Goal: Task Accomplishment & Management: Contribute content

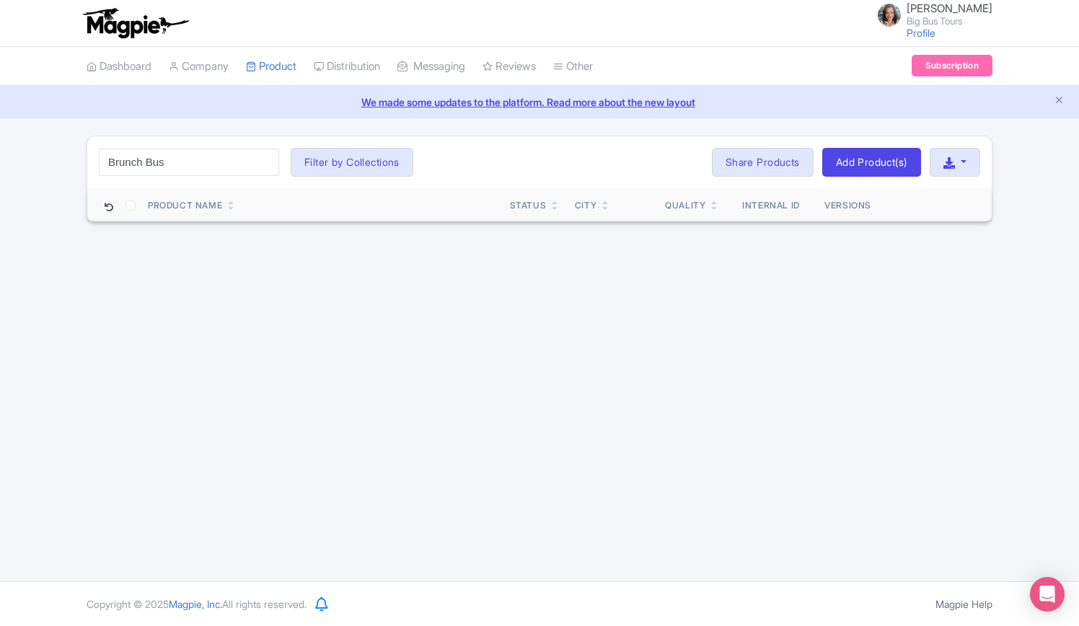
drag, startPoint x: 175, startPoint y: 158, endPoint x: 29, endPoint y: 159, distance: 145.7
click at [29, 159] on div "Brunch Bus Search Filter by Collections Andrew Brand License Brian Combos Core …" at bounding box center [539, 179] width 1079 height 87
type input "TMZ Brunch Bus"
click button "Search" at bounding box center [0, 0] width 0 height 0
drag, startPoint x: 872, startPoint y: 161, endPoint x: 800, endPoint y: 278, distance: 137.3
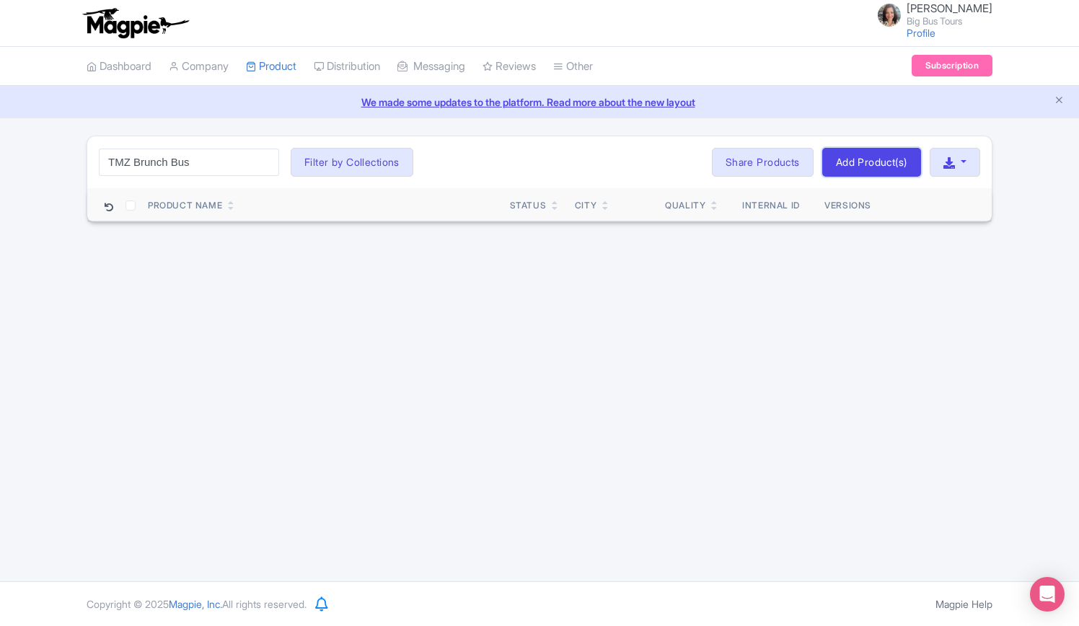
click at [872, 161] on link "Add Product(s)" at bounding box center [871, 162] width 99 height 29
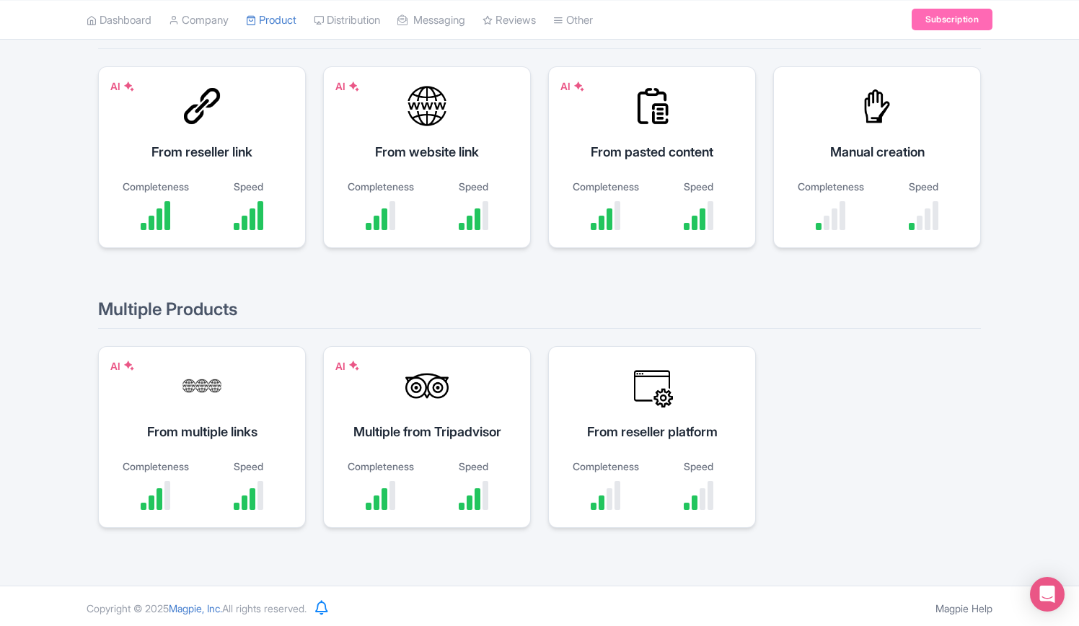
scroll to position [186, 0]
click at [656, 133] on div "AI From pasted content Completeness Speed" at bounding box center [652, 156] width 208 height 182
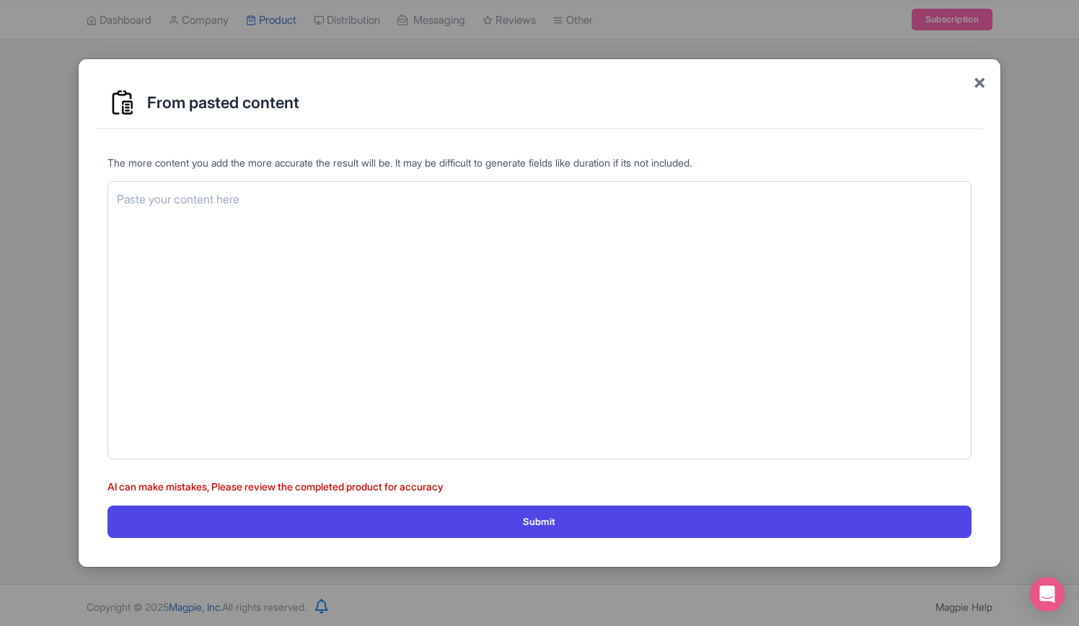
click at [983, 83] on span "×" at bounding box center [979, 81] width 13 height 30
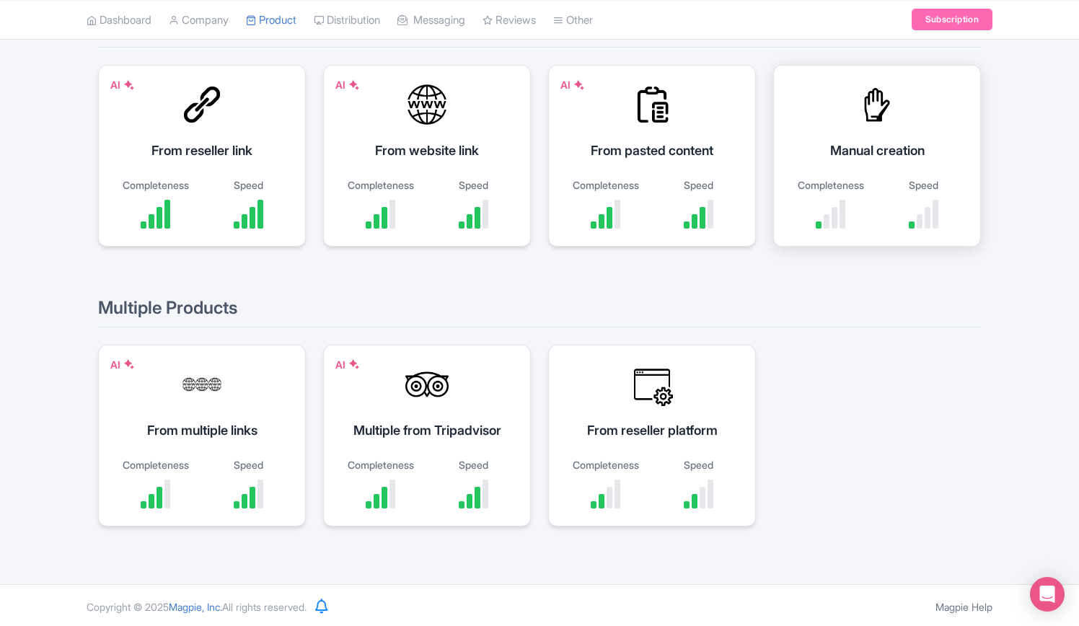
click at [871, 154] on div "Manual creation" at bounding box center [877, 150] width 172 height 19
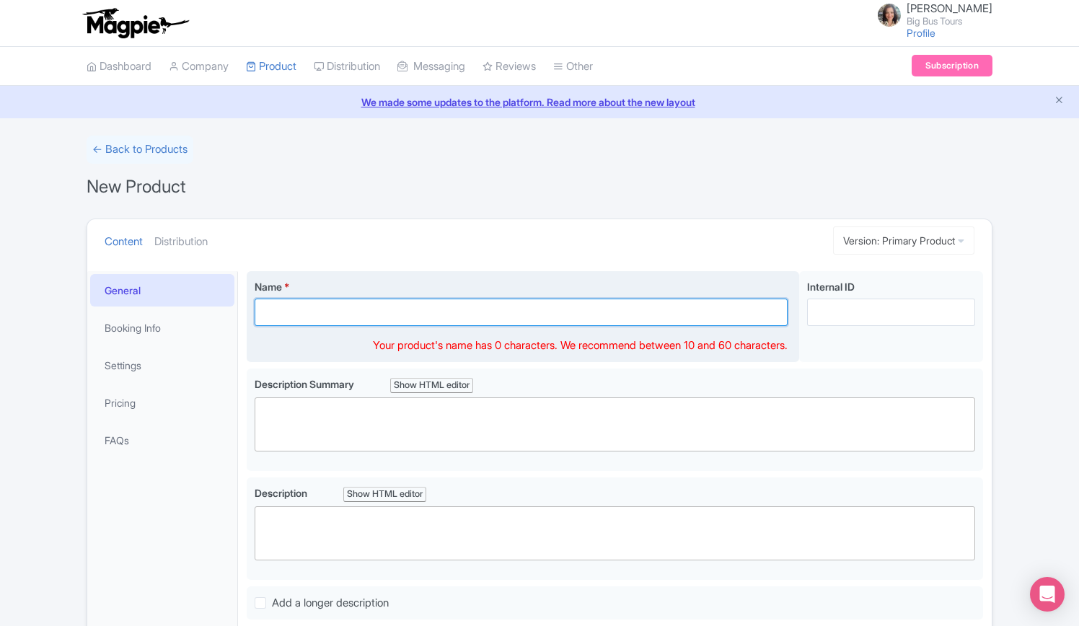
click at [358, 309] on input "Name *" at bounding box center [521, 312] width 533 height 27
paste input "TMZ Brunch Bus"
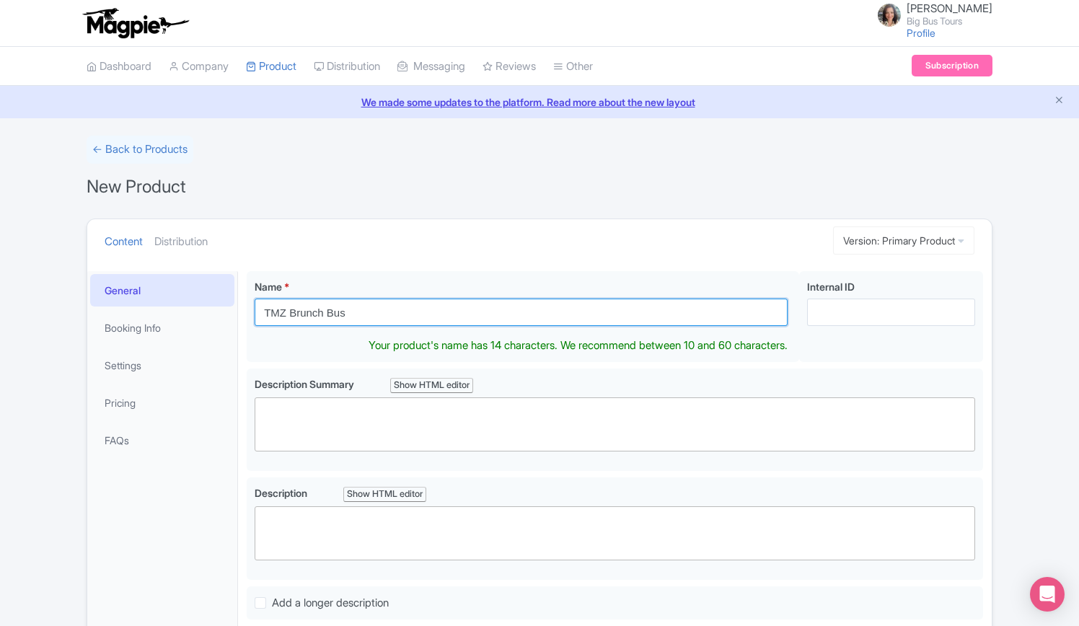
drag, startPoint x: 346, startPoint y: 309, endPoint x: 228, endPoint y: 310, distance: 118.3
click at [228, 310] on div "General Booking Info Settings Pricing FAQs Name * TMZ Brunch Bus Your product's…" at bounding box center [539, 552] width 905 height 579
drag, startPoint x: 365, startPoint y: 315, endPoint x: 87, endPoint y: 304, distance: 277.9
click at [87, 304] on div "General Booking Info Settings Pricing FAQs Name * TMZ Brunch Bus Your product's…" at bounding box center [539, 552] width 905 height 579
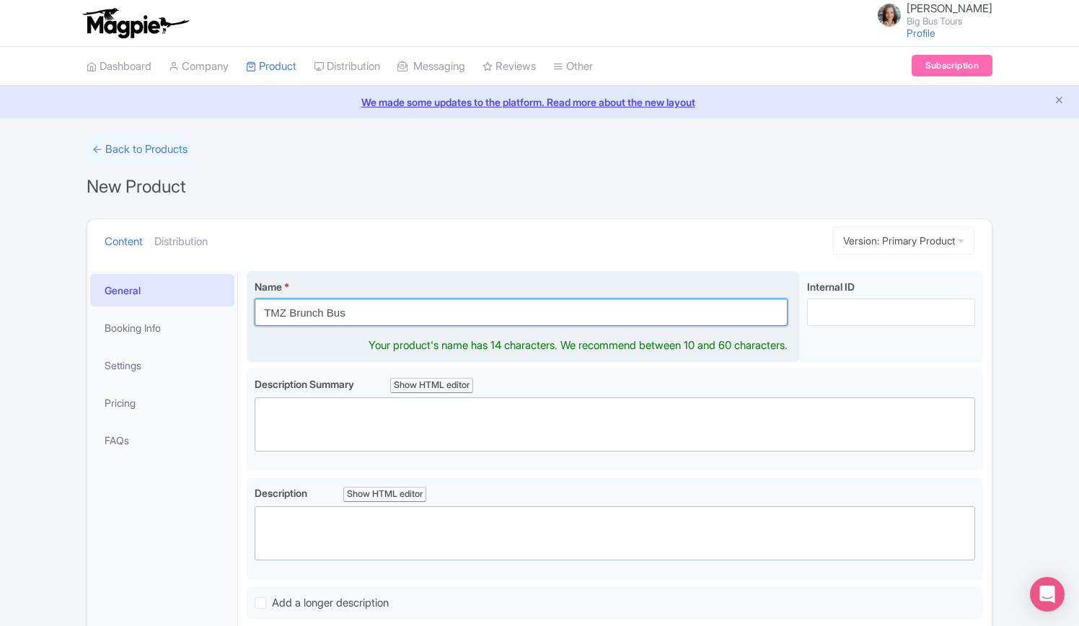
paste input "[GEOGRAPHIC_DATA]"
drag, startPoint x: 418, startPoint y: 312, endPoint x: 326, endPoint y: 311, distance: 91.6
click at [326, 311] on input "Los Angeles TMZ Brunch Bus" at bounding box center [521, 312] width 533 height 27
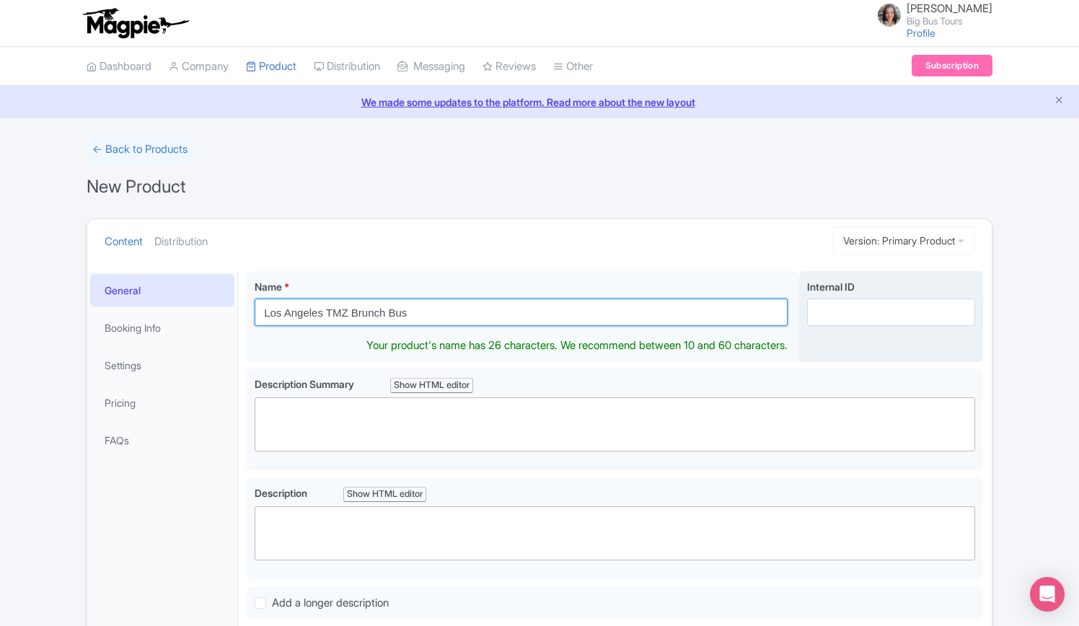
type input "Los Angeles TMZ Brunch Bus"
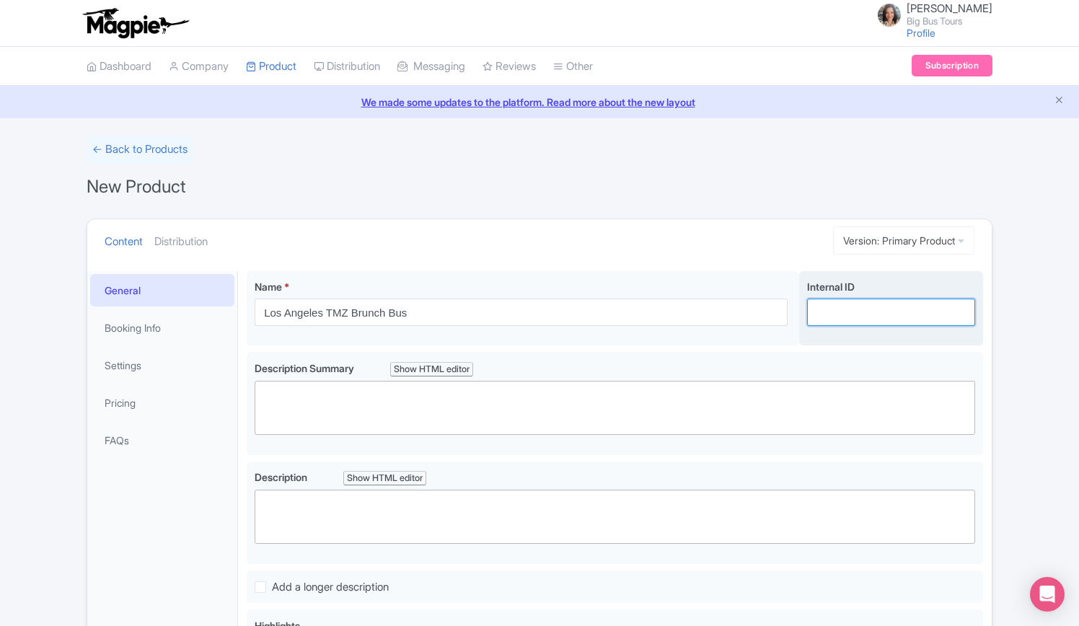
click at [876, 318] on input "Internal ID" at bounding box center [891, 312] width 168 height 27
paste input "TMZ Brunch Bus"
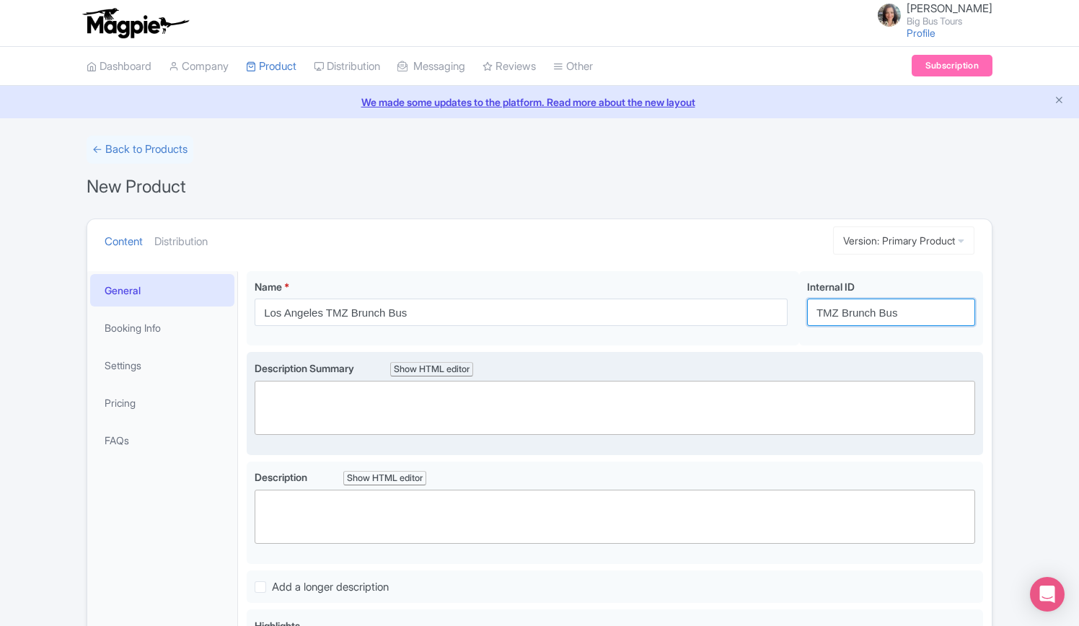
type input "TMZ Brunch Bus"
click at [391, 396] on trix-editor at bounding box center [615, 408] width 721 height 54
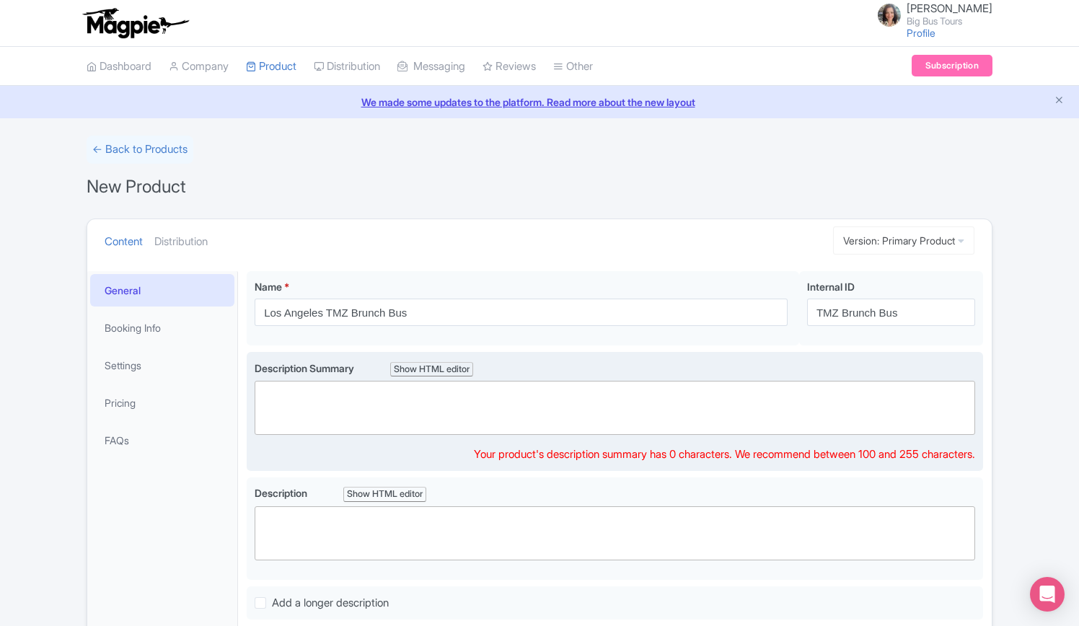
paste trix-editor "<div>Get ready for the ultimate Sunday Funday with TMZ's newest tour bus experi…"
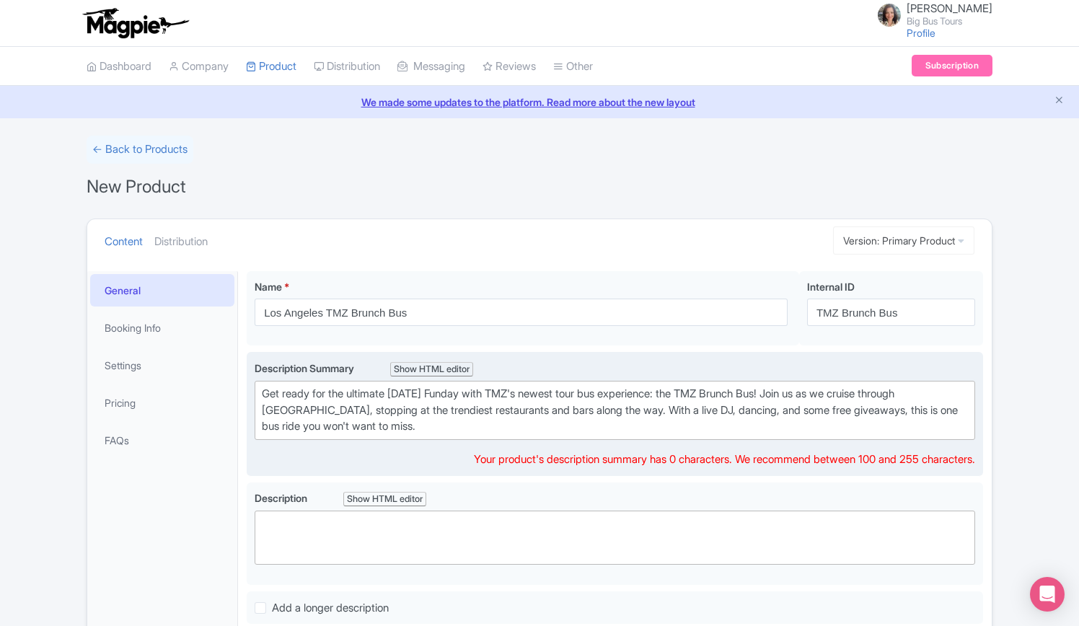
type trix-editor "<div>Get ready for the ultimate Sunday Funday with TMZ's newest tour bus experi…"
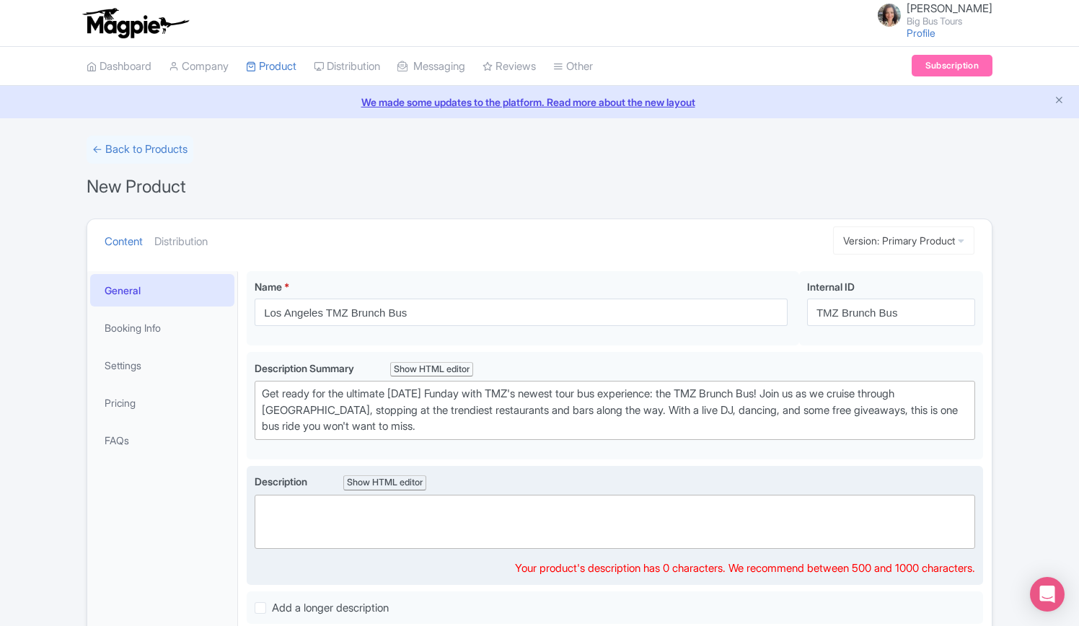
click at [418, 509] on trix-editor at bounding box center [615, 522] width 721 height 54
paste trix-editor "<div>Get ready for the ultimate Sunday Funday with TMZ's newest tour bus experi…"
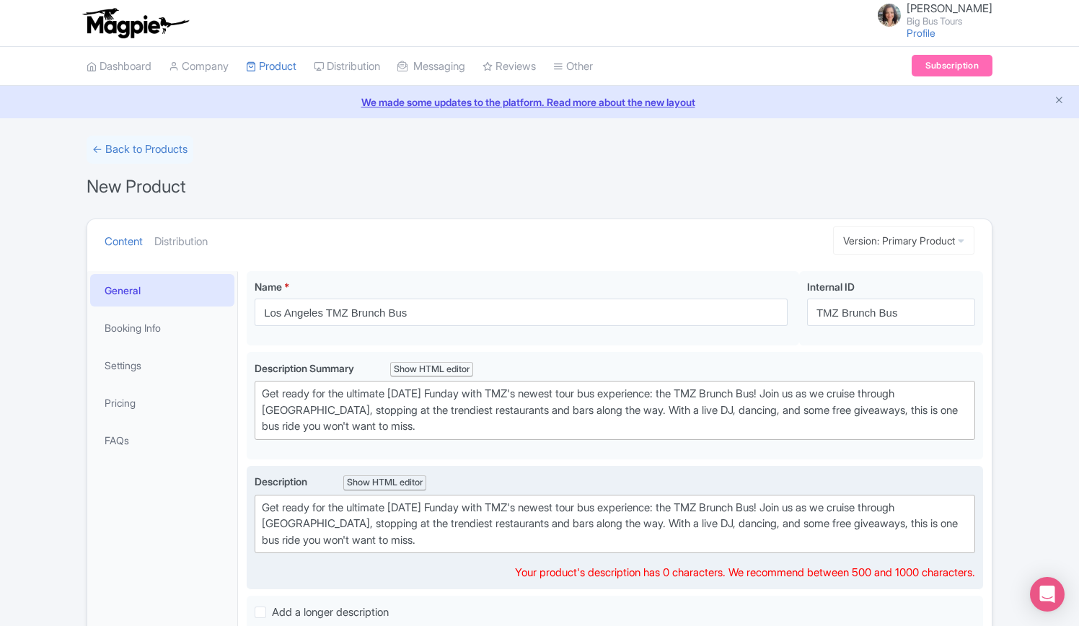
type trix-editor "<div>Get ready for the ultimate Sunday Funday with TMZ's newest tour bus experi…"
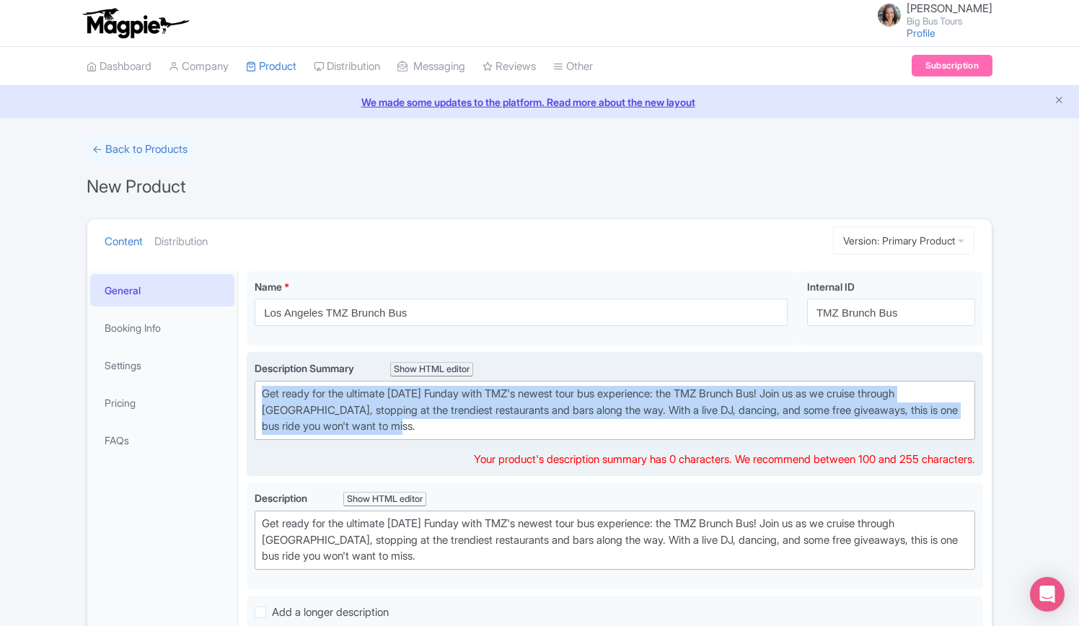
drag, startPoint x: 416, startPoint y: 426, endPoint x: 252, endPoint y: 385, distance: 168.1
click at [252, 385] on div "Description Summary Show HTML editor Bold Italic Strikethrough Link Heading Quo…" at bounding box center [615, 414] width 737 height 124
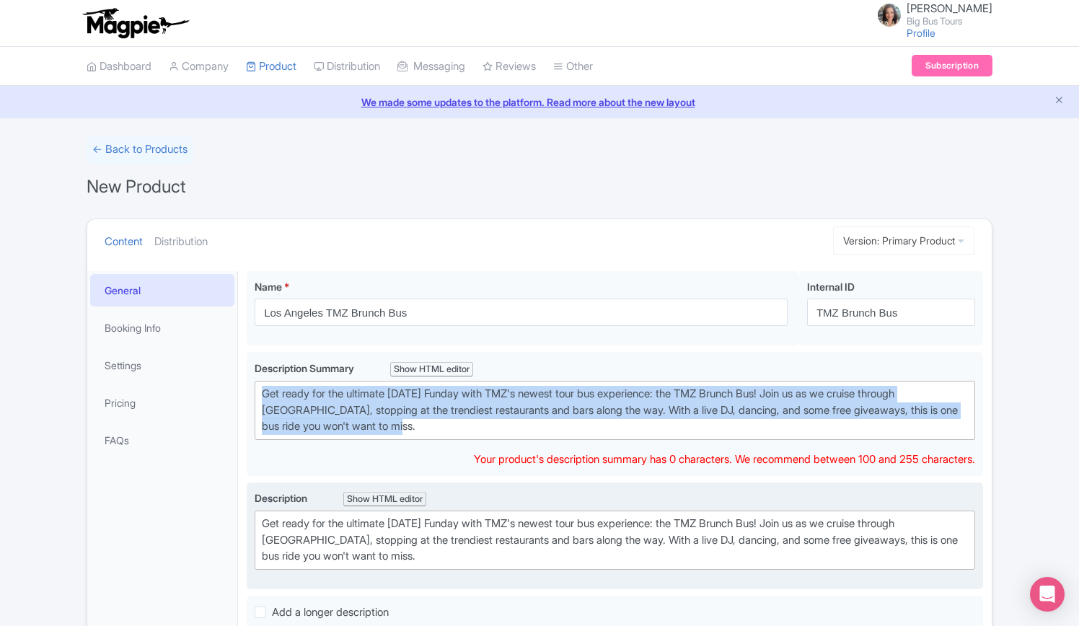
copy div "Get ready for the ultimate Sunday Funday with TMZ's newest tour bus experience:…"
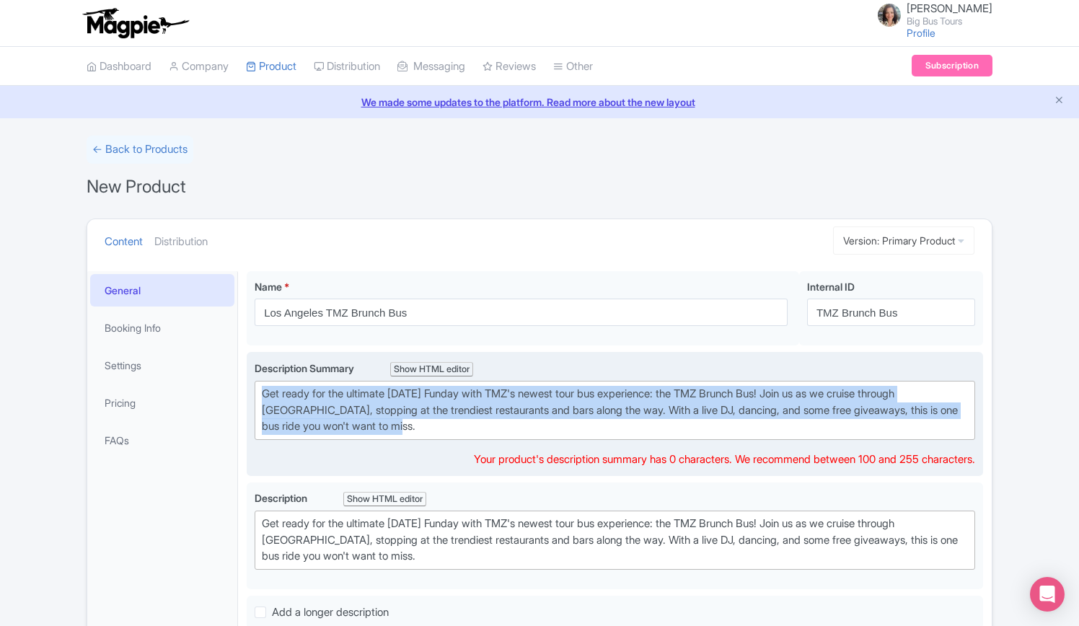
paste trix-editor "<div>&nbsp;Cruise through West Hollywood with stops at the hottest restaurants …"
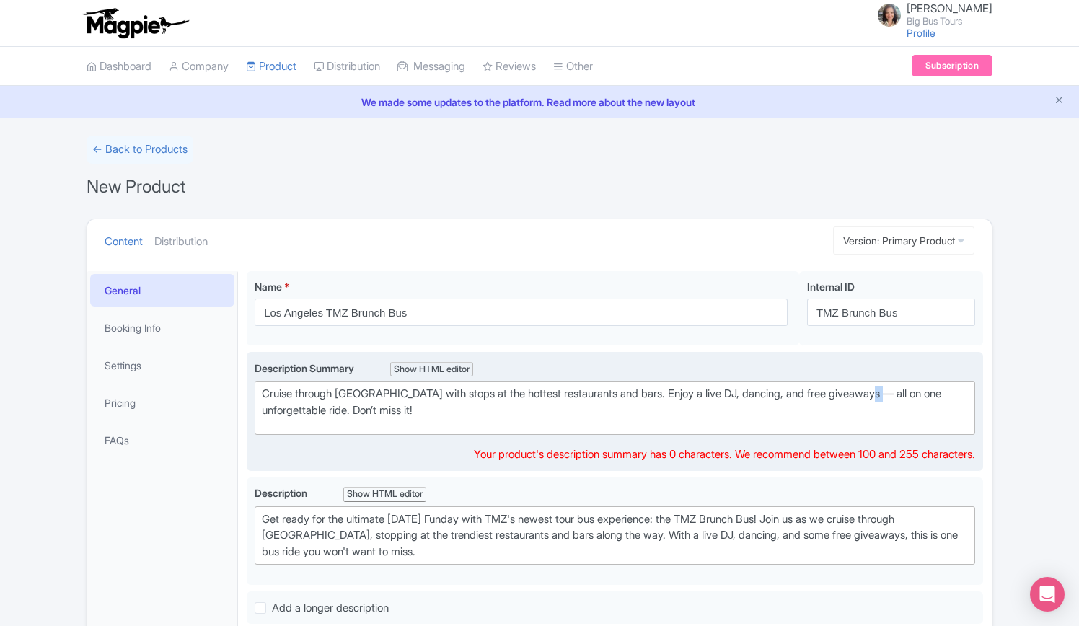
drag, startPoint x: 907, startPoint y: 392, endPoint x: 867, endPoint y: 406, distance: 42.7
click at [892, 396] on div "Cruise through West Hollywood with stops at the hottest restaurants and bars. E…" at bounding box center [615, 402] width 706 height 32
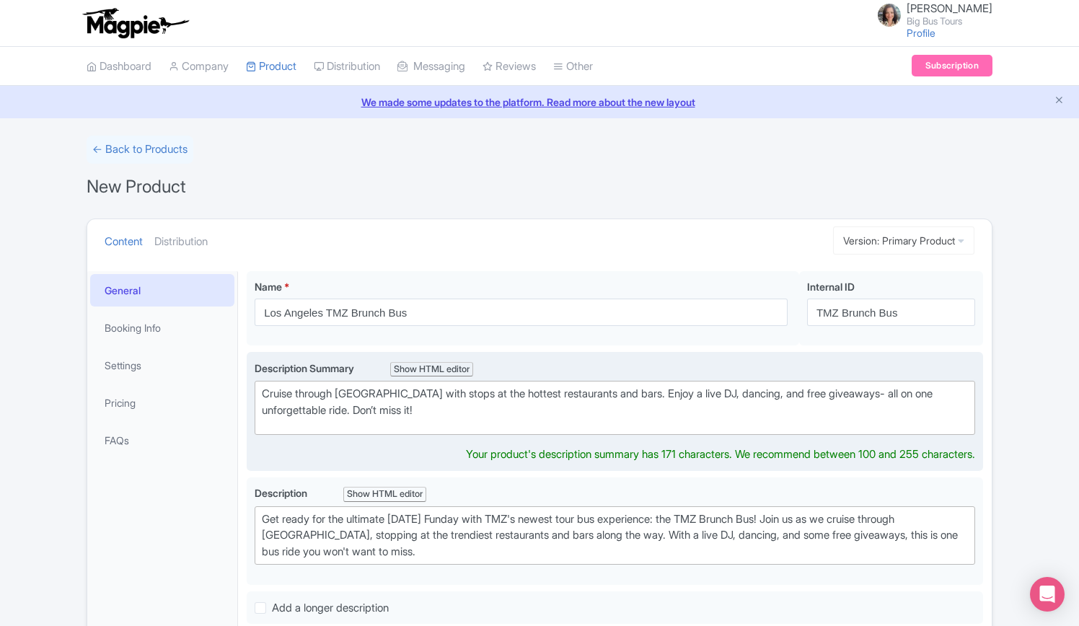
click at [890, 393] on div "Cruise through West Hollywood with stops at the hottest restaurants and bars. E…" at bounding box center [615, 402] width 706 height 32
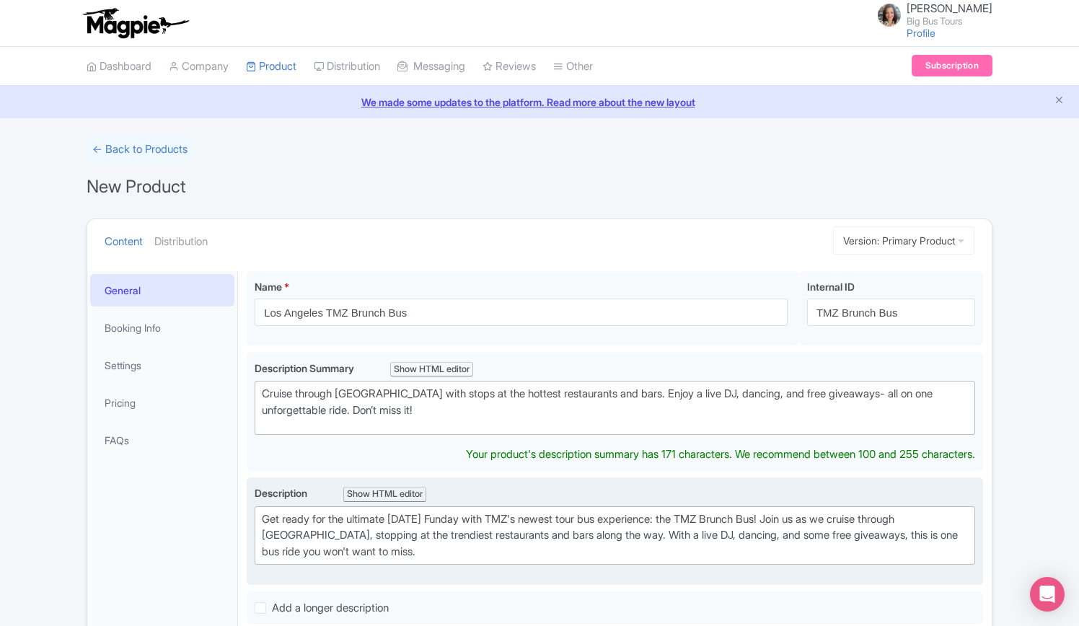
type trix-editor "<div>&nbsp;Cruise through West Hollywood with stops at the hottest restaurants …"
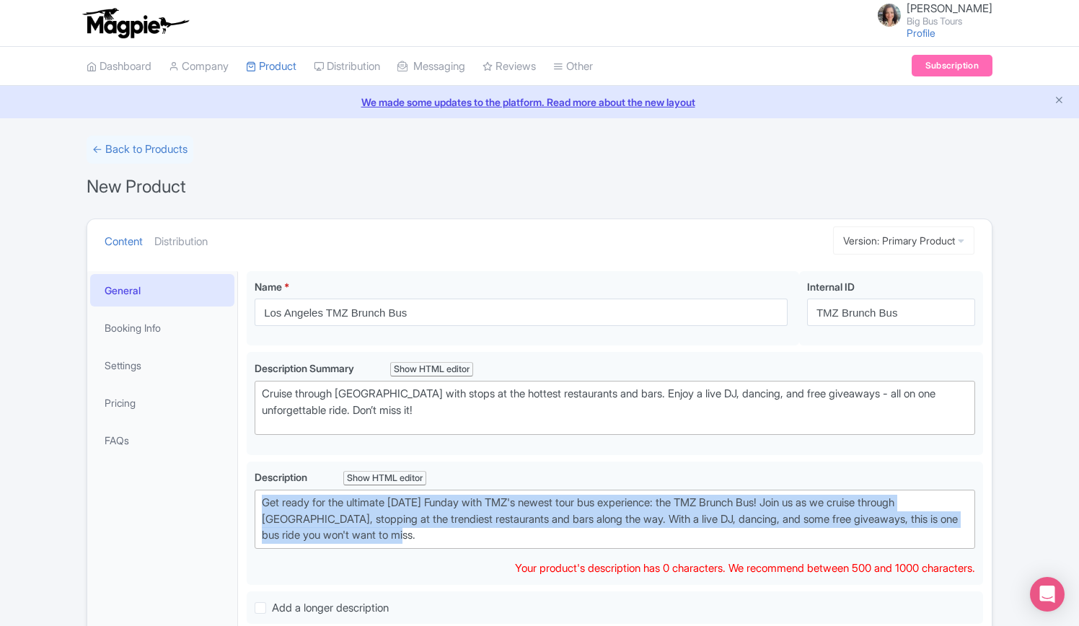
drag, startPoint x: 408, startPoint y: 547, endPoint x: 242, endPoint y: 498, distance: 172.8
click at [242, 498] on div "Name * Los Angeles TMZ Brunch Bus Your product's name has 26 characters. We rec…" at bounding box center [615, 555] width 754 height 584
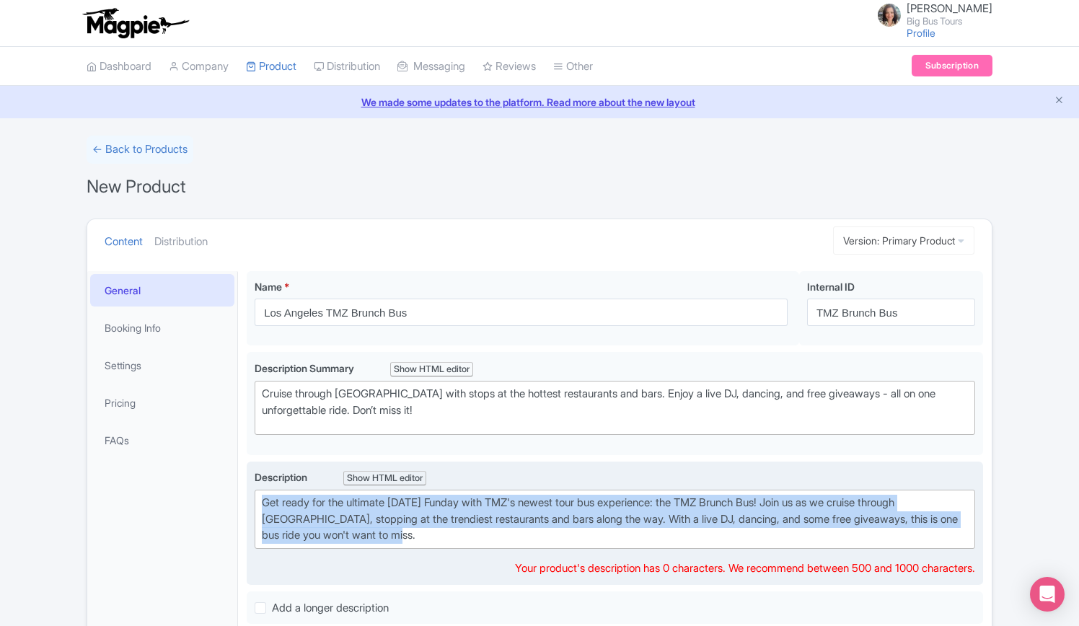
copy div "Get ready for the ultimate Sunday Funday with TMZ's newest tour bus experience:…"
paste trix-editor "<div>Hop aboard for a one-of-a-kind ride through the heart of West Hollywood, w…"
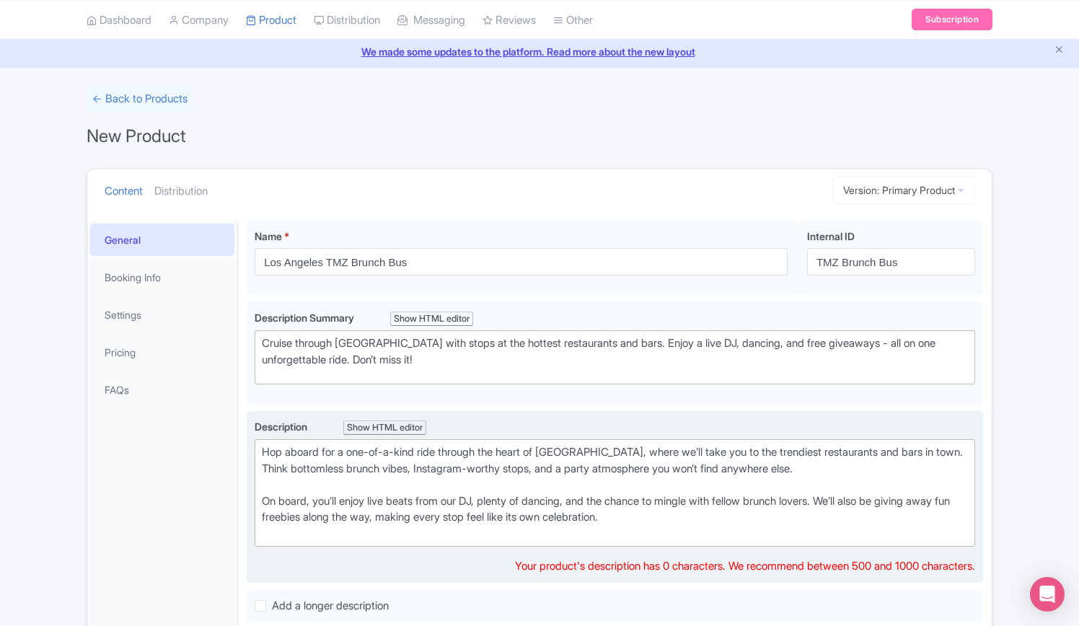
scroll to position [72, 0]
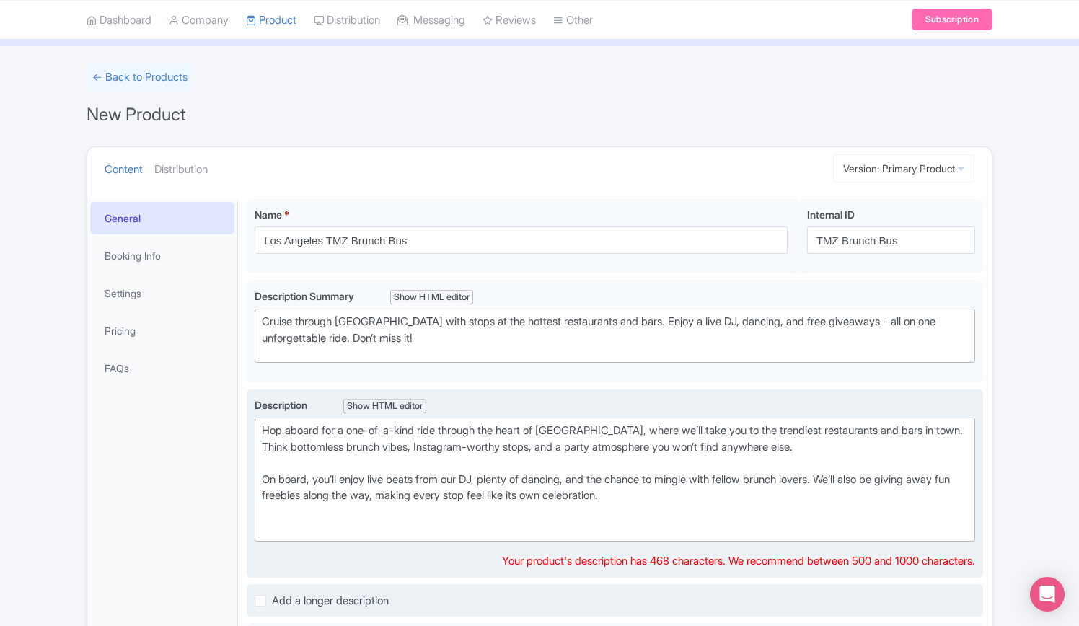
paste trix-editor "<div>Hop aboard for a one-of-a-kind ride through the heart of West Hollywood, w…"
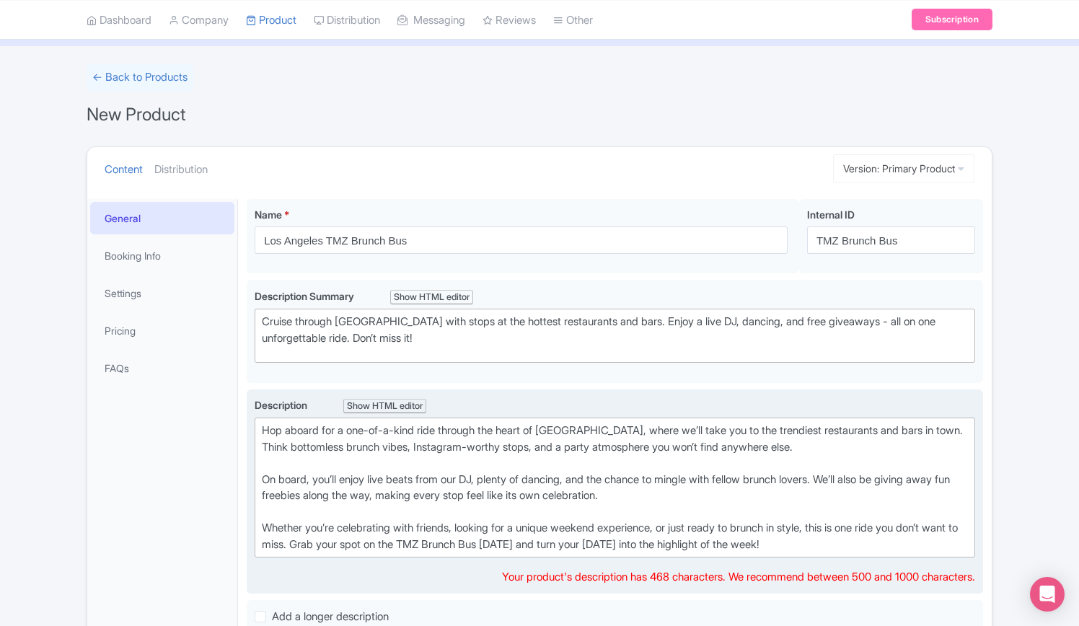
click at [260, 478] on trix-editor "Hop aboard for a one-of-a-kind ride through the heart of West Hollywood, where …" at bounding box center [615, 488] width 721 height 140
click at [266, 524] on div "Hop aboard for a one-of-a-kind ride through the heart of West Hollywood, where …" at bounding box center [615, 488] width 706 height 130
type trix-editor "<div>Hop aboard for a one-of-a-kind ride through the heart of West Hollywood, w…"
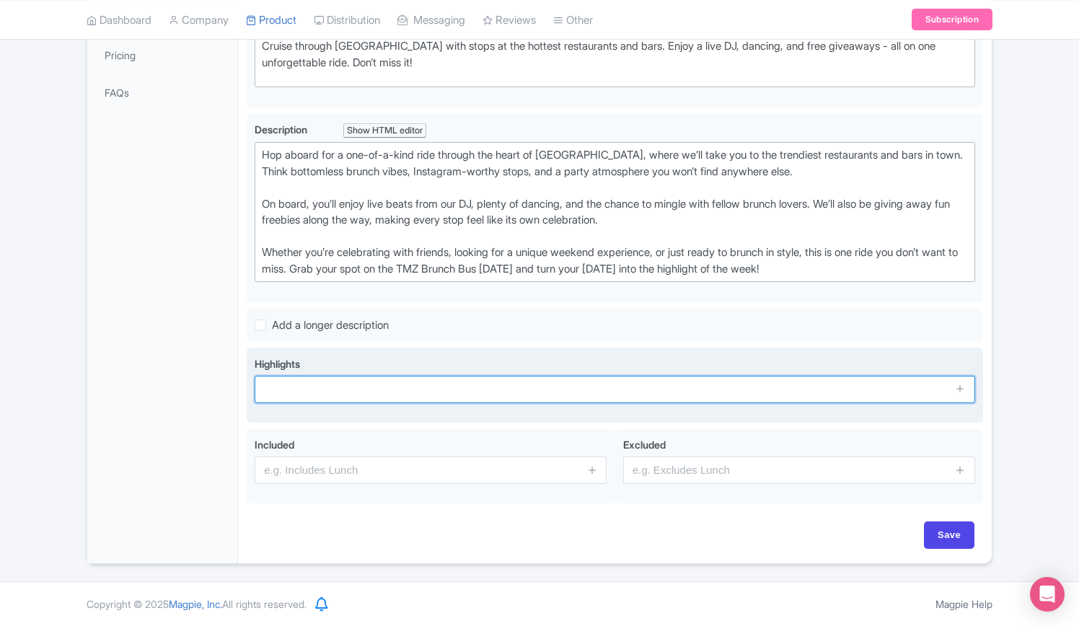
scroll to position [345, 0]
click at [446, 386] on input "text" at bounding box center [615, 392] width 721 height 27
paste input "Experience the TMZ Brunch Bus: a Sunday Funday tour with stops at hot brunch sp…"
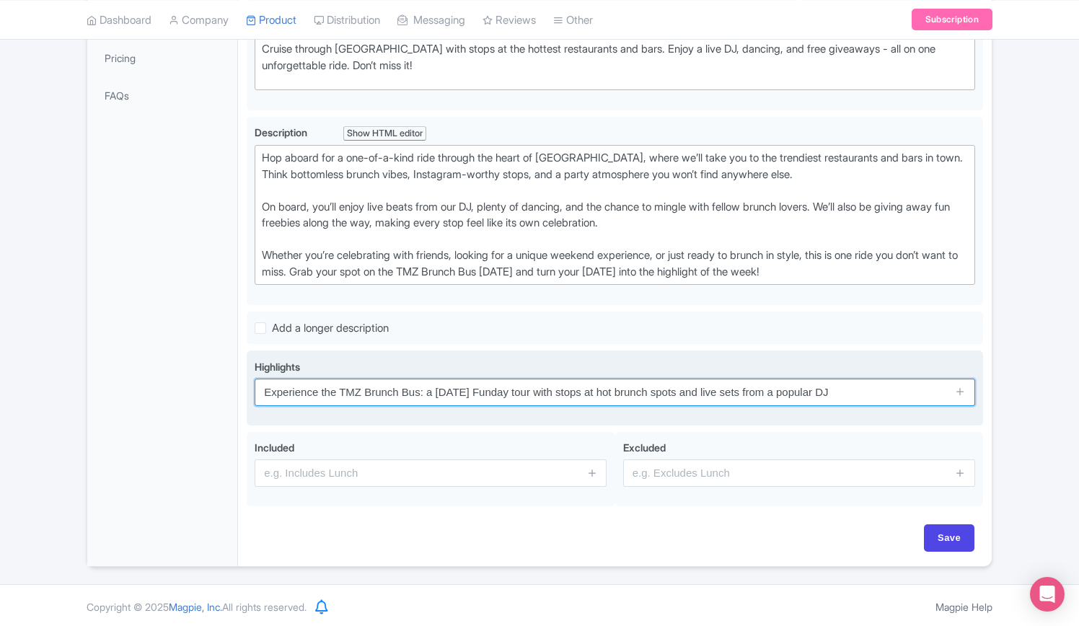
drag, startPoint x: 426, startPoint y: 387, endPoint x: 315, endPoint y: 386, distance: 111.8
click at [320, 386] on input "Experience the TMZ Brunch Bus: a Sunday Funday tour with stops at hot brunch sp…" at bounding box center [615, 392] width 721 height 27
type input "Experience a [DATE] Funday tour with stops at hot brunch spots and live sets fr…"
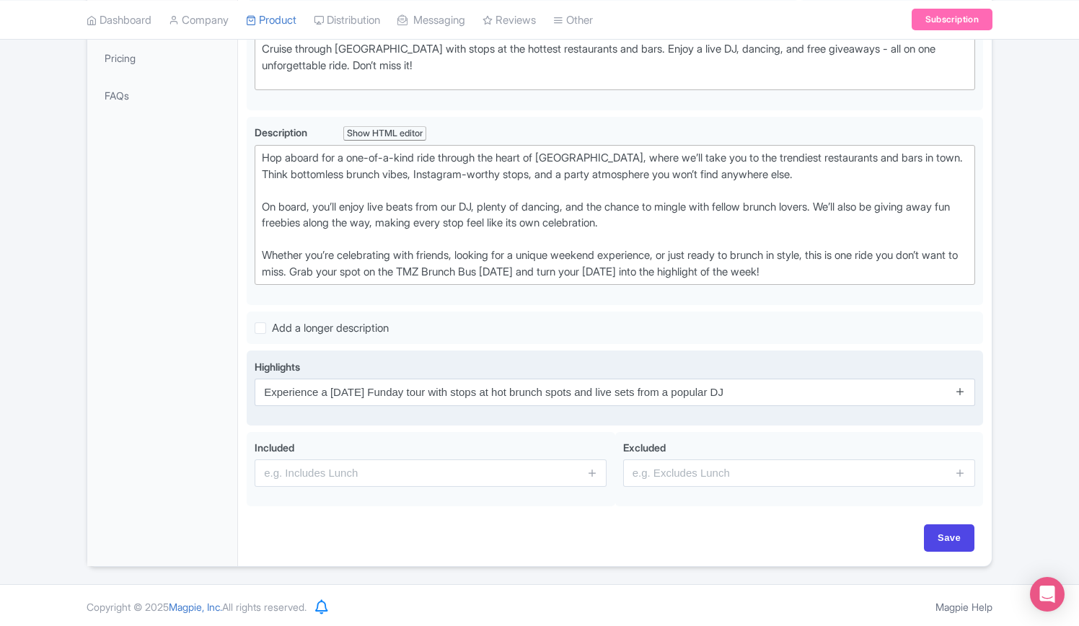
click at [956, 387] on icon at bounding box center [960, 391] width 11 height 11
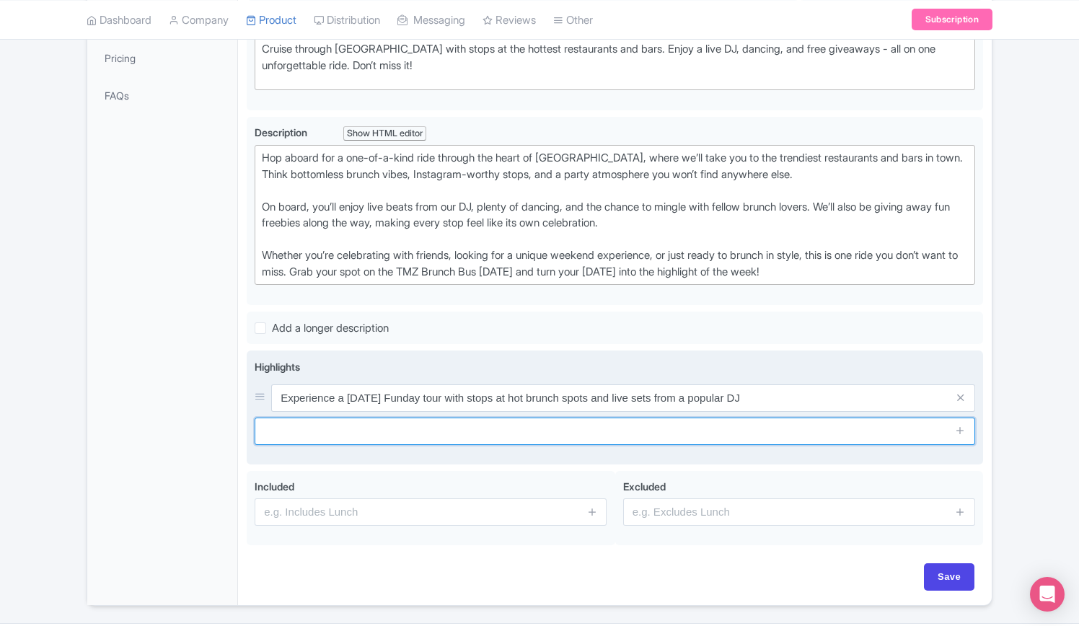
click at [434, 431] on input "text" at bounding box center [615, 431] width 721 height 27
paste input "njoy a 2-hour party journey through iconic locations like Hollywood, Sunset, an…"
click at [265, 428] on input "njoy a 2-hour party journey through iconic locations like Hollywood, Sunset, an…" at bounding box center [615, 431] width 721 height 27
type input "Enjoy a 2-hour party journey through iconic locations like [GEOGRAPHIC_DATA], […"
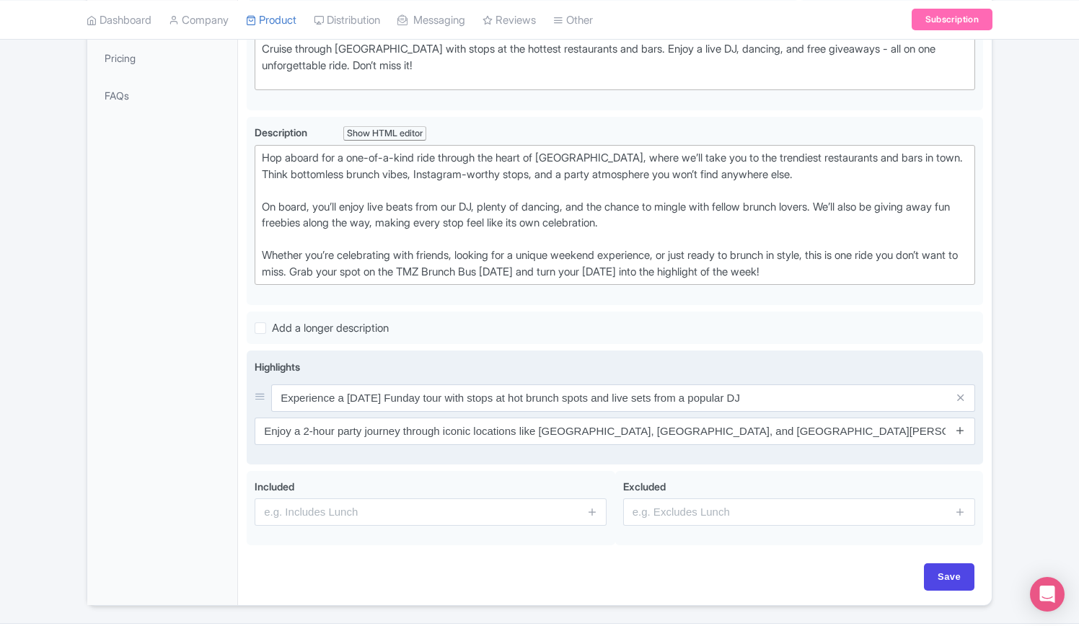
click at [962, 429] on icon at bounding box center [960, 430] width 11 height 11
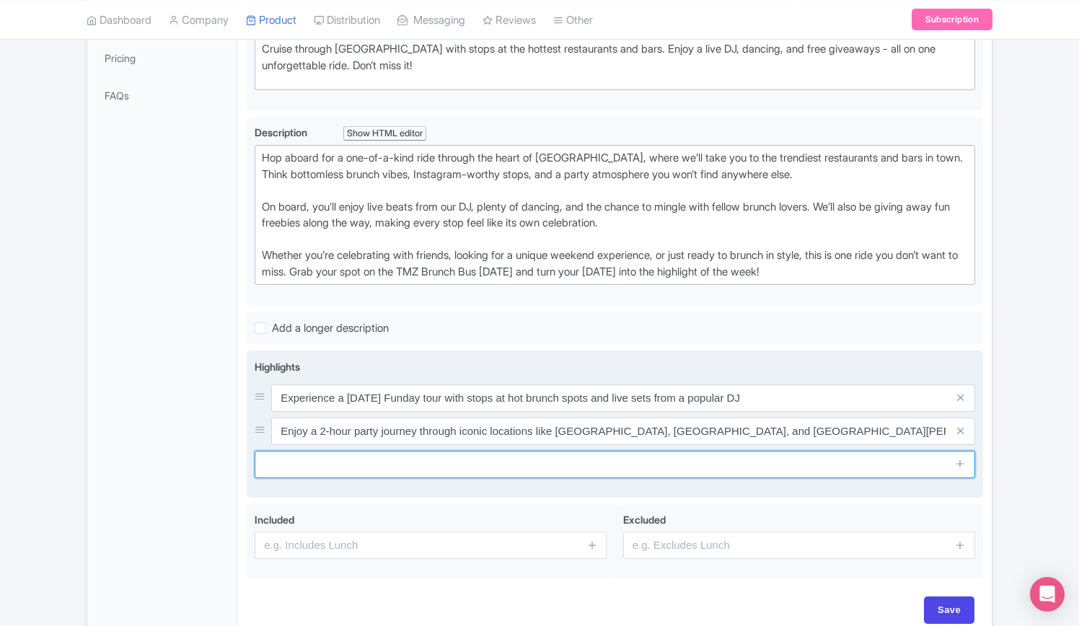
click at [405, 465] on input "text" at bounding box center [615, 464] width 721 height 27
paste input "Discover the Hollywood scene with stops at trendy restaurants and bars."
type input "Discover the Hollywood scene with stops at trendy restaurants and bars."
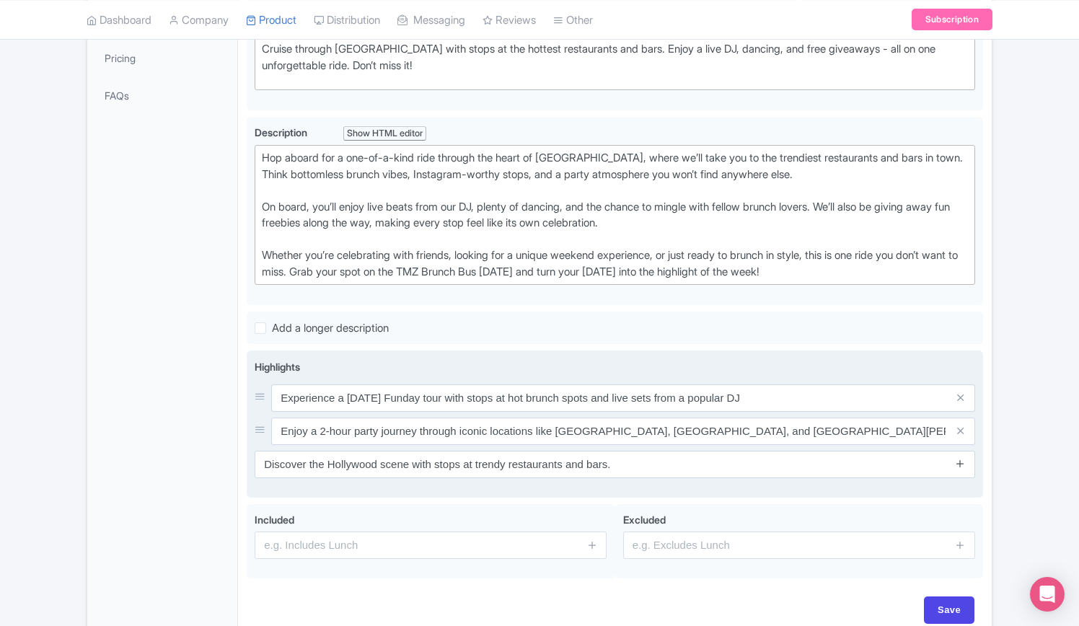
click at [966, 460] on icon at bounding box center [960, 463] width 11 height 11
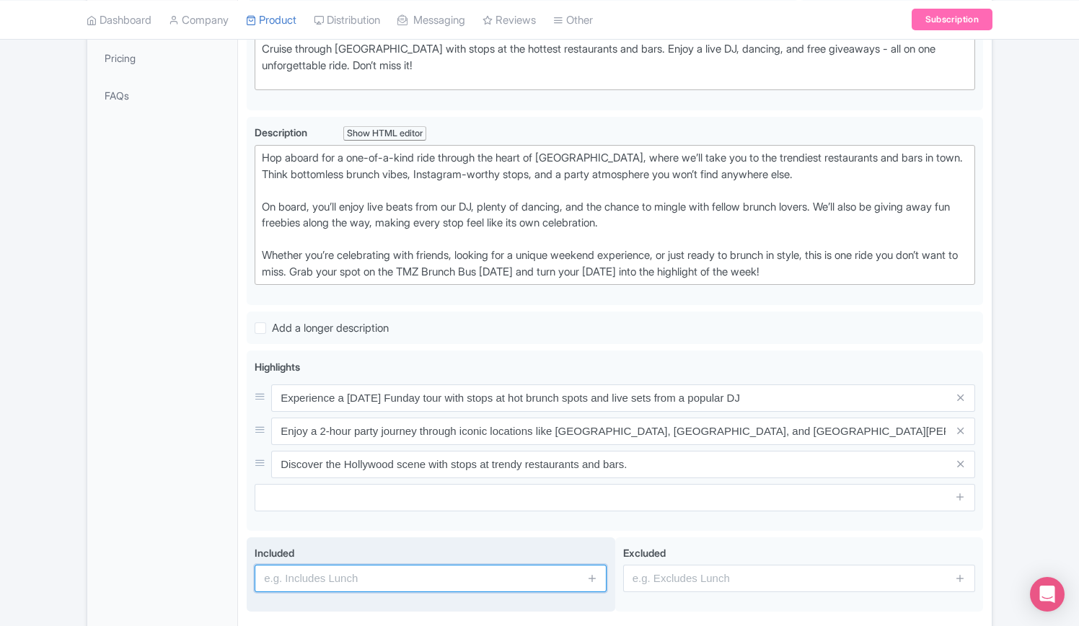
click at [390, 577] on input "text" at bounding box center [431, 578] width 352 height 27
paste input "Live entertainment from a popular DJ"
type input "Live entertainment from a popular DJ"
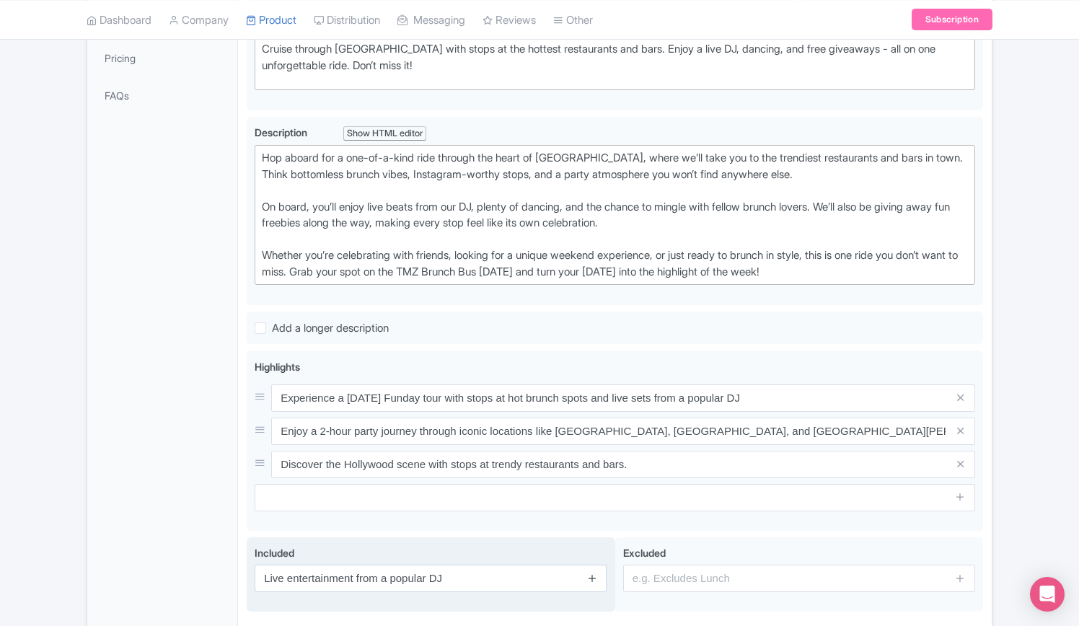
click at [591, 578] on icon at bounding box center [592, 578] width 11 height 11
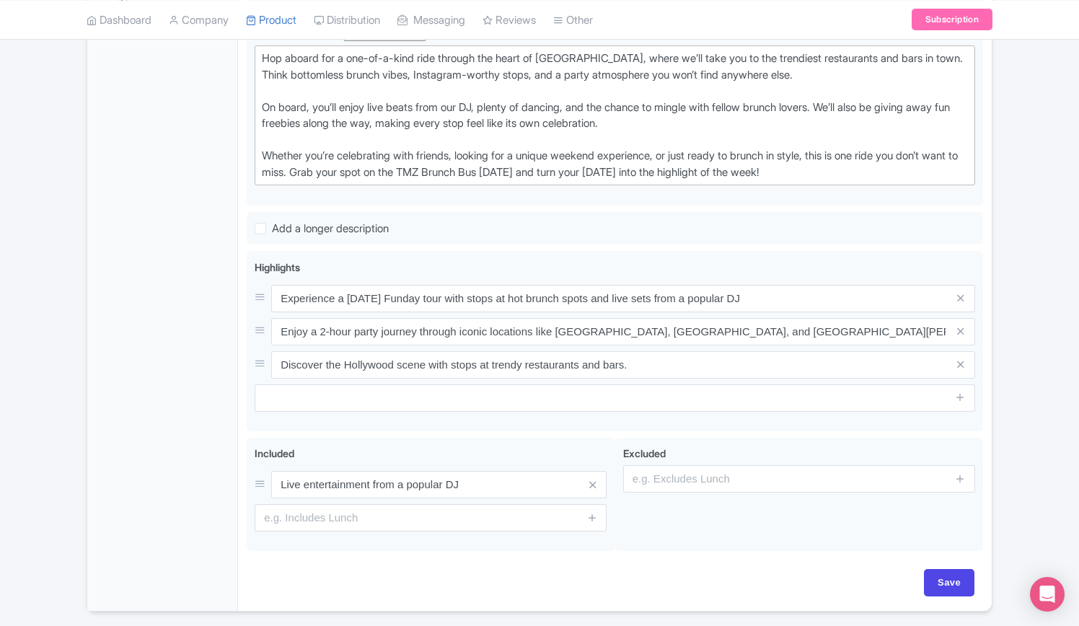
scroll to position [489, 0]
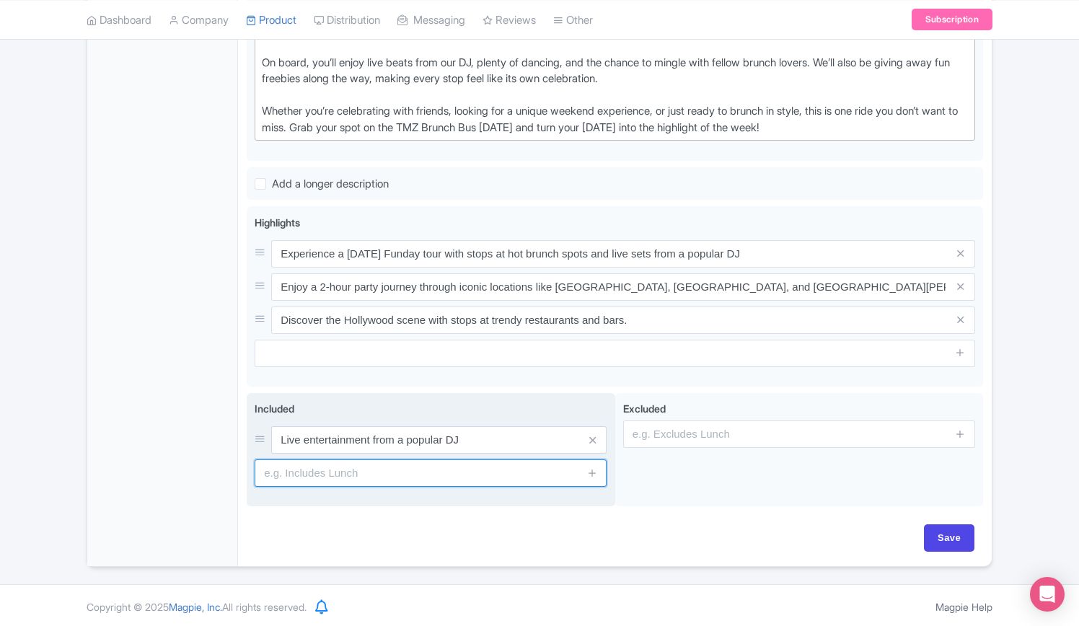
click at [392, 471] on input "text" at bounding box center [431, 473] width 352 height 27
paste input "2-hour party journey through iconic locations"
type input "2-hour party journey through iconic locations"
click at [592, 473] on icon at bounding box center [592, 472] width 11 height 11
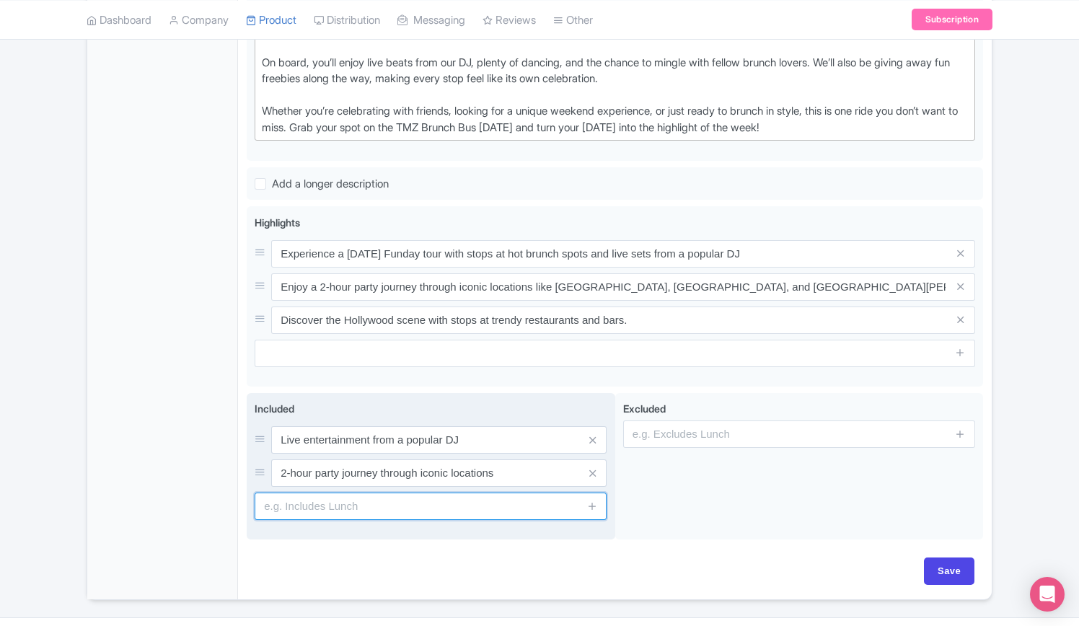
drag, startPoint x: 364, startPoint y: 509, endPoint x: 390, endPoint y: 509, distance: 26.0
click at [364, 509] on input "text" at bounding box center [431, 506] width 352 height 27
paste input "Stops at trendy restaurants and bars"
type input "Stops at trendy restaurants and bars"
click at [593, 507] on icon at bounding box center [592, 506] width 11 height 11
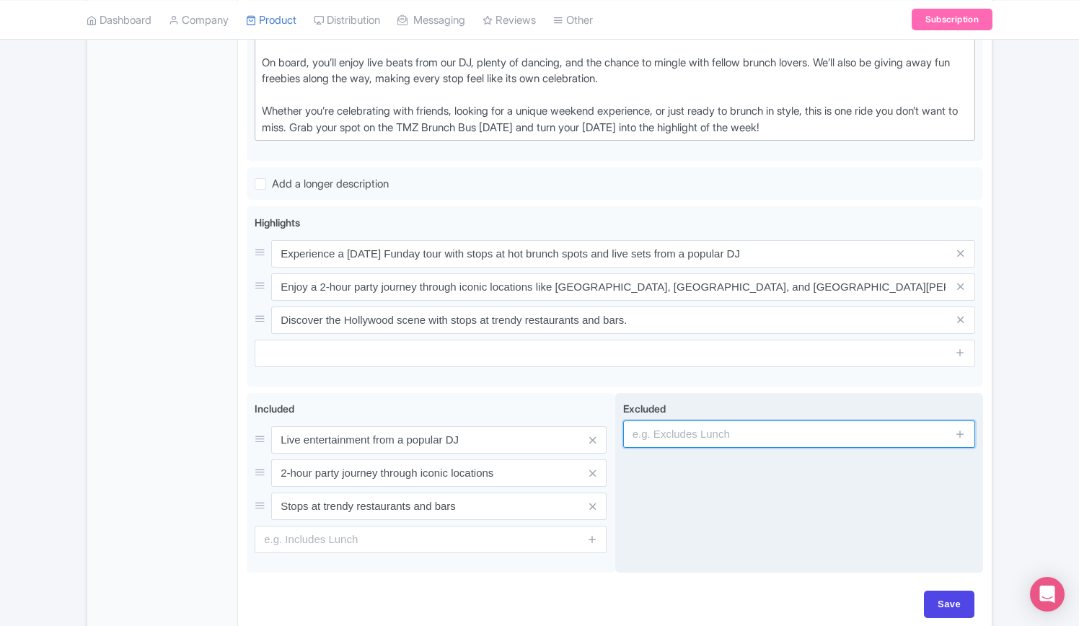
click at [677, 431] on input "text" at bounding box center [799, 434] width 352 height 27
paste input "Hop-On, Hop-Off"
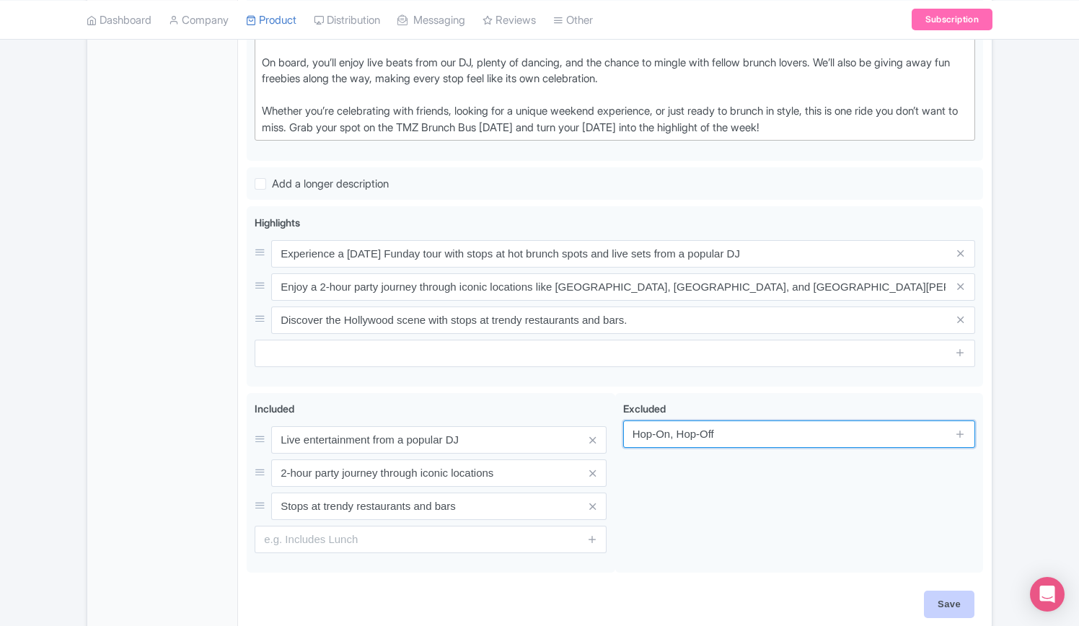
type input "Hop-On, Hop-Off"
click at [948, 602] on input "Save" at bounding box center [949, 604] width 50 height 27
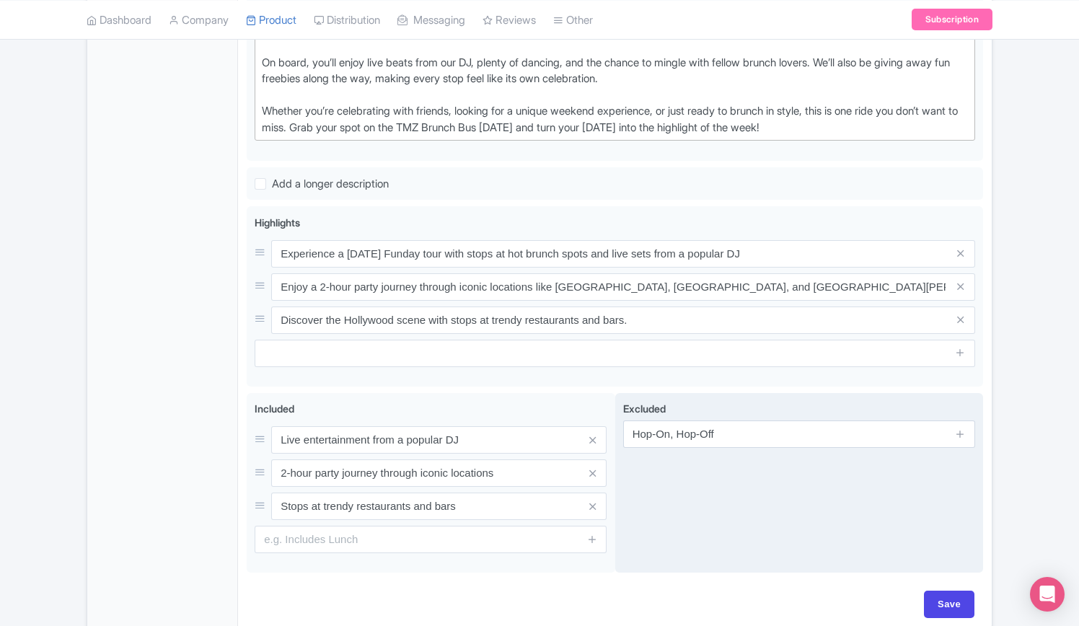
type input "Saving..."
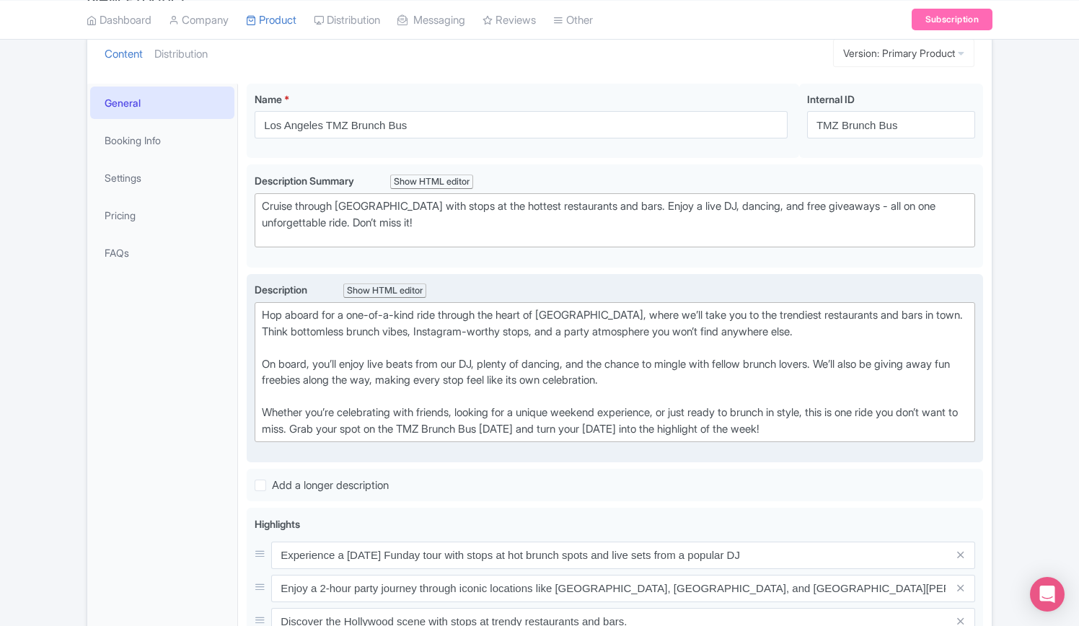
scroll to position [56, 0]
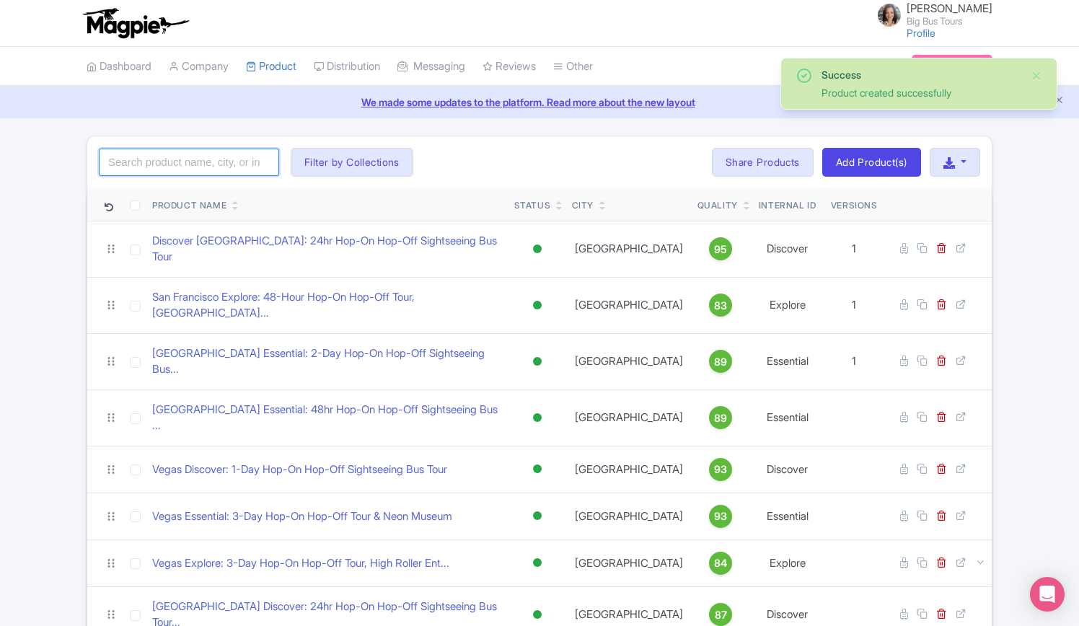
click at [178, 157] on input "search" at bounding box center [189, 162] width 180 height 27
type input "los angeles"
click button "Search" at bounding box center [0, 0] width 0 height 0
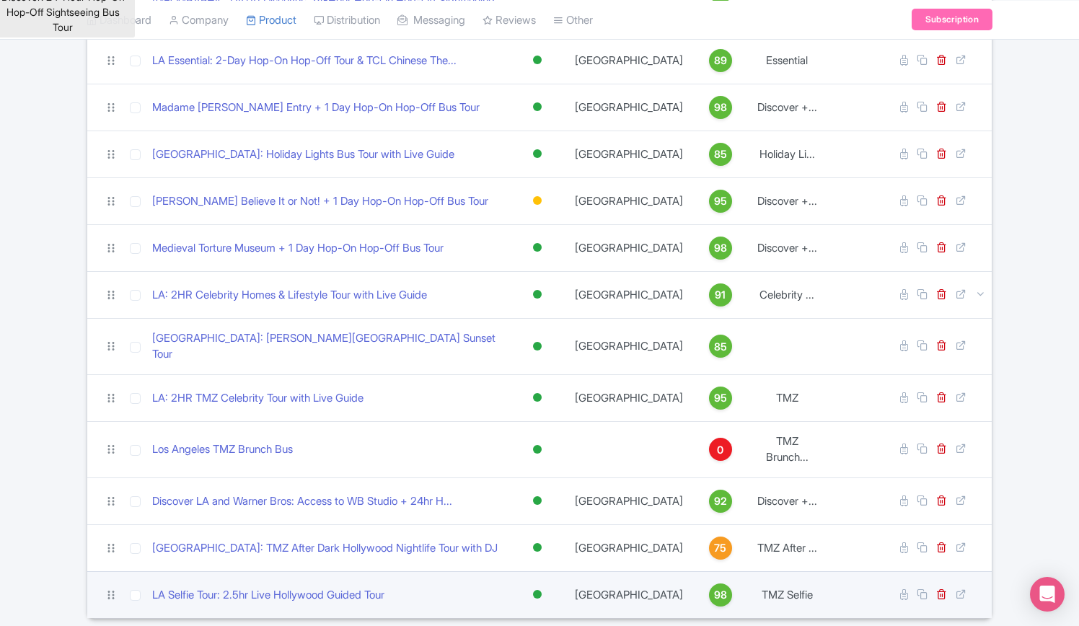
scroll to position [289, 0]
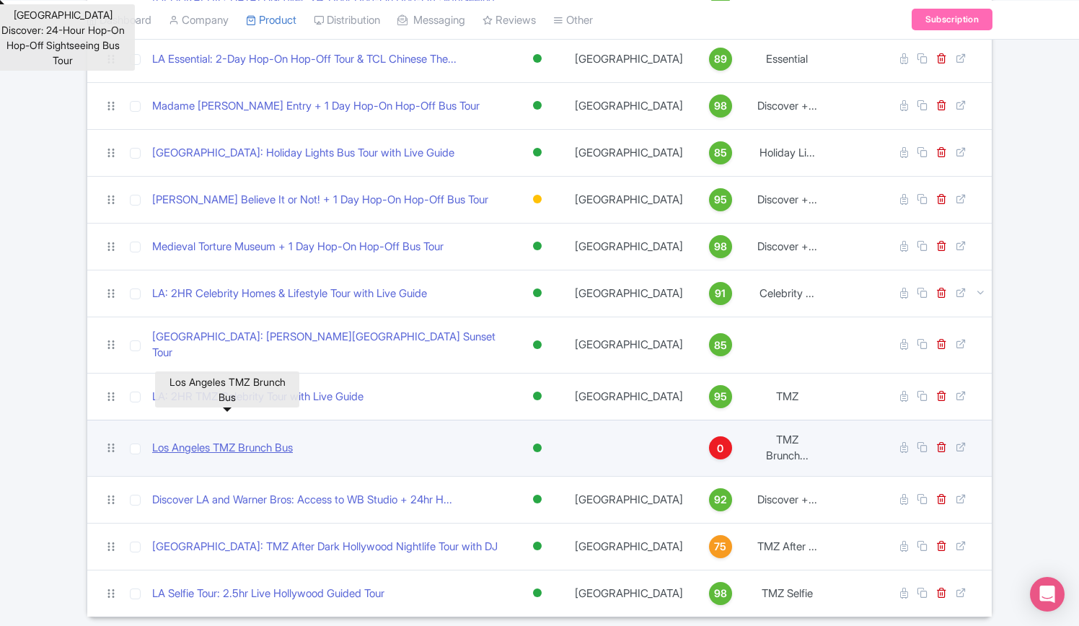
click at [280, 440] on link "Los Angeles TMZ Brunch Bus" at bounding box center [222, 448] width 141 height 17
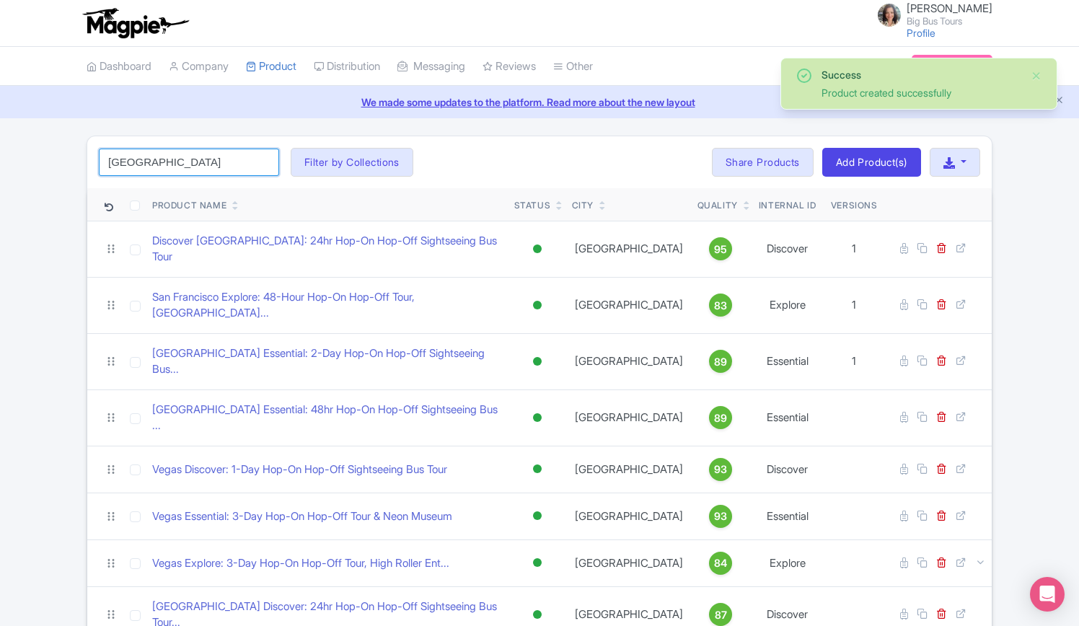
click at [201, 159] on input "[GEOGRAPHIC_DATA]" at bounding box center [189, 162] width 180 height 27
click button "Search" at bounding box center [0, 0] width 0 height 0
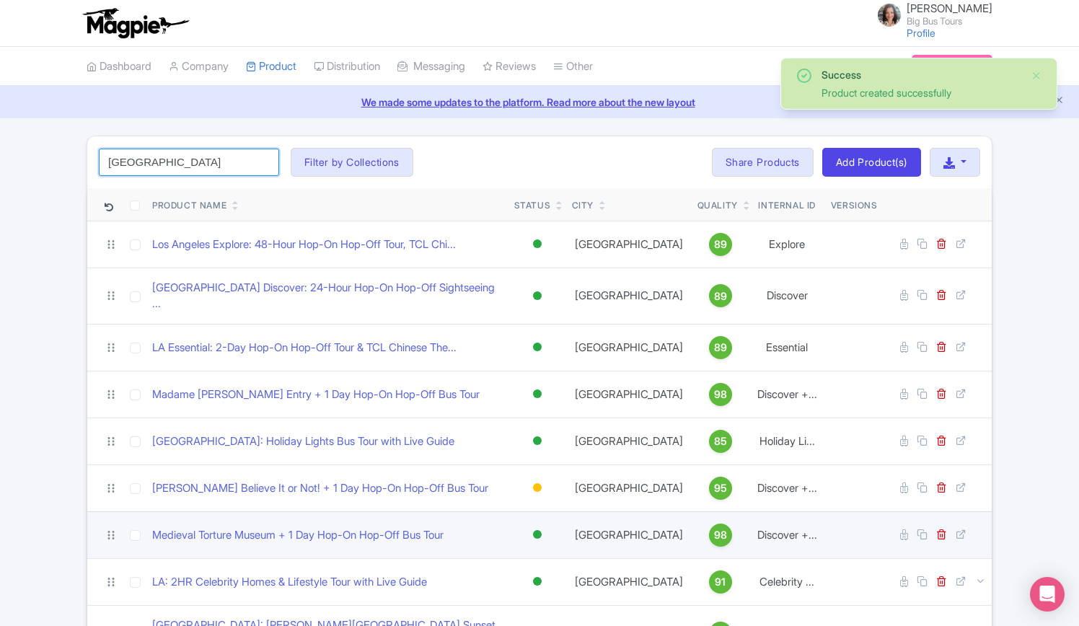
scroll to position [289, 0]
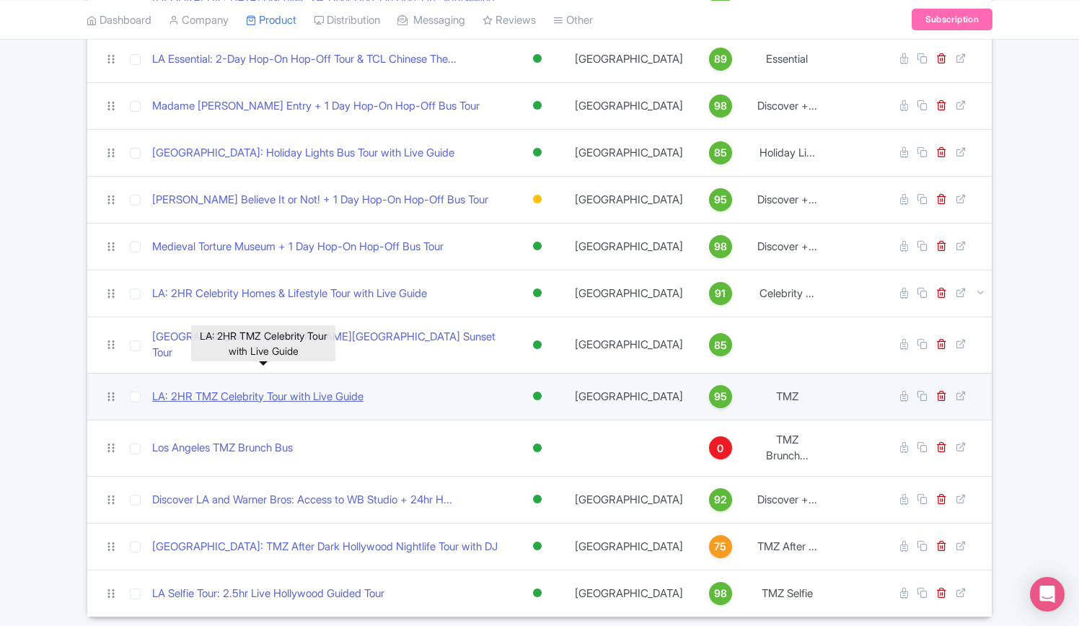
click at [284, 389] on link "LA: 2HR TMZ Celebrity Tour with Live Guide" at bounding box center [257, 397] width 211 height 17
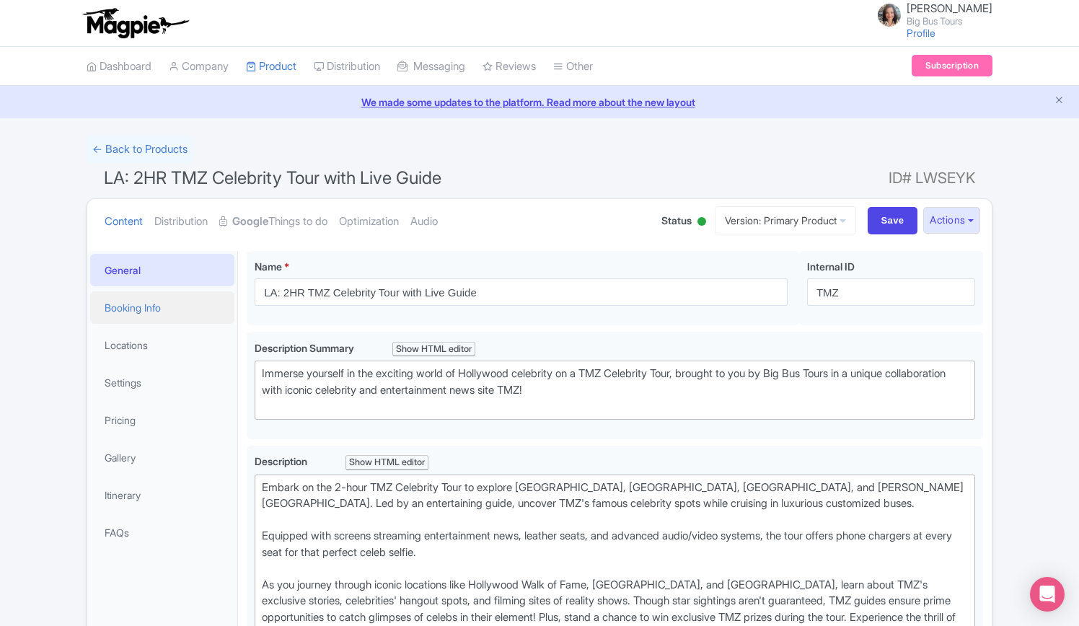
click at [142, 307] on link "Booking Info" at bounding box center [162, 307] width 144 height 32
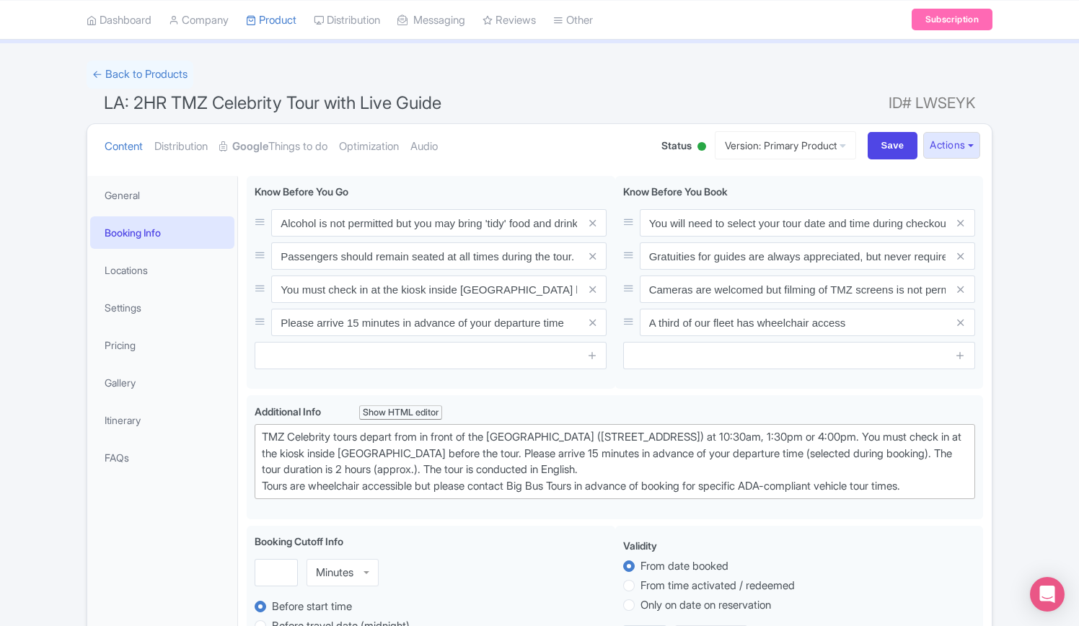
scroll to position [72, 0]
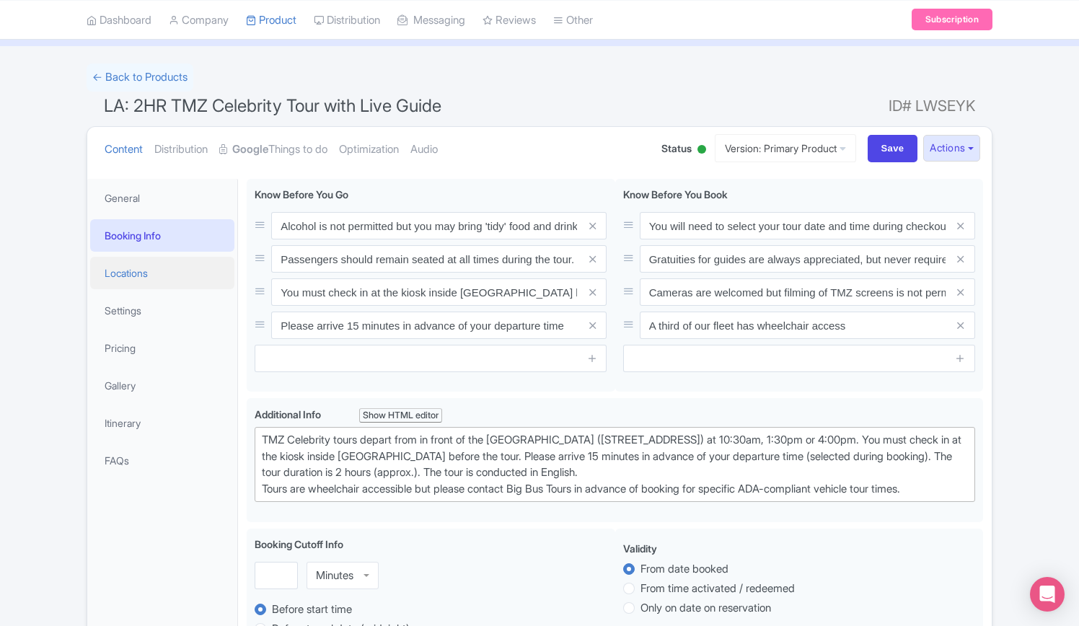
click at [148, 262] on link "Locations" at bounding box center [162, 273] width 144 height 32
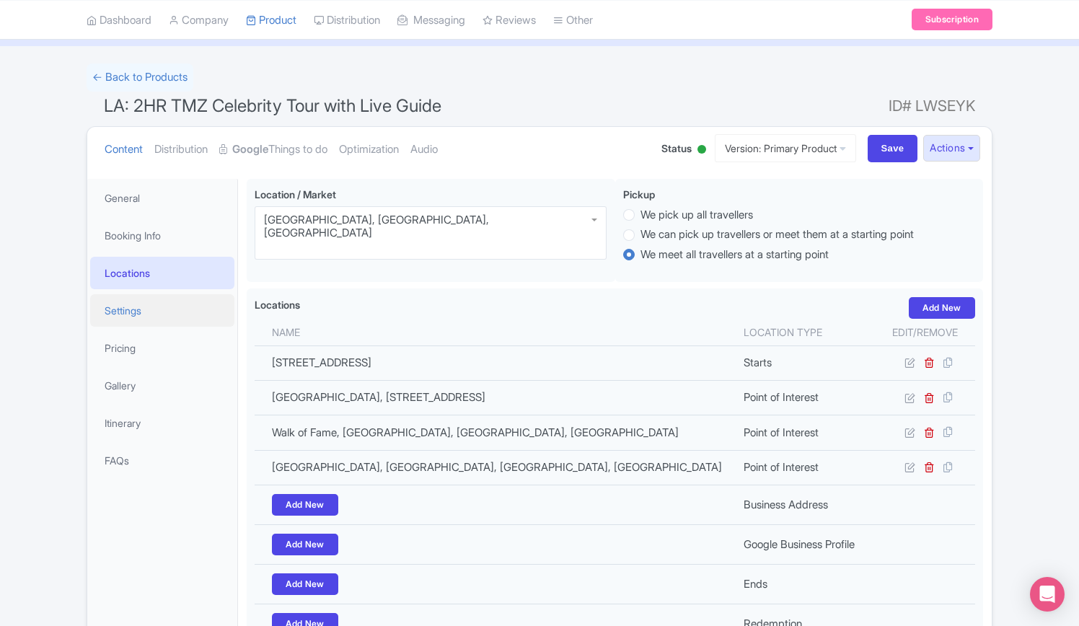
click at [124, 308] on link "Settings" at bounding box center [162, 310] width 144 height 32
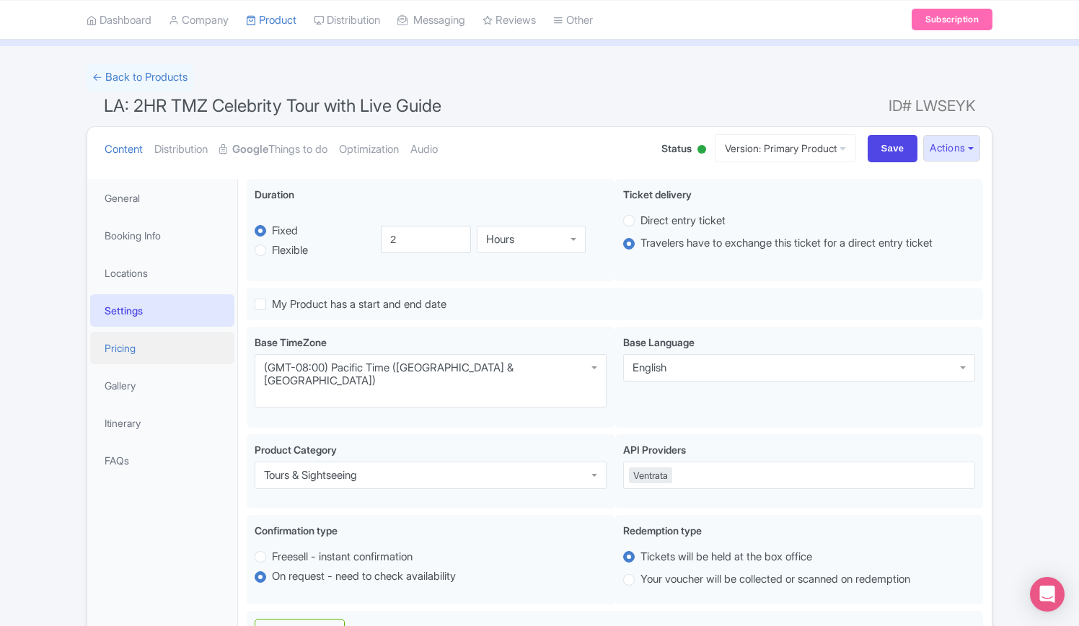
click at [133, 344] on link "Pricing" at bounding box center [162, 348] width 144 height 32
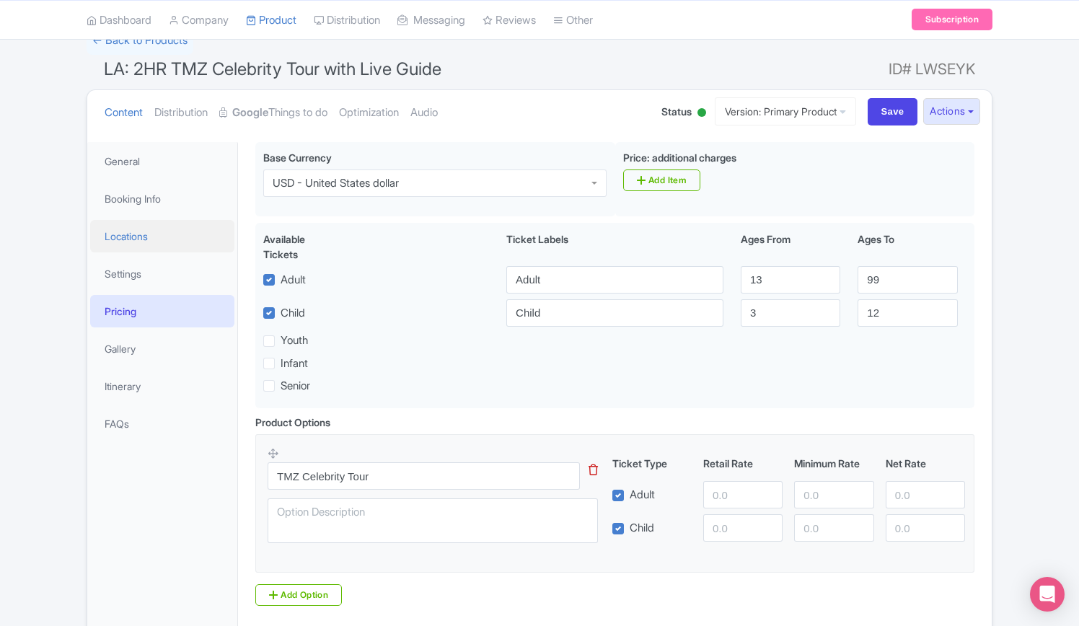
scroll to position [0, 0]
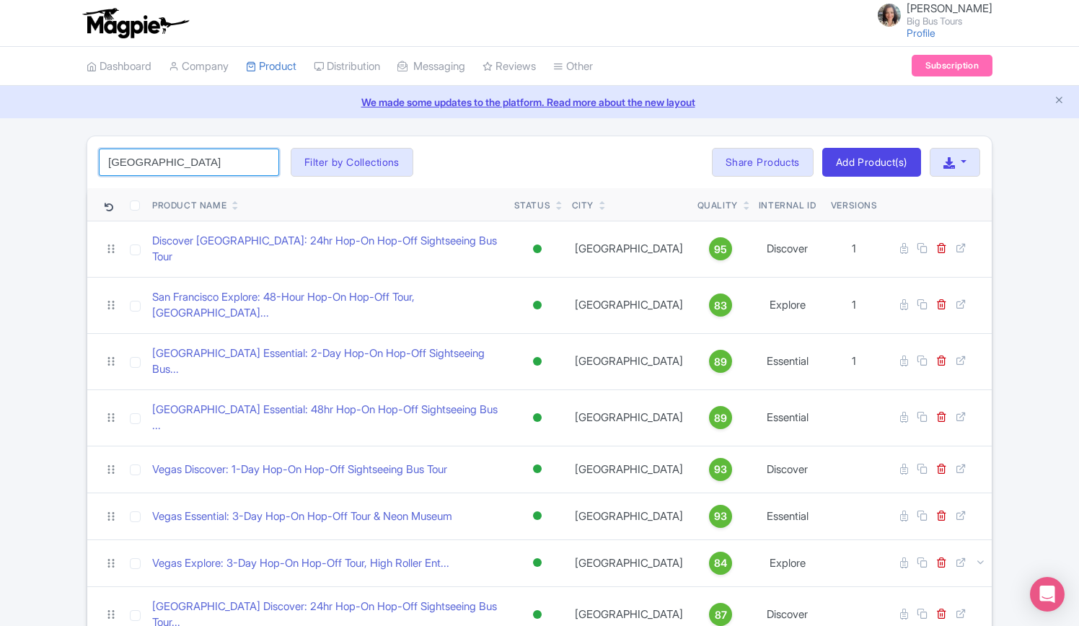
click at [219, 167] on input "[GEOGRAPHIC_DATA]" at bounding box center [189, 162] width 180 height 27
click button "Search" at bounding box center [0, 0] width 0 height 0
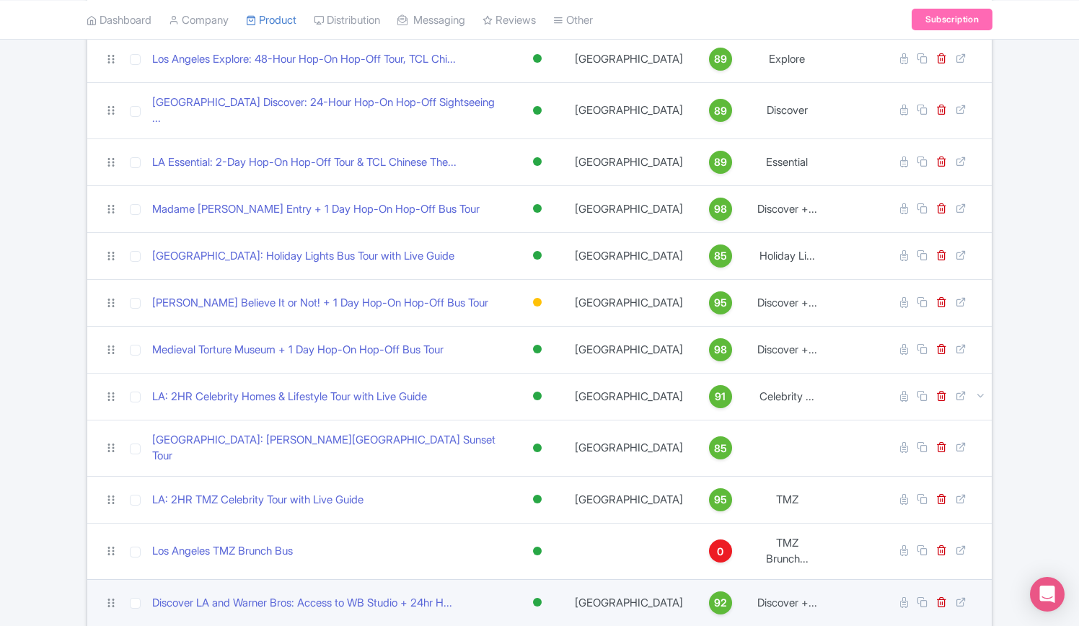
scroll to position [289, 0]
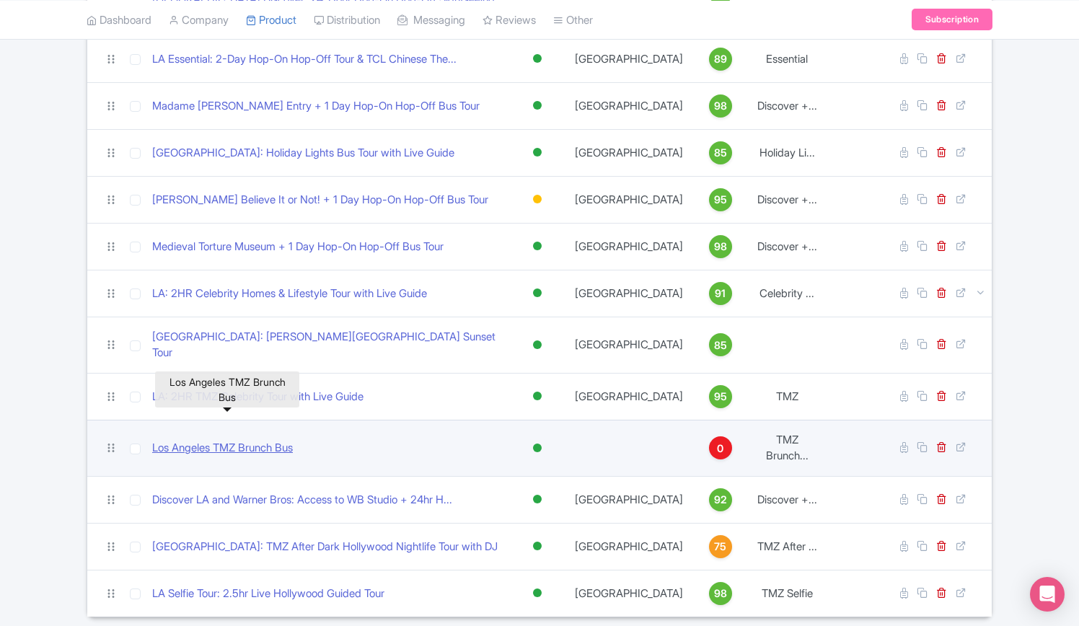
click at [268, 440] on link "Los Angeles TMZ Brunch Bus" at bounding box center [222, 448] width 141 height 17
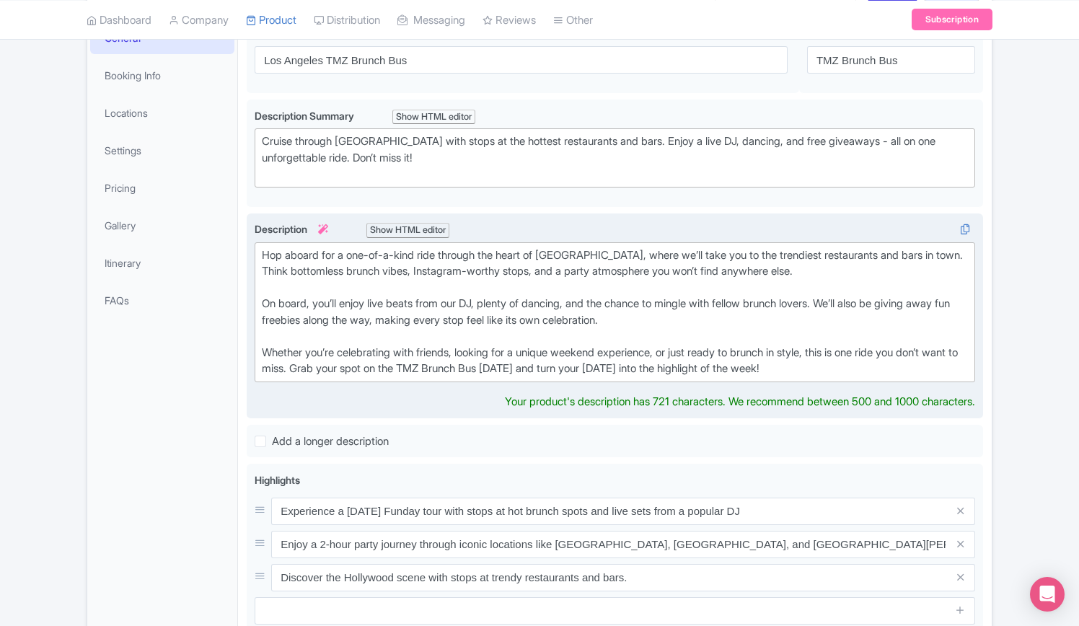
scroll to position [50, 0]
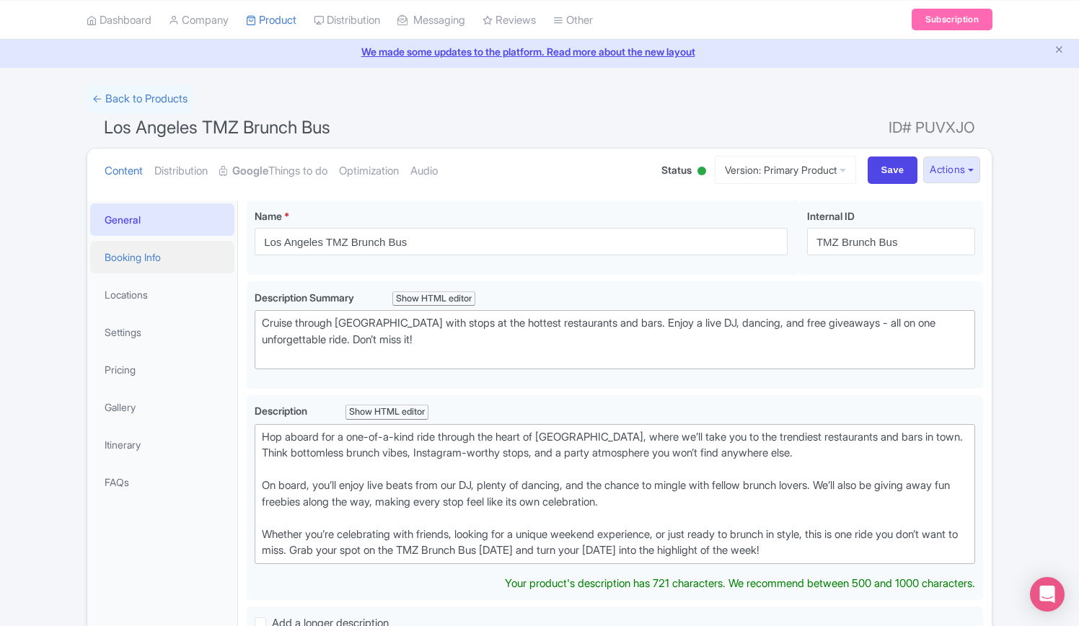
click at [162, 249] on link "Booking Info" at bounding box center [162, 257] width 144 height 32
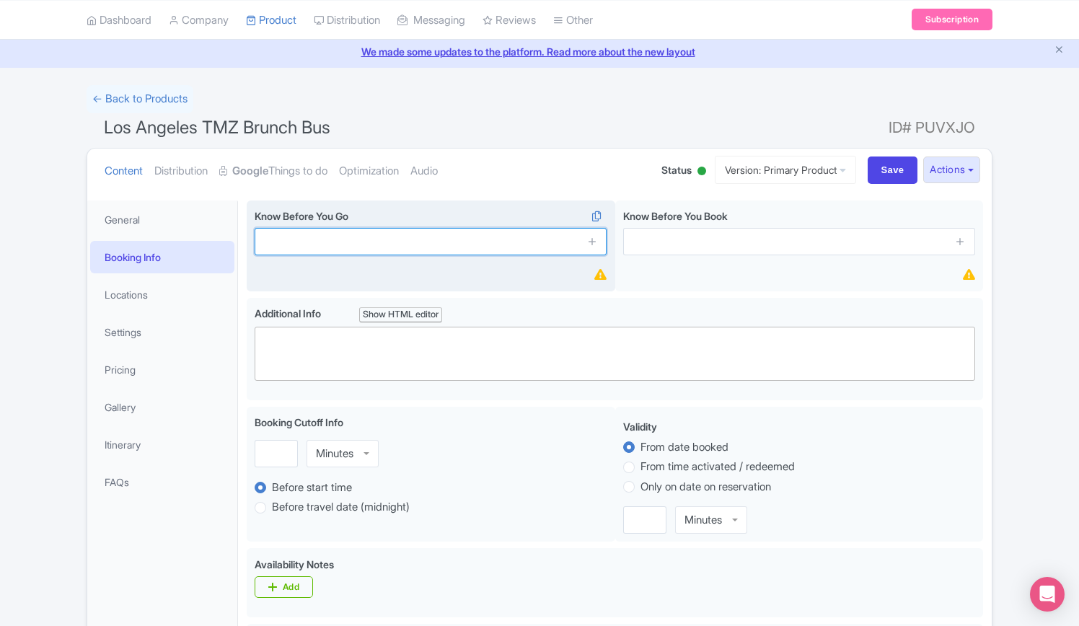
click at [380, 241] on input "text" at bounding box center [431, 241] width 352 height 27
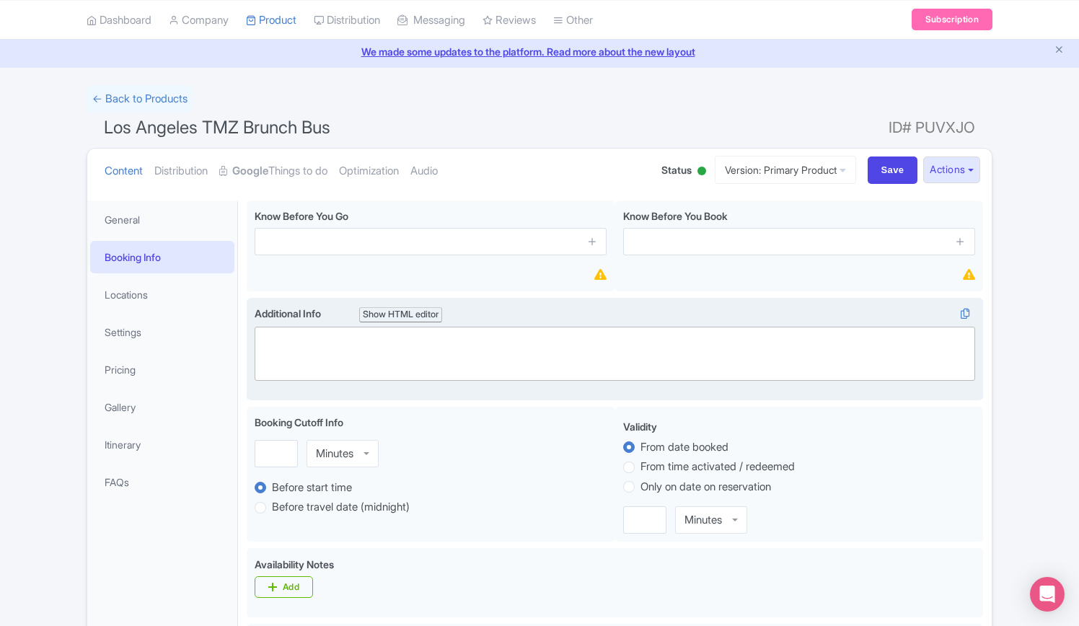
click at [290, 330] on trix-editor at bounding box center [615, 354] width 721 height 54
paste trix-editor "<div>Tours depart from the TMZ kiosk located inside the [GEOGRAPHIC_DATA], [STR…"
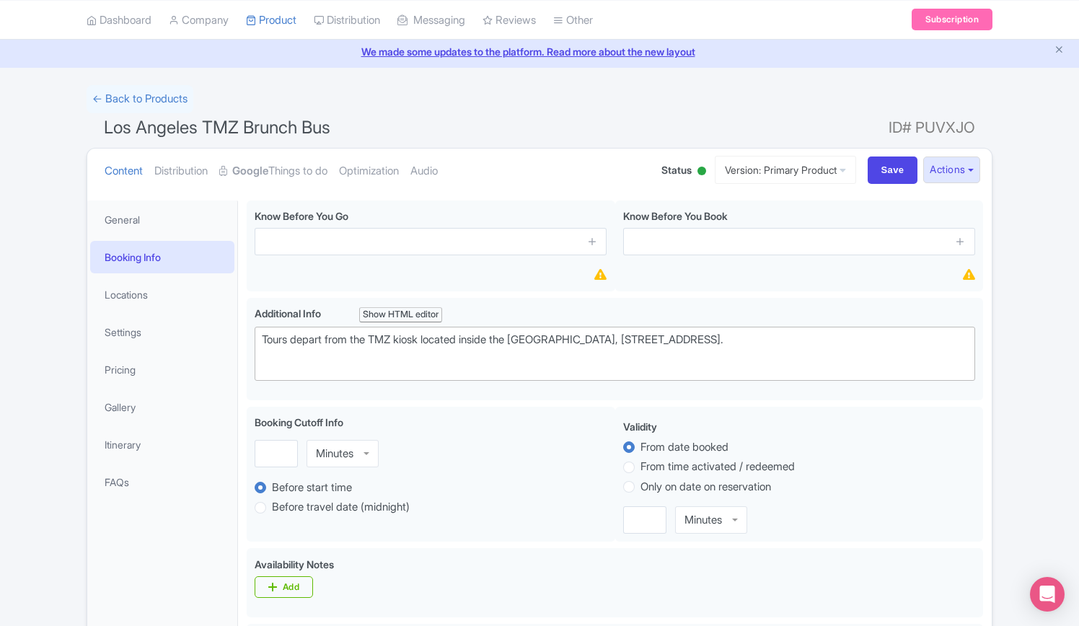
paste trix-editor "The TMZ Brunch Tour operates on Sundays only. Guests without reservations will …"
type trix-editor "<div>Tours depart from the TMZ kiosk located inside the [GEOGRAPHIC_DATA], [STR…"
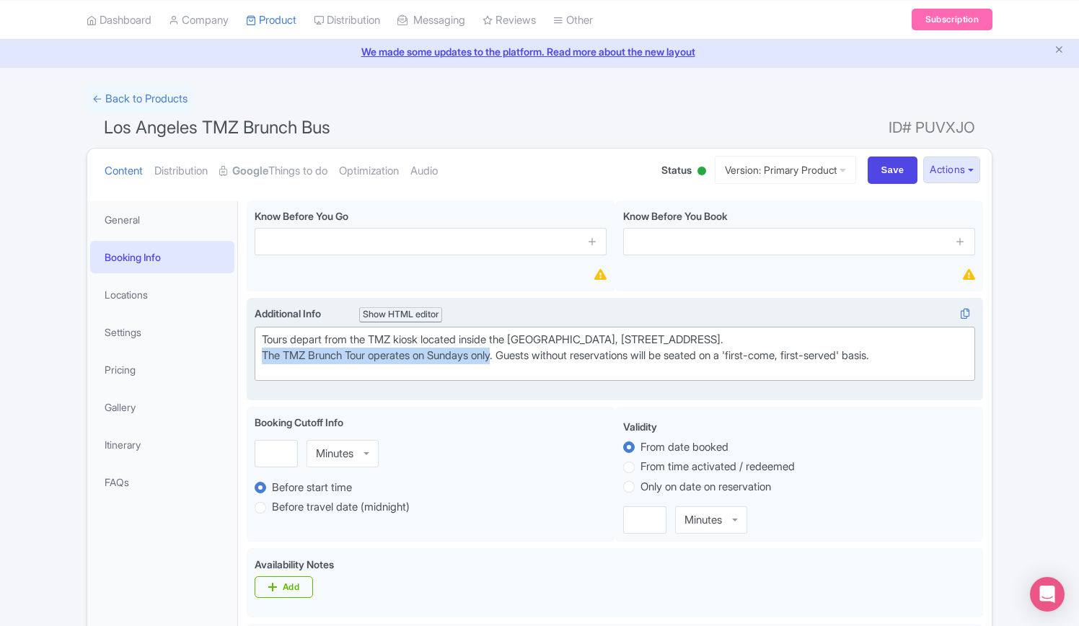
drag, startPoint x: 260, startPoint y: 358, endPoint x: 488, endPoint y: 371, distance: 228.3
click at [507, 359] on trix-editor "Tours depart from the TMZ kiosk located inside the [GEOGRAPHIC_DATA], [STREET_A…" at bounding box center [615, 354] width 721 height 54
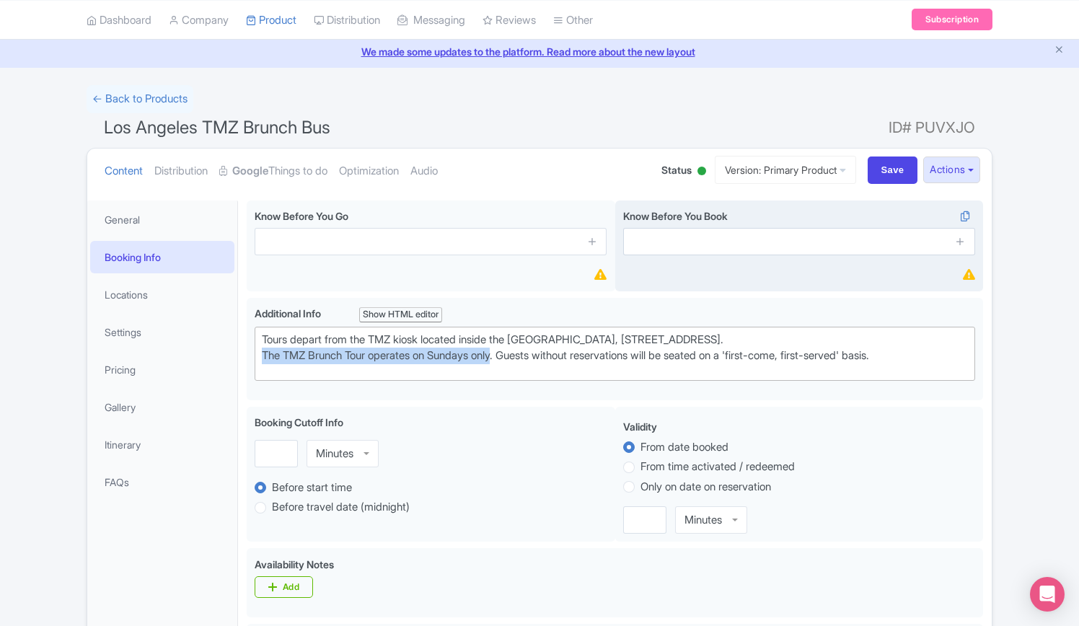
copy div "The TMZ Brunch Tour operates on Sundays only"
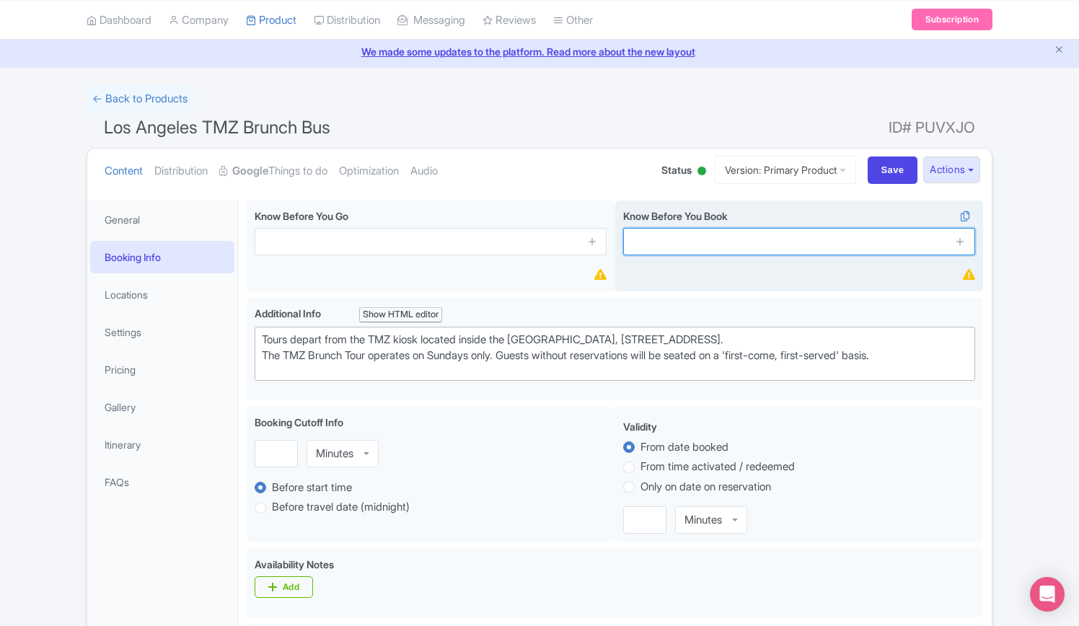
click at [747, 232] on input "text" at bounding box center [799, 241] width 352 height 27
paste input "The TMZ Brunch Tour operates on Sundays only"
type input "The TMZ Brunch Tour operates on Sundays only"
click at [961, 242] on icon at bounding box center [960, 241] width 11 height 11
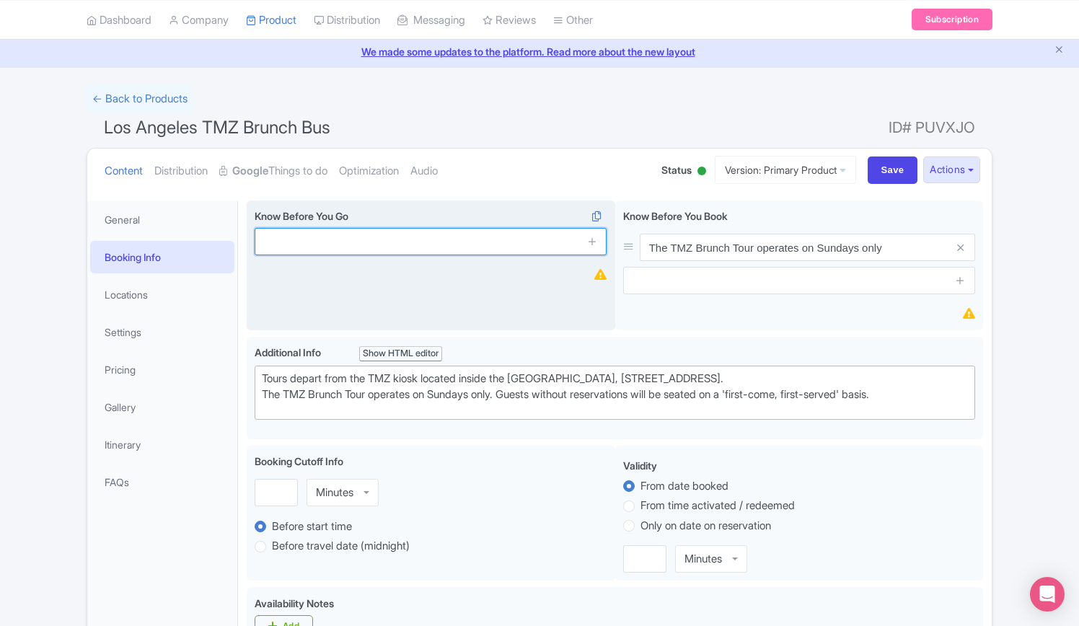
click at [303, 236] on input "text" at bounding box center [431, 241] width 352 height 27
paste input "There is no standing while the bus is in motion"
type input "There is no standing while the bus is in motion"
click at [590, 240] on icon at bounding box center [592, 241] width 11 height 11
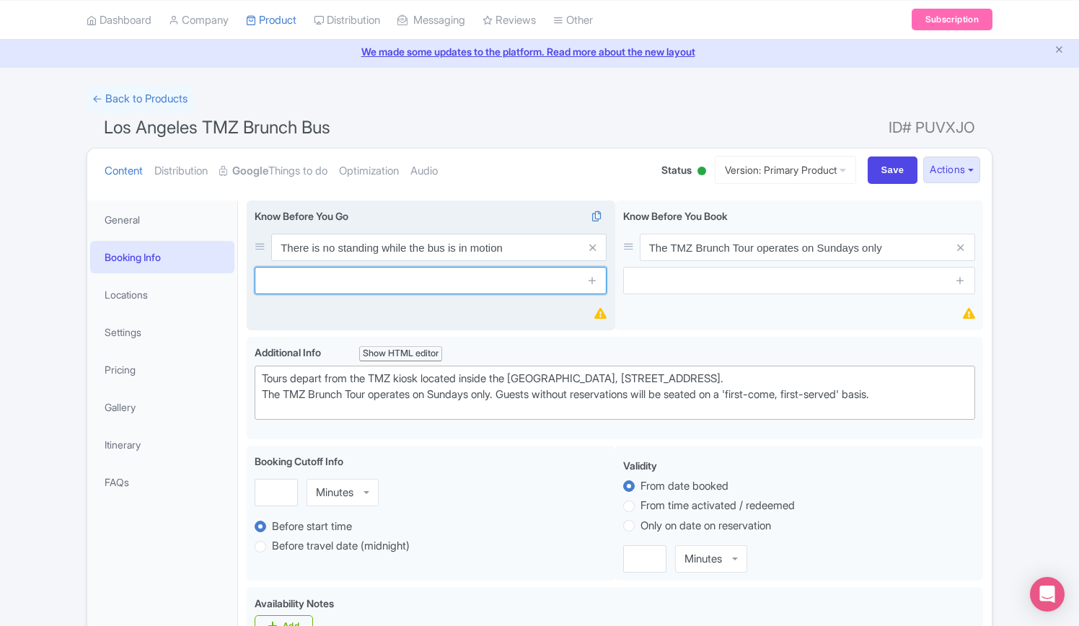
click at [393, 280] on input "text" at bounding box center [431, 280] width 352 height 27
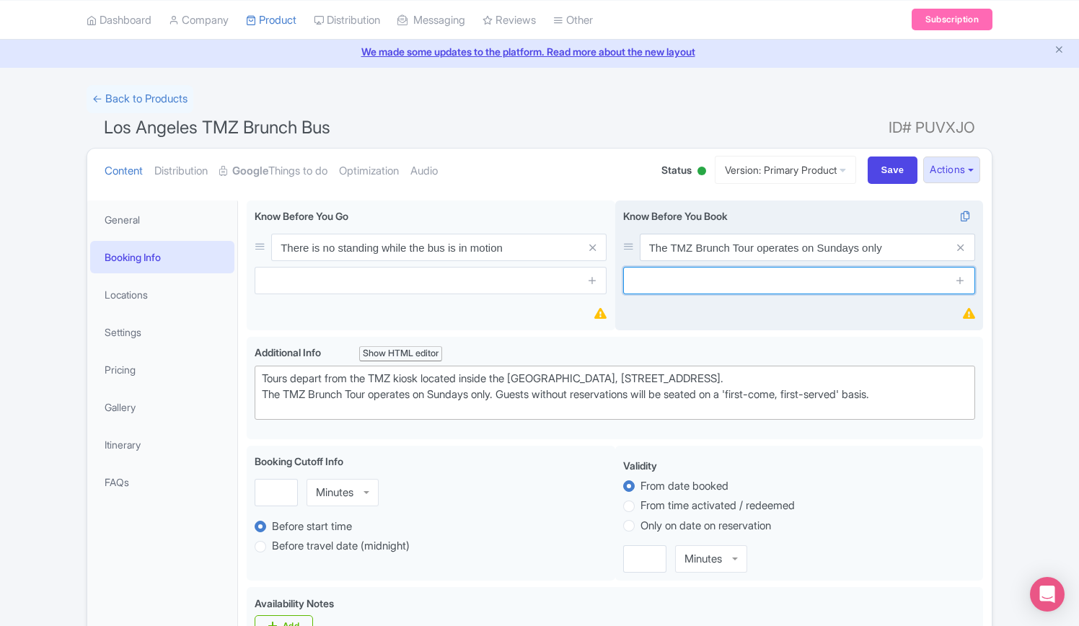
click at [780, 282] on input "text" at bounding box center [799, 280] width 352 height 27
paste input "this tour is for guests 21 years +."
type input "this tour is for guests 21 years +."
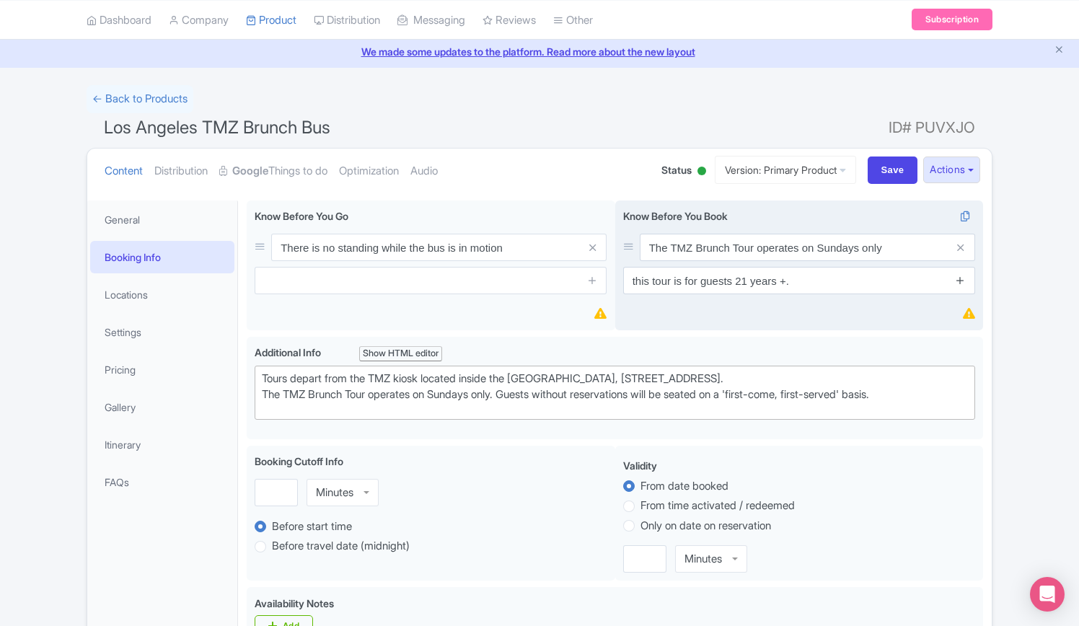
click at [962, 280] on icon at bounding box center [960, 280] width 11 height 11
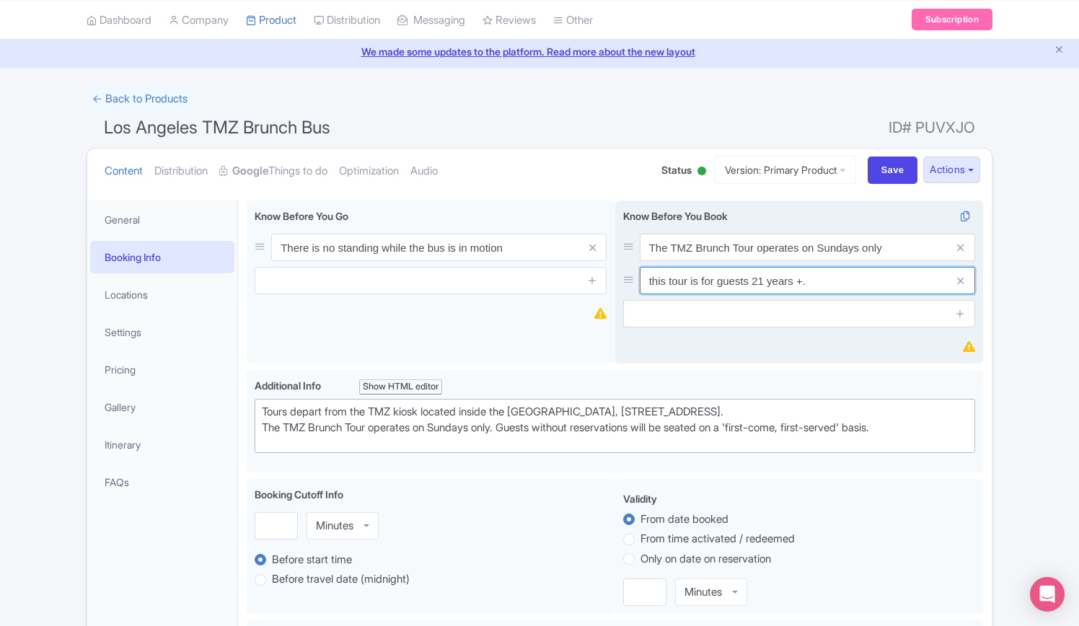
drag, startPoint x: 654, startPoint y: 281, endPoint x: 642, endPoint y: 281, distance: 11.5
click at [642, 281] on input "this tour is for guests 21 years +." at bounding box center [807, 280] width 335 height 27
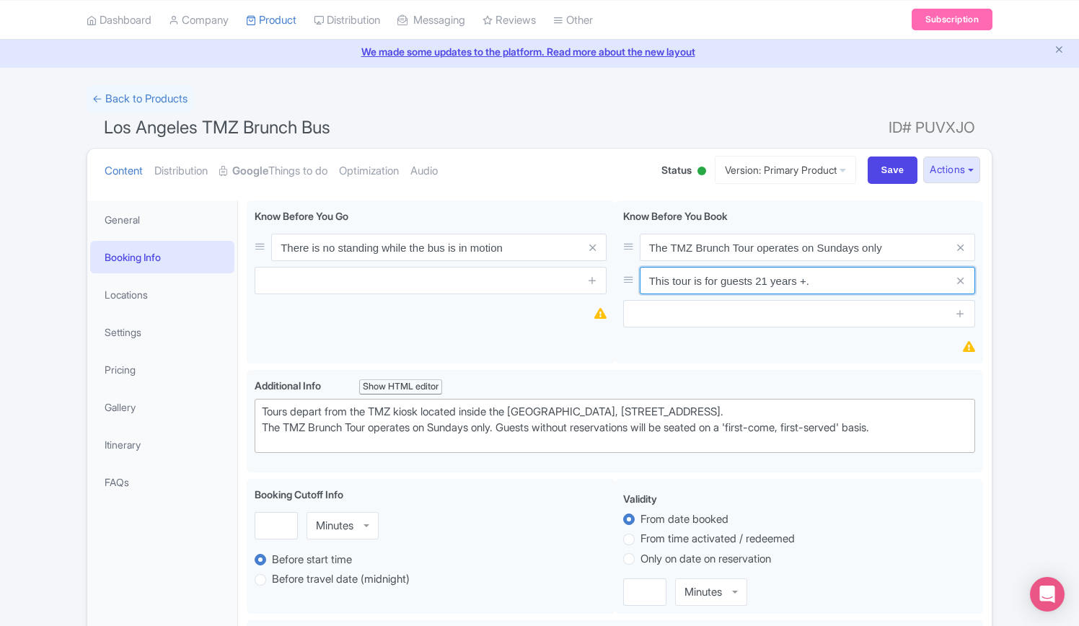
type input "This tour is for guests 21 years +."
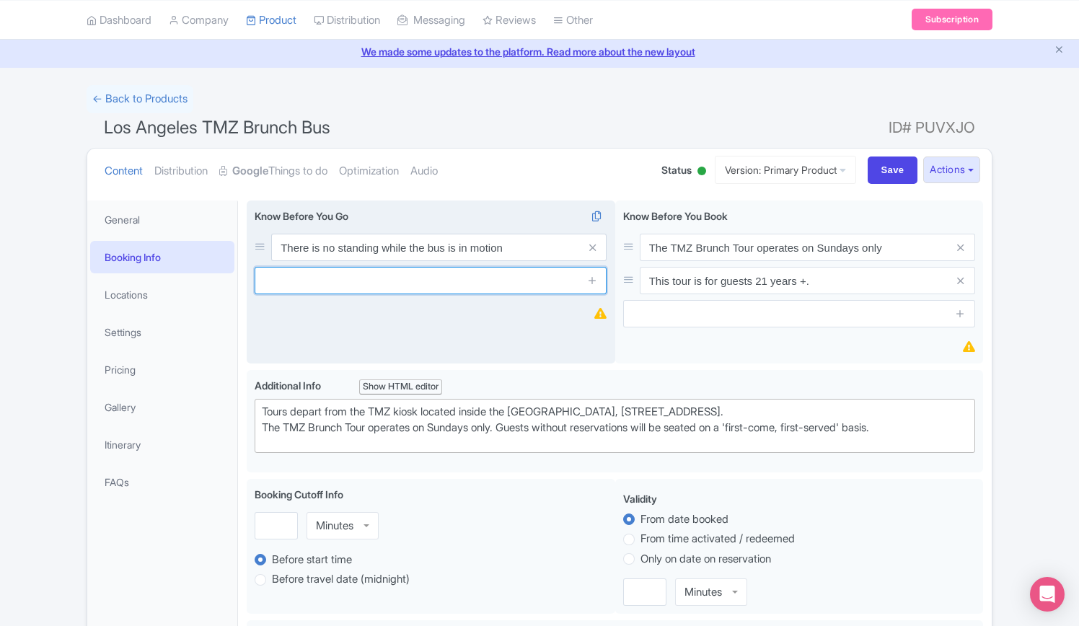
click at [377, 278] on input "text" at bounding box center [431, 280] width 352 height 27
paste input "There is NO alcohol is allowed on the bus"
type input "There is NO alcohol is allowed on the bus"
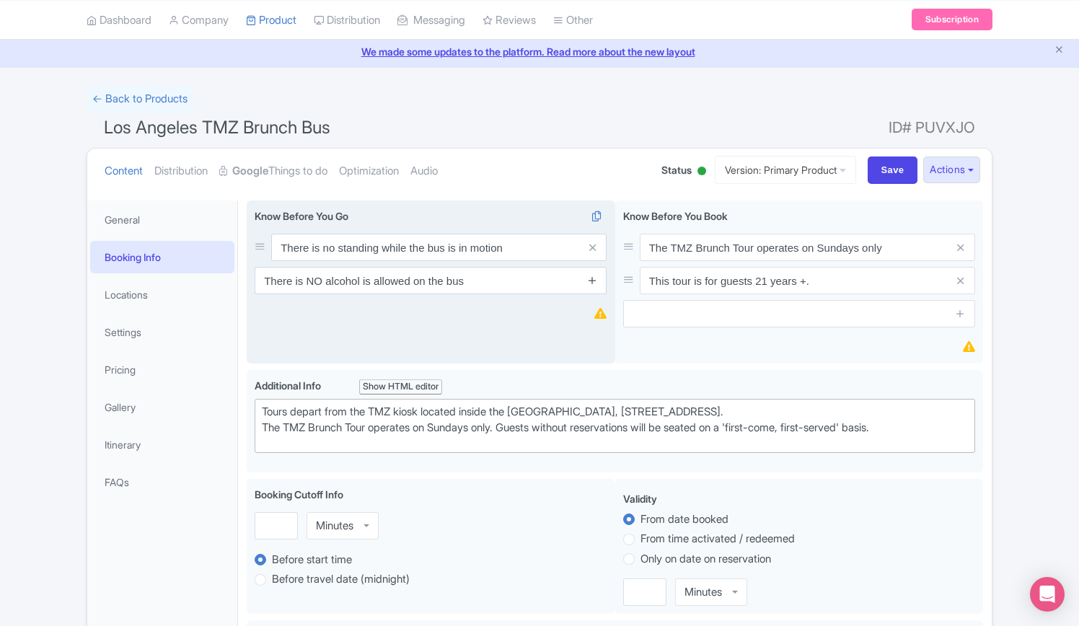
click at [589, 279] on icon at bounding box center [592, 280] width 11 height 11
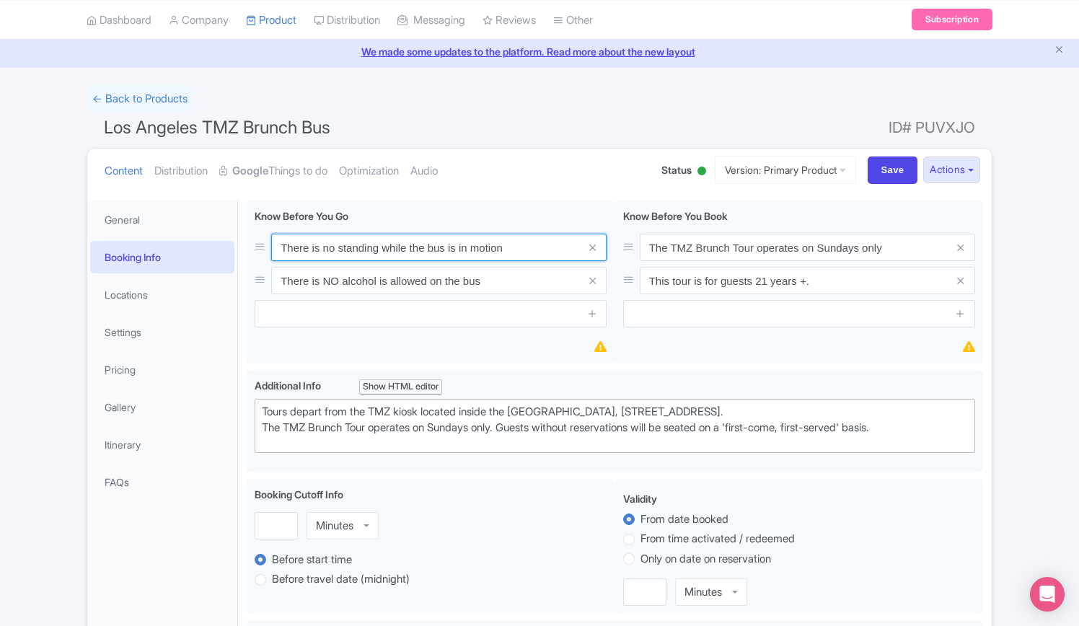
drag, startPoint x: 518, startPoint y: 247, endPoint x: 166, endPoint y: 249, distance: 352.0
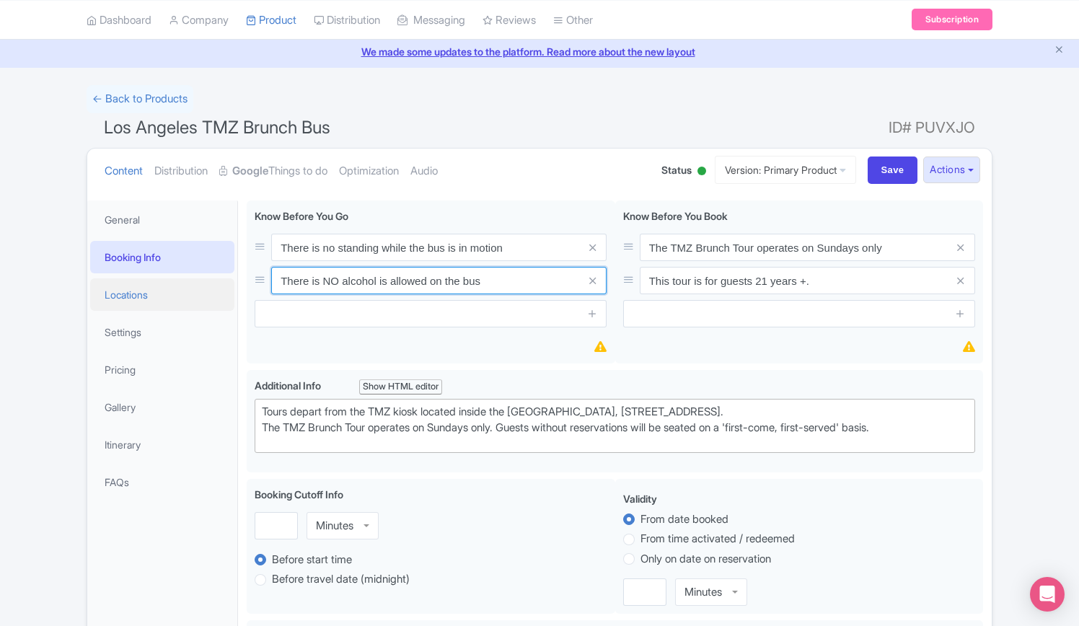
drag, startPoint x: 496, startPoint y: 283, endPoint x: 202, endPoint y: 284, distance: 293.6
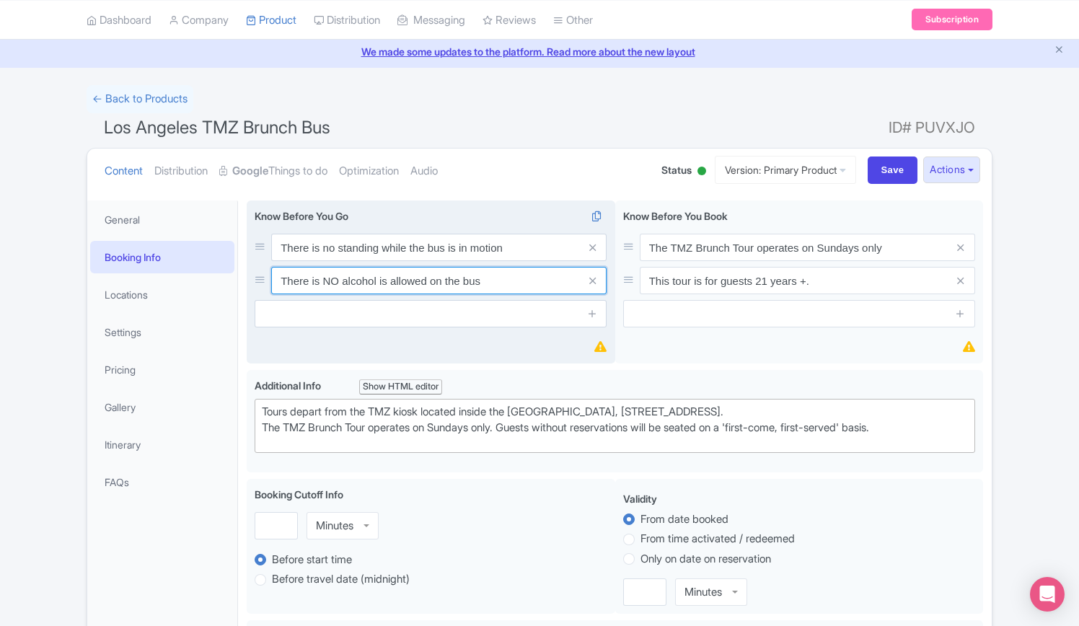
paste input "No alcohol is permitt"
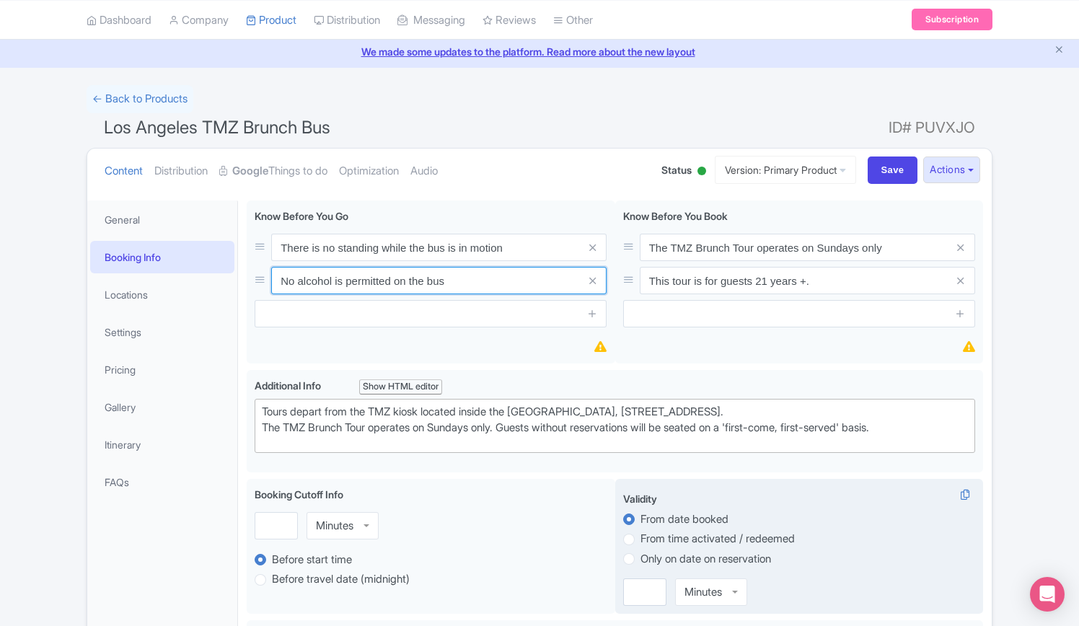
type input "No alcohol is permitted on the bus"
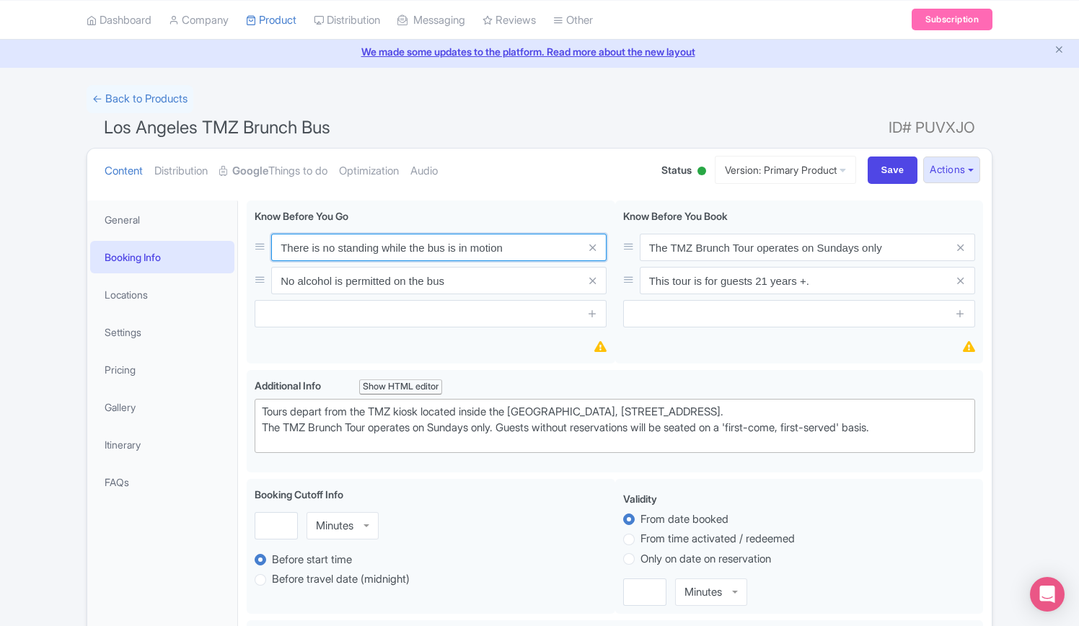
drag, startPoint x: 509, startPoint y: 245, endPoint x: 131, endPoint y: 243, distance: 378.0
type input "T"
paste input "remain seated while the bus is in motion."
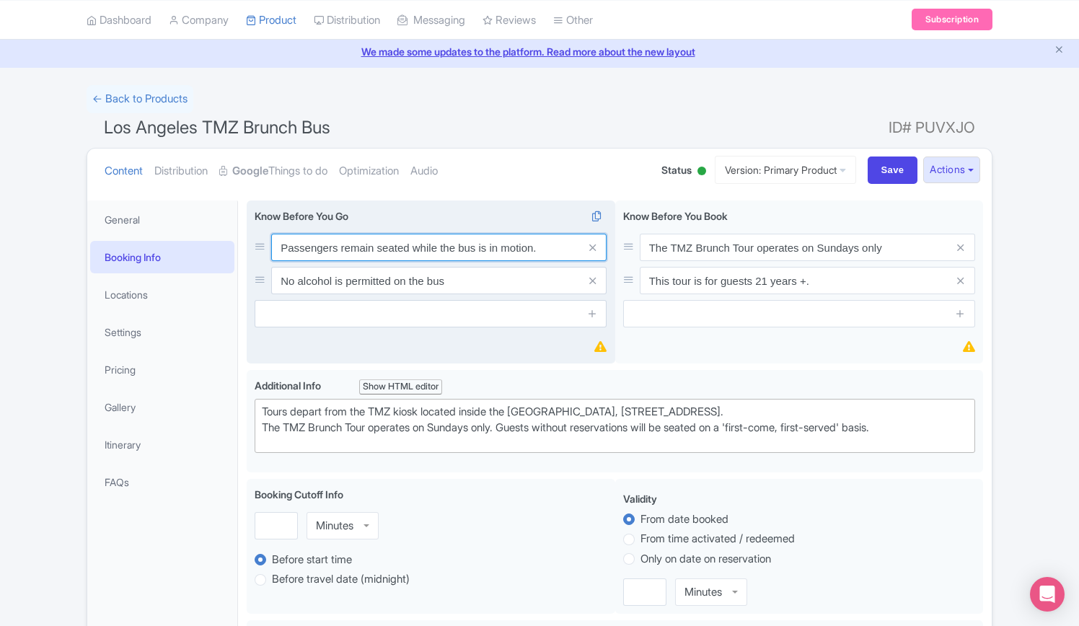
click at [340, 246] on input "Passengers remain seated while the bus is in motion." at bounding box center [438, 247] width 335 height 27
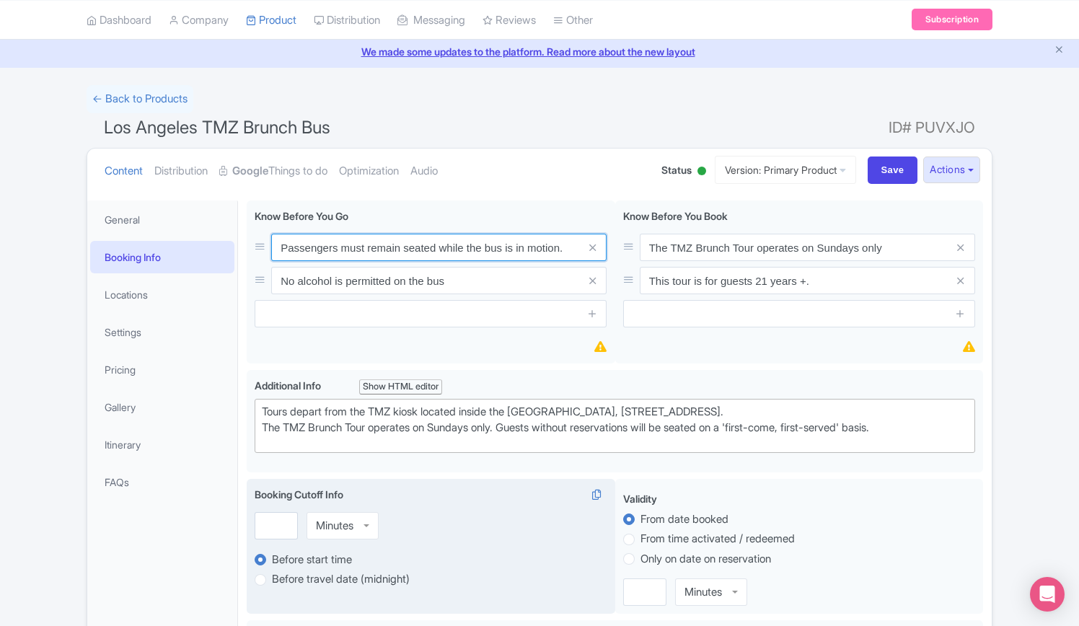
type input "Passengers must remain seated while the bus is in motion."
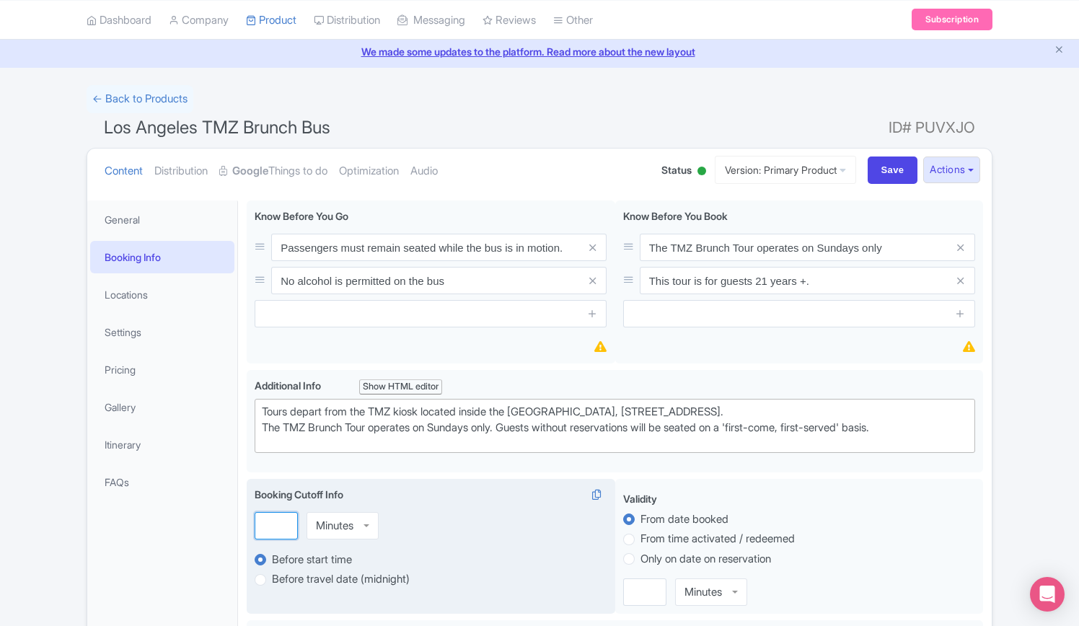
click at [265, 524] on input "number" at bounding box center [276, 525] width 43 height 27
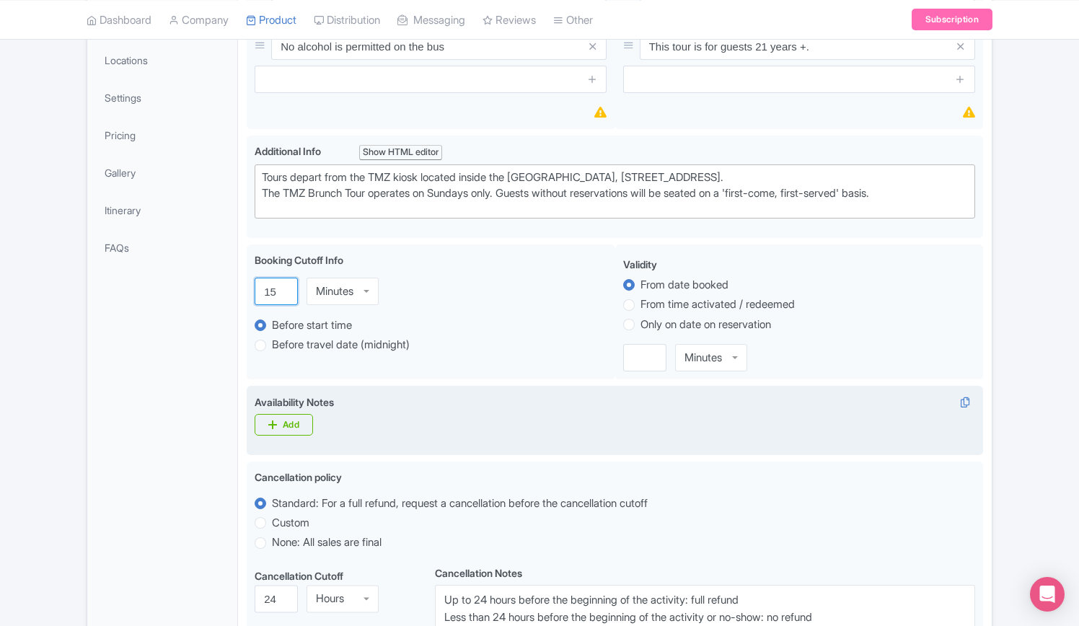
scroll to position [411, 0]
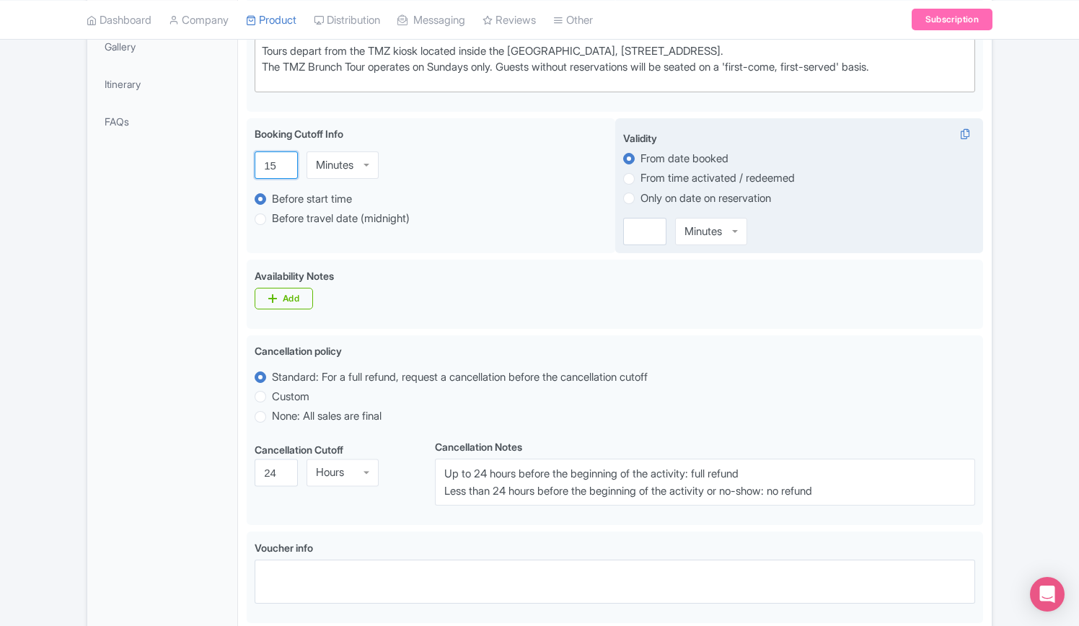
type input "15"
click at [641, 197] on label "Only on date on reservation" at bounding box center [706, 198] width 131 height 17
click at [641, 197] on input "Only on date on reservation" at bounding box center [648, 197] width 14 height 14
radio input "true"
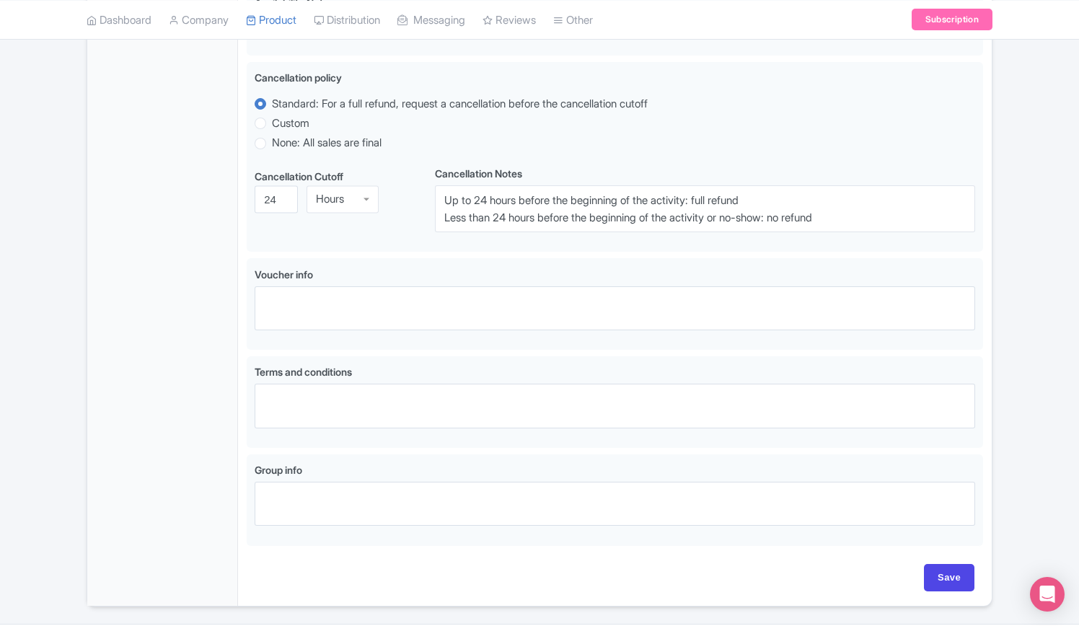
scroll to position [726, 0]
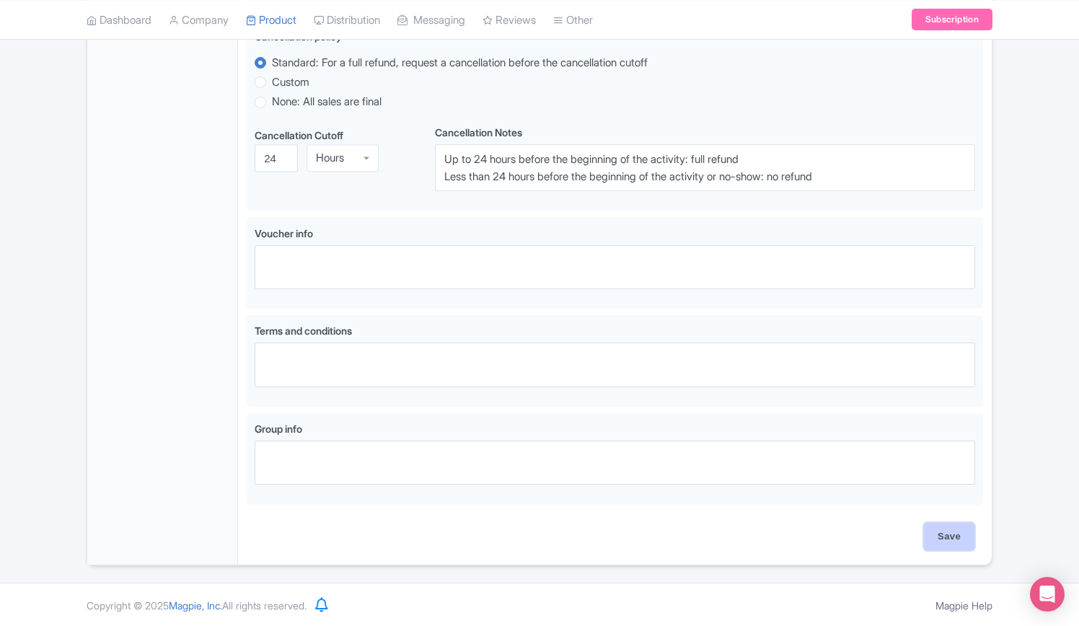
click at [957, 543] on input "Save" at bounding box center [949, 536] width 50 height 27
type input "Update Product"
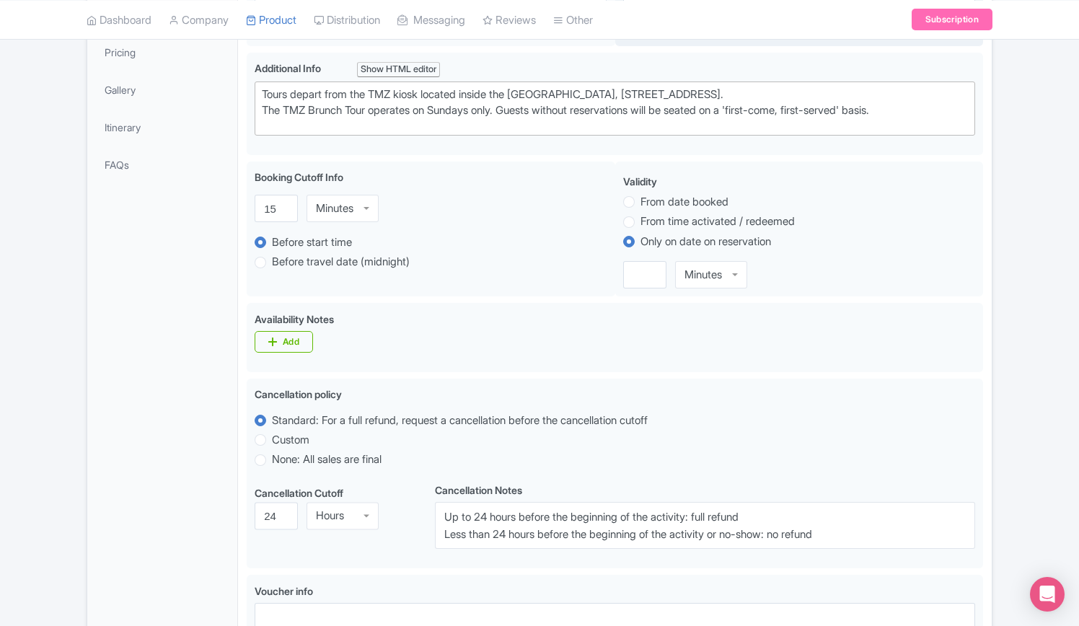
scroll to position [149, 0]
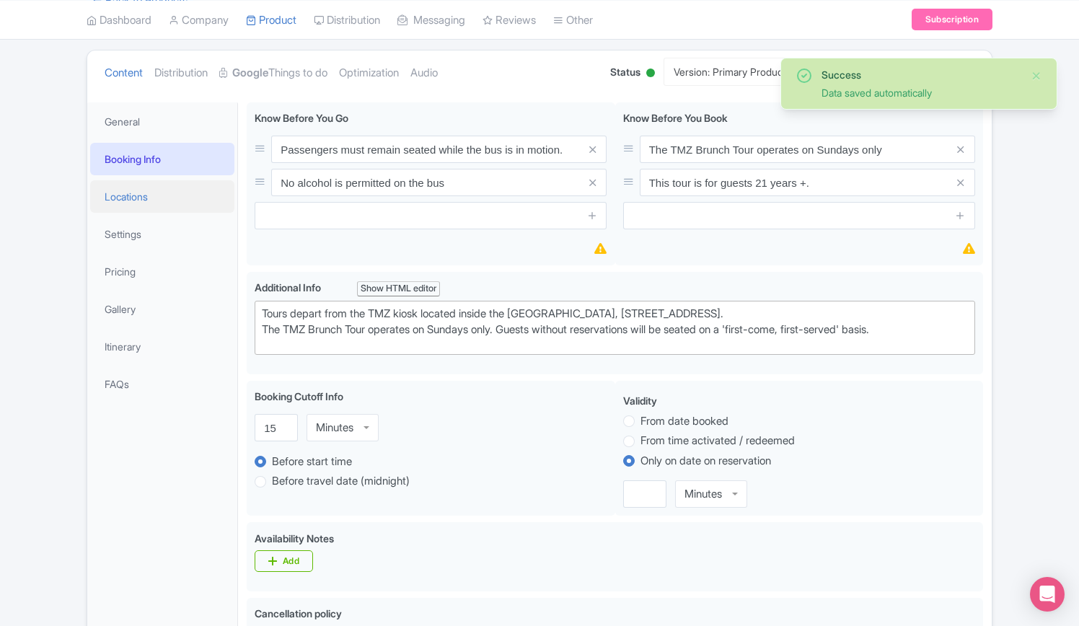
click at [128, 194] on link "Locations" at bounding box center [162, 196] width 144 height 32
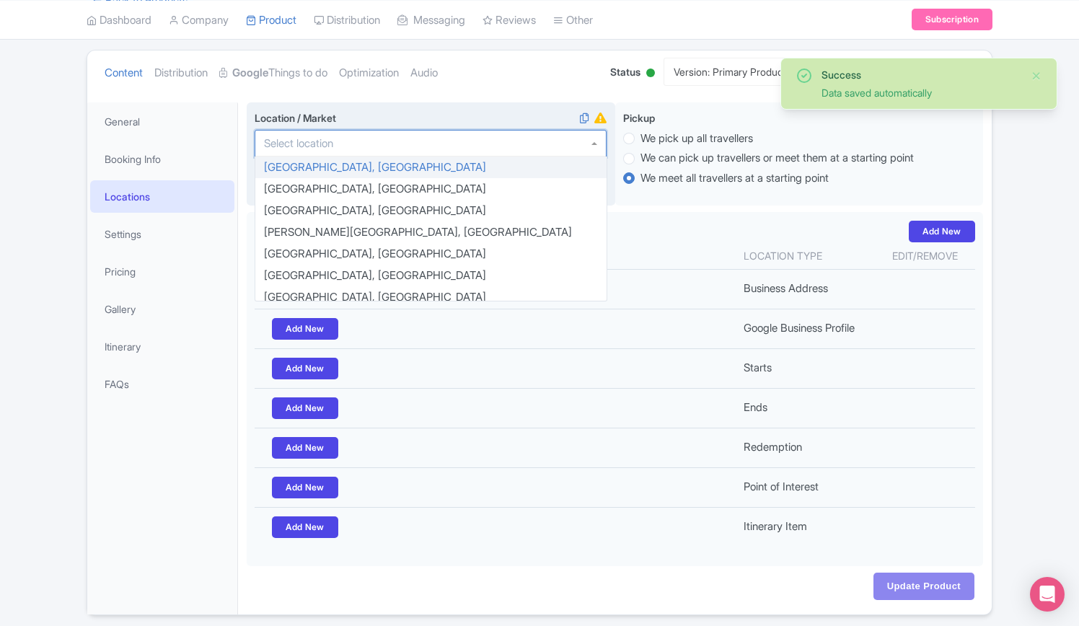
click at [327, 147] on input "Location / Market i" at bounding box center [303, 143] width 78 height 13
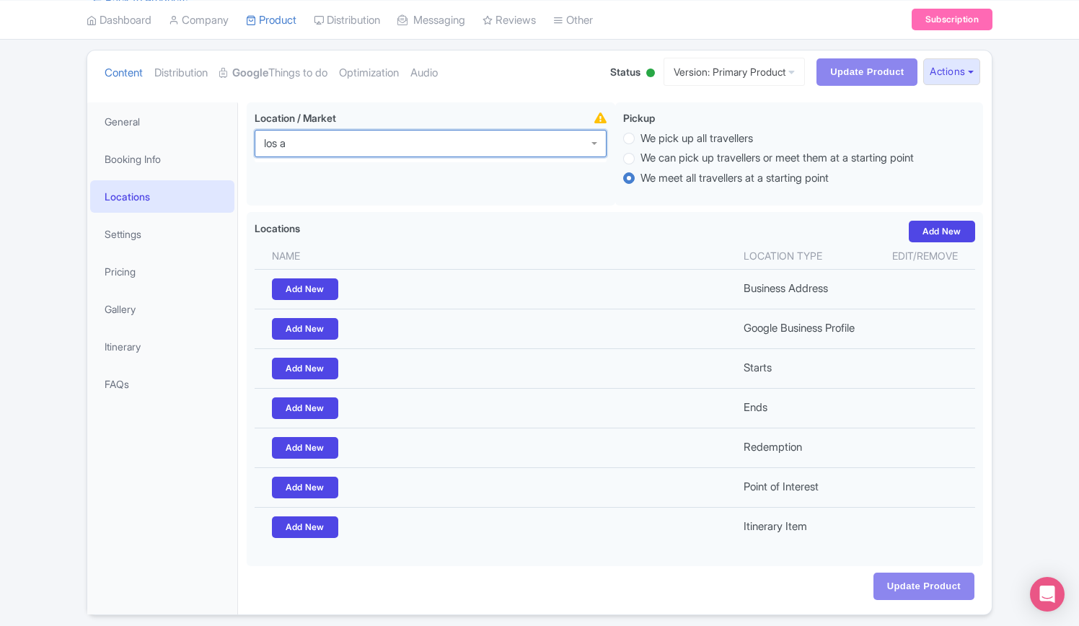
type input "los an"
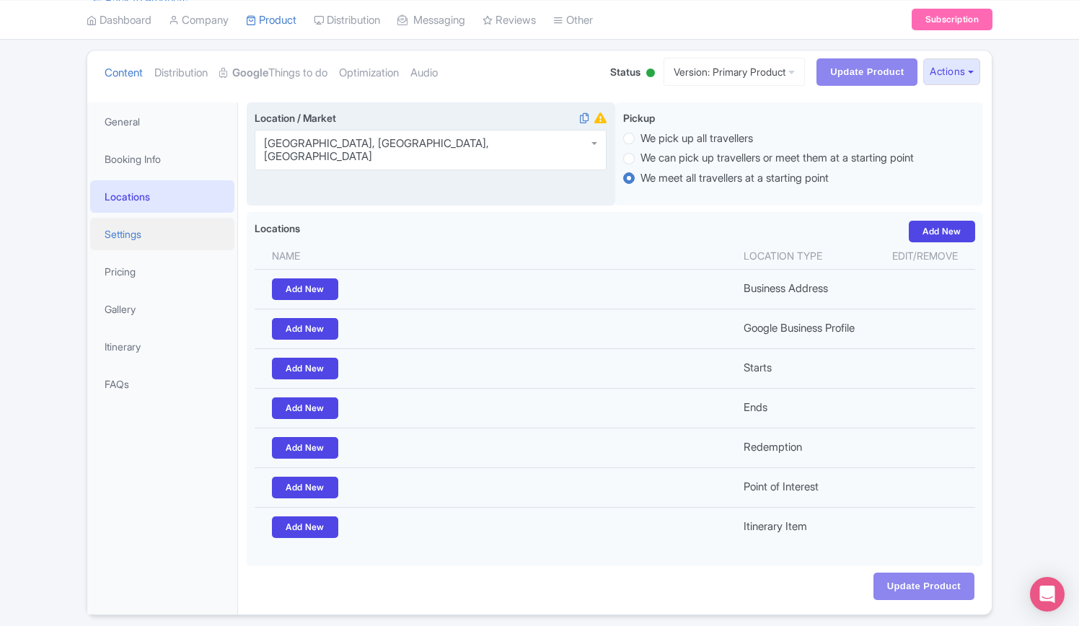
click at [117, 229] on link "Settings" at bounding box center [162, 234] width 144 height 32
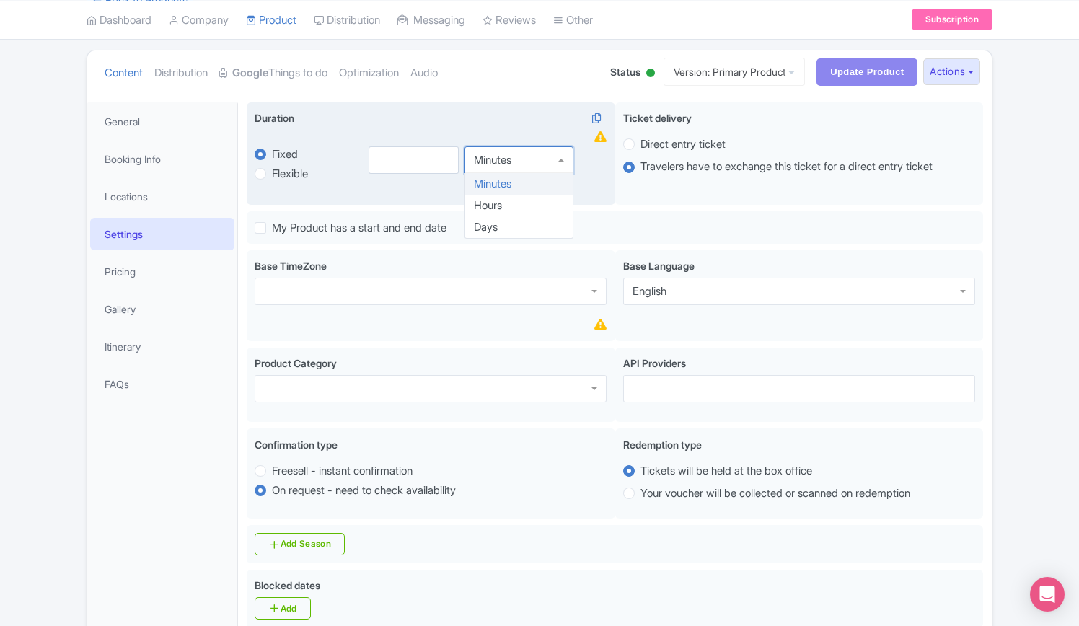
click at [566, 160] on div "Minutes" at bounding box center [519, 159] width 109 height 27
click at [431, 162] on input "number" at bounding box center [414, 162] width 91 height 27
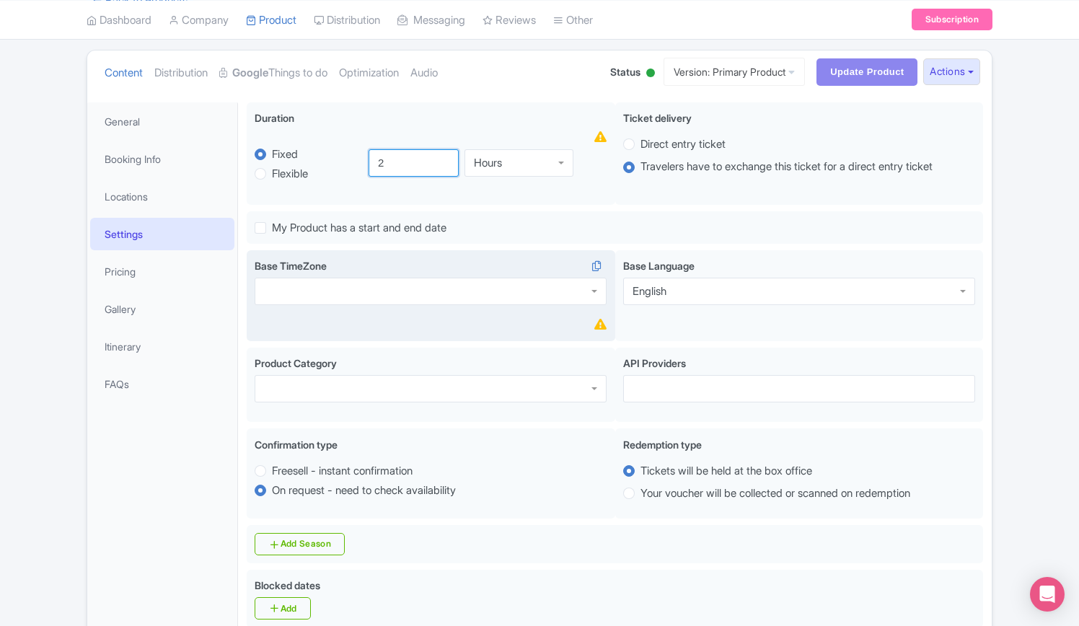
type input "2"
click at [396, 291] on div at bounding box center [431, 291] width 352 height 27
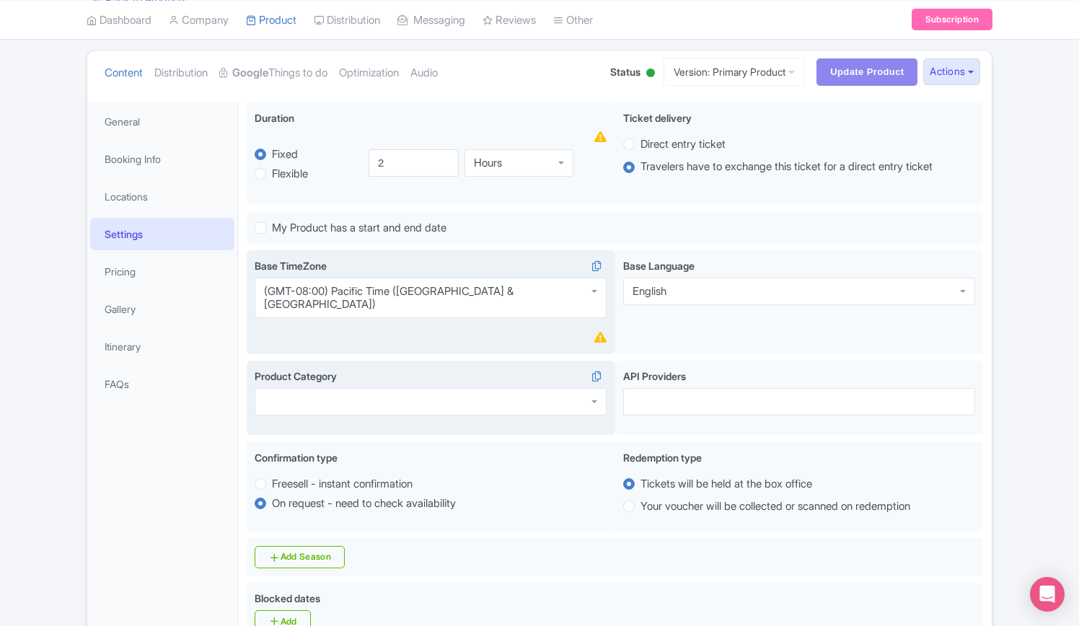
scroll to position [0, 0]
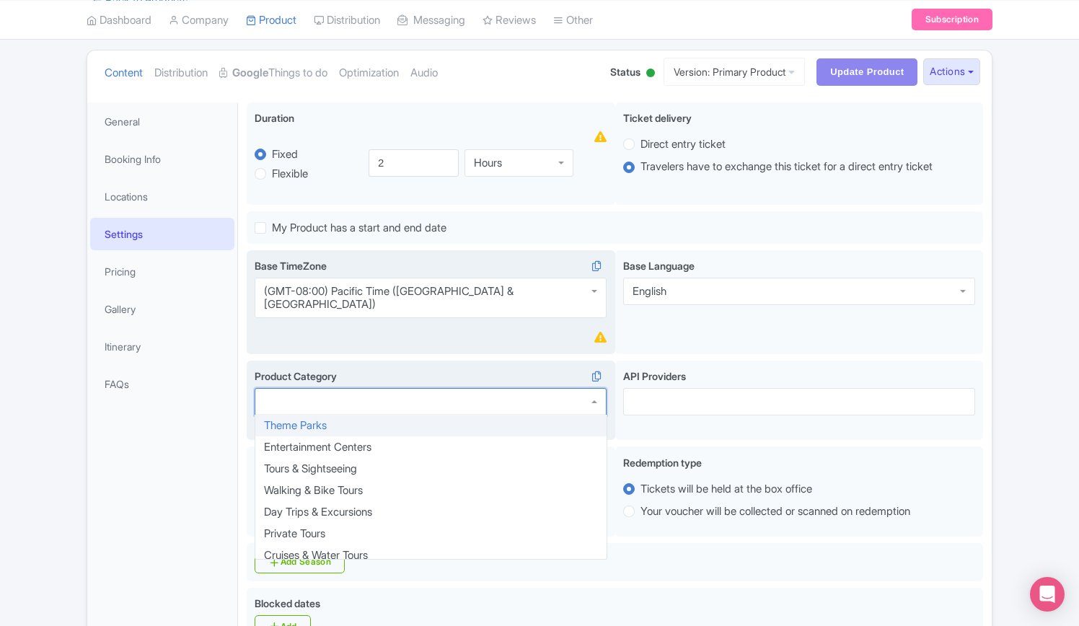
click at [384, 390] on div at bounding box center [431, 401] width 352 height 27
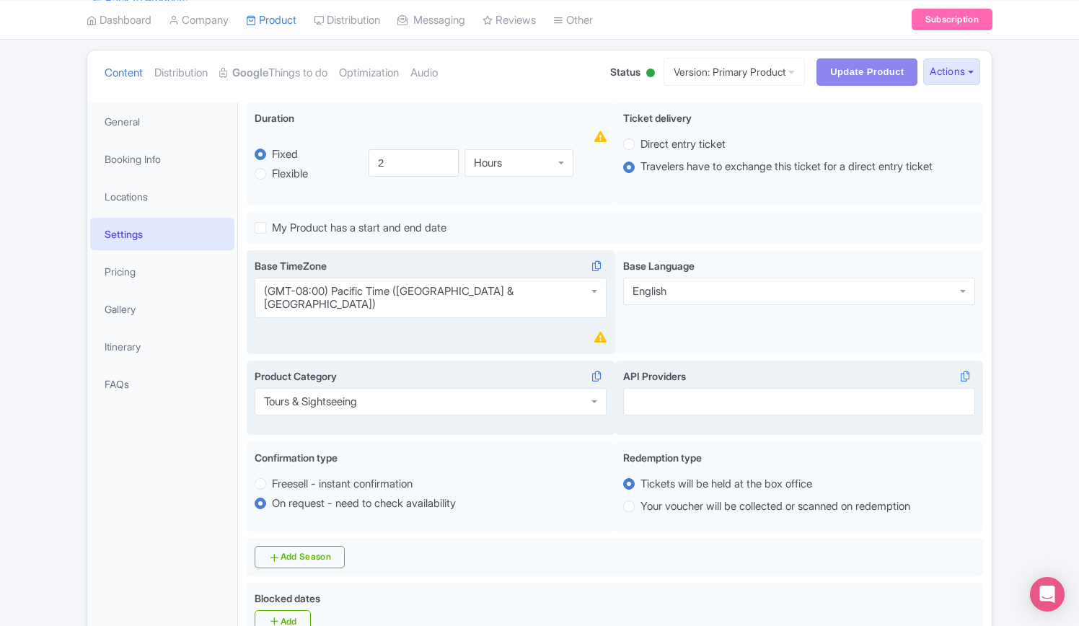
click at [703, 392] on div at bounding box center [799, 401] width 352 height 27
type input "ventrata"
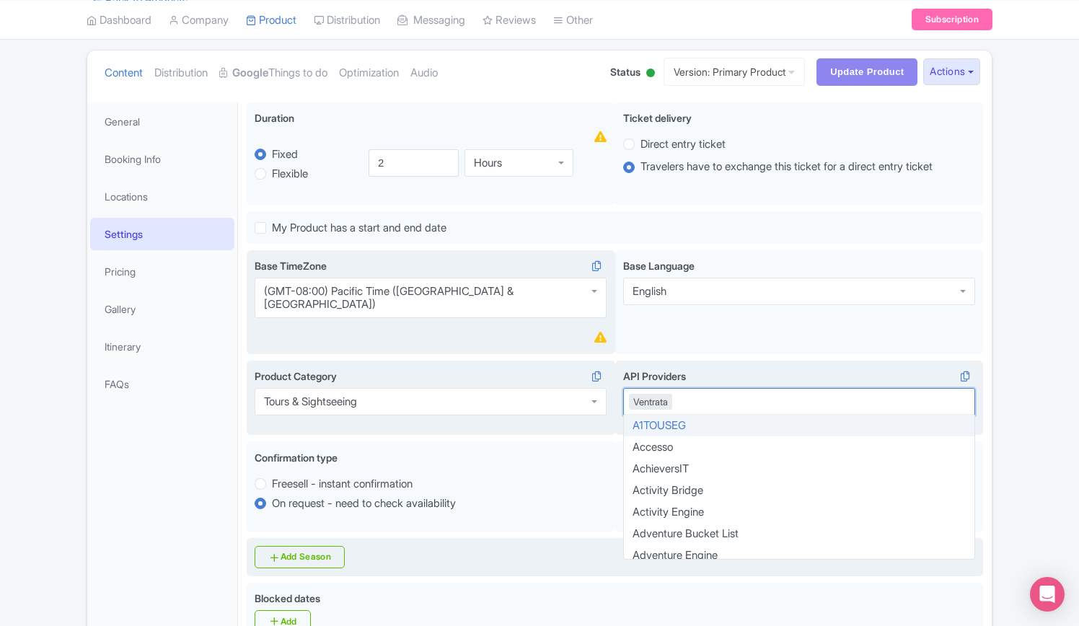
click at [436, 538] on div "Add Season" at bounding box center [615, 557] width 737 height 39
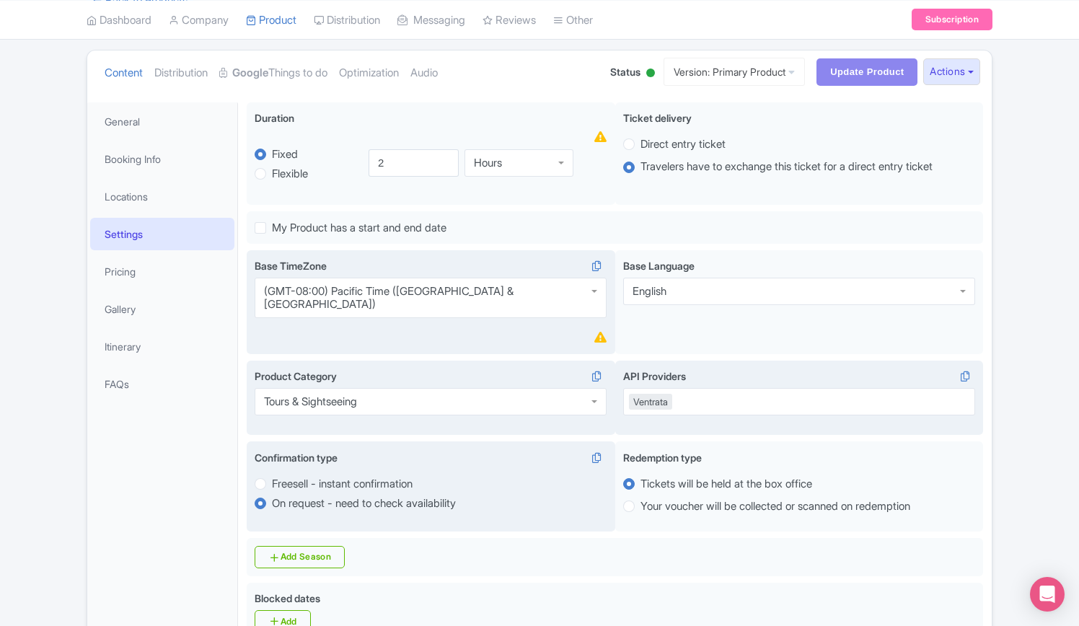
click at [272, 476] on label "Freesell - instant confirmation" at bounding box center [342, 484] width 141 height 17
click at [272, 475] on input "Freesell - instant confirmation" at bounding box center [279, 482] width 14 height 14
radio input "true"
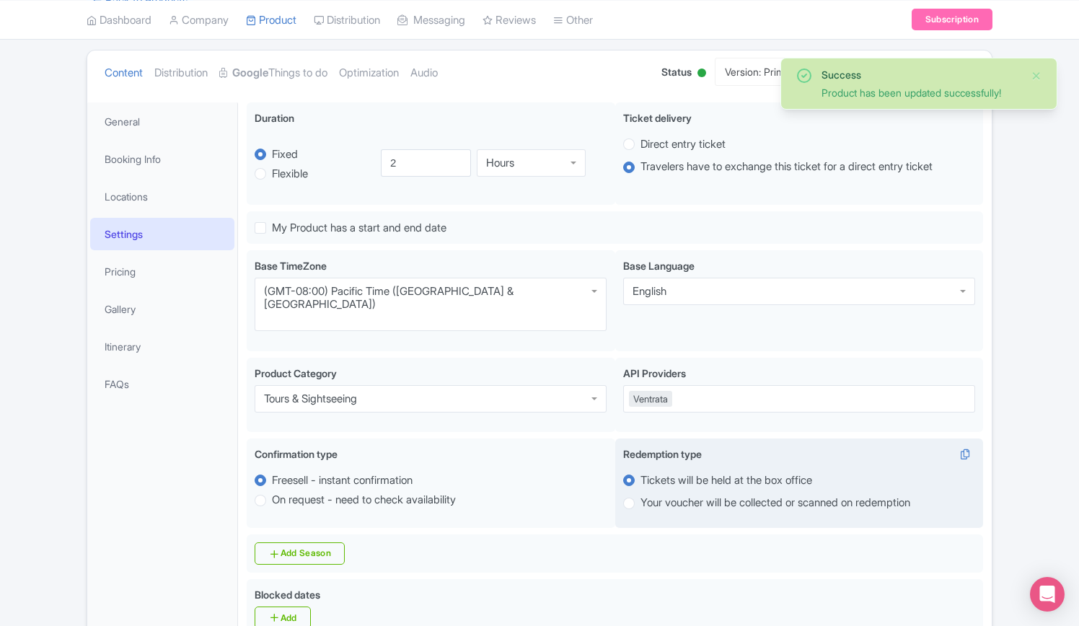
click at [635, 495] on label "Your voucher will be collected or scanned on redemption" at bounding box center [799, 503] width 352 height 17
click at [641, 495] on input "Your voucher will be collected or scanned on redemption" at bounding box center [648, 502] width 14 height 14
radio input "true"
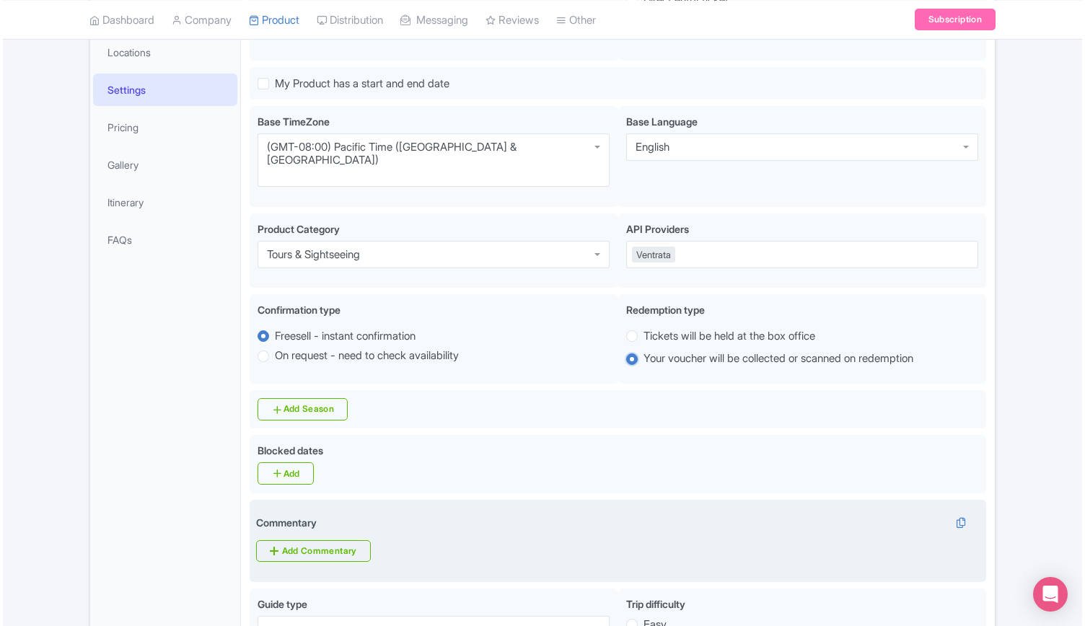
scroll to position [509, 0]
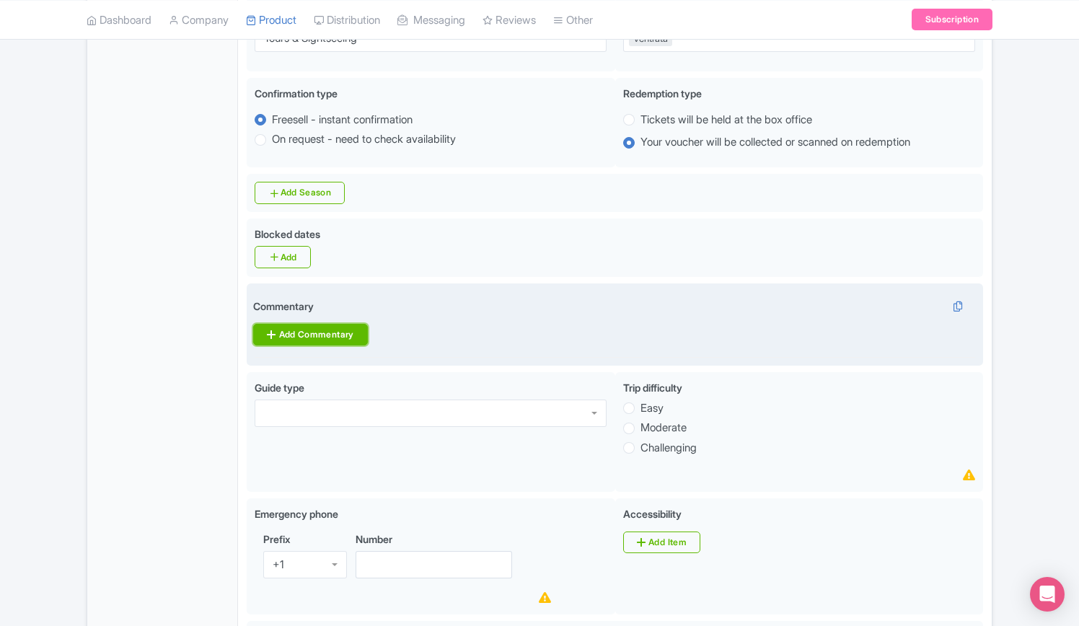
click at [329, 324] on link "Add Commentary" at bounding box center [310, 335] width 114 height 22
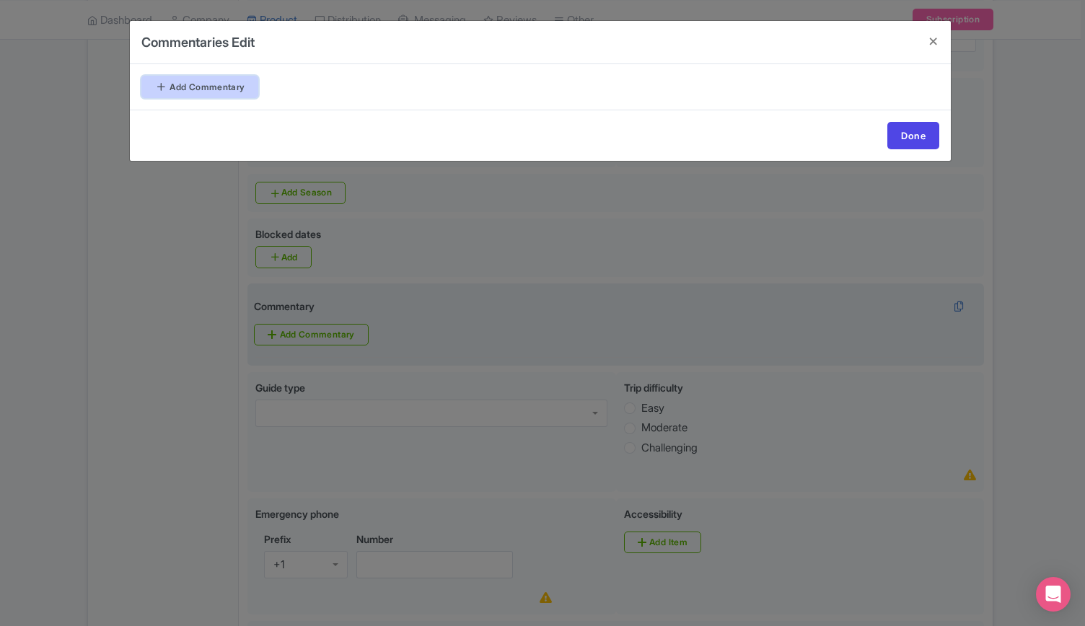
click at [237, 81] on link "Add Commentary" at bounding box center [199, 87] width 117 height 22
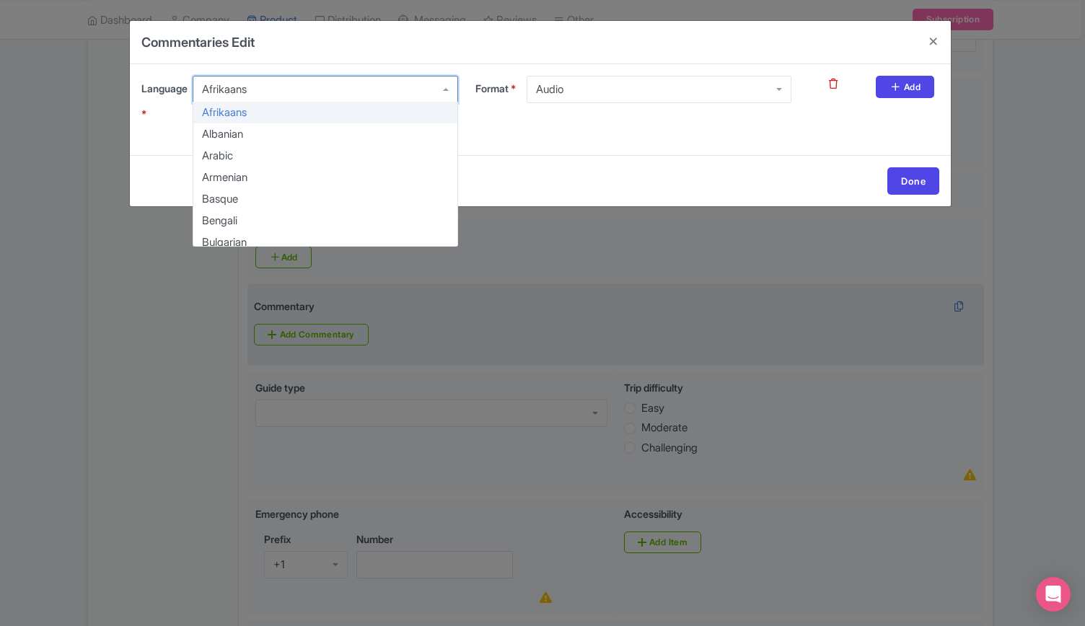
click at [287, 84] on div "Afrikaans" at bounding box center [325, 89] width 265 height 27
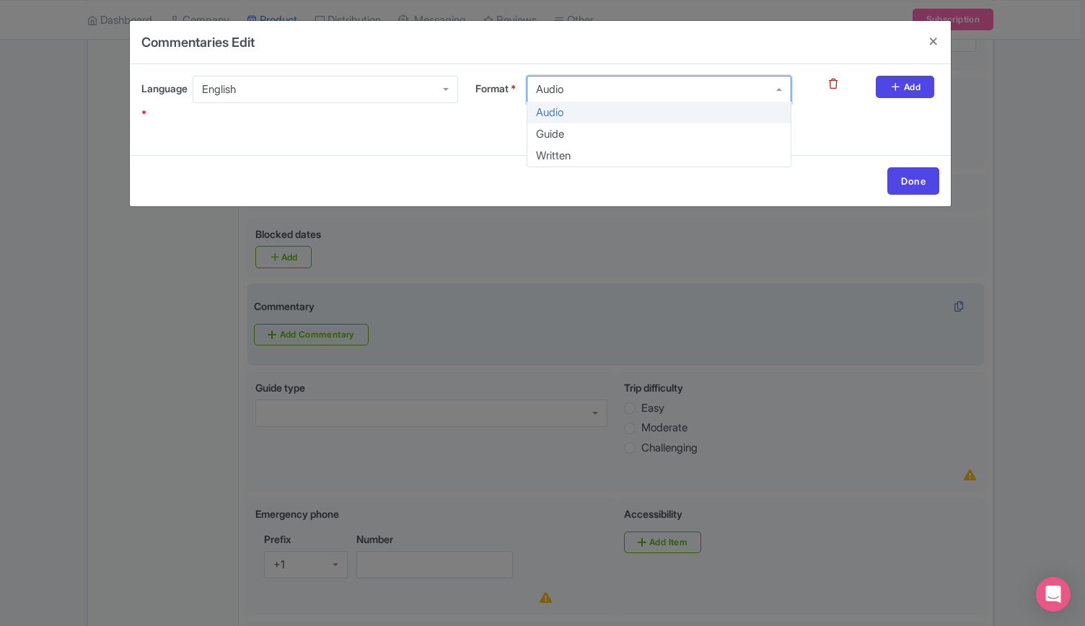
click at [597, 80] on div "Audio" at bounding box center [659, 89] width 265 height 27
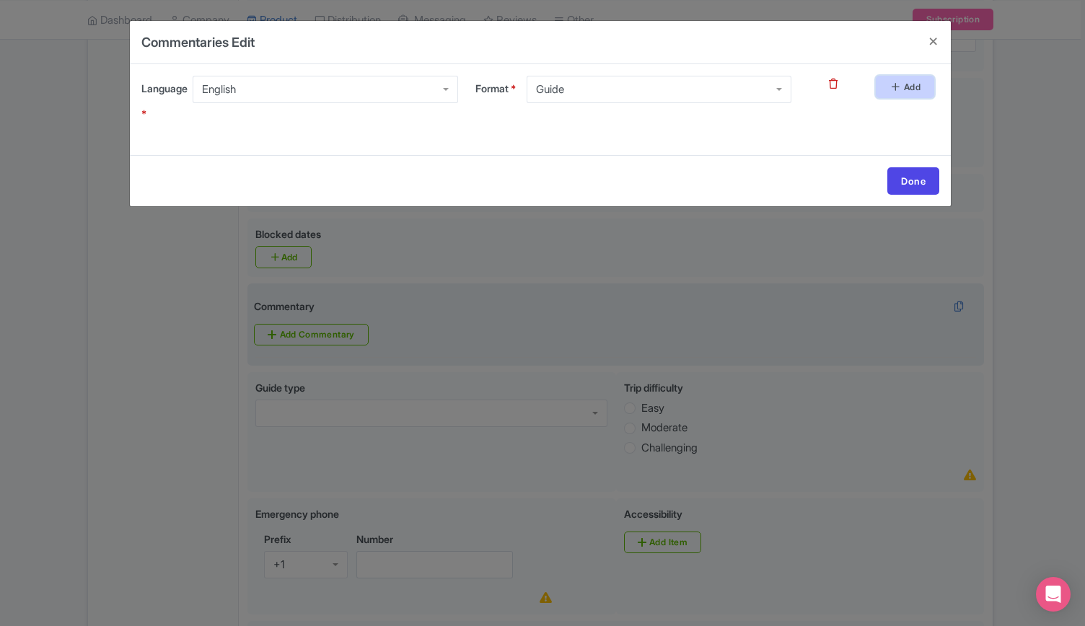
click at [902, 98] on link "Add" at bounding box center [905, 87] width 58 height 22
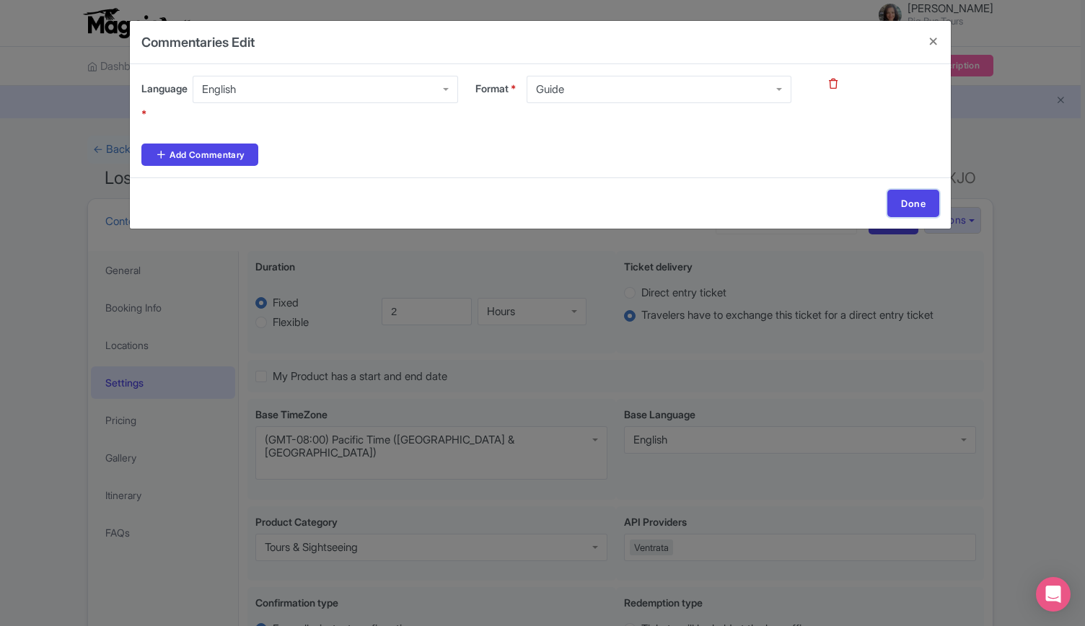
drag, startPoint x: 915, startPoint y: 203, endPoint x: 697, endPoint y: 362, distance: 270.0
click at [913, 203] on link "Done" at bounding box center [913, 203] width 52 height 27
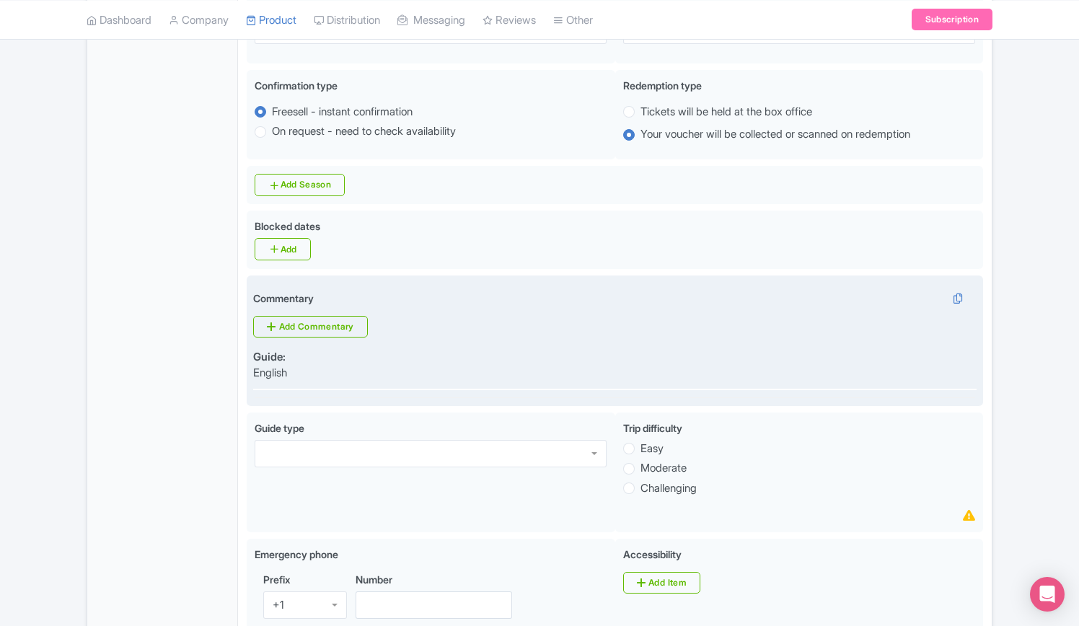
scroll to position [649, 0]
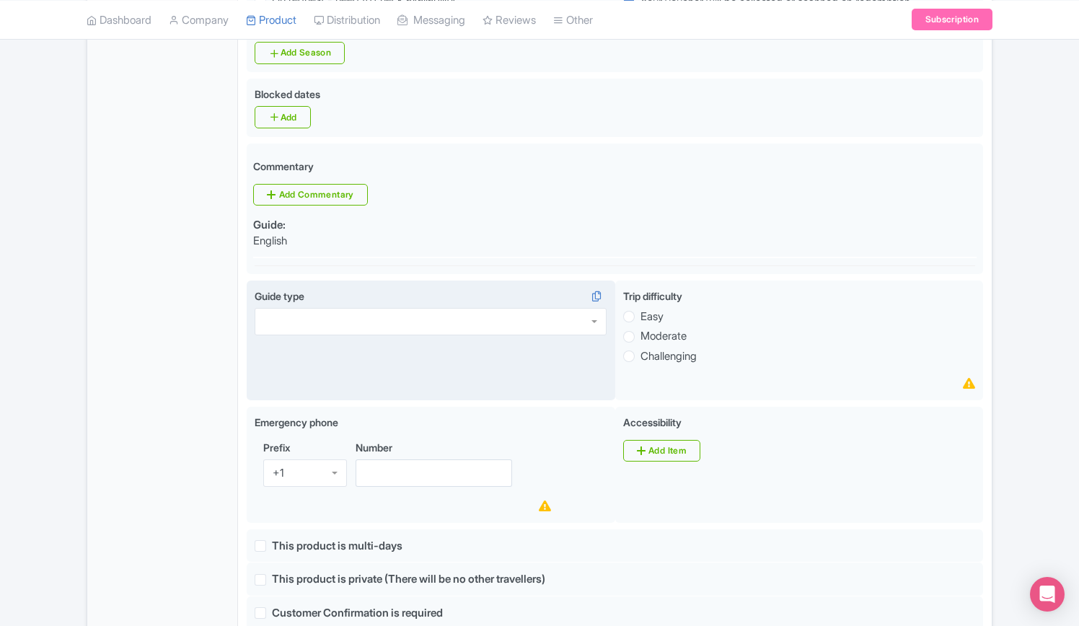
click at [448, 308] on div at bounding box center [431, 321] width 352 height 27
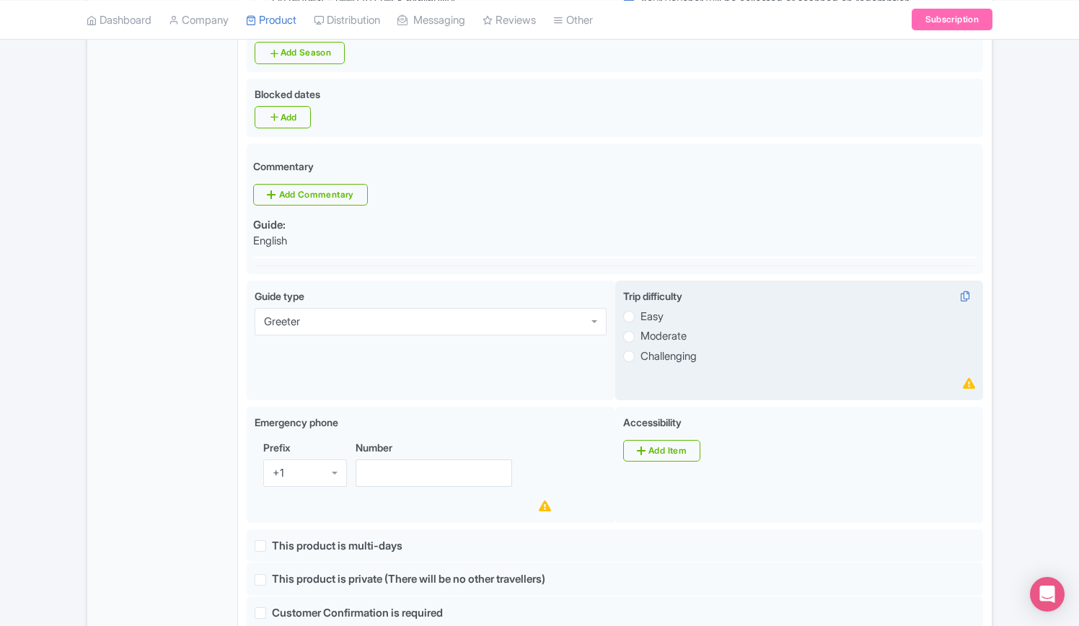
click at [641, 309] on label "Easy" at bounding box center [652, 317] width 23 height 17
click at [641, 308] on input "Easy" at bounding box center [648, 315] width 14 height 14
radio input "true"
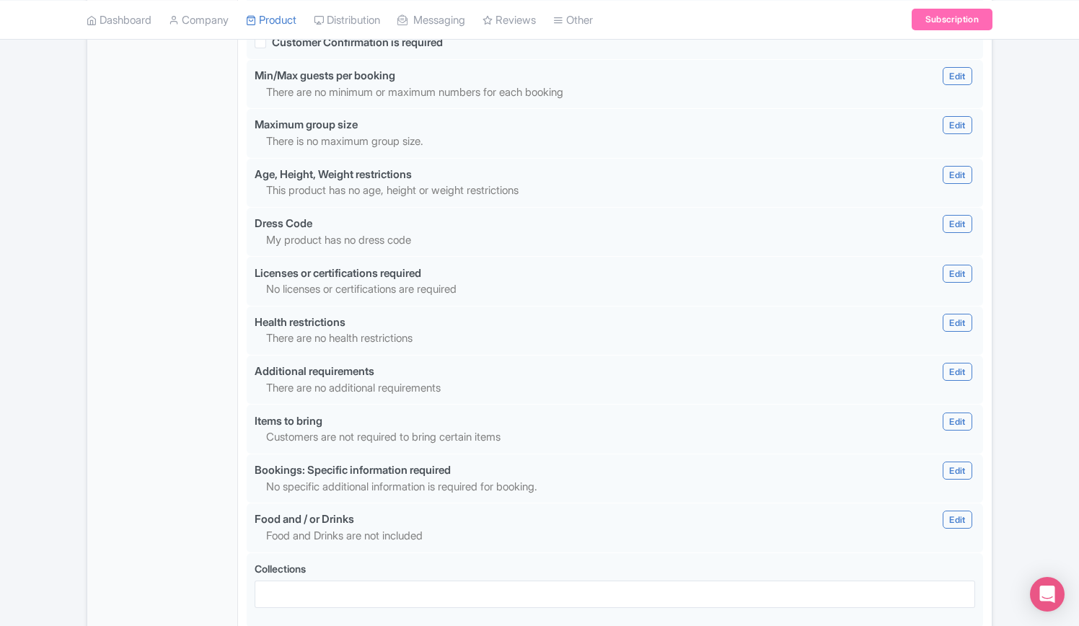
scroll to position [1314, 0]
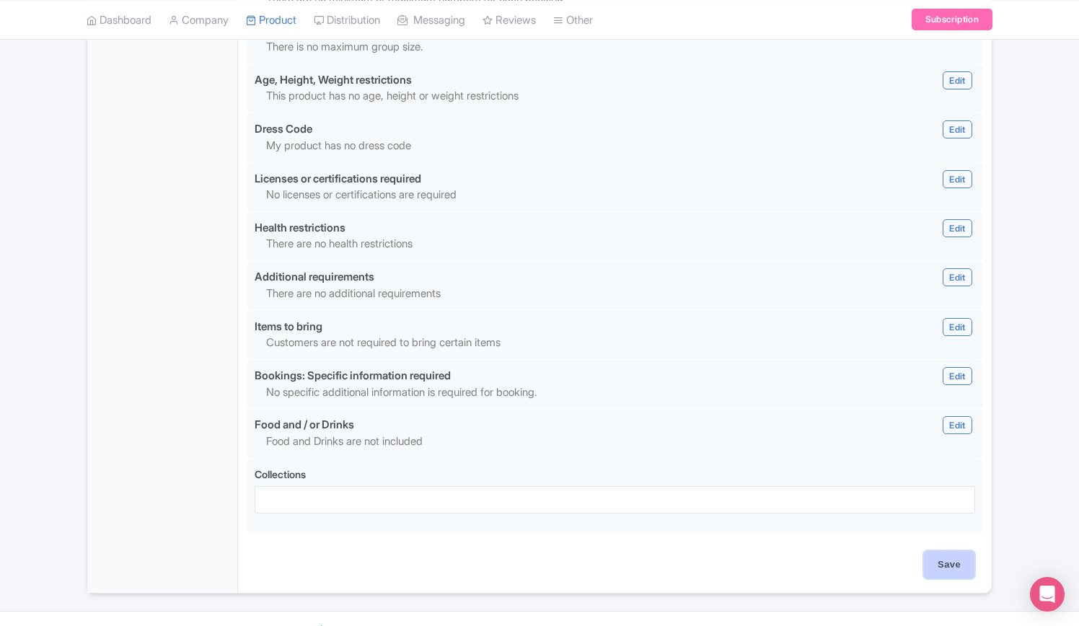
click at [958, 551] on input "Save" at bounding box center [949, 564] width 50 height 27
type input "Update Product"
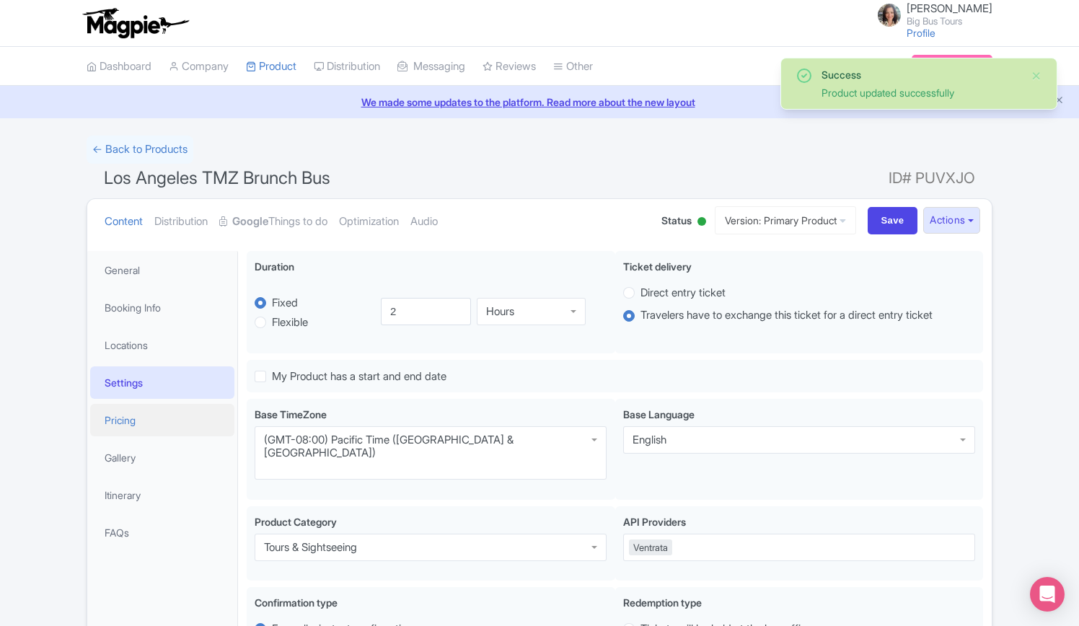
click at [121, 421] on link "Pricing" at bounding box center [162, 420] width 144 height 32
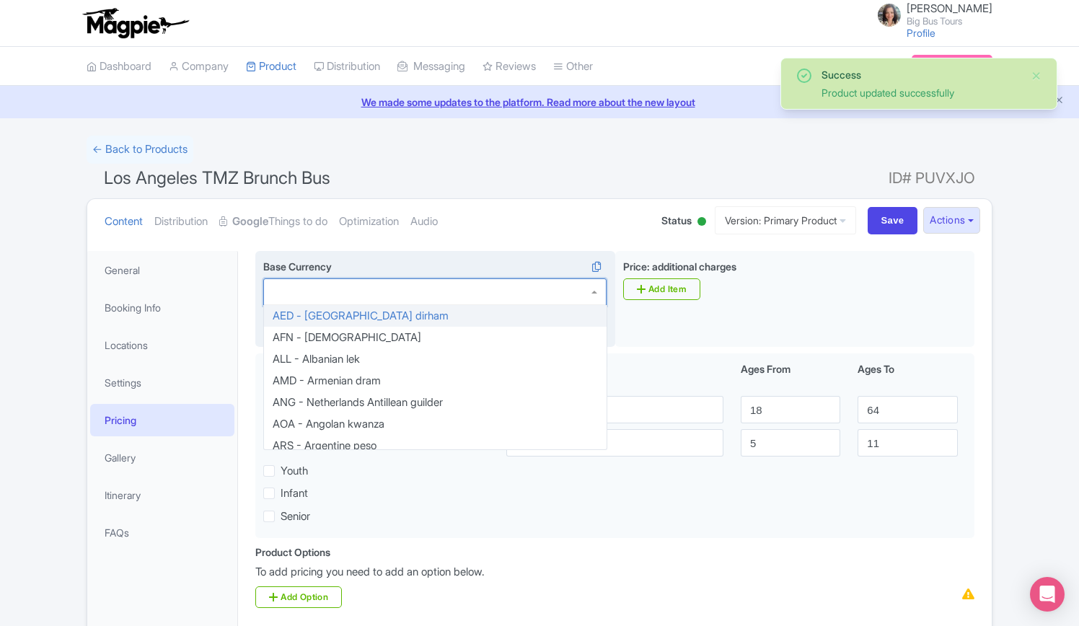
click at [363, 286] on div at bounding box center [434, 291] width 343 height 27
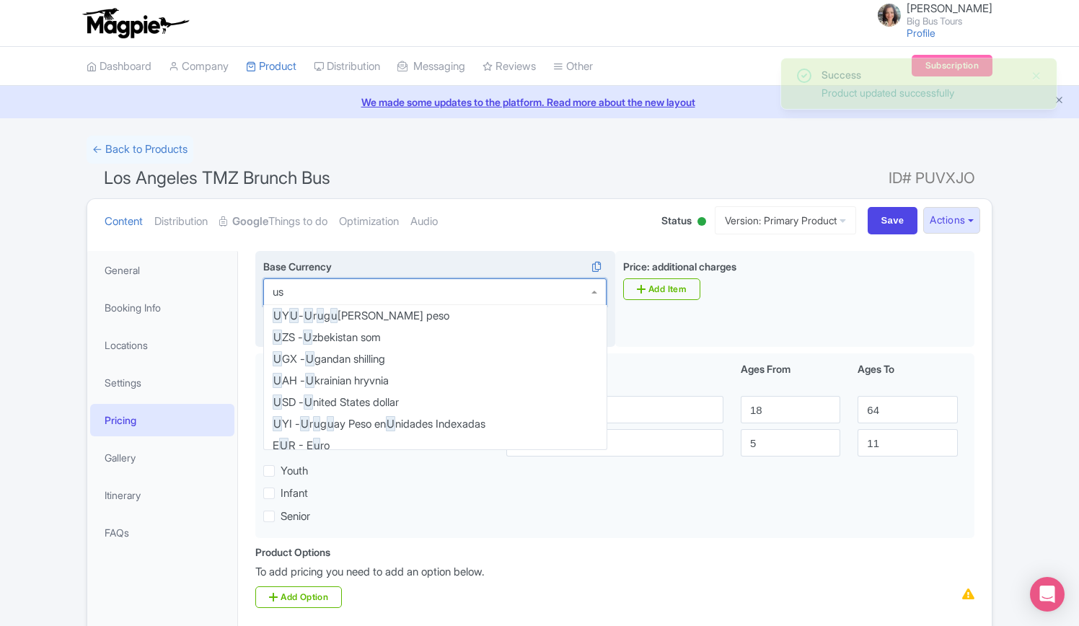
type input "usd"
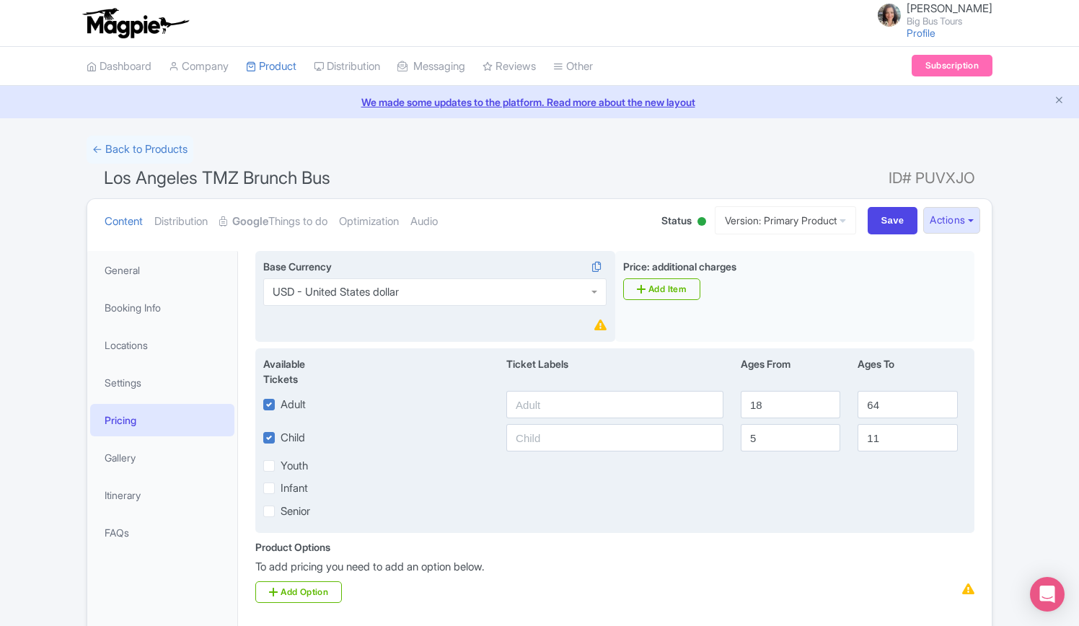
click at [281, 440] on label "Child" at bounding box center [293, 438] width 25 height 17
click at [281, 439] on input "Child" at bounding box center [285, 433] width 9 height 9
checkbox input "false"
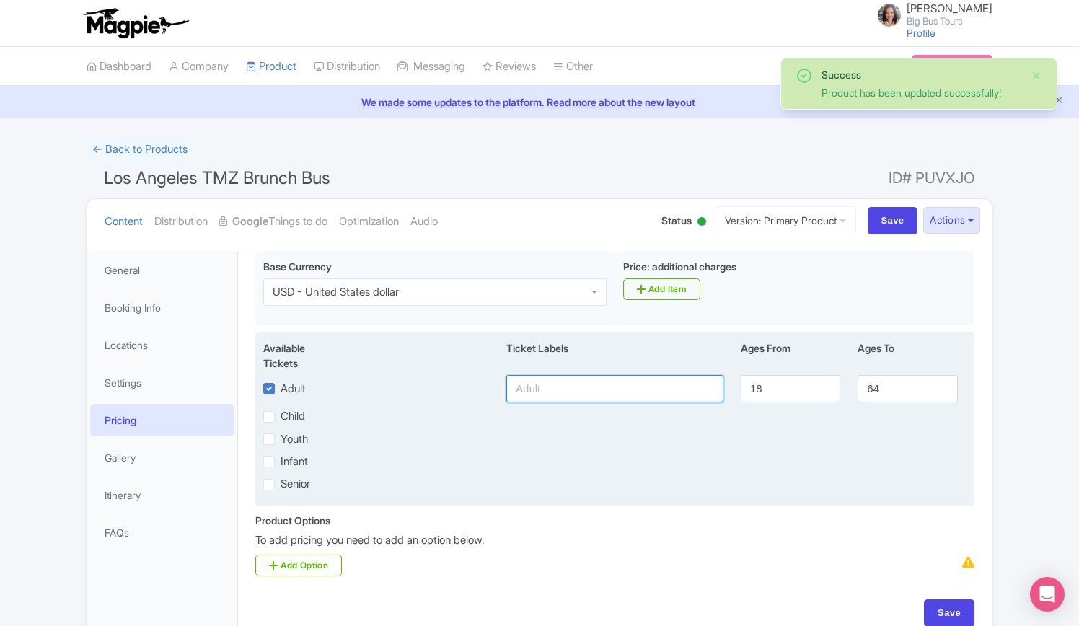
click at [599, 388] on input "text" at bounding box center [614, 388] width 217 height 27
click at [512, 431] on div "Youth" at bounding box center [615, 439] width 721 height 17
drag, startPoint x: 762, startPoint y: 387, endPoint x: 724, endPoint y: 387, distance: 39.0
click at [724, 387] on div "Adult 18 64" at bounding box center [615, 388] width 721 height 27
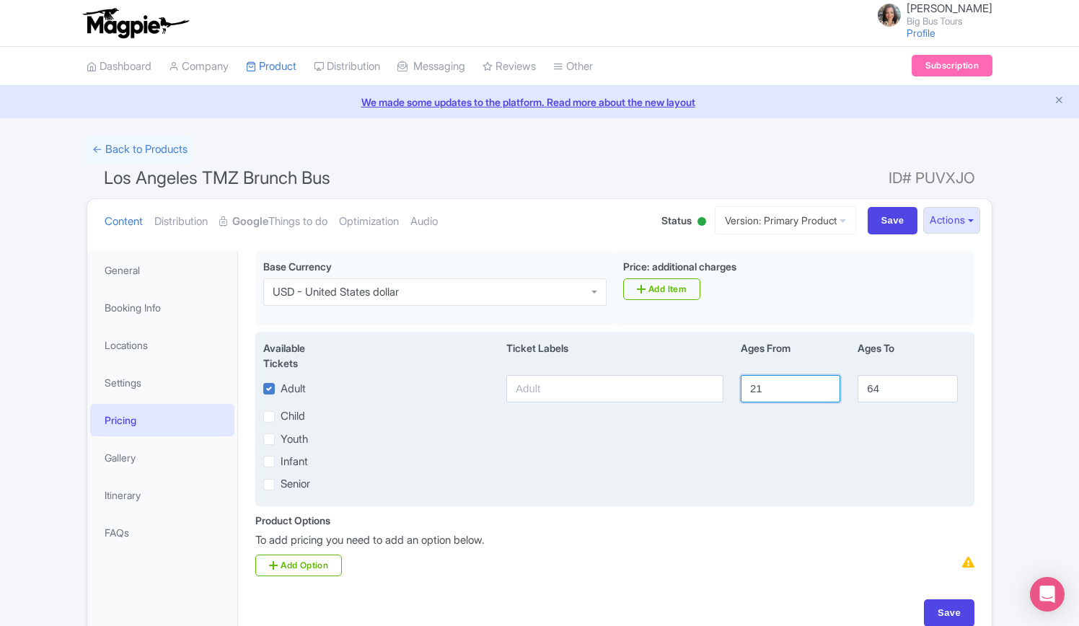
type input "21"
drag, startPoint x: 882, startPoint y: 386, endPoint x: 828, endPoint y: 374, distance: 54.6
click at [832, 379] on div "Adult 21 64" at bounding box center [615, 388] width 721 height 27
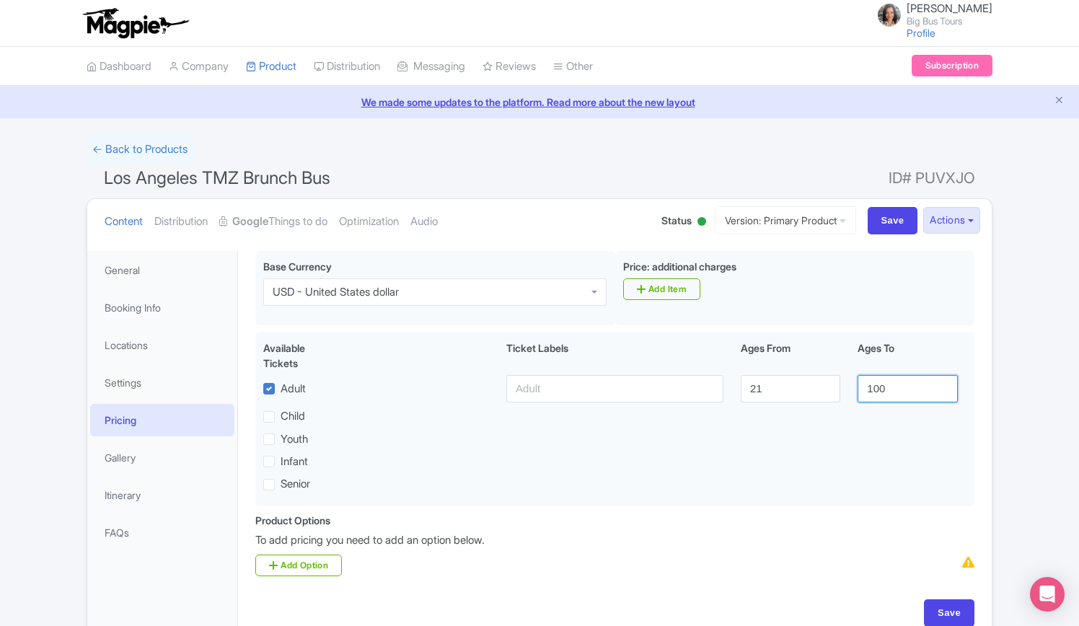
scroll to position [78, 0]
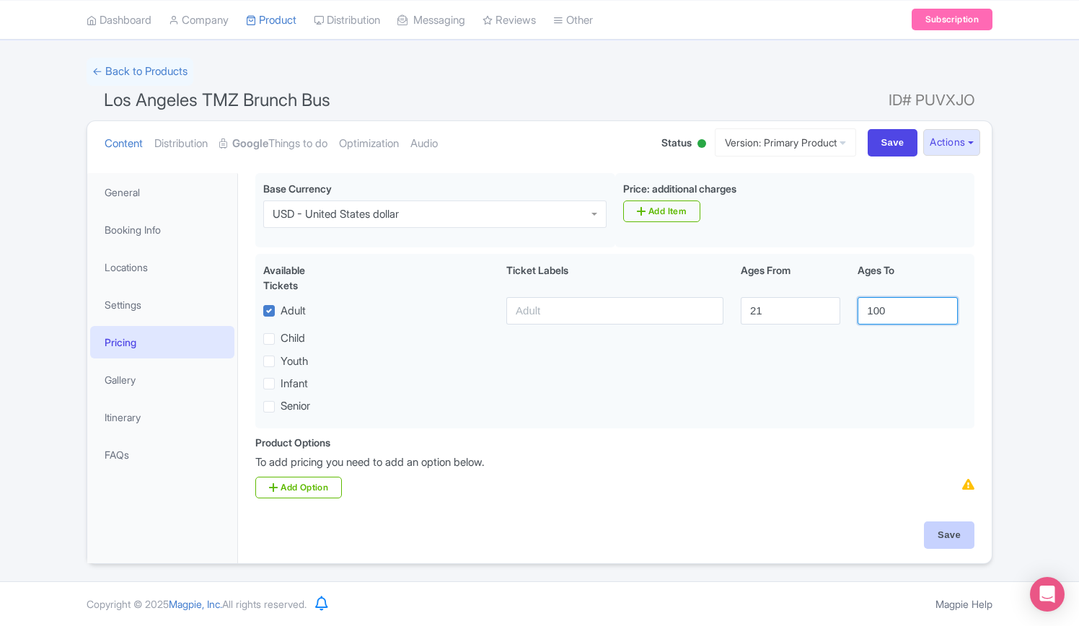
type input "100"
click at [942, 532] on input "Save" at bounding box center [949, 535] width 50 height 27
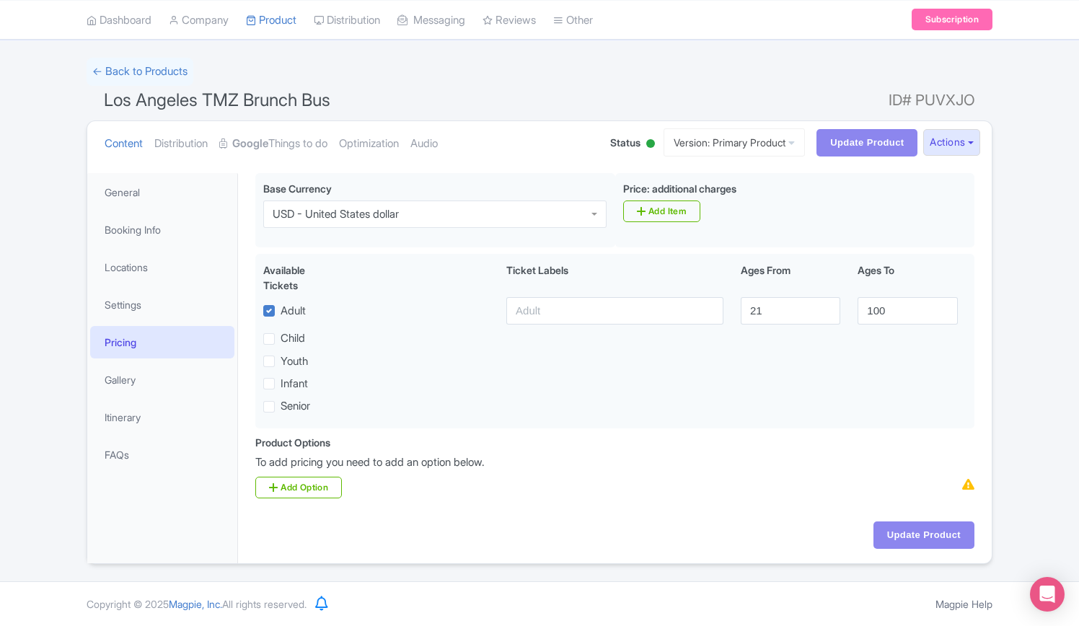
type input "Update Product"
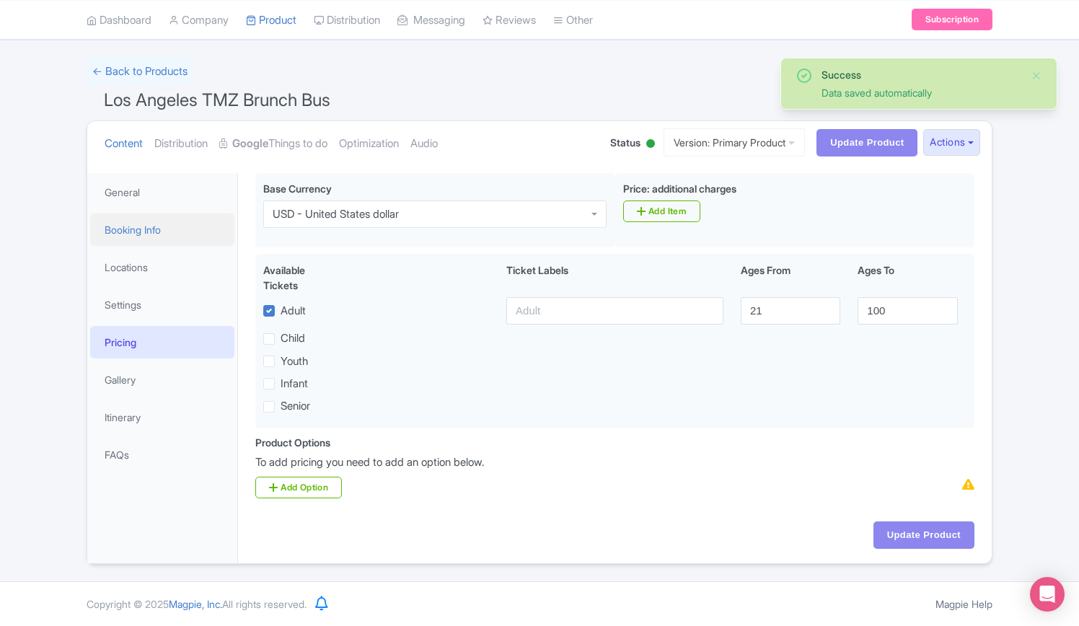
click at [132, 223] on link "Booking Info" at bounding box center [162, 230] width 144 height 32
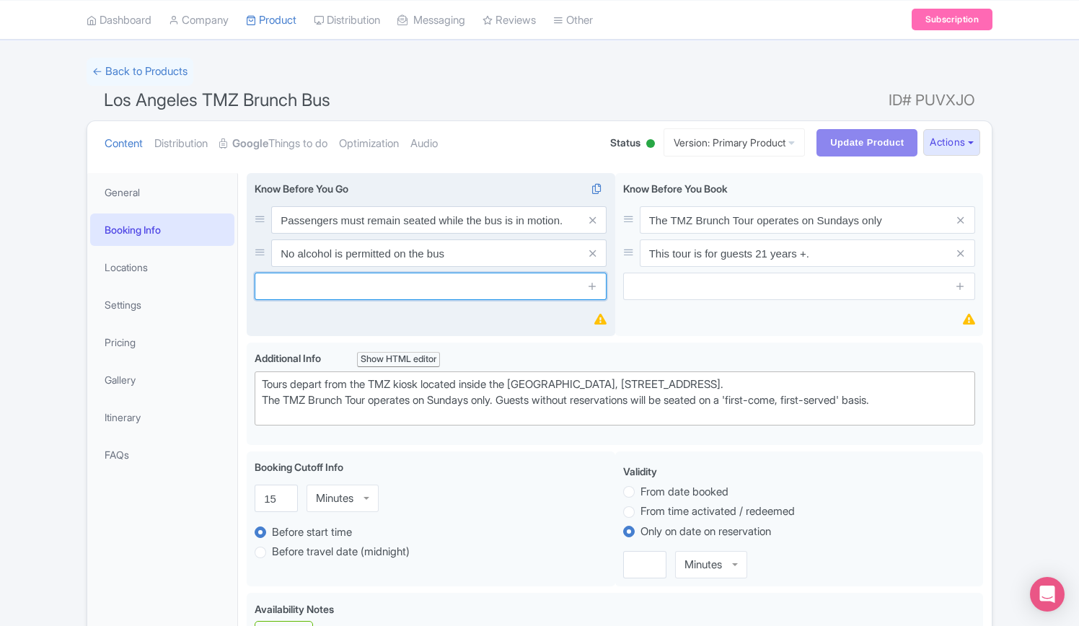
click at [391, 284] on input "text" at bounding box center [431, 286] width 352 height 27
paste input "12.30pm departure on Sundays"
type input "12.30pm departure on Sundays only"
drag, startPoint x: 589, startPoint y: 285, endPoint x: 596, endPoint y: 328, distance: 43.2
click at [589, 286] on icon at bounding box center [592, 286] width 11 height 11
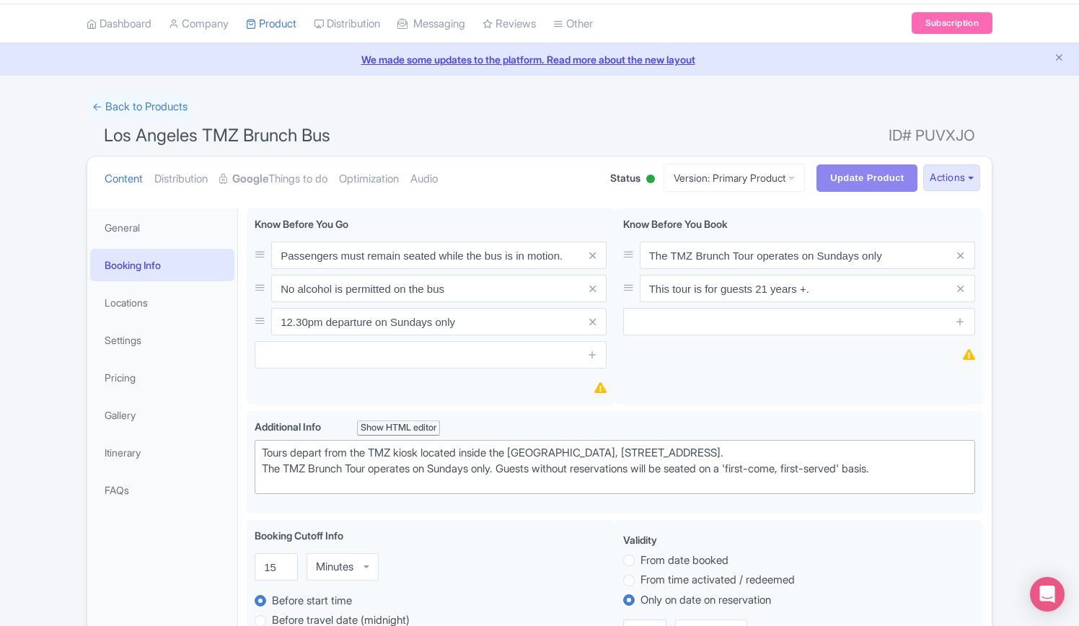
scroll to position [0, 0]
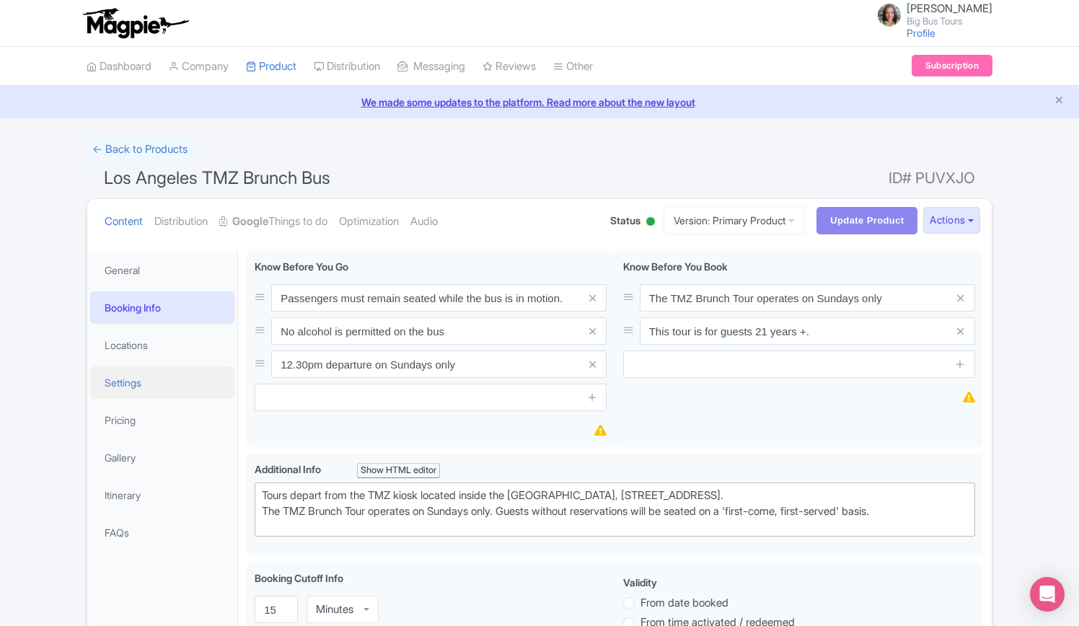
click at [124, 387] on link "Settings" at bounding box center [162, 382] width 144 height 32
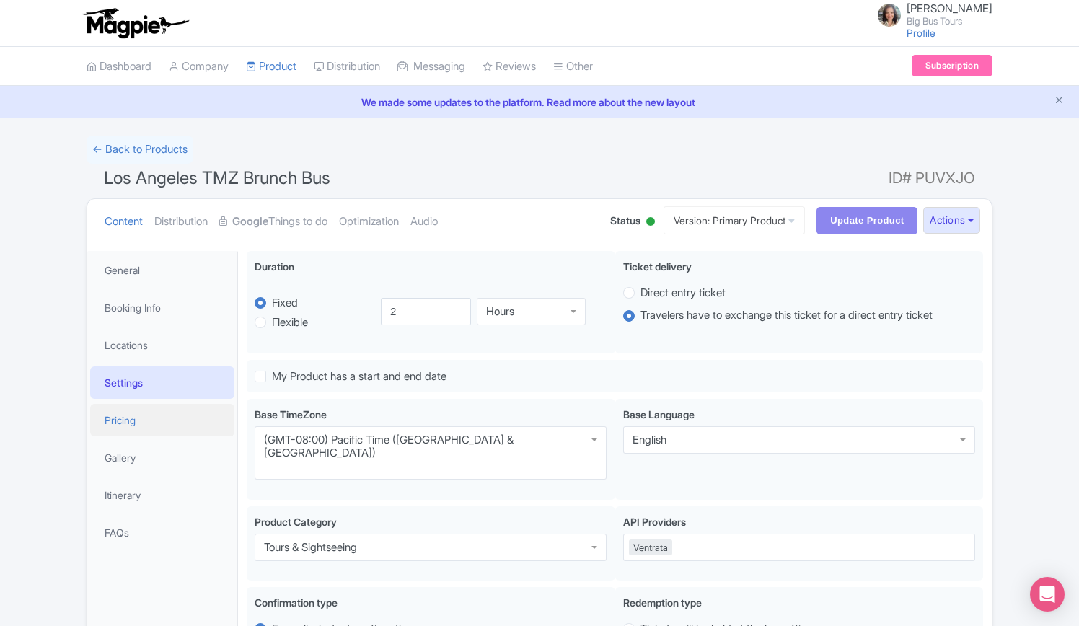
click at [107, 416] on link "Pricing" at bounding box center [162, 420] width 144 height 32
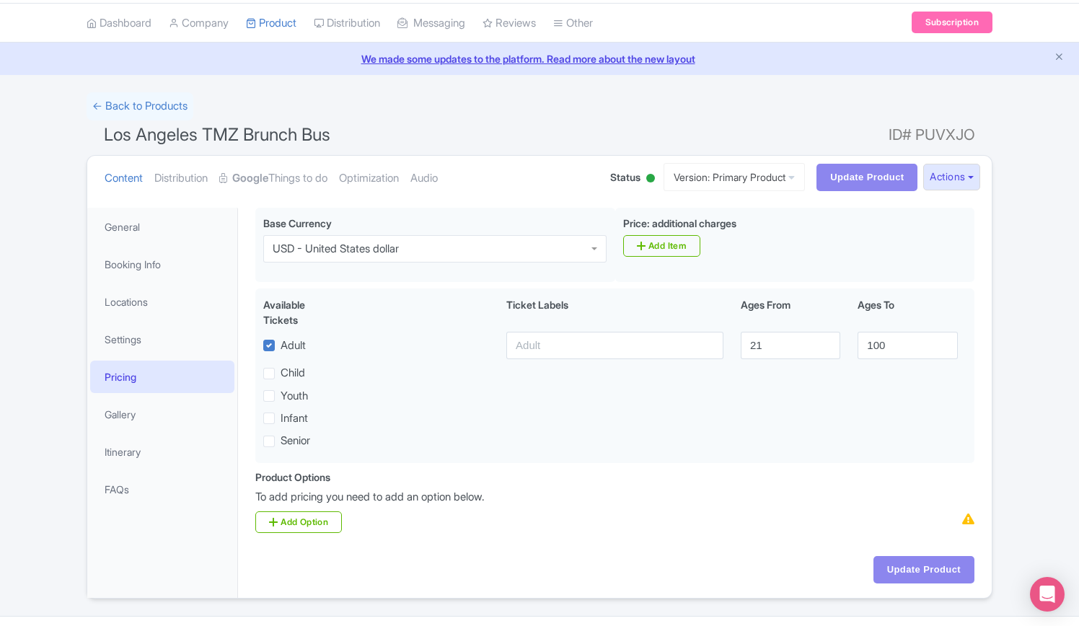
scroll to position [78, 0]
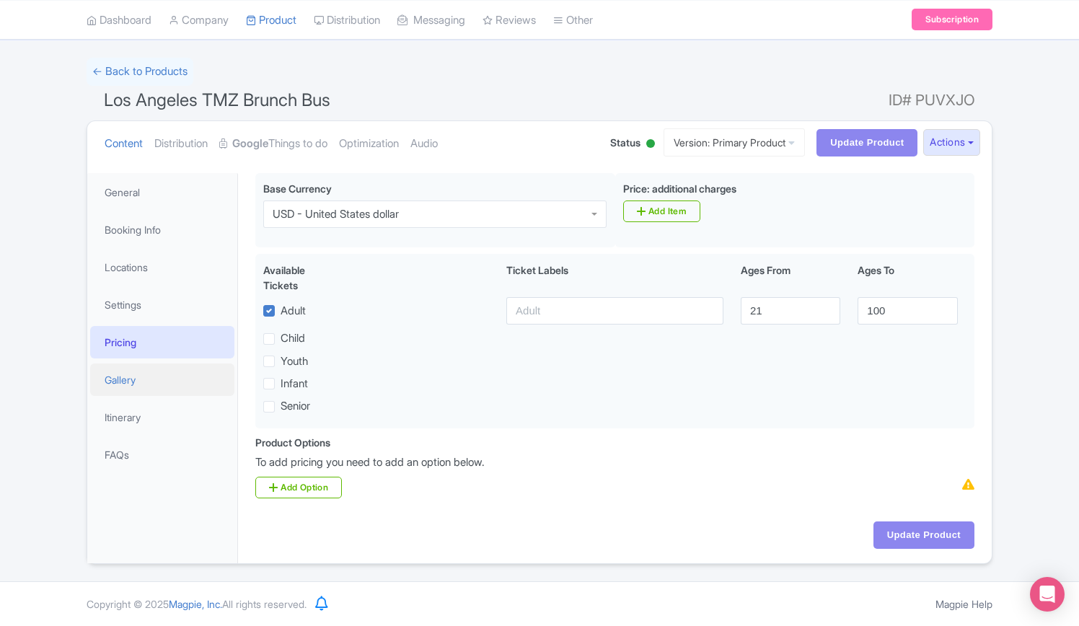
click at [117, 377] on link "Gallery" at bounding box center [162, 380] width 144 height 32
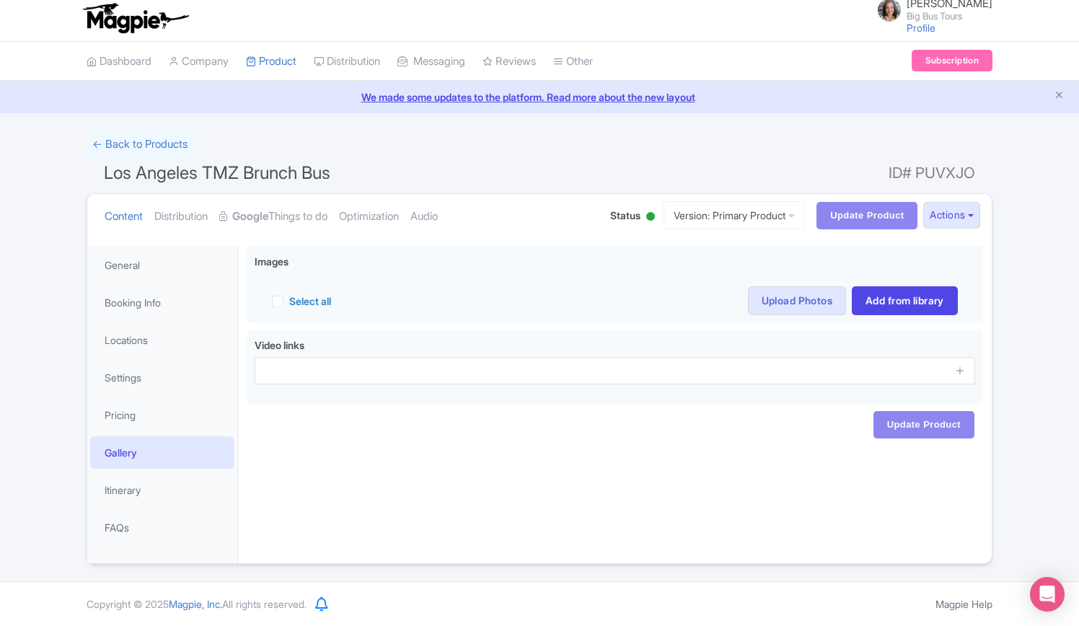
scroll to position [4, 0]
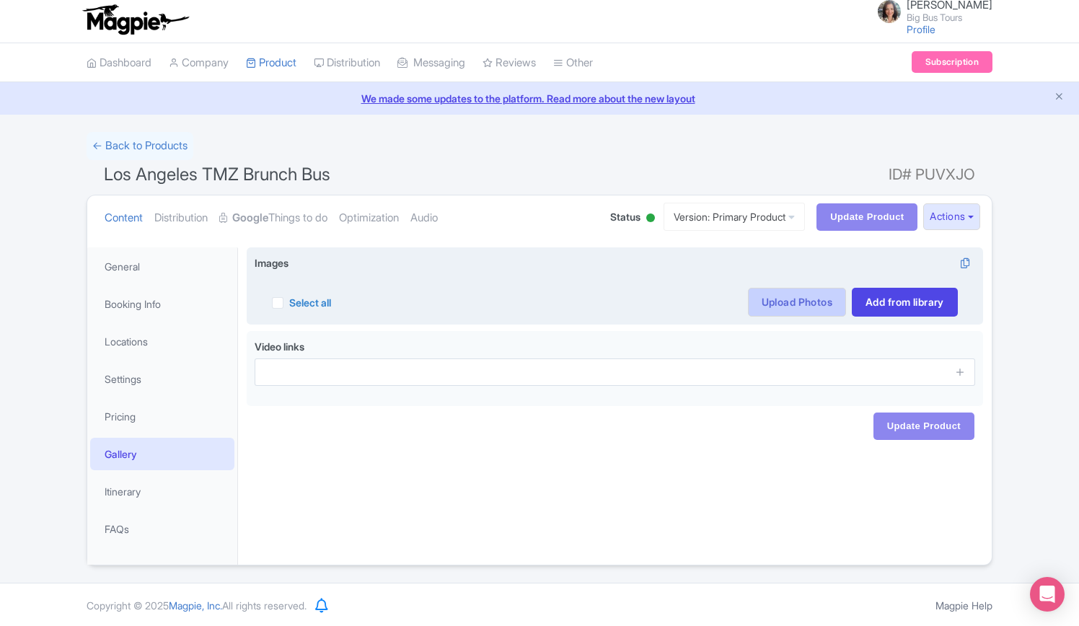
click at [783, 303] on link "Upload Photos" at bounding box center [797, 302] width 98 height 29
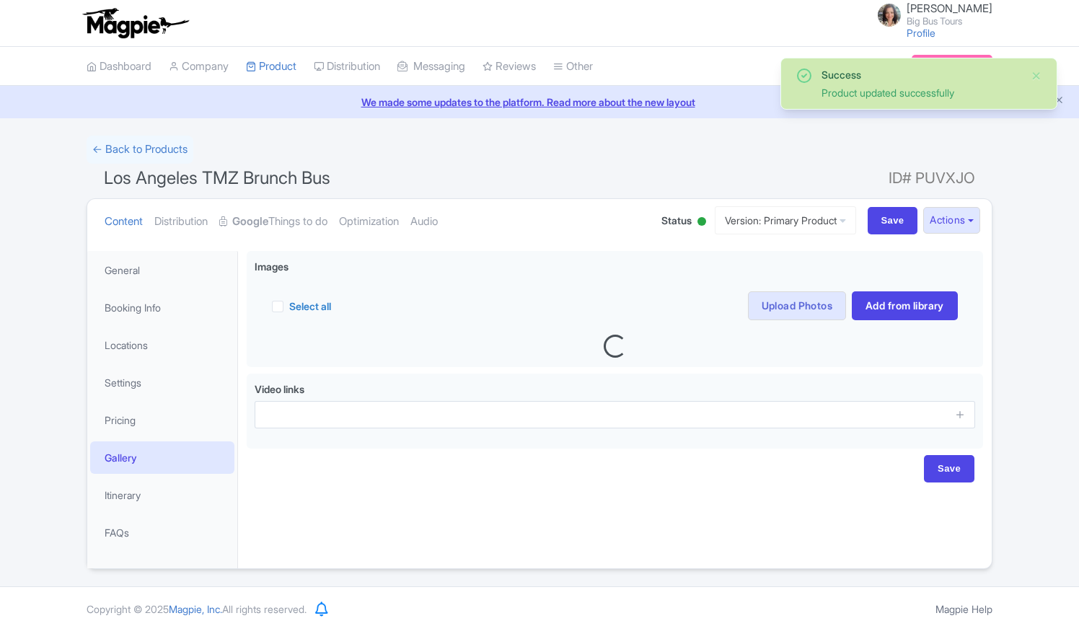
scroll to position [4, 0]
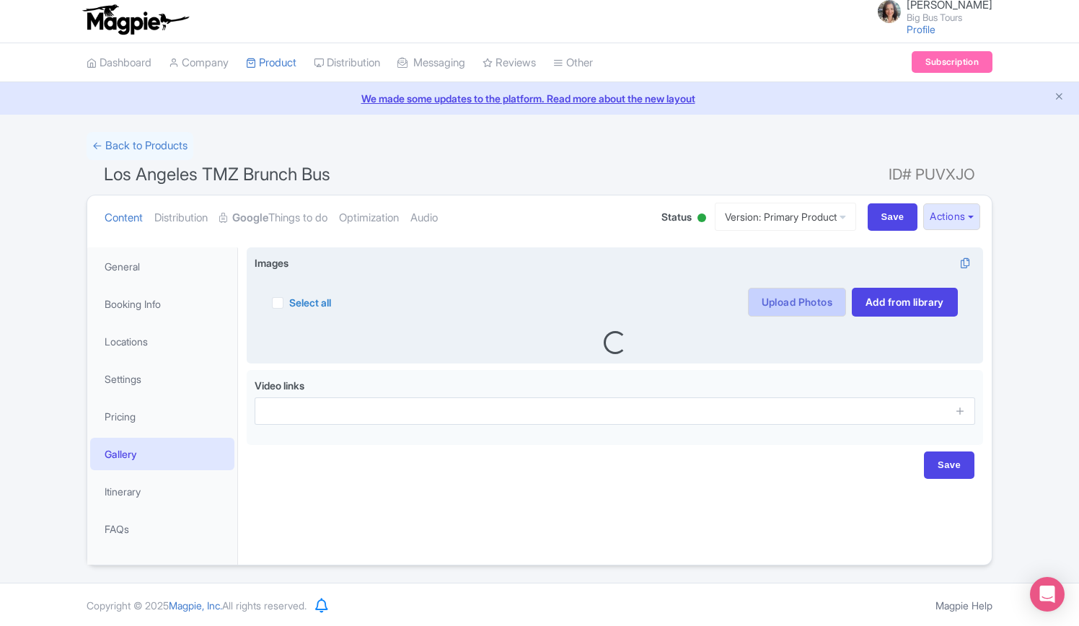
click at [780, 302] on link "Upload Photos" at bounding box center [797, 302] width 98 height 29
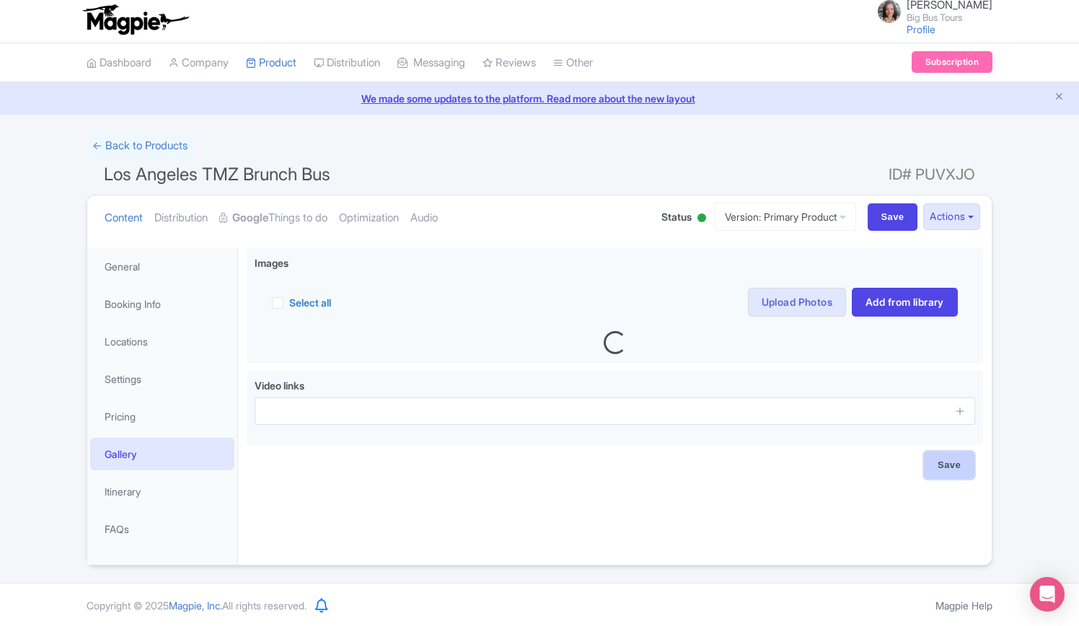
click at [939, 465] on input "Save" at bounding box center [949, 465] width 50 height 27
type input "Saving..."
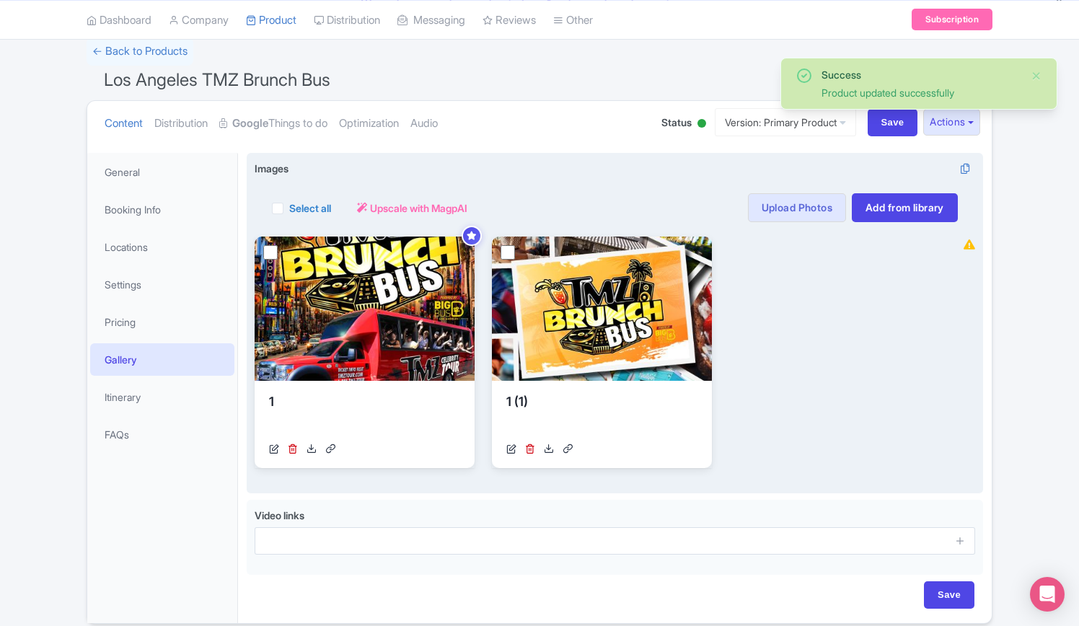
scroll to position [150, 0]
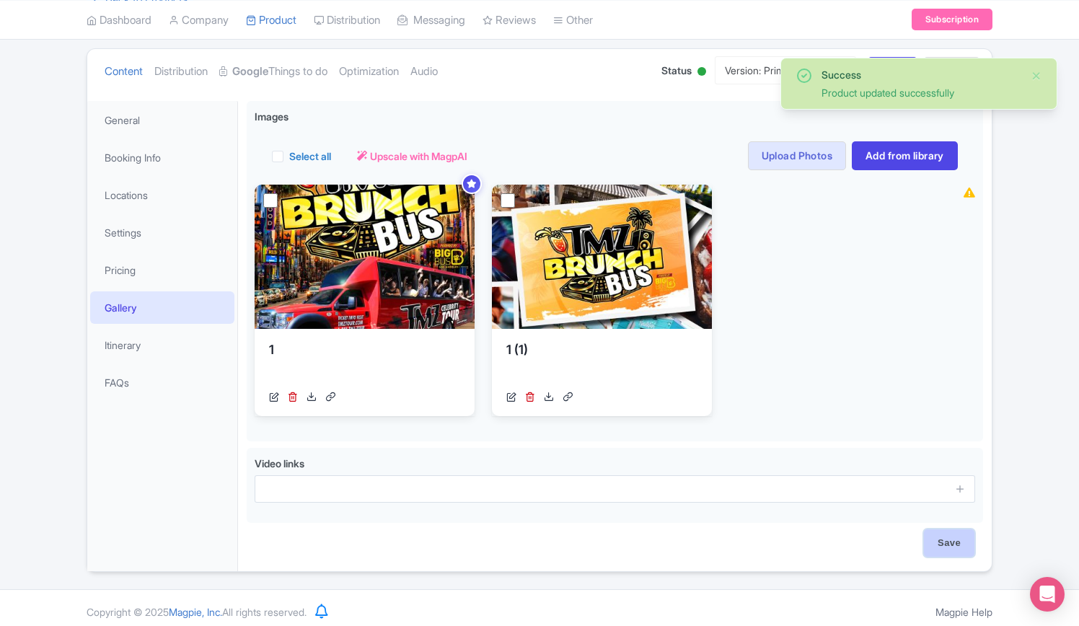
click at [952, 535] on input "Save" at bounding box center [949, 542] width 50 height 27
type input "Saving..."
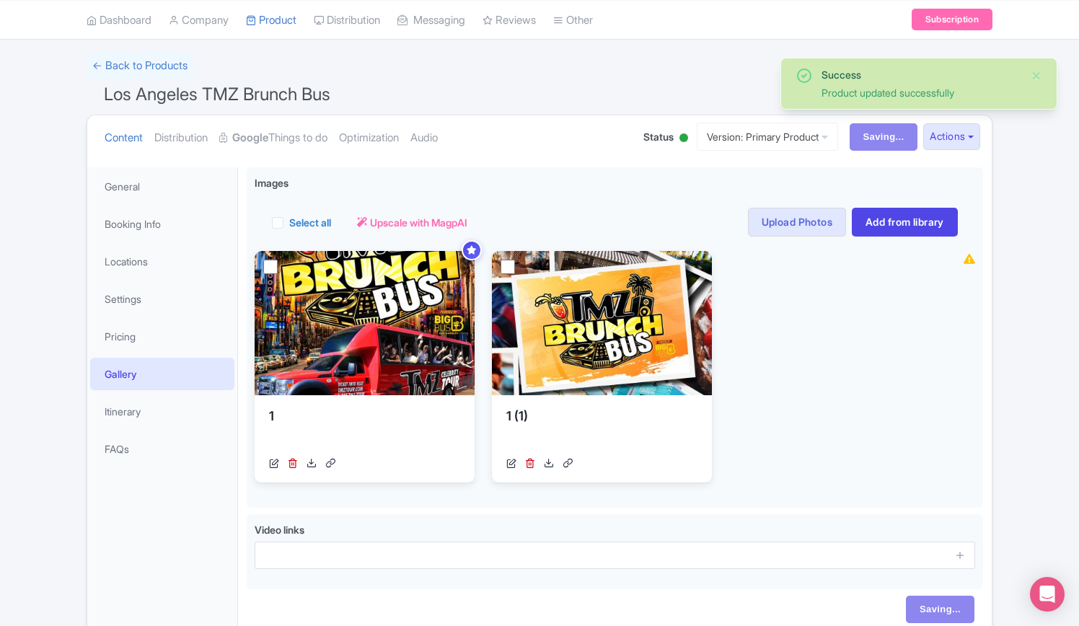
scroll to position [0, 0]
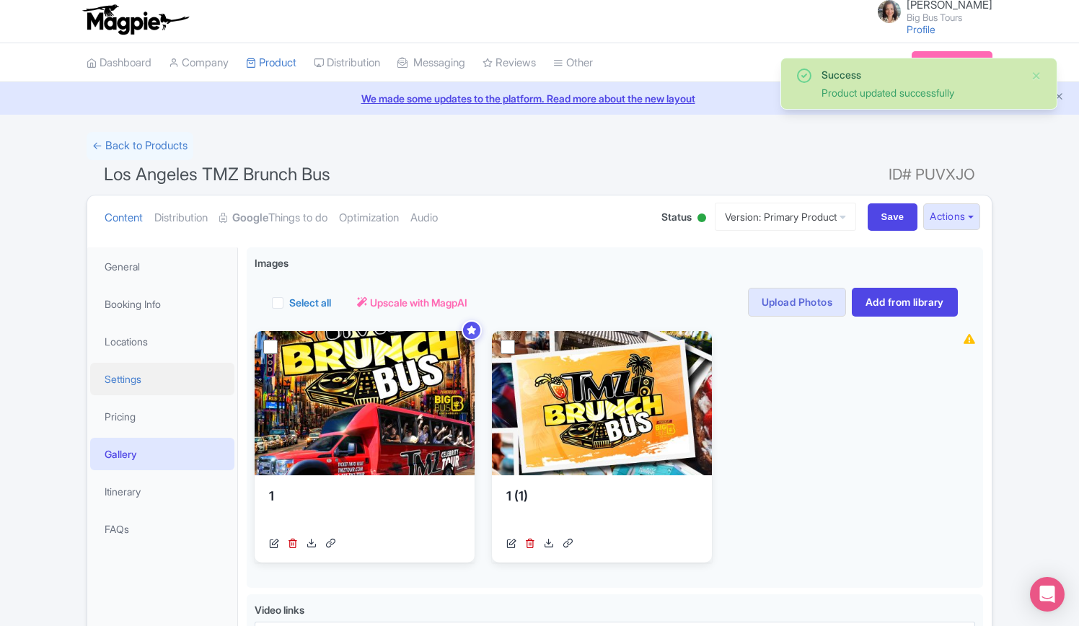
scroll to position [6, 0]
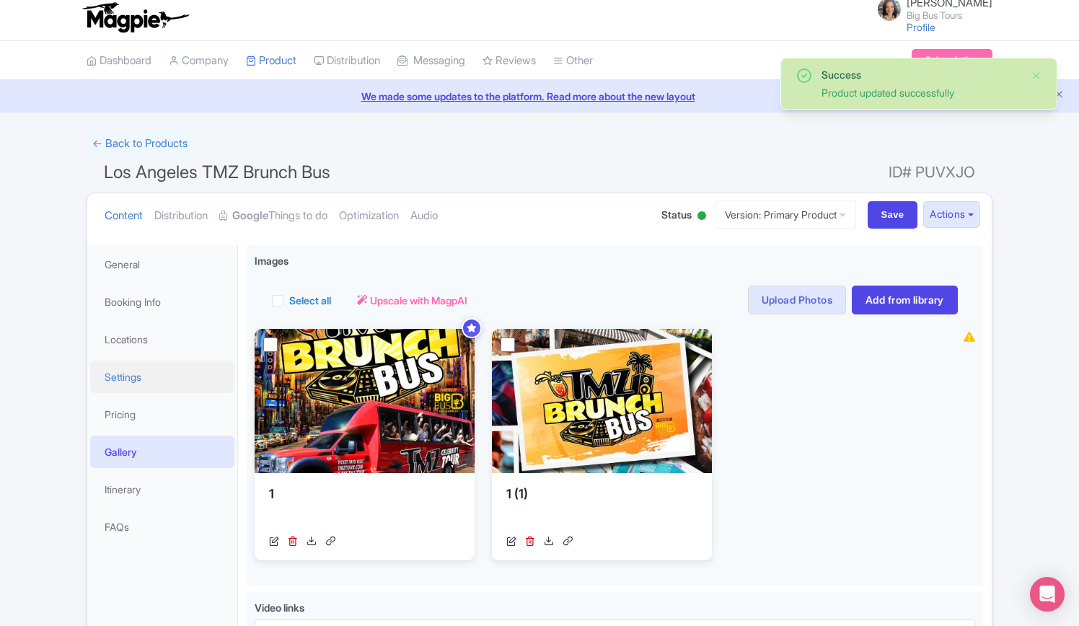
click at [129, 376] on link "Settings" at bounding box center [162, 377] width 144 height 32
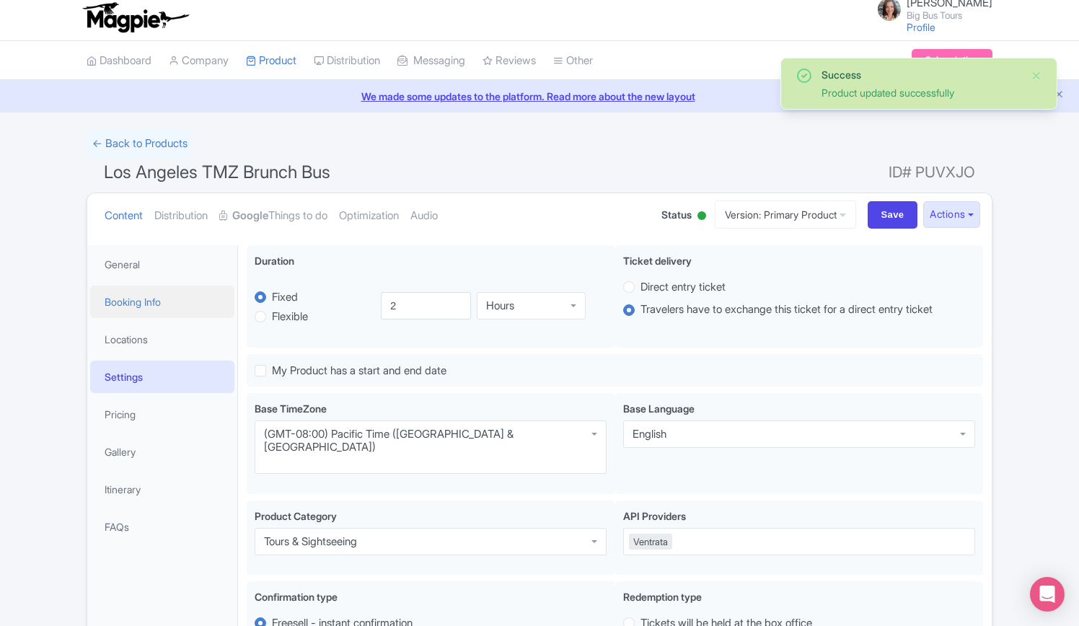
click at [129, 299] on link "Booking Info" at bounding box center [162, 302] width 144 height 32
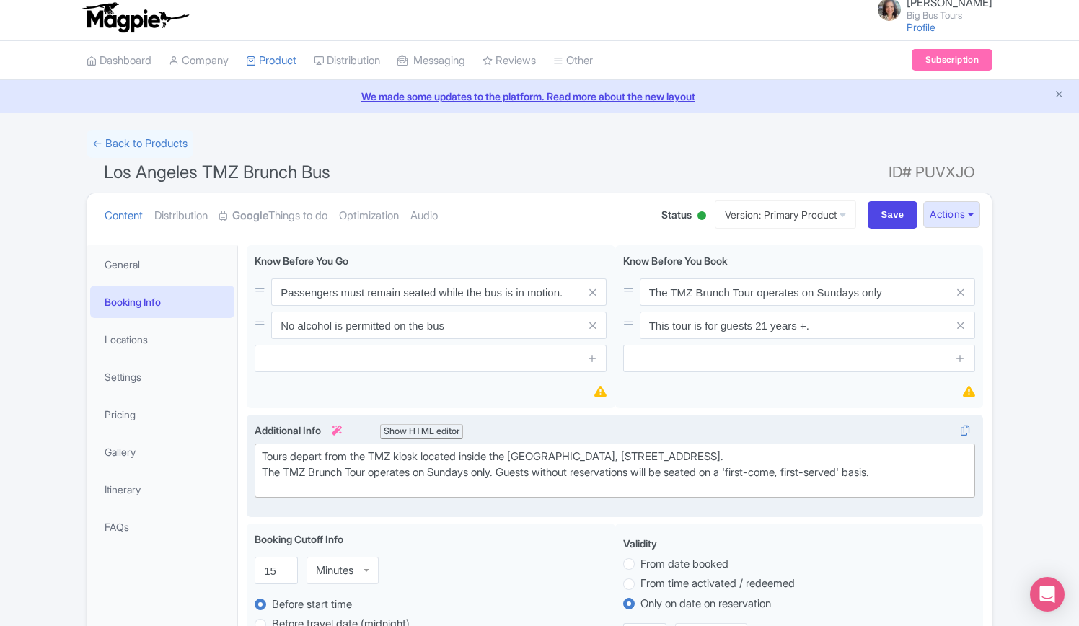
click at [929, 473] on div "Tours depart from the TMZ kiosk located inside the [GEOGRAPHIC_DATA], [STREET_A…" at bounding box center [615, 465] width 706 height 32
paste trix-editor "Please check in at the TMZ Tour kiosk inside the [GEOGRAPHIC_DATA], 15-30 minut…"
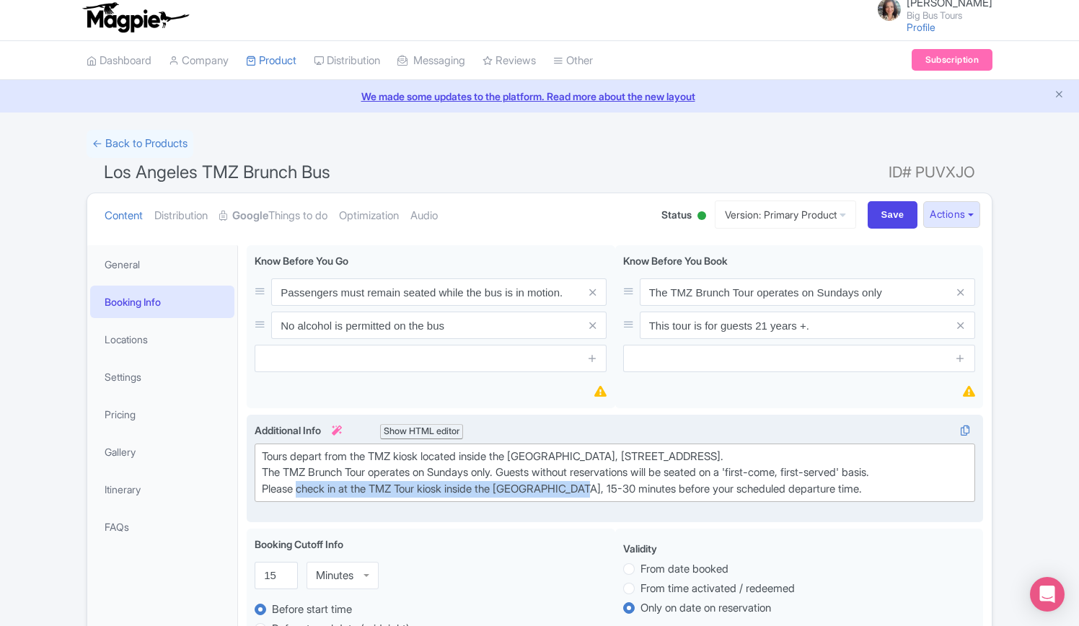
drag, startPoint x: 594, startPoint y: 490, endPoint x: 300, endPoint y: 493, distance: 293.6
click at [300, 493] on div "Tours depart from the TMZ kiosk located inside the [GEOGRAPHIC_DATA], [STREET_A…" at bounding box center [615, 473] width 706 height 49
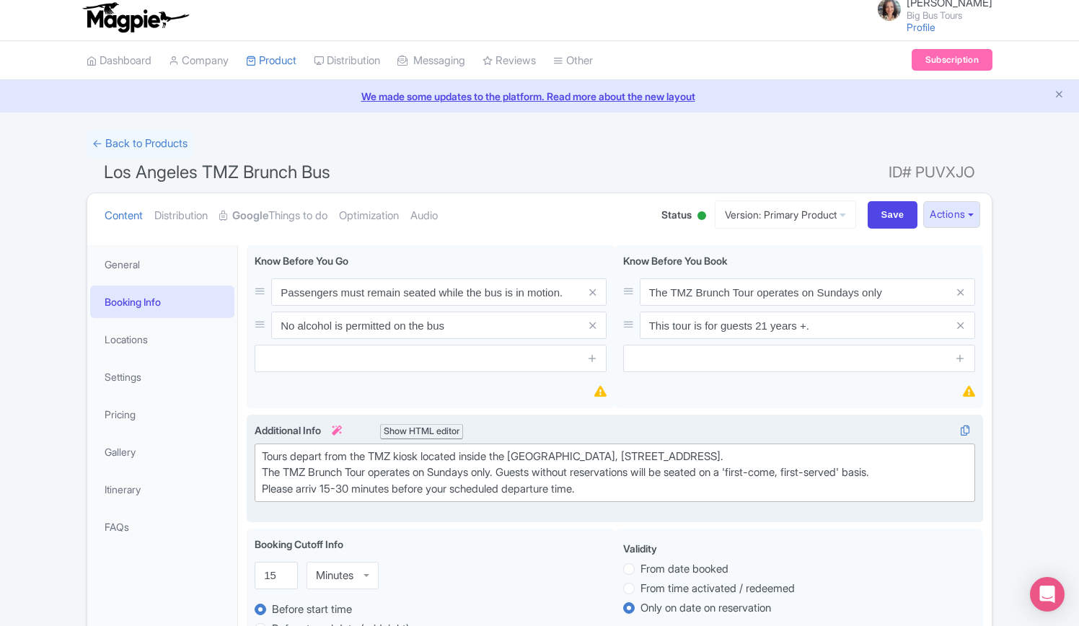
type trix-editor "<div>Tours depart from the TMZ kiosk located inside the [GEOGRAPHIC_DATA], [STR…"
drag, startPoint x: 361, startPoint y: 487, endPoint x: 345, endPoint y: 486, distance: 15.9
click at [345, 486] on div "Tours depart from the TMZ kiosk located inside the [GEOGRAPHIC_DATA], [STREET_A…" at bounding box center [615, 473] width 706 height 49
drag, startPoint x: 573, startPoint y: 489, endPoint x: 596, endPoint y: 488, distance: 23.1
click at [574, 489] on div "Tours depart from the TMZ kiosk located inside the [GEOGRAPHIC_DATA], [STREET_A…" at bounding box center [615, 473] width 706 height 49
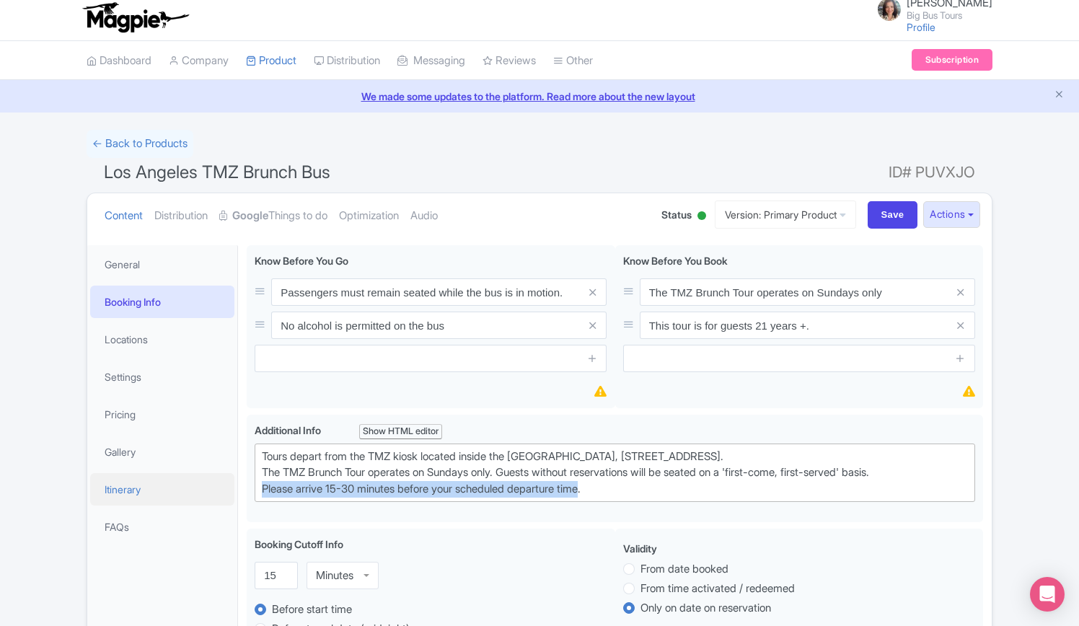
drag, startPoint x: 584, startPoint y: 488, endPoint x: 195, endPoint y: 491, distance: 389.6
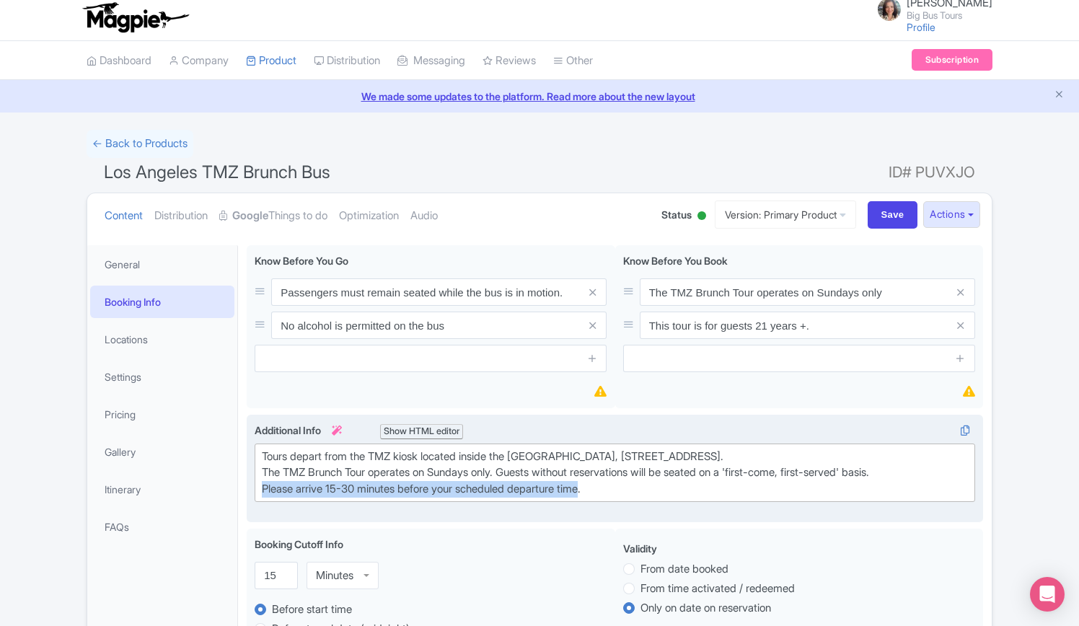
copy div "Please arrive 15-30 minutes before your scheduled departure time"
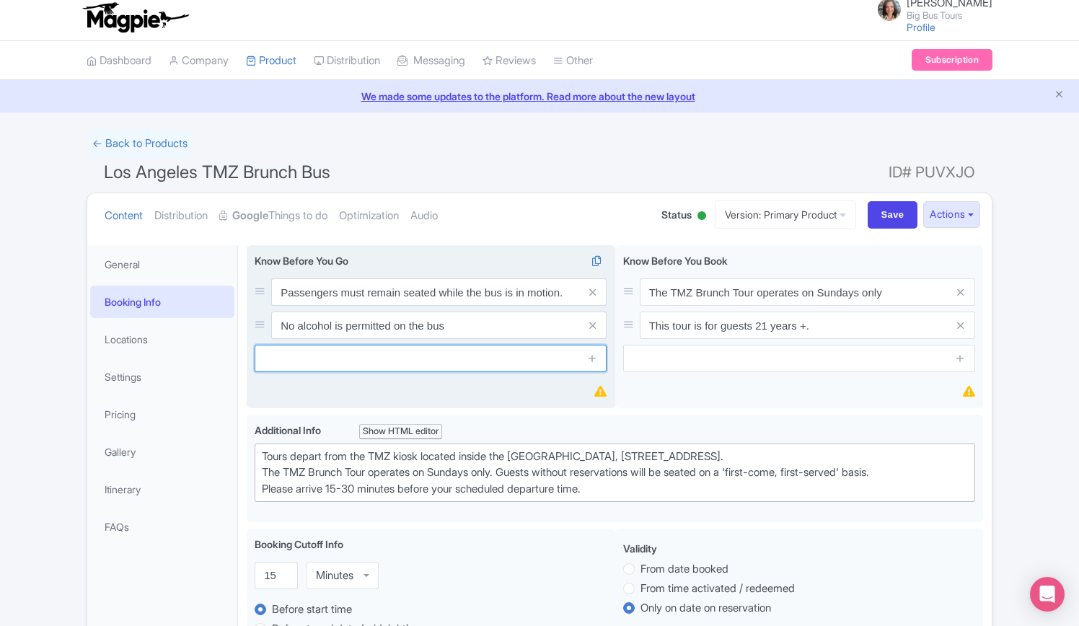
click at [353, 363] on input "text" at bounding box center [431, 358] width 352 height 27
paste input "Please arrive 15-30 minutes before your scheduled departure time"
type input "Please arrive 15-30 minutes before your scheduled departure time"
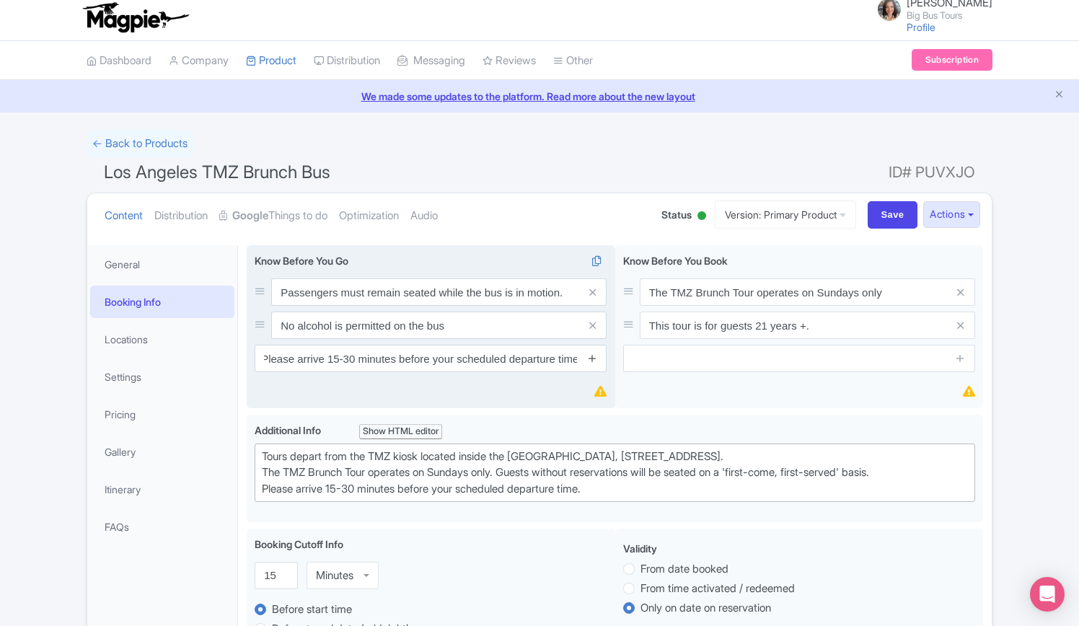
click at [590, 361] on icon at bounding box center [592, 358] width 11 height 11
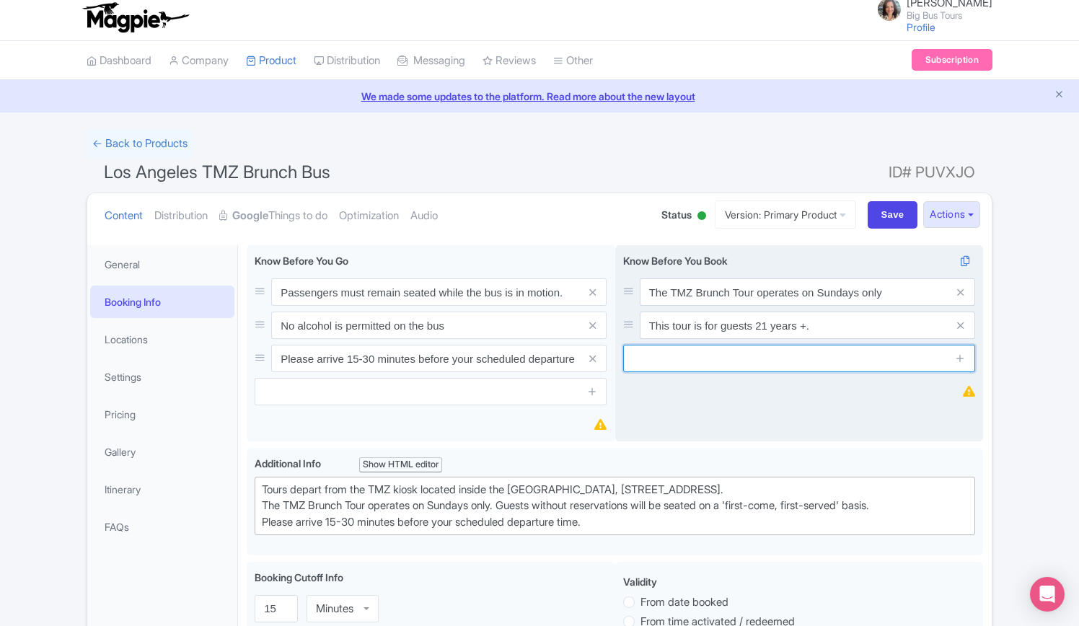
drag, startPoint x: 717, startPoint y: 354, endPoint x: 711, endPoint y: 361, distance: 9.2
click at [717, 354] on input "text" at bounding box center [799, 358] width 352 height 27
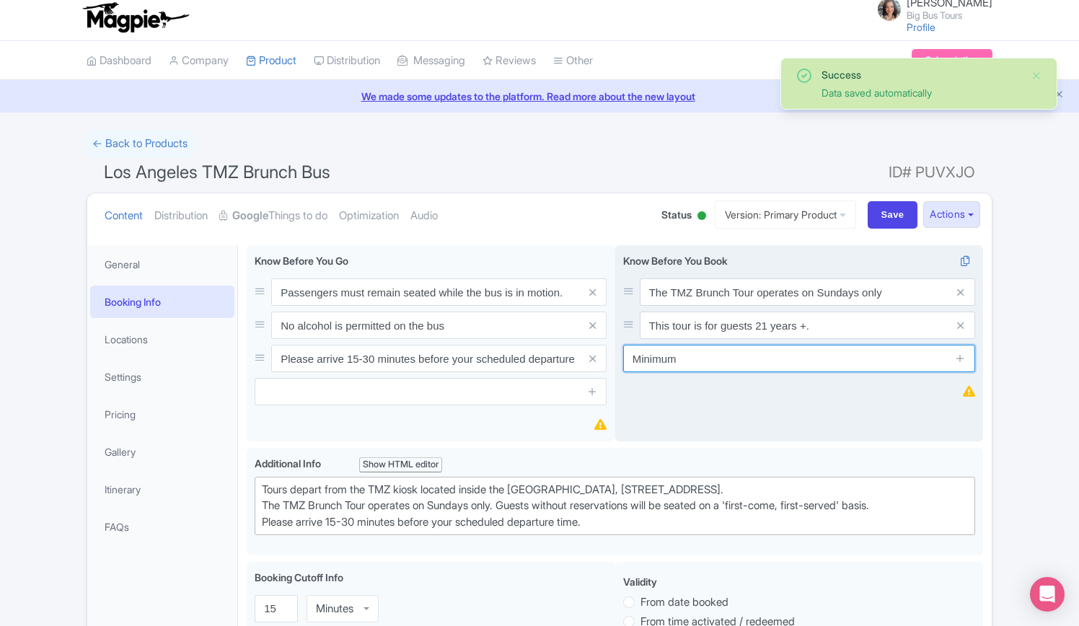
paste input "8 guests per departure"
type input "Minimum 8 guests per departure"
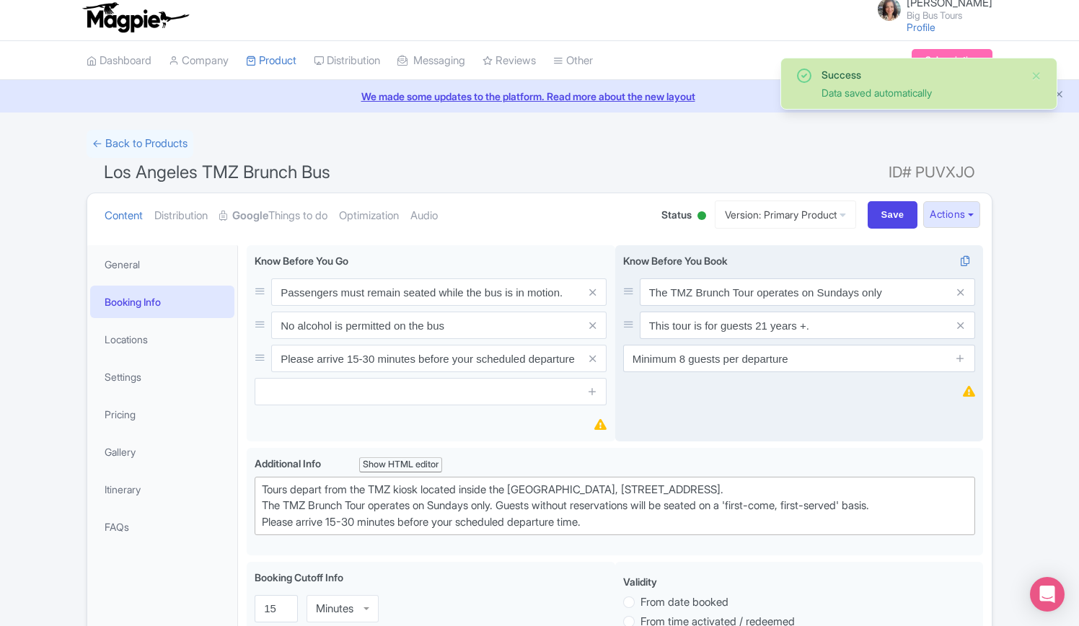
drag, startPoint x: 962, startPoint y: 354, endPoint x: 959, endPoint y: 379, distance: 24.7
click at [962, 356] on icon at bounding box center [960, 358] width 11 height 11
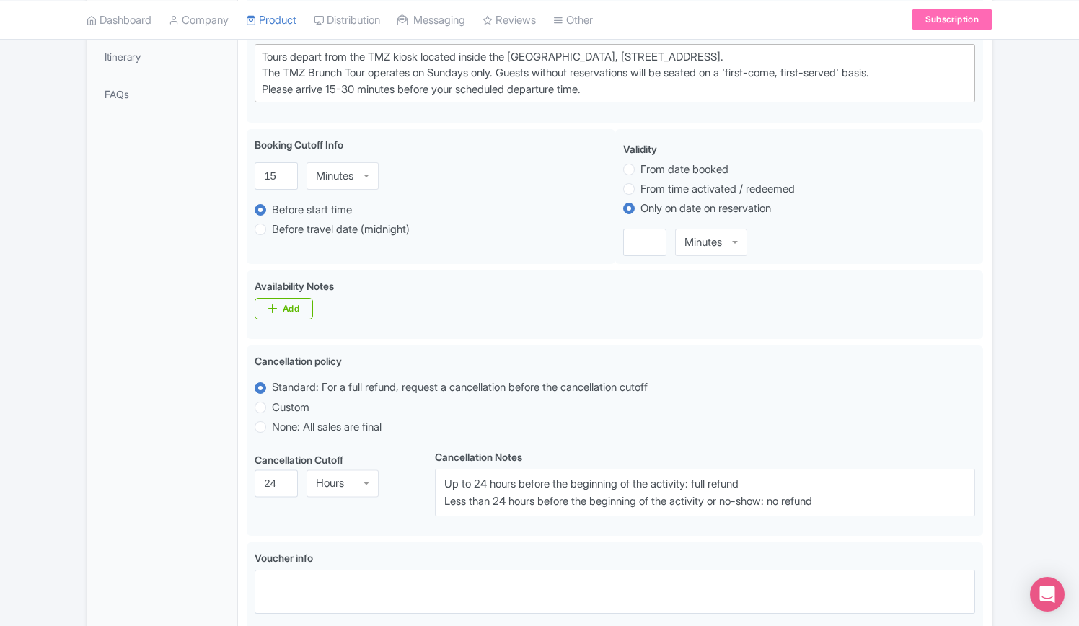
scroll to position [763, 0]
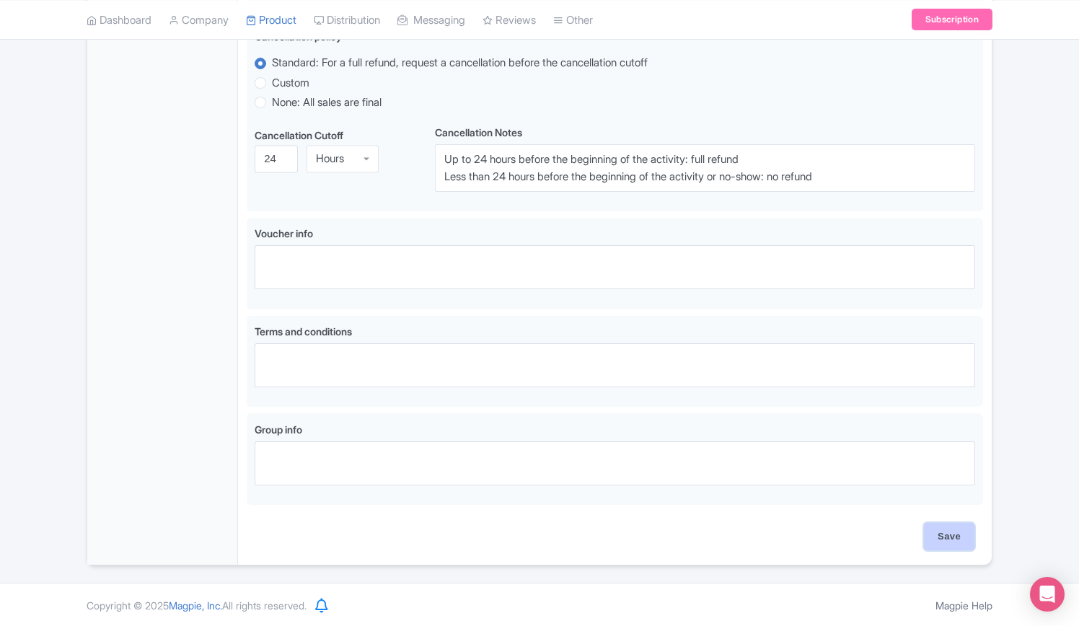
click at [949, 539] on input "Save" at bounding box center [949, 536] width 50 height 27
type input "Saving..."
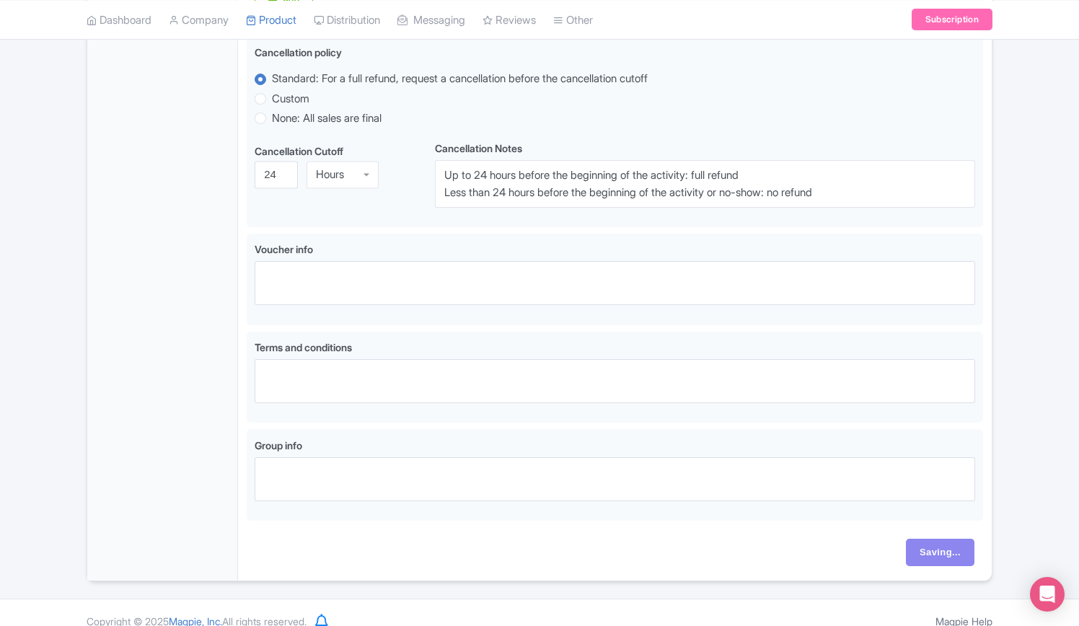
scroll to position [352, 0]
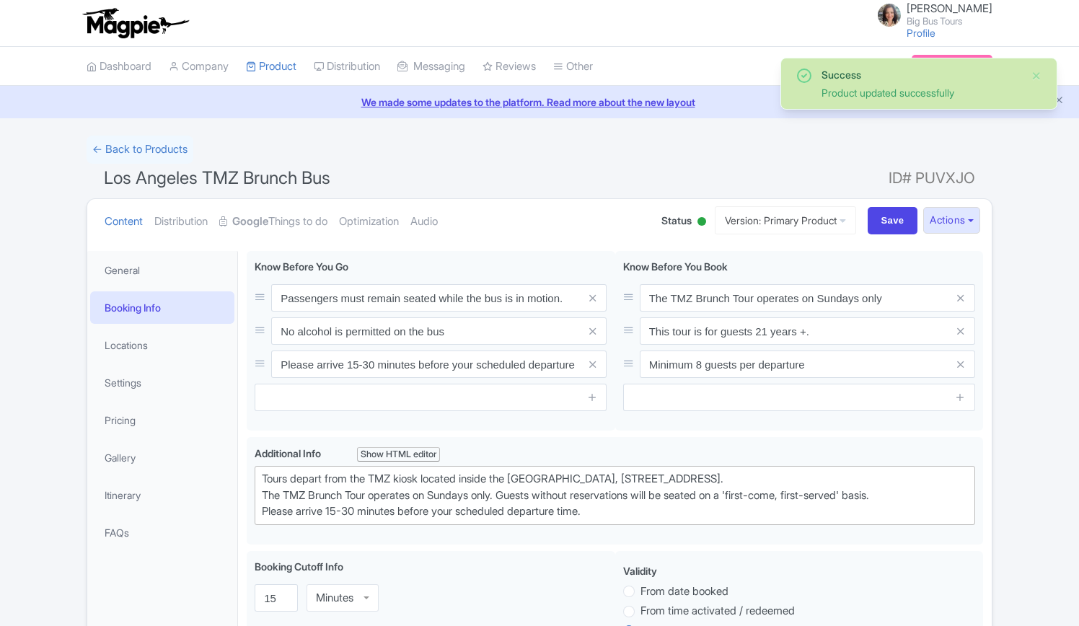
scroll to position [250, 0]
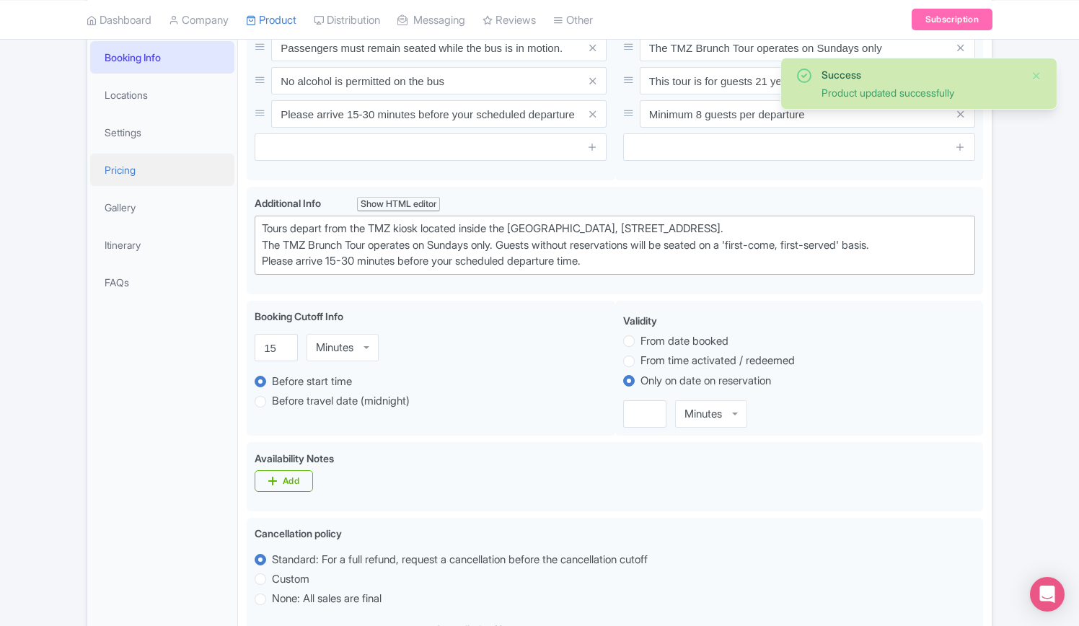
click at [132, 164] on link "Pricing" at bounding box center [162, 170] width 144 height 32
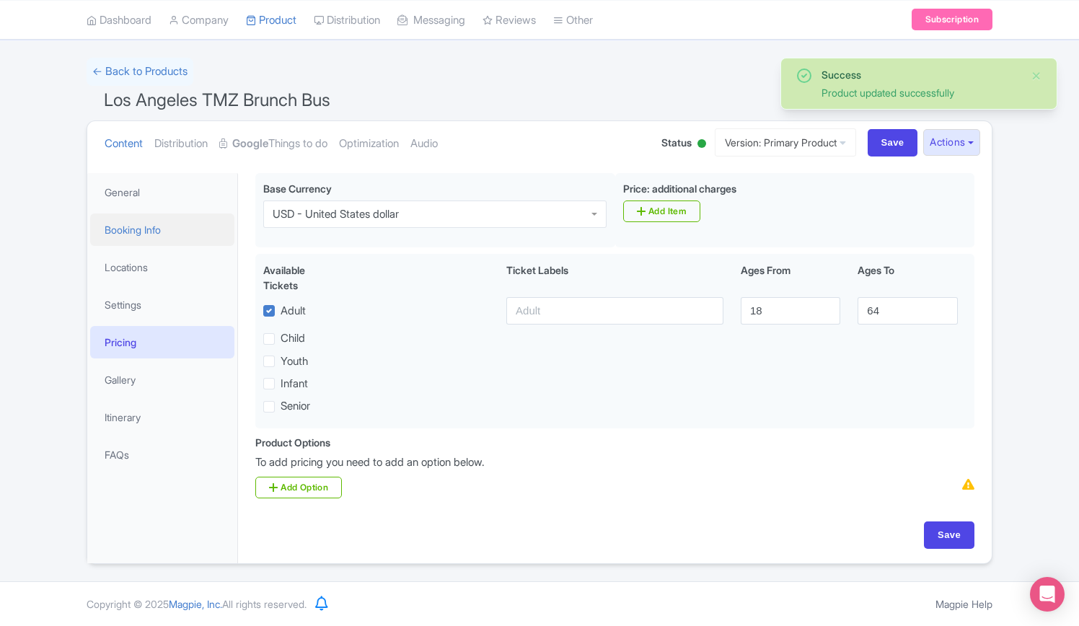
scroll to position [78, 0]
click at [130, 373] on link "Gallery" at bounding box center [162, 380] width 144 height 32
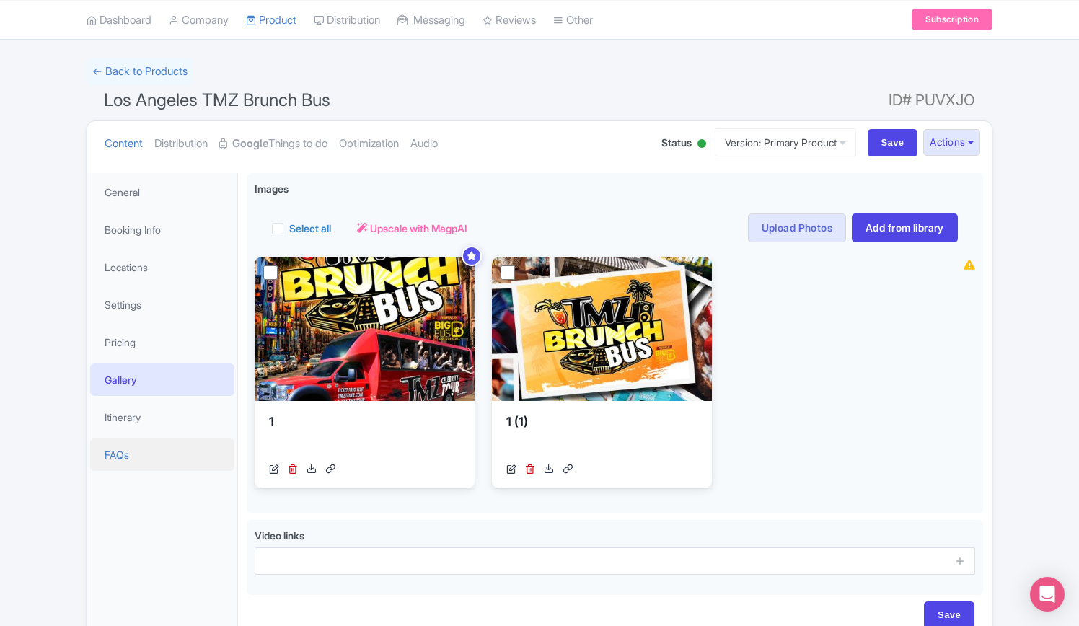
click at [122, 452] on link "FAQs" at bounding box center [162, 455] width 144 height 32
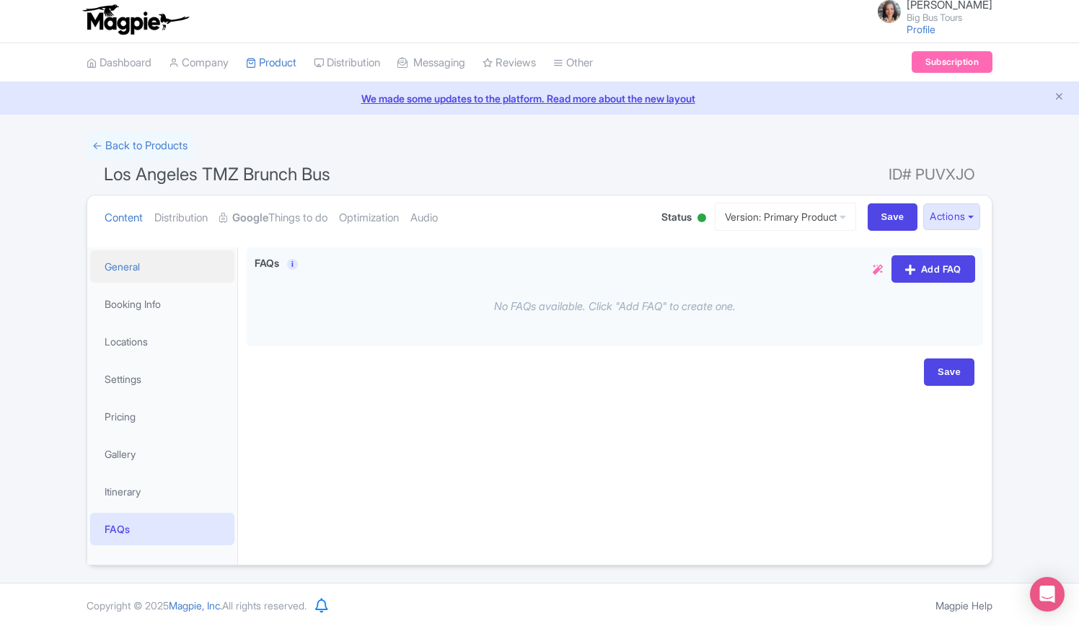
click at [133, 255] on link "General" at bounding box center [162, 266] width 144 height 32
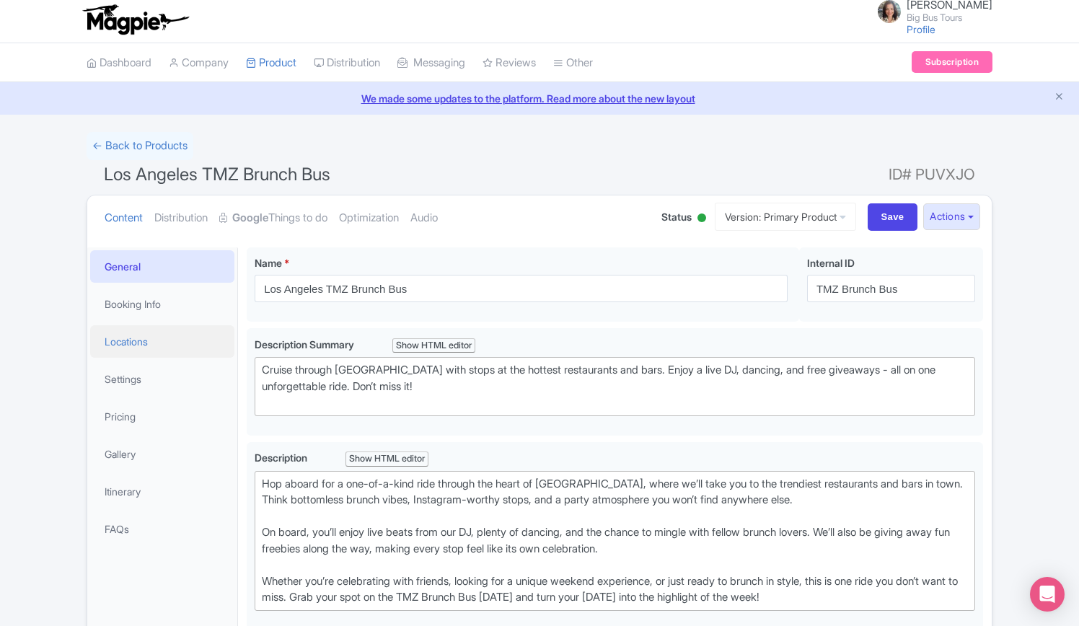
click at [128, 344] on link "Locations" at bounding box center [162, 341] width 144 height 32
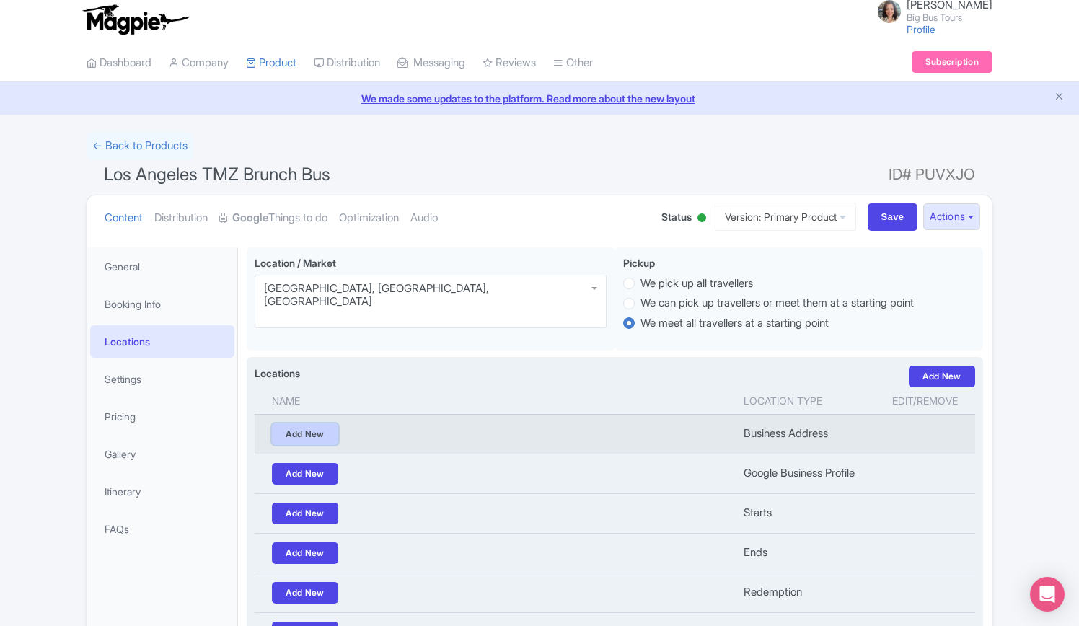
click at [326, 428] on link "Add New" at bounding box center [305, 434] width 66 height 22
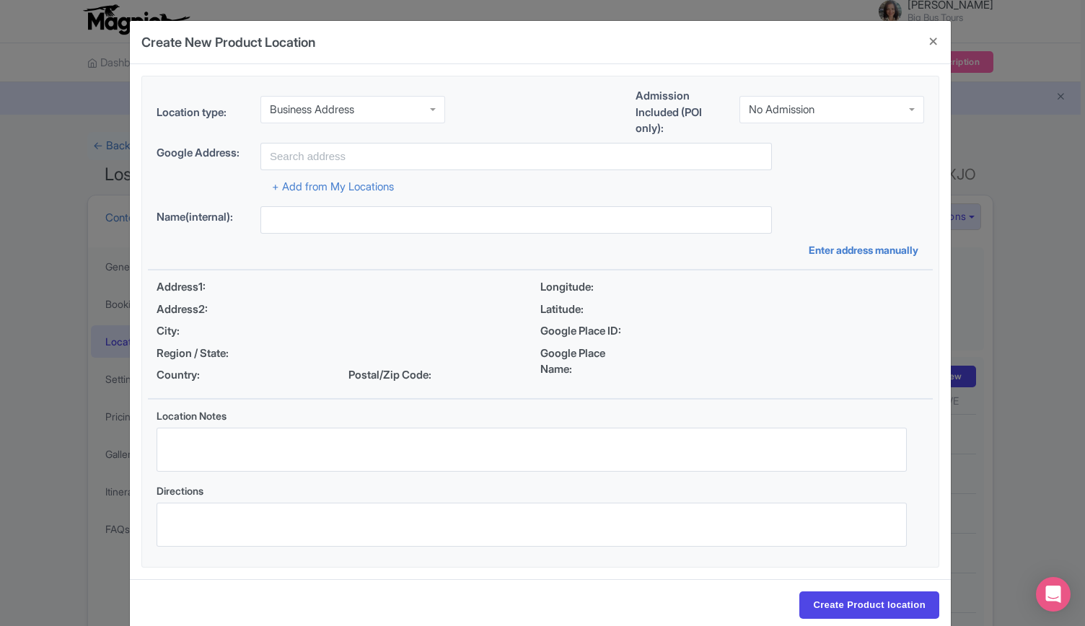
click at [351, 110] on div "Business Address" at bounding box center [312, 109] width 84 height 13
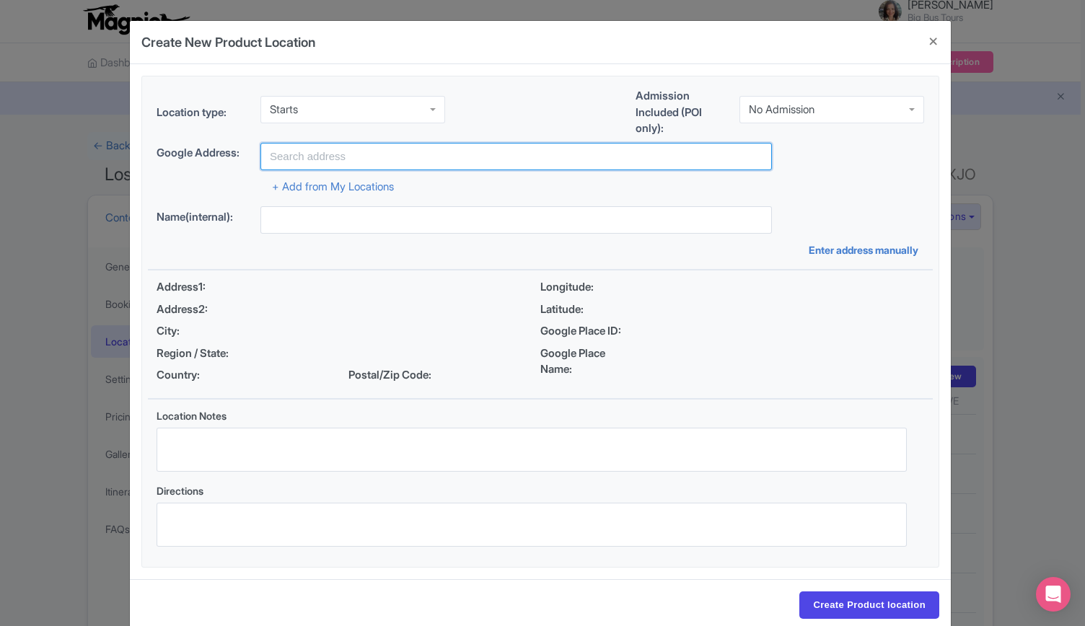
click at [346, 158] on input "text" at bounding box center [515, 156] width 511 height 27
paste input "The Hard Rock Café. [STREET_ADDRESS]"
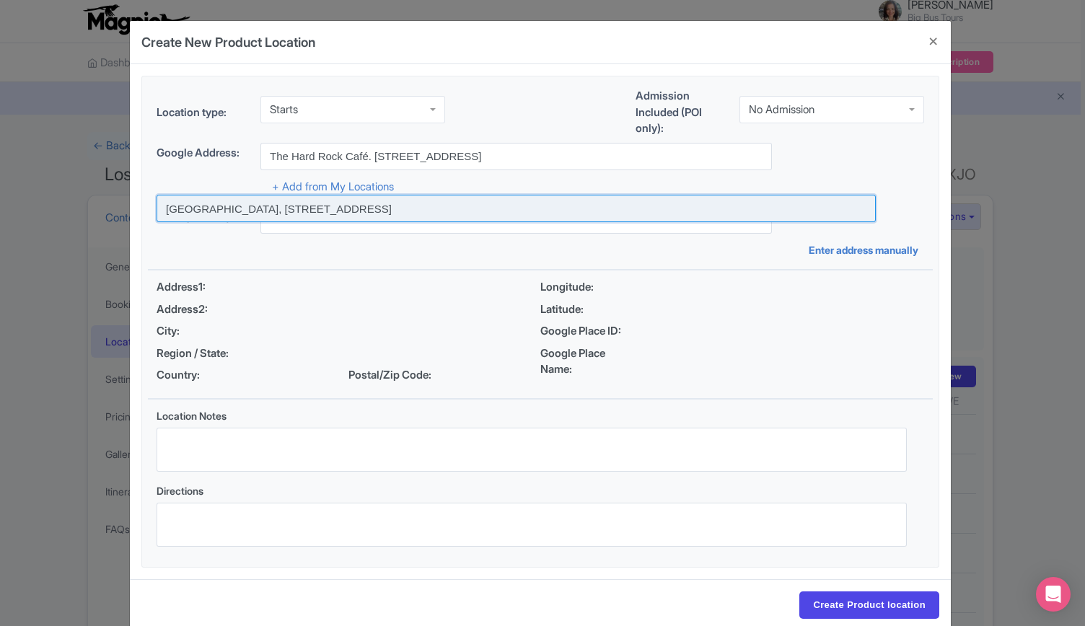
click at [365, 203] on input at bounding box center [516, 208] width 719 height 27
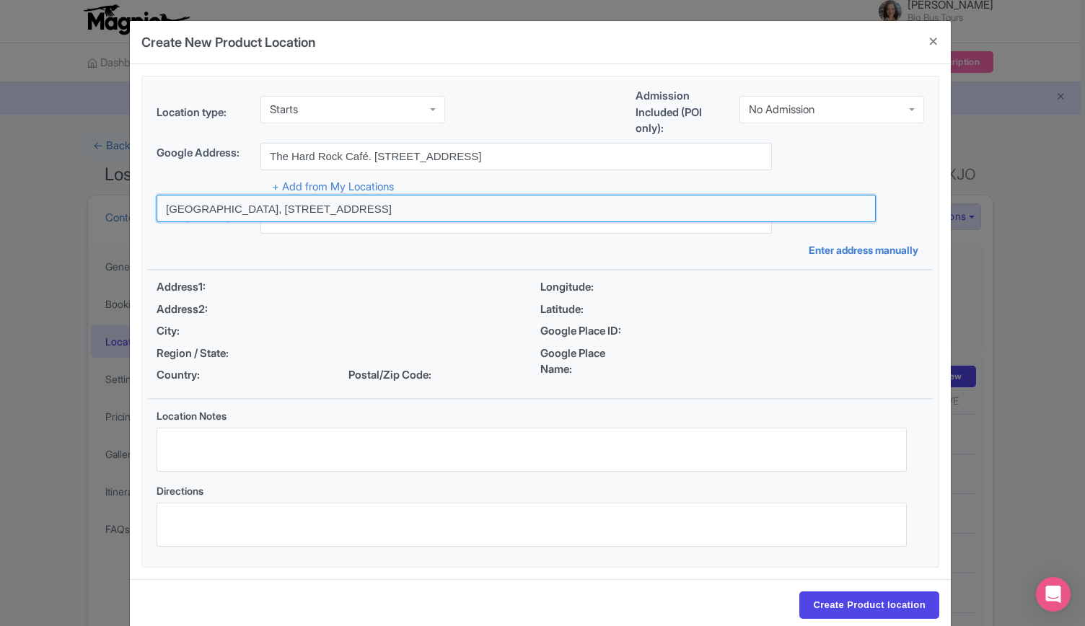
type input "[GEOGRAPHIC_DATA], [STREET_ADDRESS]"
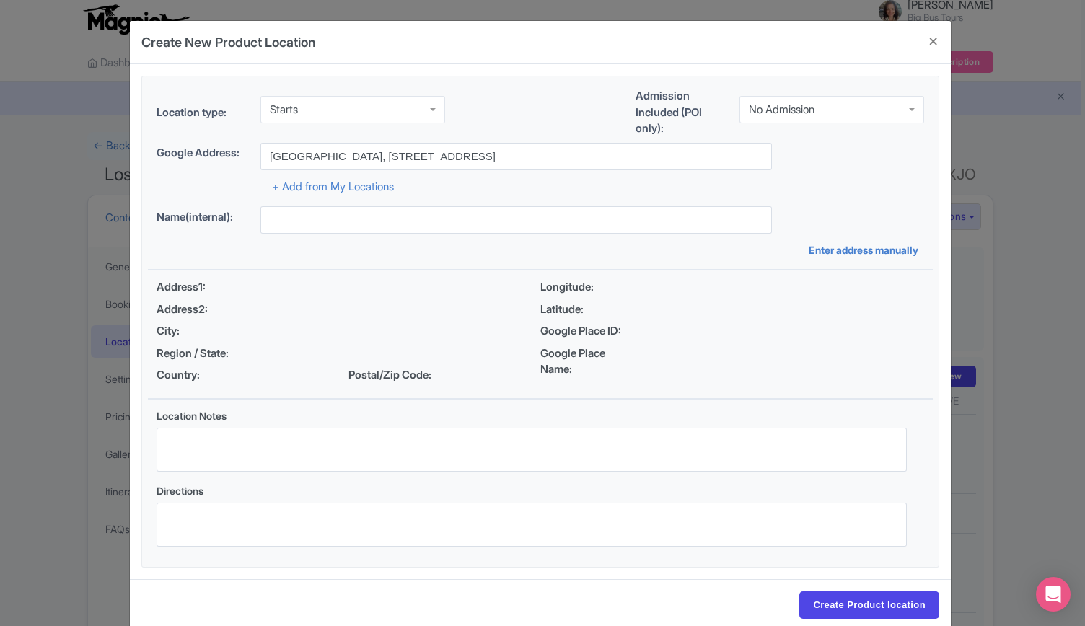
type input "[GEOGRAPHIC_DATA], [STREET_ADDRESS]"
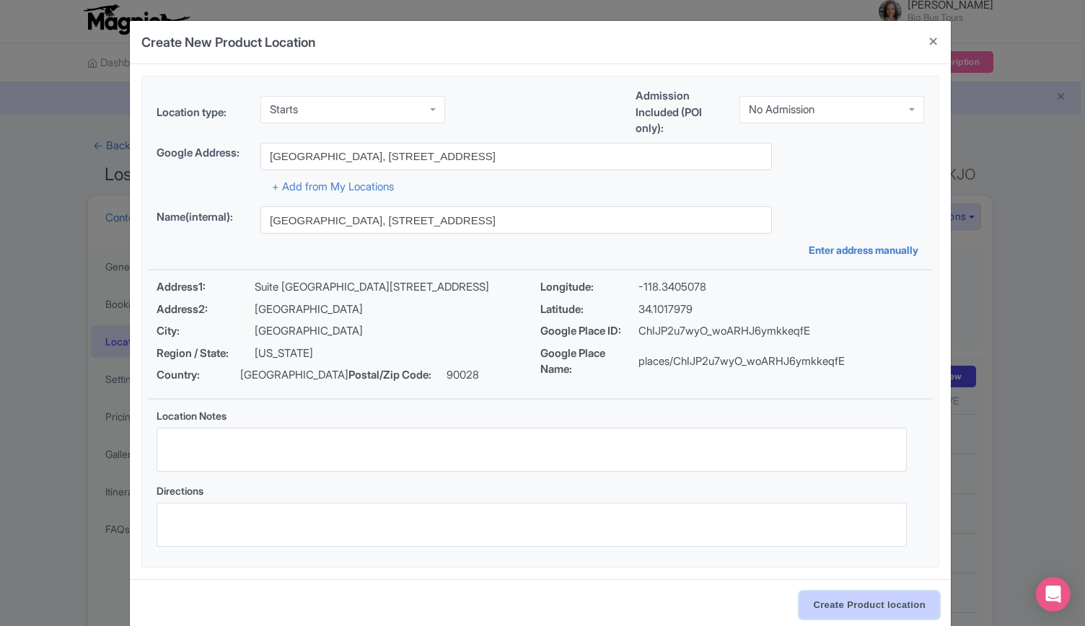
click at [843, 605] on input "Create Product location" at bounding box center [869, 605] width 140 height 27
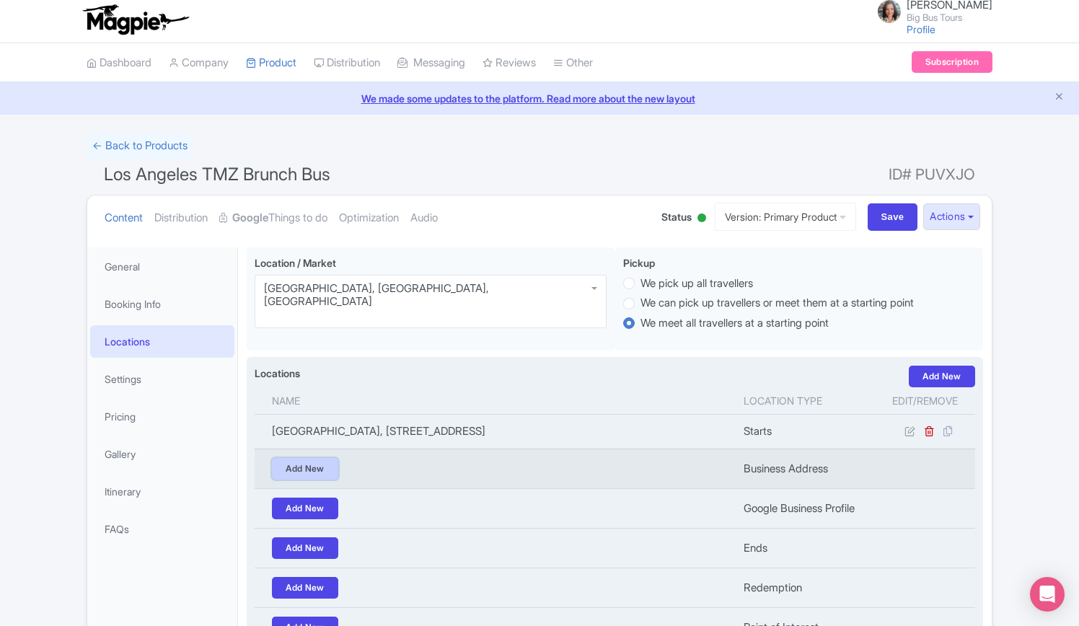
click at [312, 470] on link "Add New" at bounding box center [305, 469] width 66 height 22
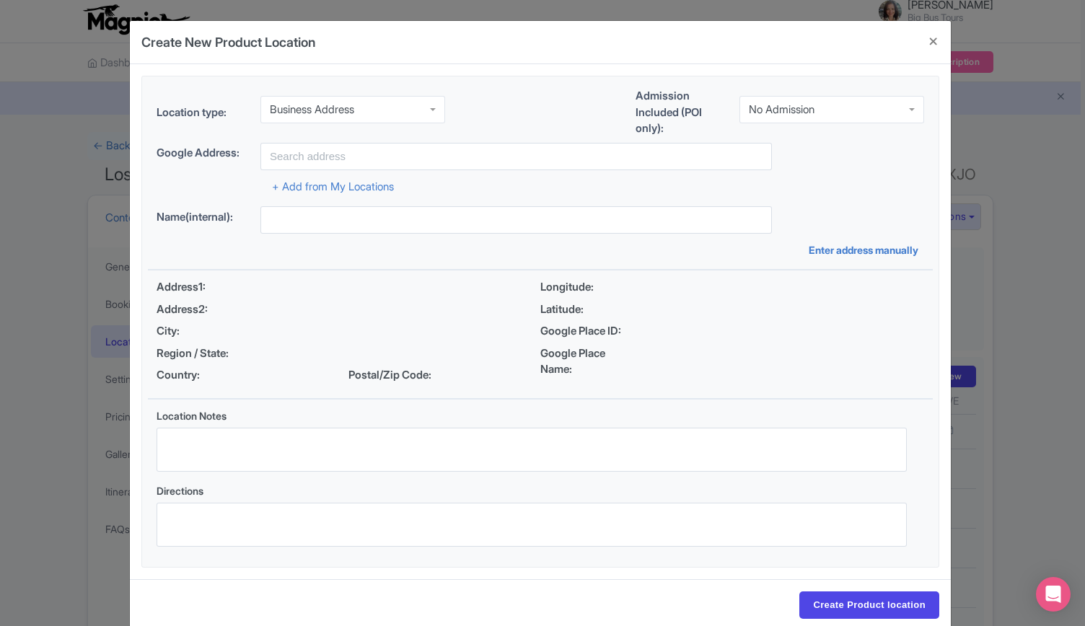
click at [357, 108] on input "select-one" at bounding box center [355, 109] width 3 height 13
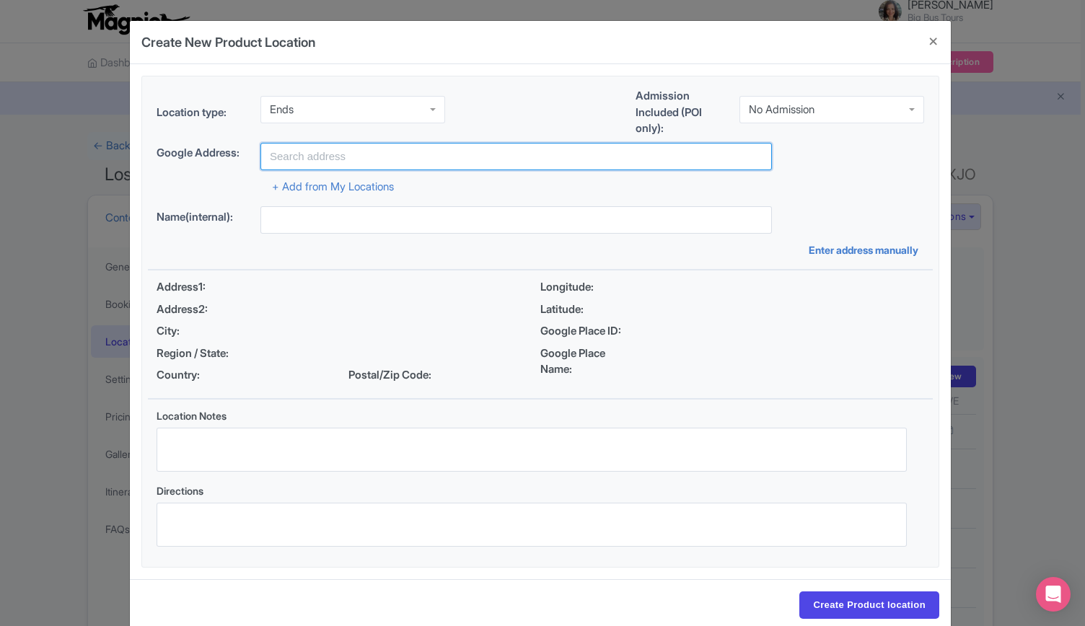
click at [365, 159] on input "text" at bounding box center [515, 156] width 511 height 27
paste input "The Hard Rock Café. [STREET_ADDRESS]"
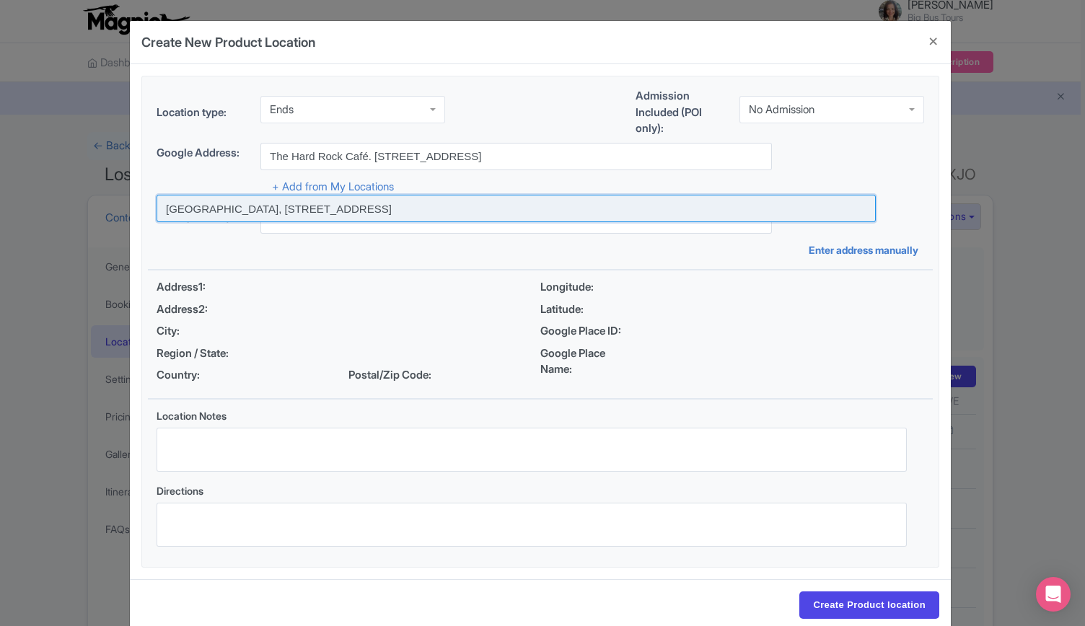
click at [384, 198] on input at bounding box center [516, 208] width 719 height 27
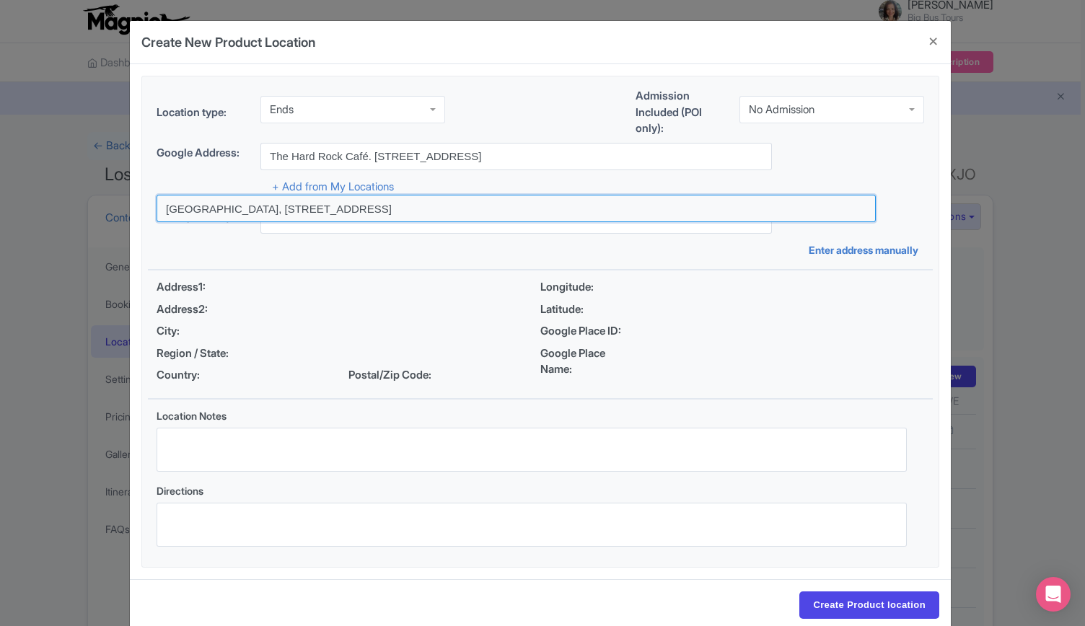
type input "[GEOGRAPHIC_DATA], [STREET_ADDRESS]"
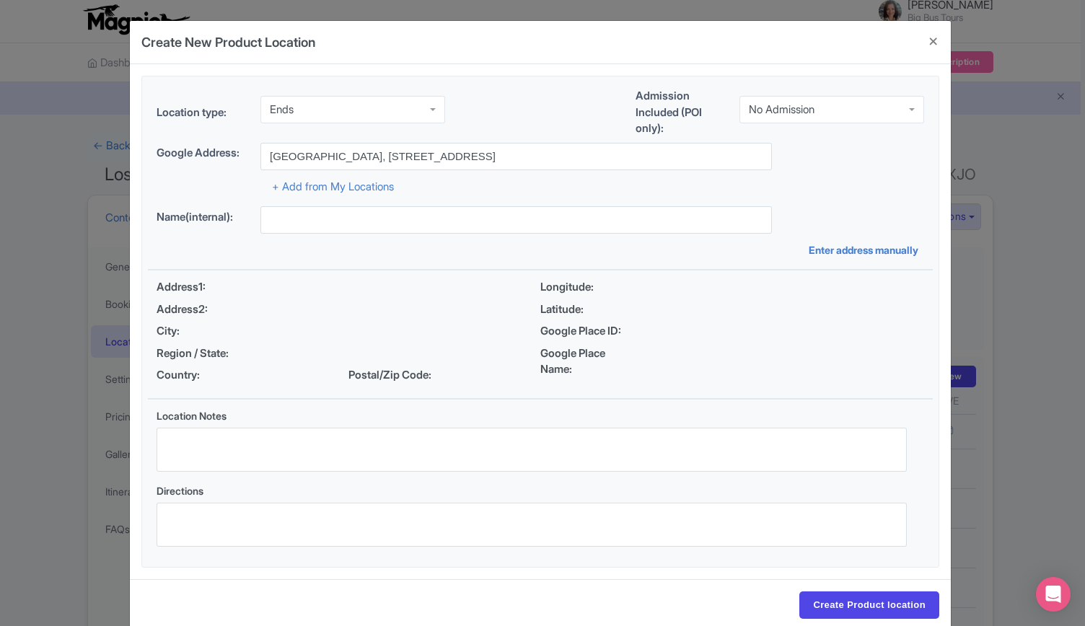
type input "[GEOGRAPHIC_DATA], [STREET_ADDRESS]"
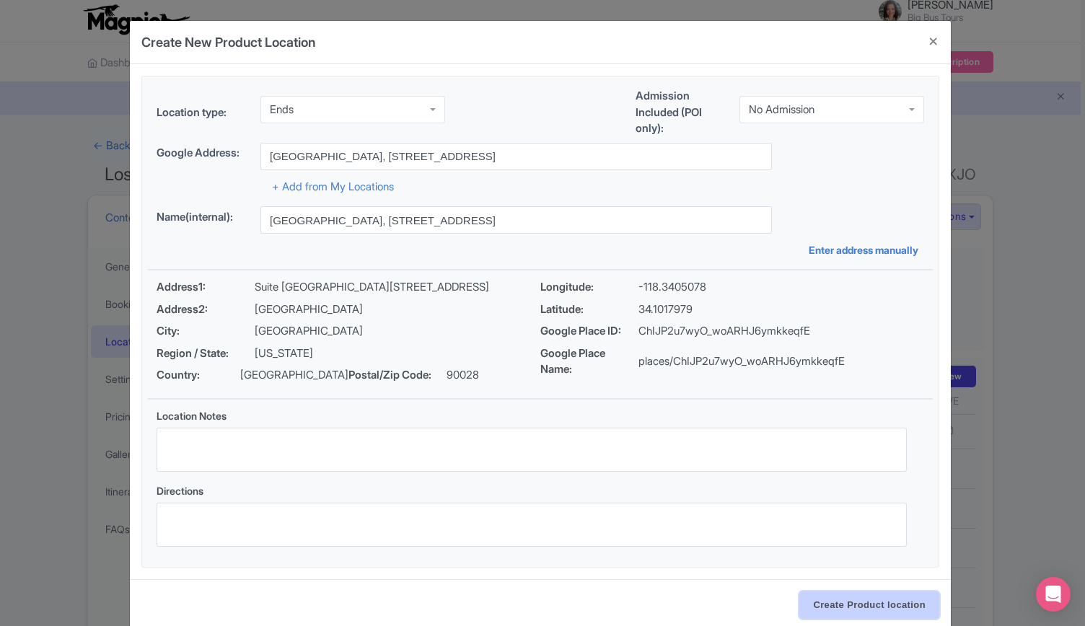
click at [863, 608] on input "Create Product location" at bounding box center [869, 605] width 140 height 27
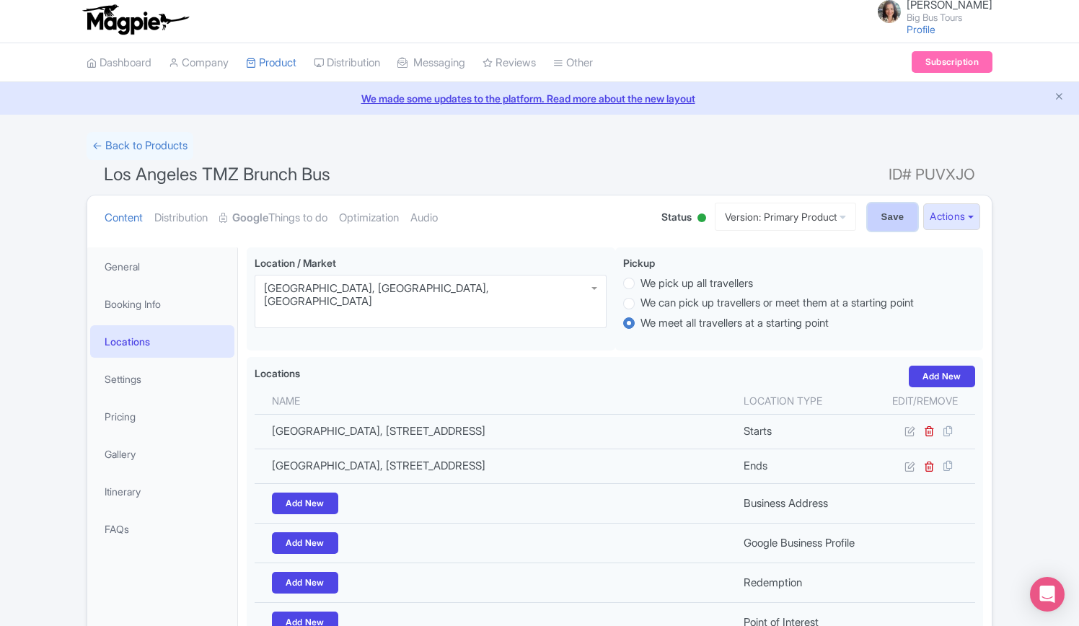
drag, startPoint x: 879, startPoint y: 211, endPoint x: 871, endPoint y: 222, distance: 13.9
click at [879, 211] on input "Save" at bounding box center [893, 216] width 50 height 27
type input "Update Product"
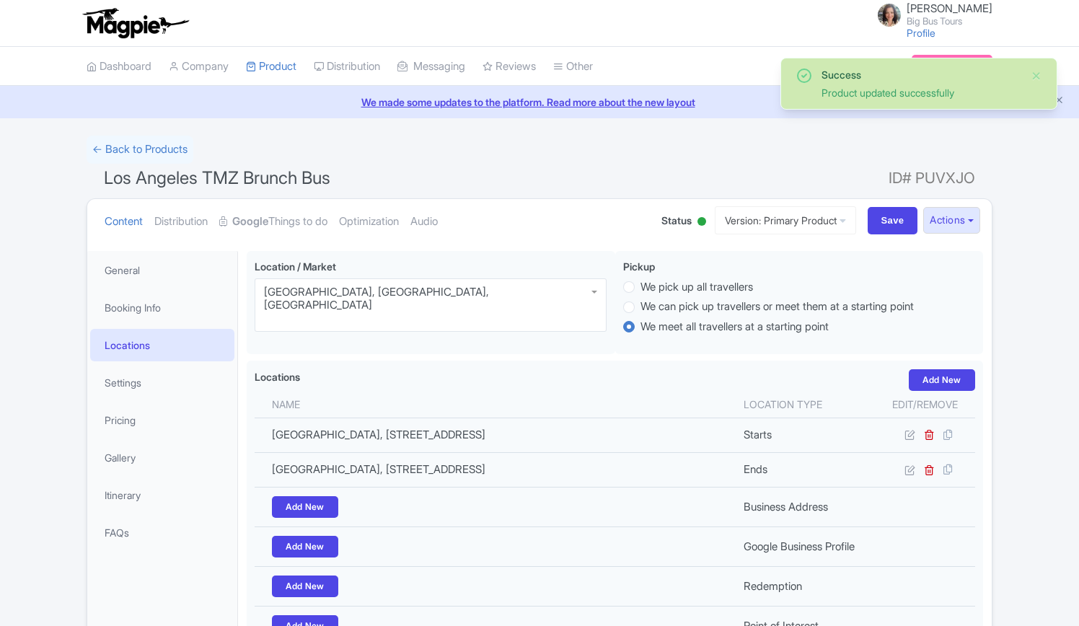
scroll to position [186, 0]
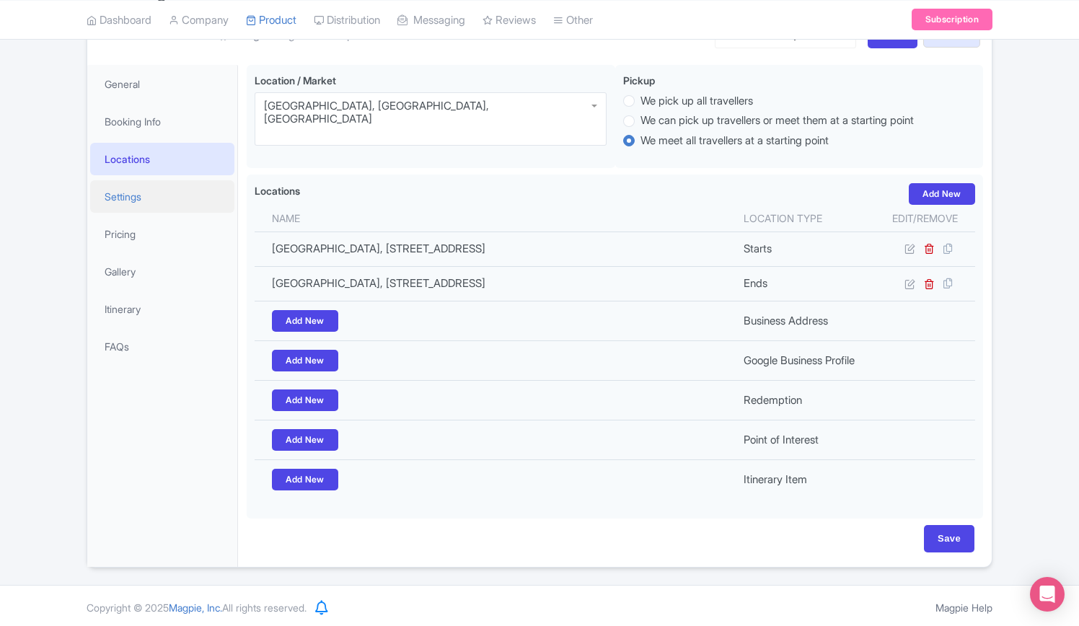
click at [133, 189] on link "Settings" at bounding box center [162, 196] width 144 height 32
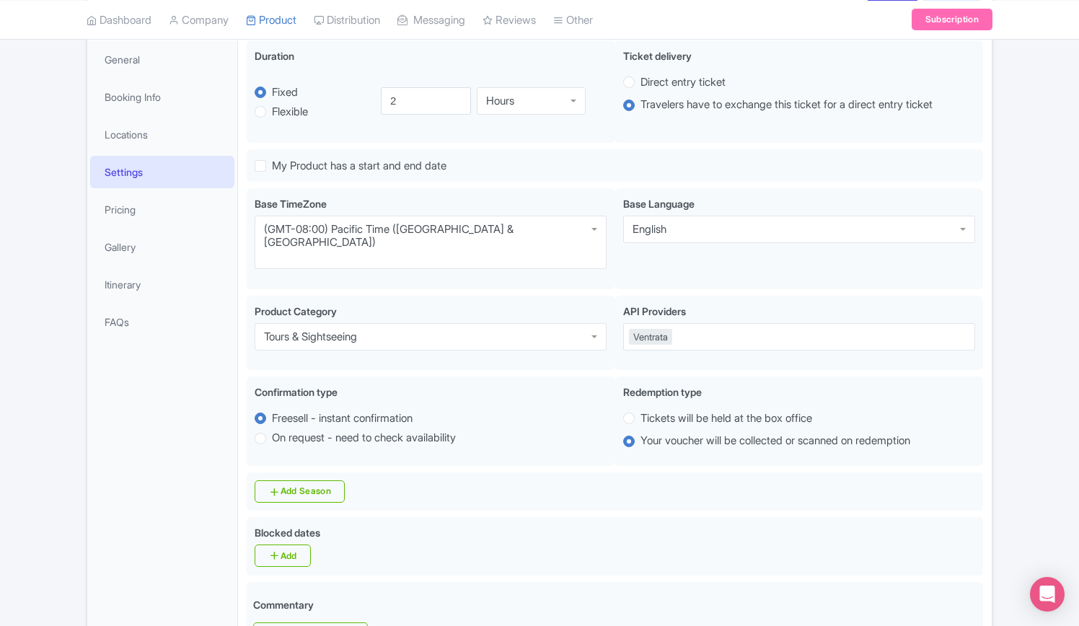
scroll to position [72, 0]
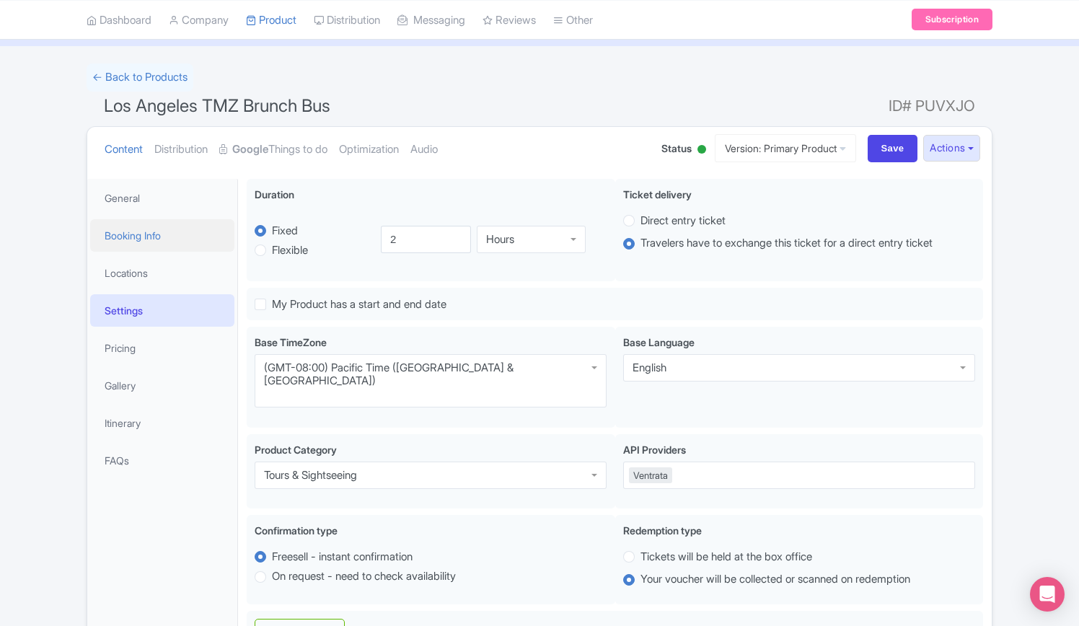
click at [128, 237] on link "Booking Info" at bounding box center [162, 235] width 144 height 32
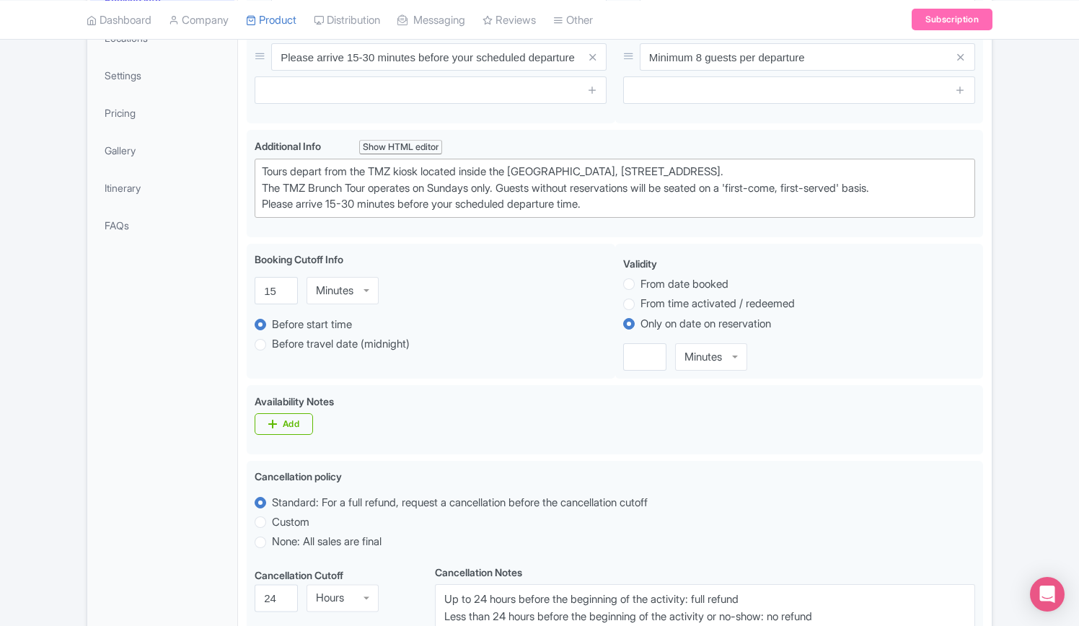
scroll to position [505, 0]
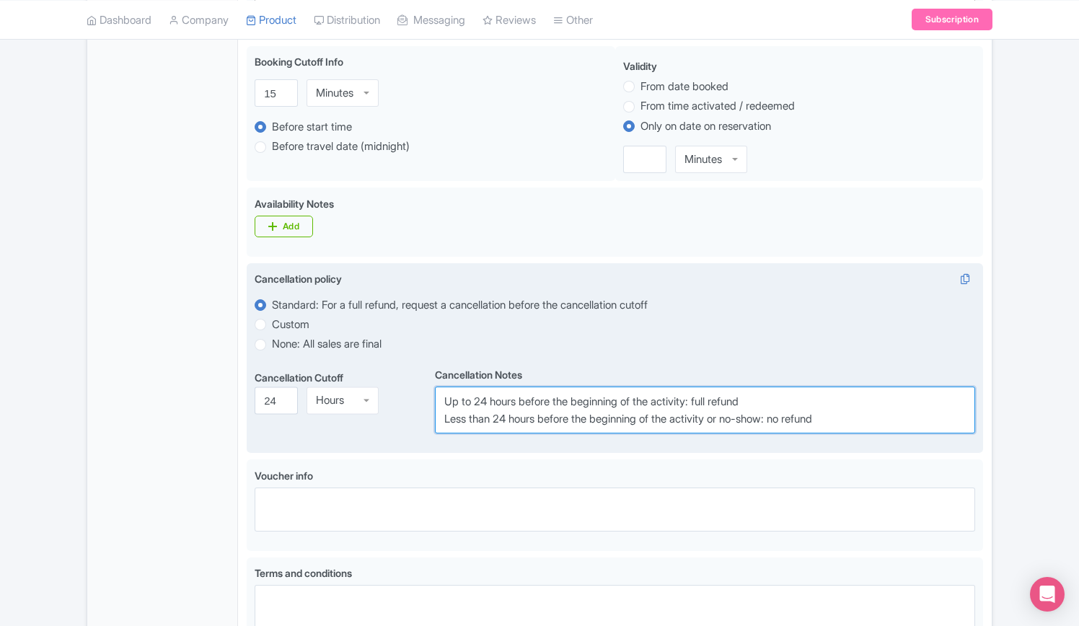
drag, startPoint x: 859, startPoint y: 418, endPoint x: 394, endPoint y: 390, distance: 466.1
click at [394, 390] on div "Cancellation Cutoff i 24 Hours Hours Cancellation Notes i Up to 24 hours before…" at bounding box center [615, 398] width 721 height 69
paste textarea "Ticket purchases are non-refundable. You may reschedule your Tour time (subject…"
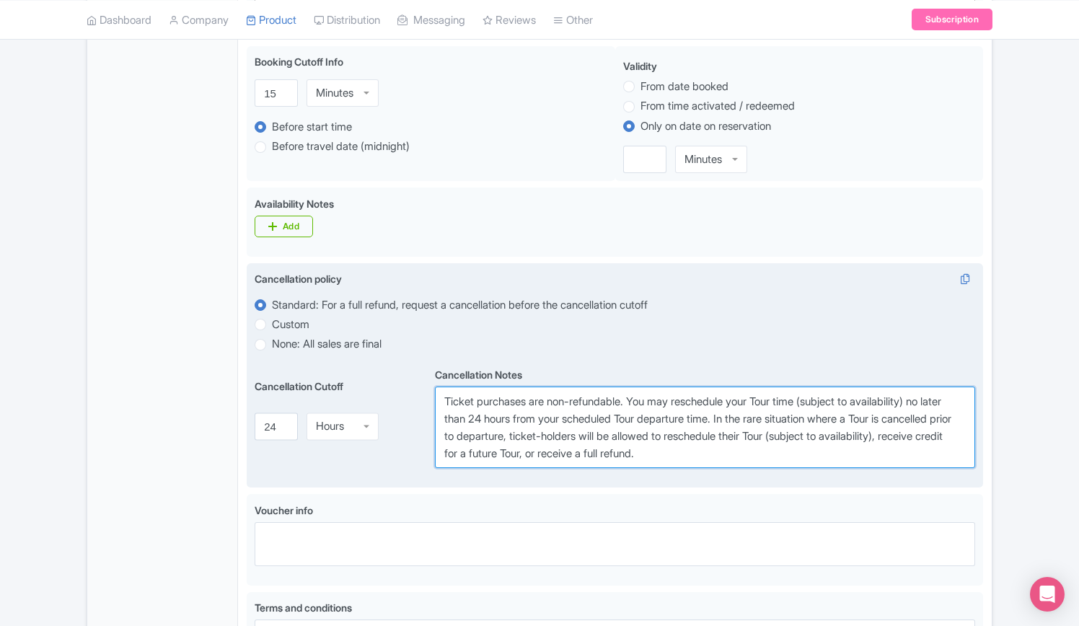
type textarea "Ticket purchases are non-refundable. You may reschedule your Tour time (subject…"
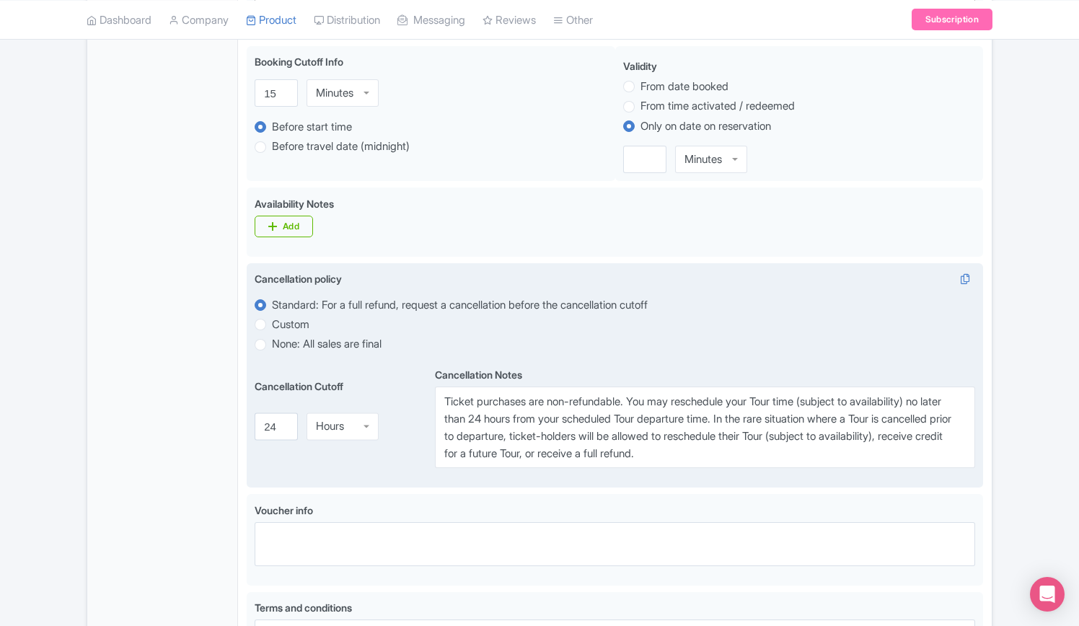
click at [272, 320] on label "Custom" at bounding box center [291, 325] width 38 height 17
click at [272, 320] on input "Custom" at bounding box center [279, 323] width 14 height 14
radio input "true"
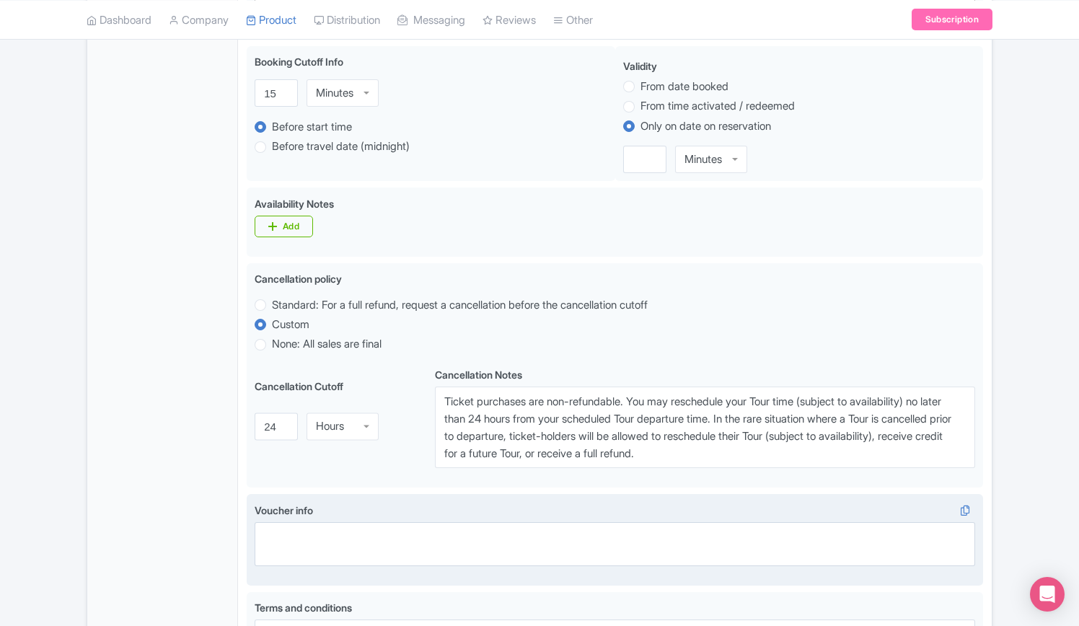
scroll to position [782, 0]
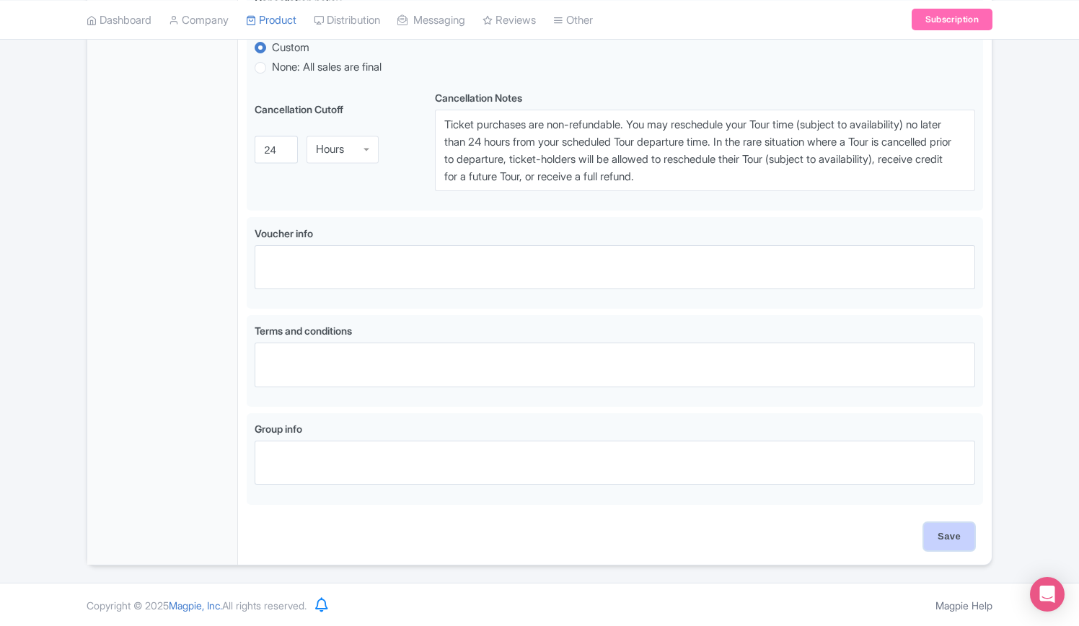
drag, startPoint x: 949, startPoint y: 533, endPoint x: 932, endPoint y: 539, distance: 17.6
click at [949, 533] on input "Save" at bounding box center [949, 536] width 50 height 27
type input "Update Product"
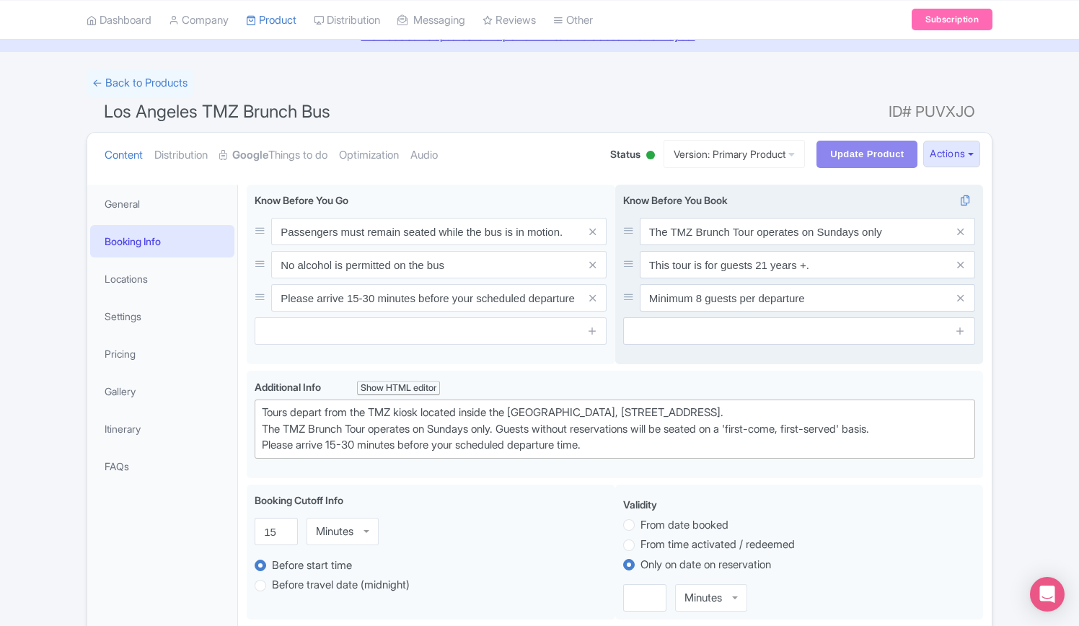
scroll to position [0, 0]
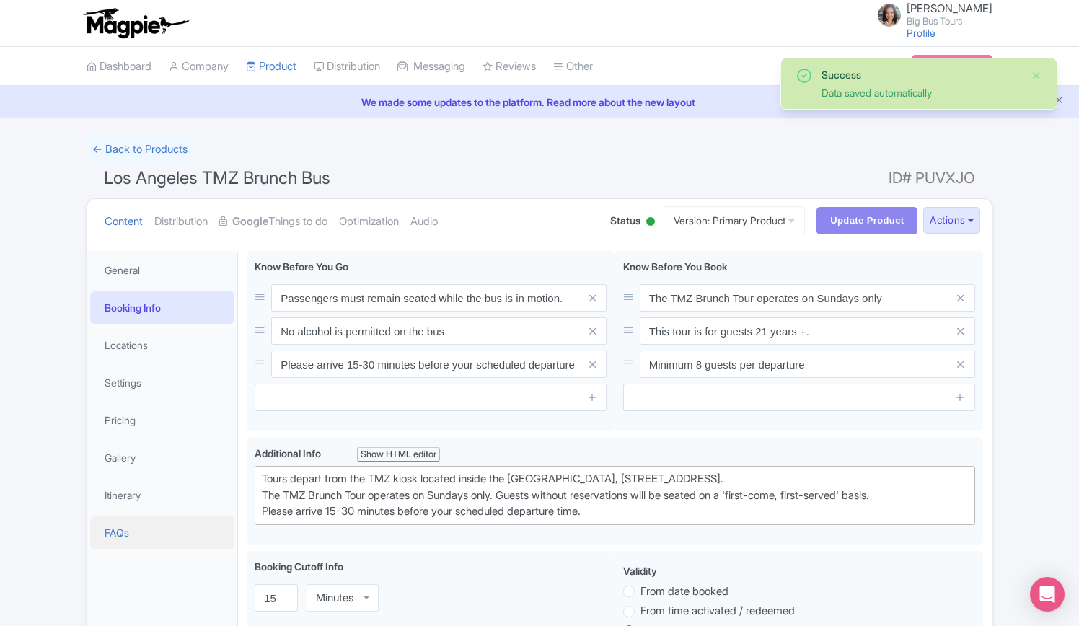
click at [123, 532] on link "FAQs" at bounding box center [162, 533] width 144 height 32
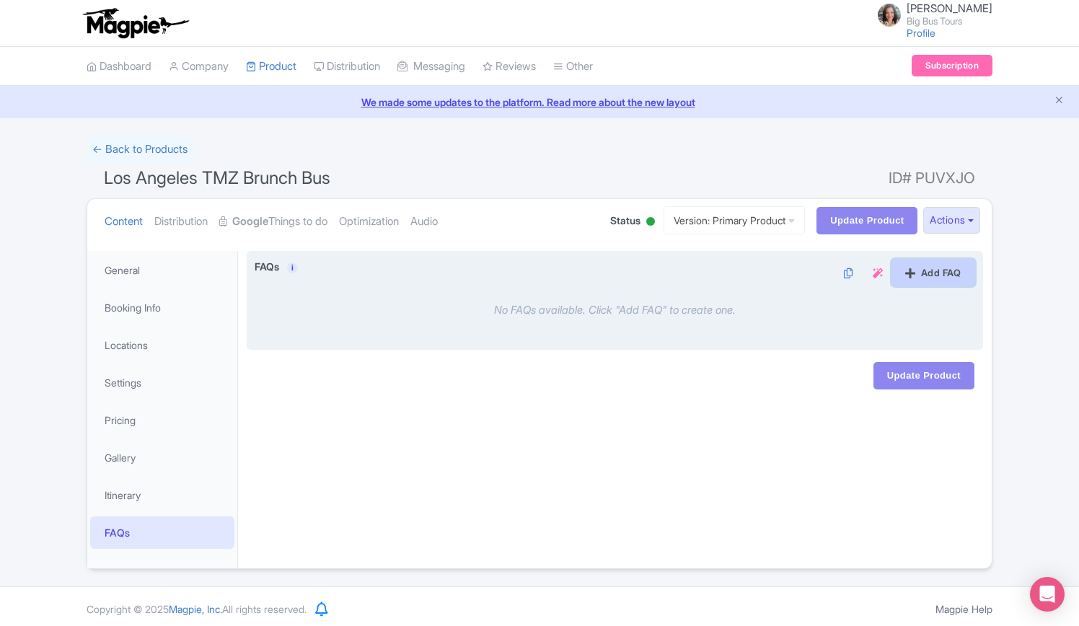
click at [924, 270] on link "Add FAQ" at bounding box center [934, 272] width 84 height 27
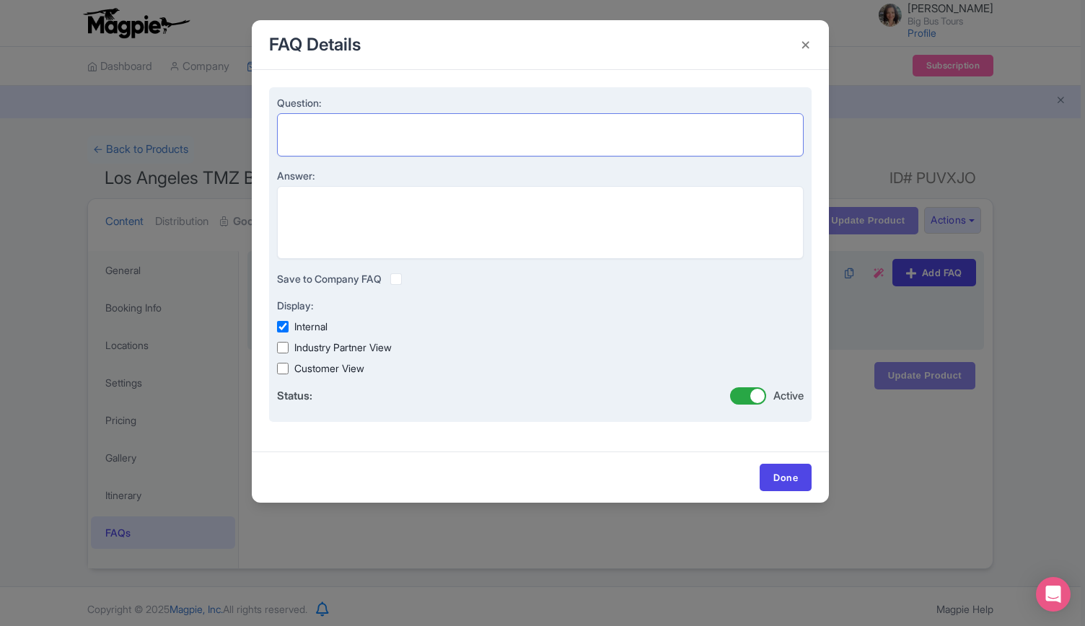
click at [413, 120] on textarea "Question:" at bounding box center [540, 134] width 527 height 43
paste textarea "Where does this tour start and end?"
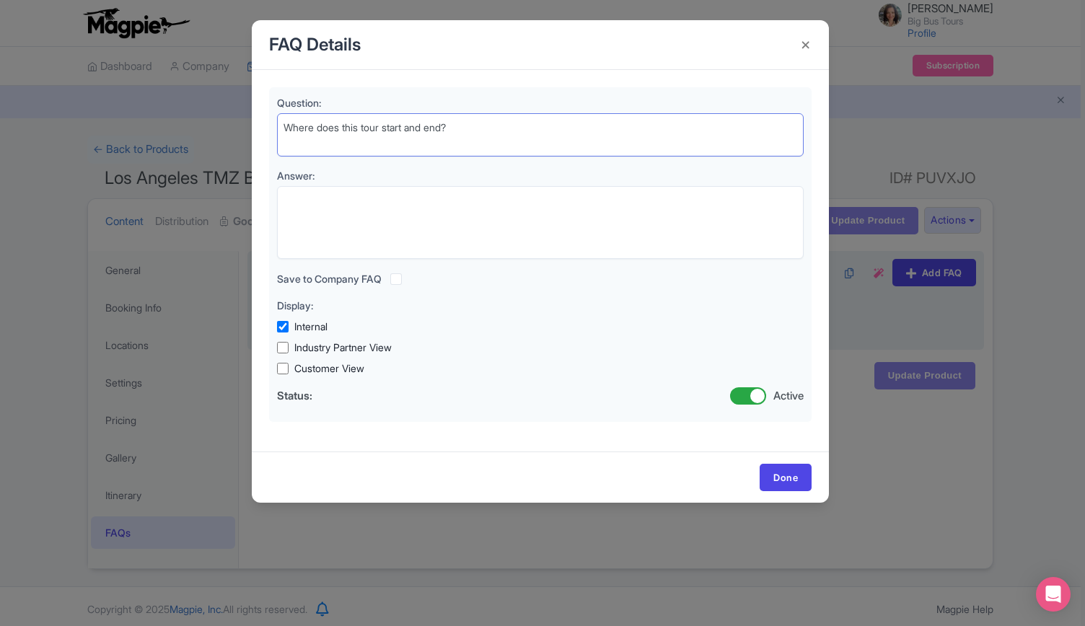
type textarea "Where does this tour start and end?"
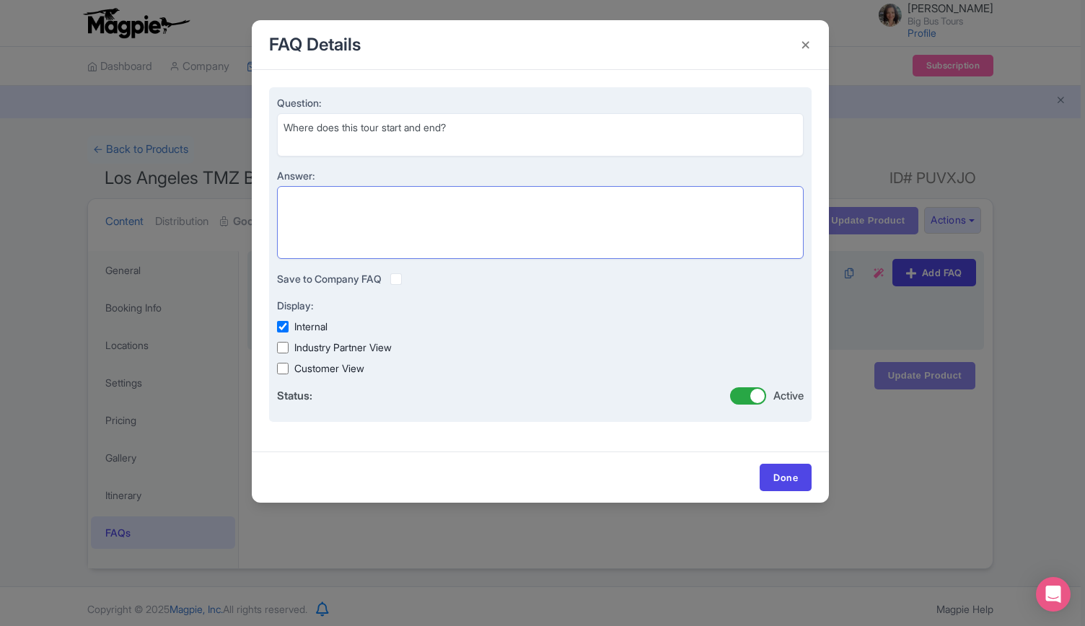
click at [480, 212] on textarea "Answer:" at bounding box center [540, 222] width 527 height 73
paste textarea "The Hard Rock Café. [STREET_ADDRESS]"
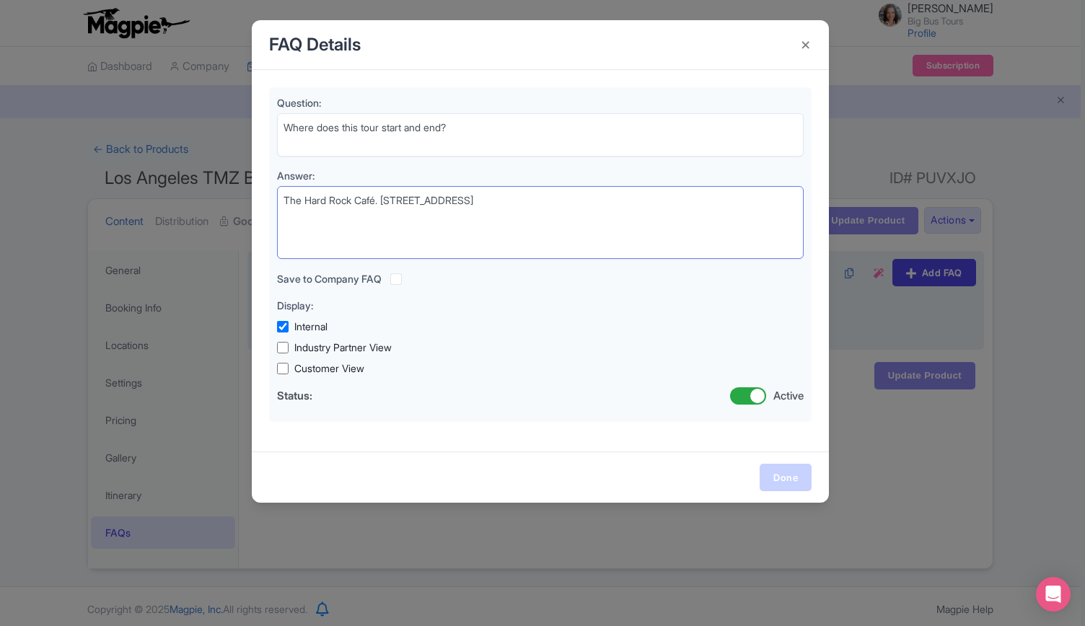
type textarea "The Hard Rock Café. [STREET_ADDRESS]"
click at [786, 478] on link "Done" at bounding box center [786, 477] width 52 height 27
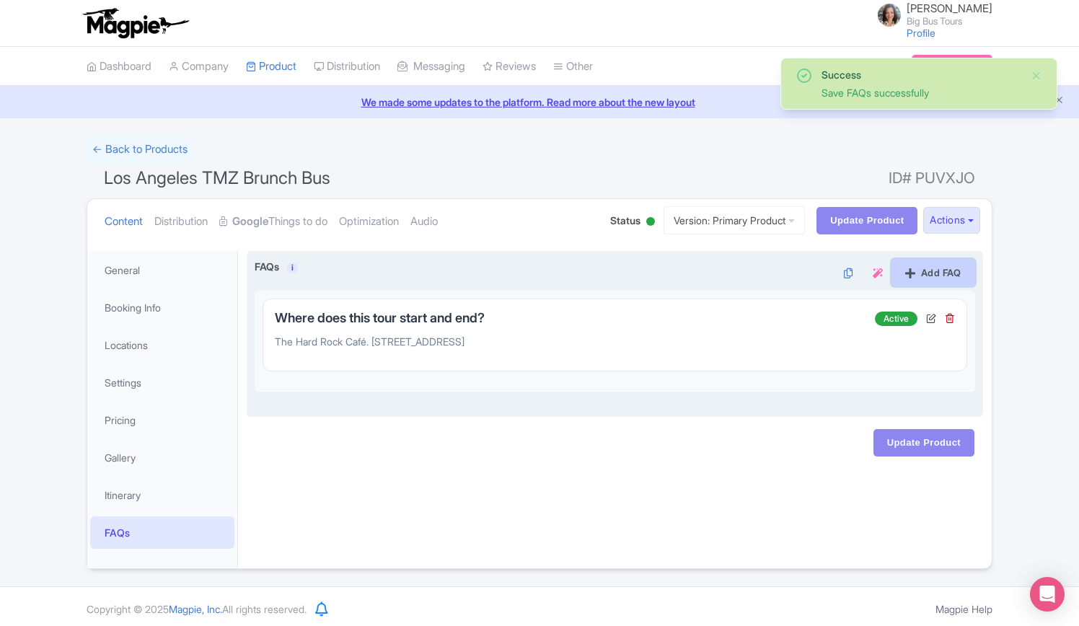
click at [936, 273] on link "Add FAQ" at bounding box center [934, 272] width 84 height 27
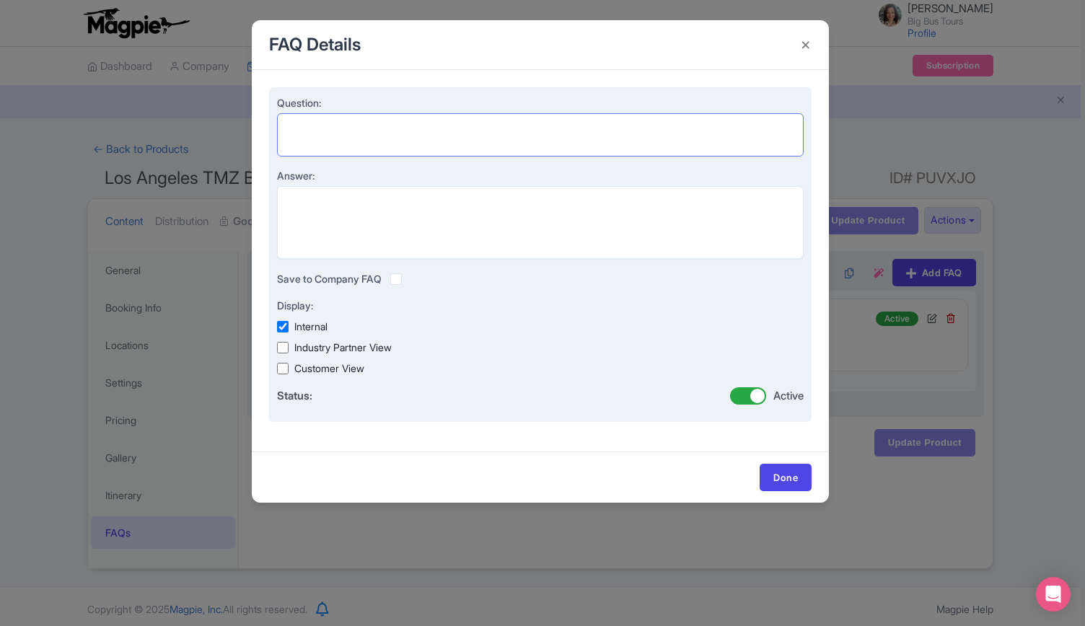
click at [426, 138] on textarea "Question:" at bounding box center [540, 134] width 527 height 43
paste textarea "What is your refund policy?"
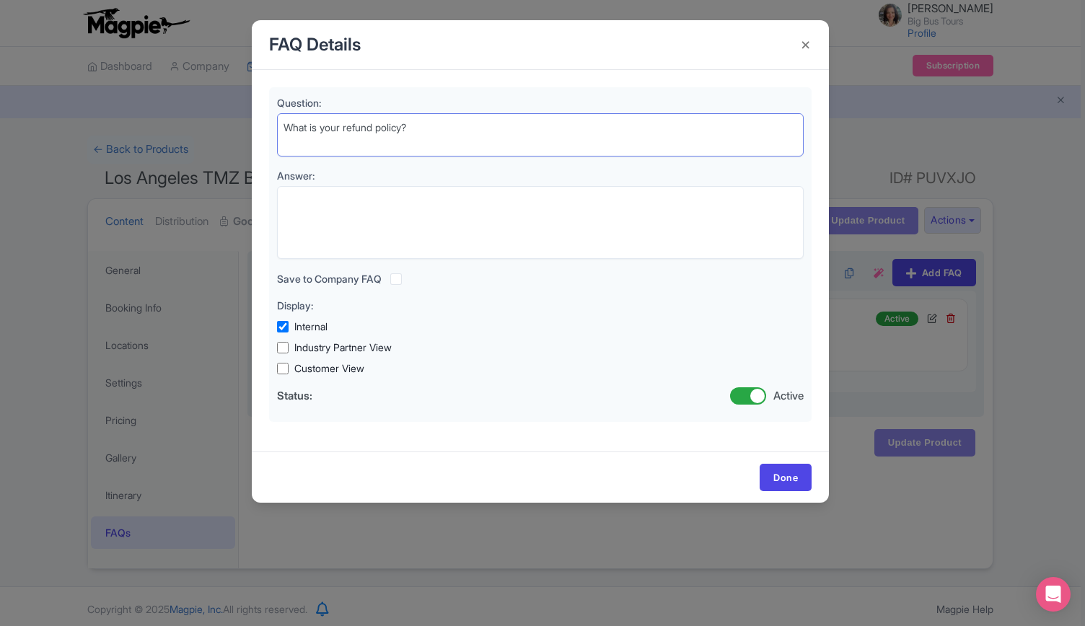
type textarea "What is your refund policy?"
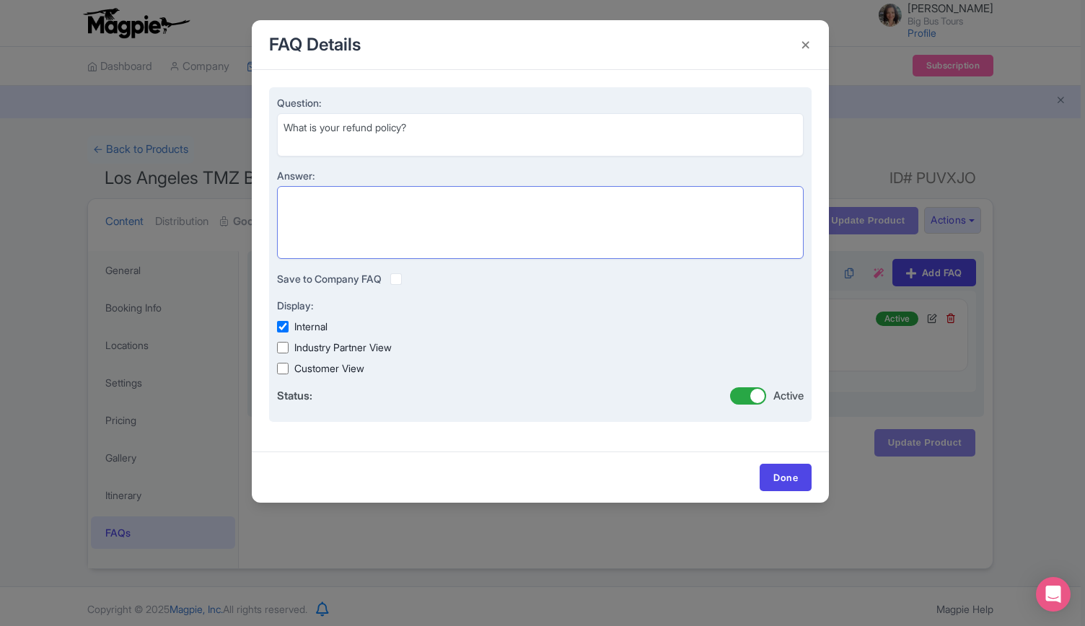
click at [398, 210] on textarea "Answer:" at bounding box center [540, 222] width 527 height 73
paste textarea "Ticket purchases are non-refundable. You may reschedule your Tour time (subject…"
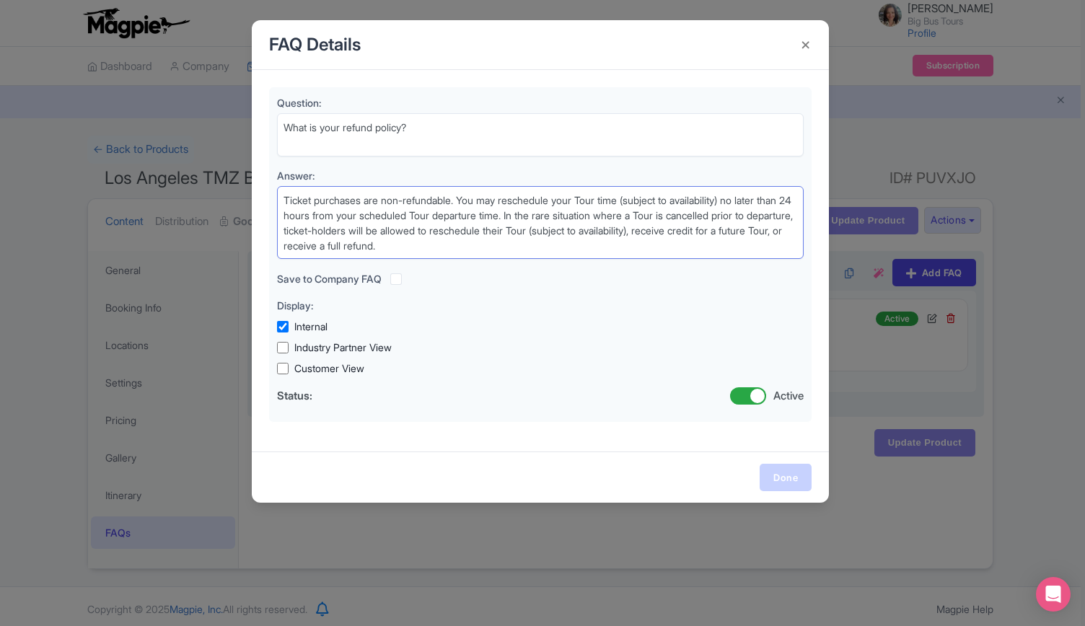
type textarea "Ticket purchases are non-refundable. You may reschedule your Tour time (subject…"
click at [781, 465] on link "Done" at bounding box center [786, 477] width 52 height 27
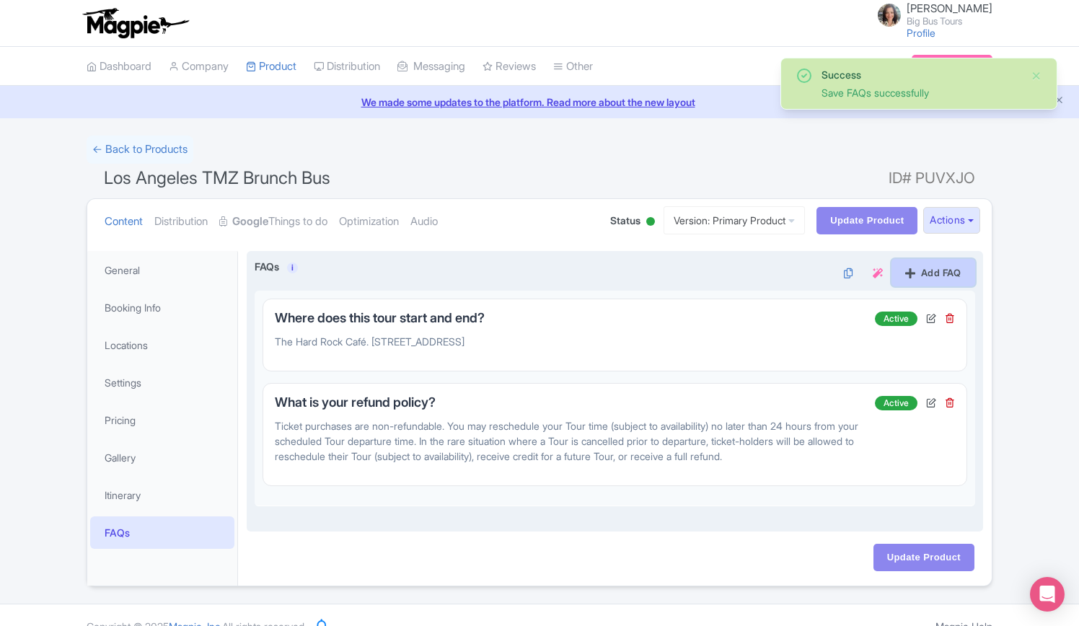
click at [931, 271] on link "Add FAQ" at bounding box center [934, 272] width 84 height 27
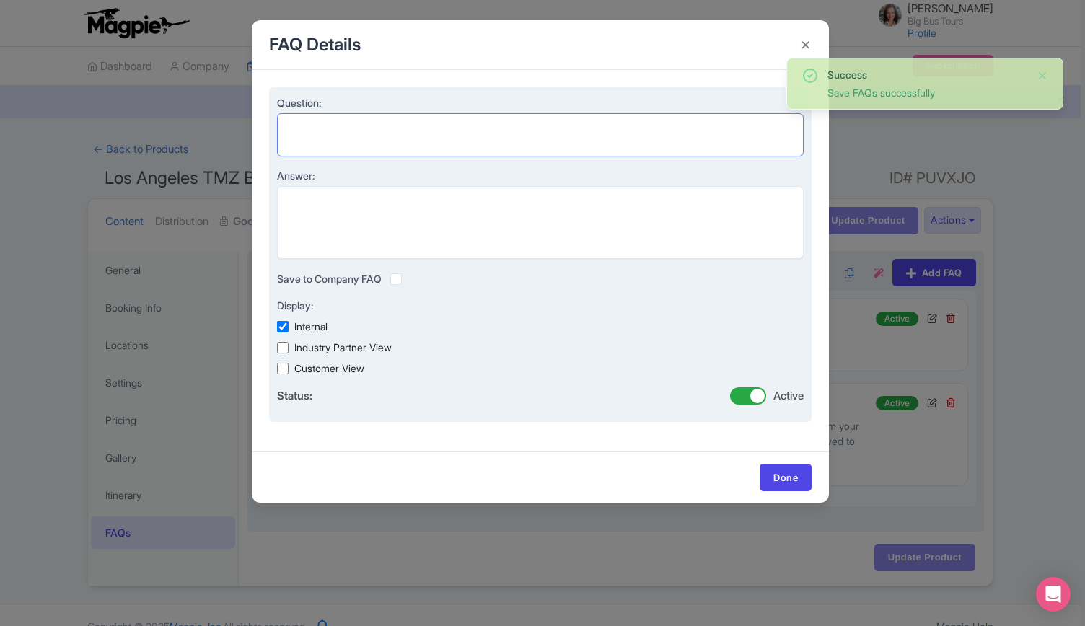
click at [444, 128] on textarea "Question:" at bounding box center [540, 134] width 527 height 43
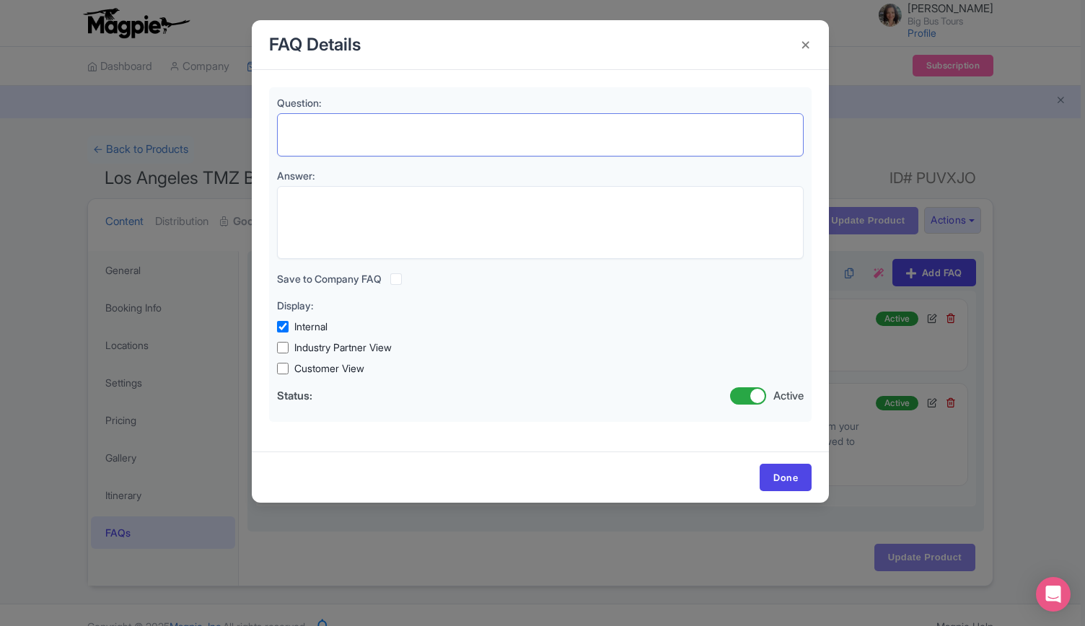
paste textarea "Can we stand up on the bus and dance to the music?"
type textarea "Can we stand up on the bus and dance to the music?"
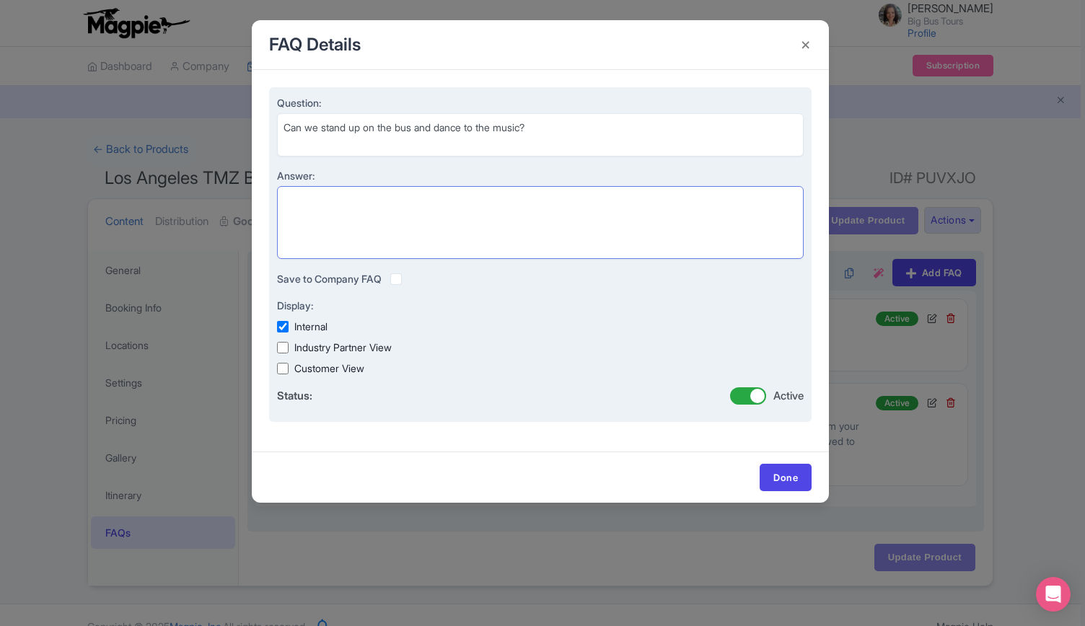
drag, startPoint x: 428, startPoint y: 229, endPoint x: 478, endPoint y: 252, distance: 54.9
click at [428, 225] on textarea "Answer:" at bounding box center [540, 222] width 527 height 73
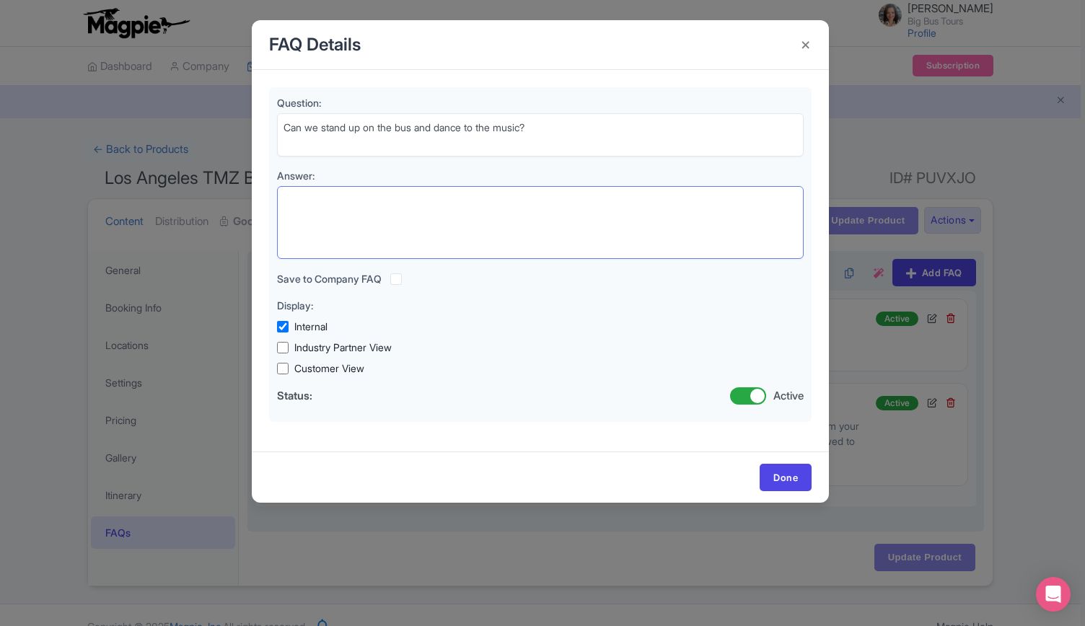
paste textarea "There is no standing while the bus is in motion."
type textarea "There is no standing while the bus is in motion."
click at [773, 465] on link "Done" at bounding box center [786, 477] width 52 height 27
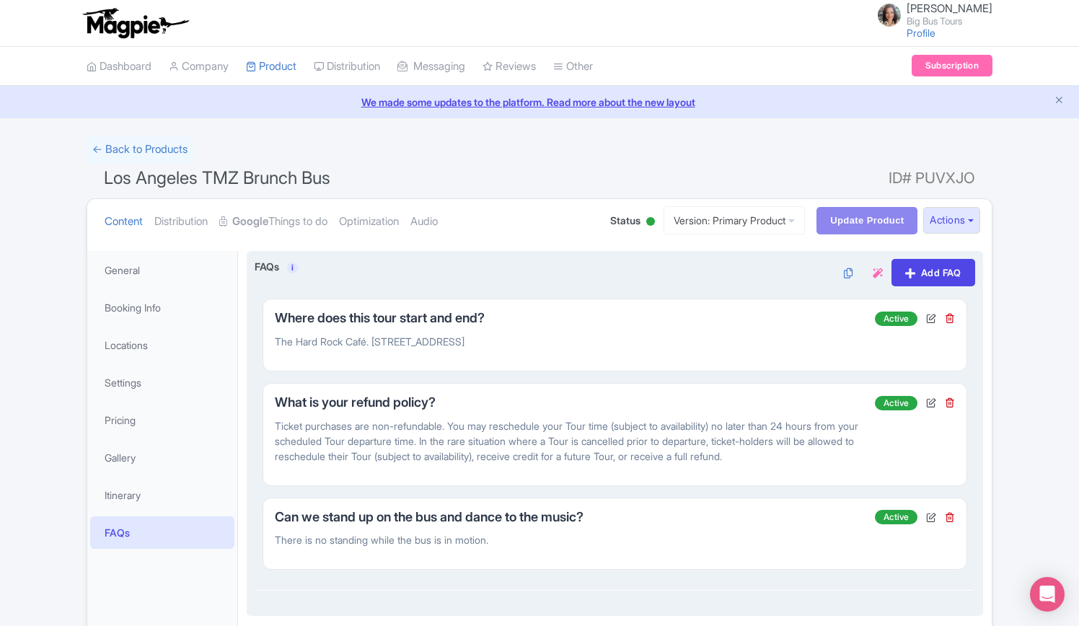
scroll to position [102, 0]
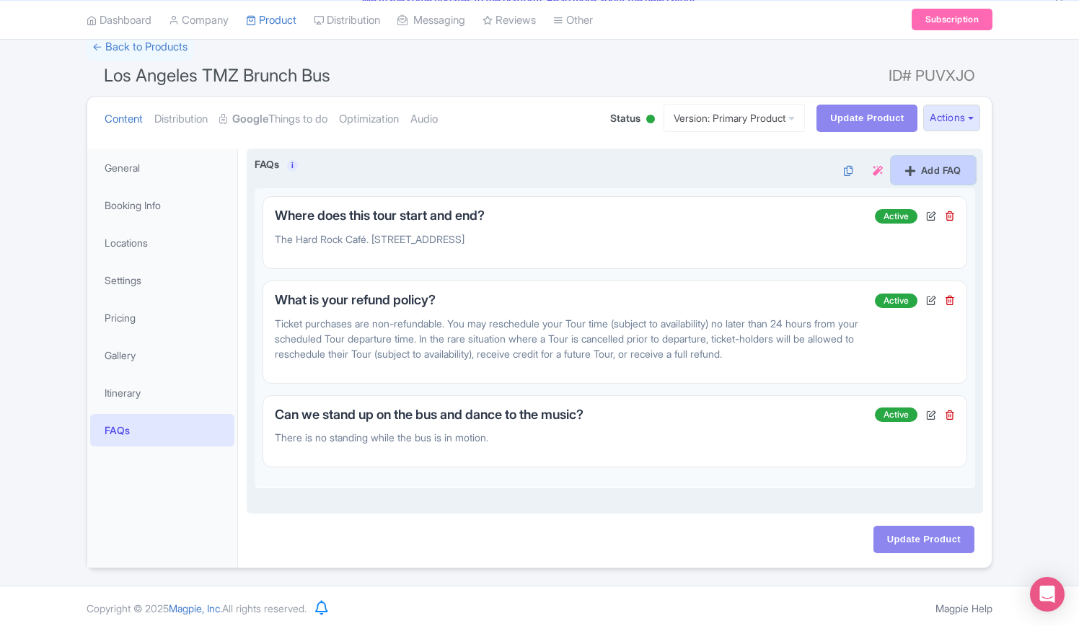
click at [931, 166] on link "Add FAQ" at bounding box center [934, 170] width 84 height 27
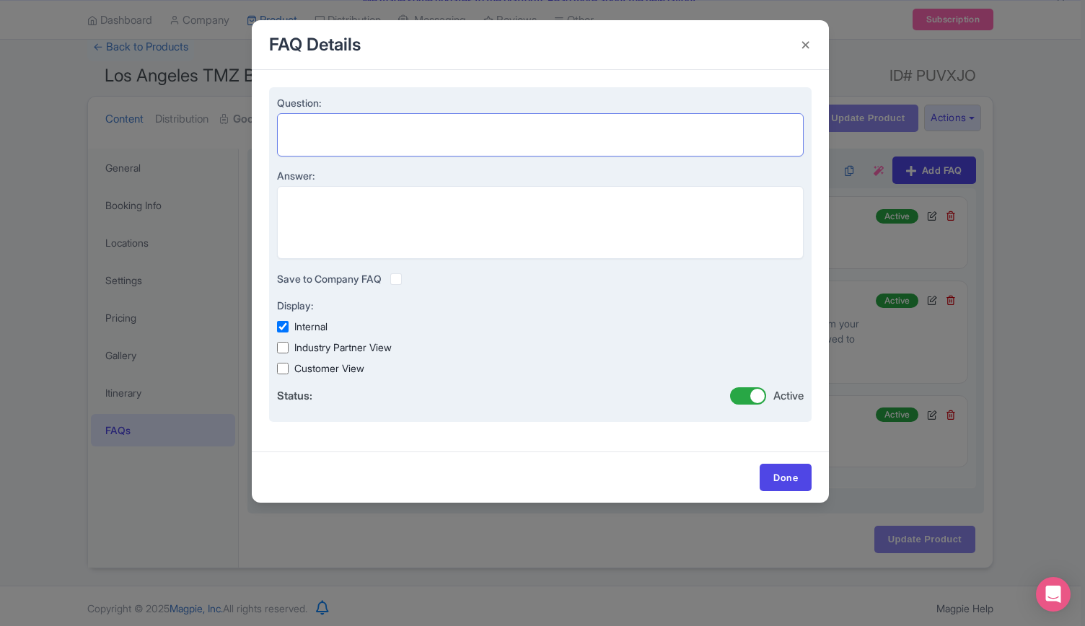
click at [412, 123] on textarea "Question:" at bounding box center [540, 134] width 527 height 43
paste textarea "Is there an age limit on this tour?"
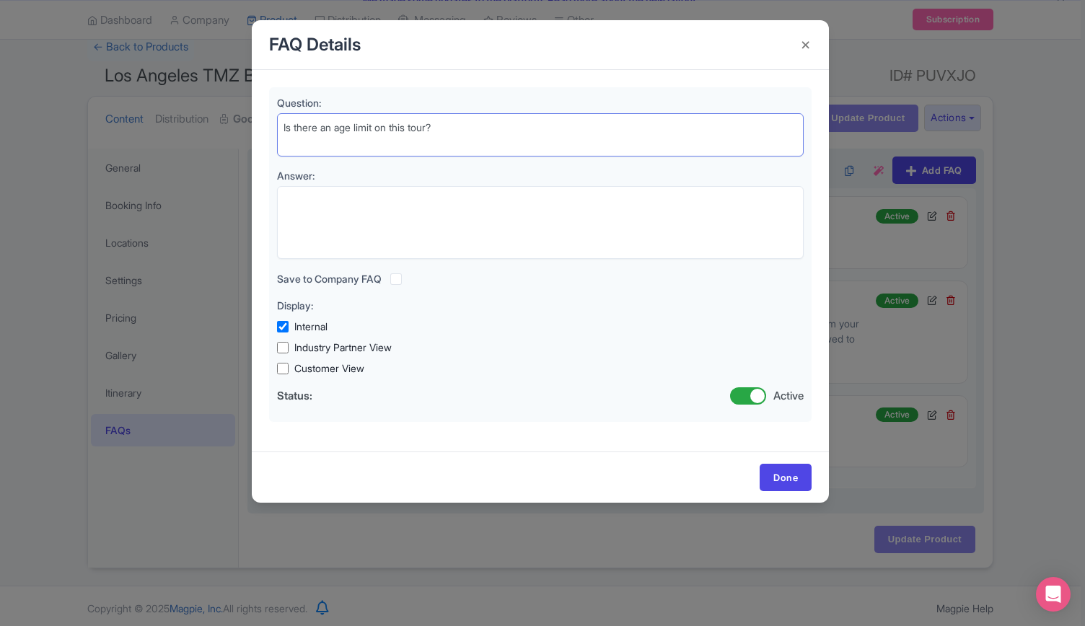
type textarea "Is there an age limit on this tour?"
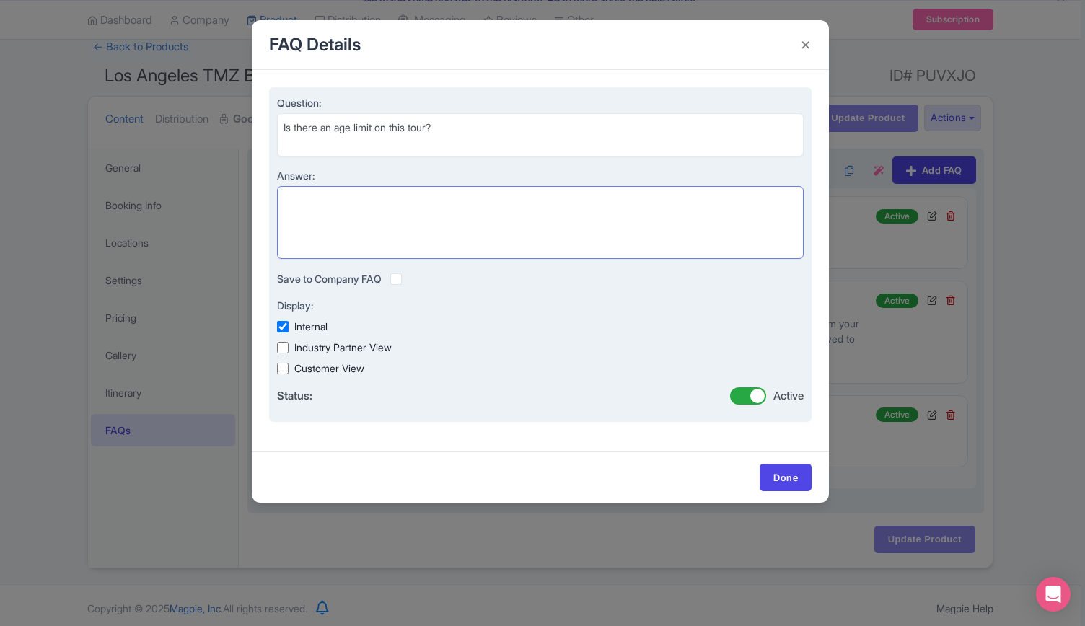
click at [485, 197] on textarea "Answer:" at bounding box center [540, 222] width 527 height 73
paste textarea "Yes, this tour is for guests 21 years +."
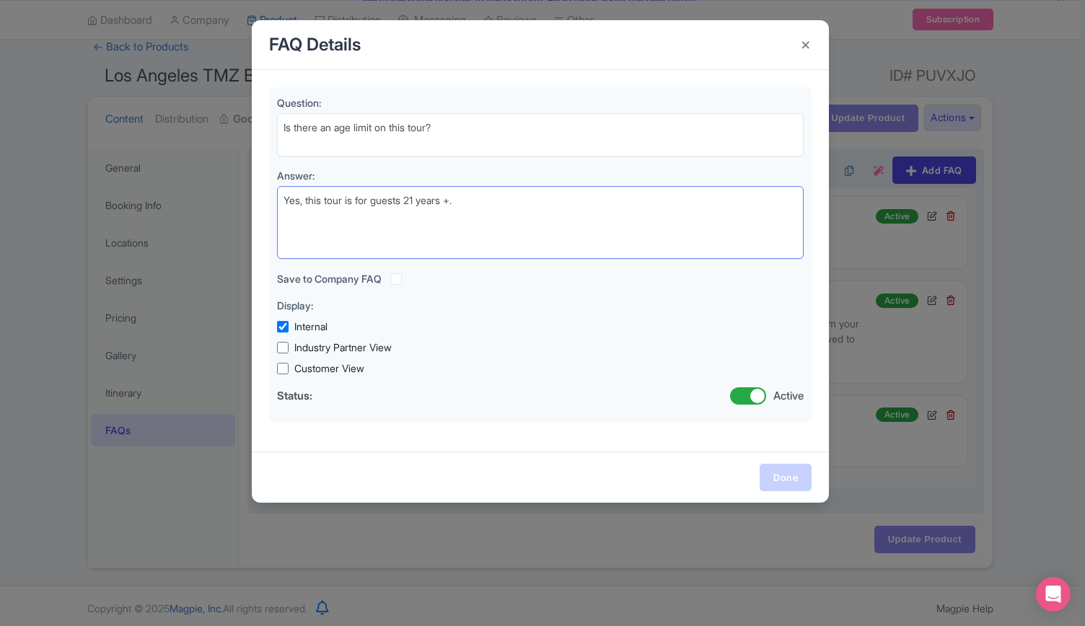
type textarea "Yes, this tour is for guests 21 years +."
drag, startPoint x: 786, startPoint y: 473, endPoint x: 830, endPoint y: 347, distance: 133.0
click at [786, 473] on link "Done" at bounding box center [786, 477] width 52 height 27
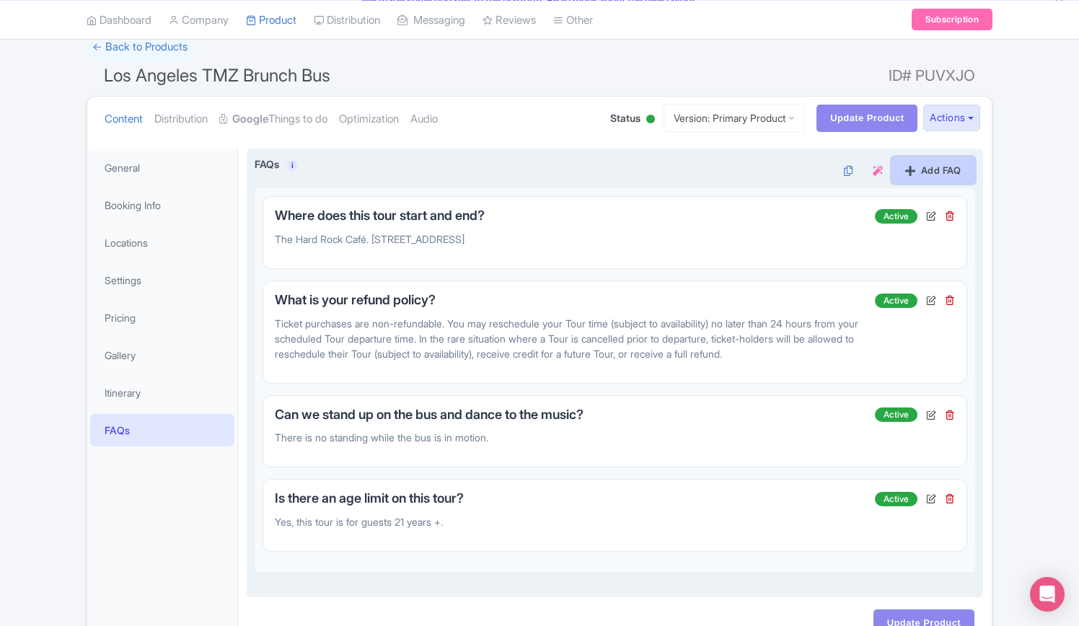
click at [925, 163] on link "Add FAQ" at bounding box center [934, 170] width 84 height 27
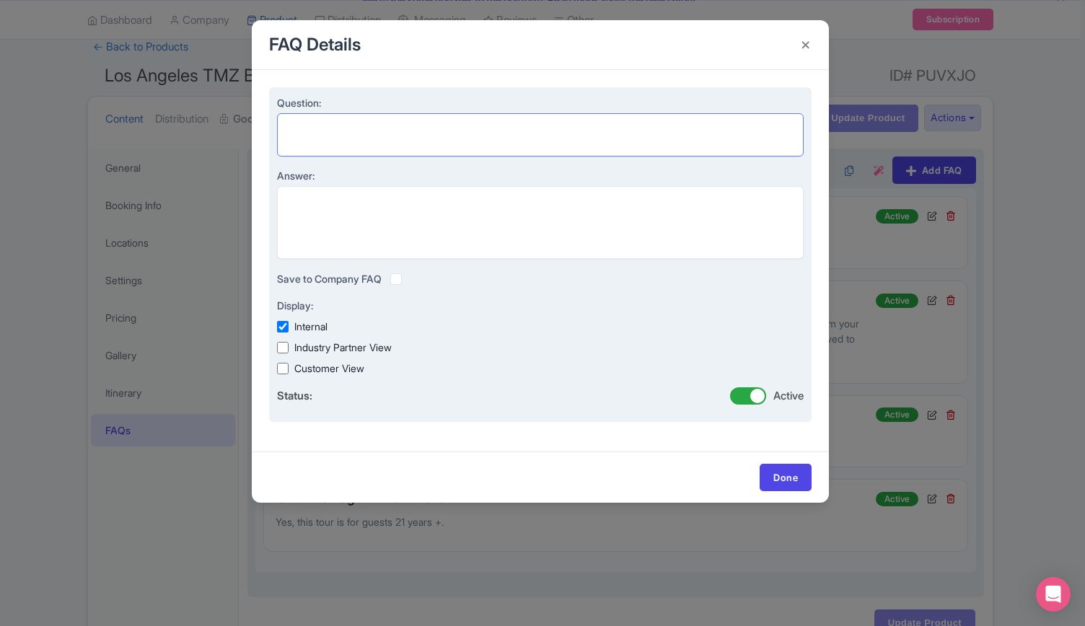
drag, startPoint x: 455, startPoint y: 136, endPoint x: 460, endPoint y: 130, distance: 8.2
click at [457, 134] on textarea "Question:" at bounding box center [540, 134] width 527 height 43
paste textarea "Is alcohol allowed on the bus?"
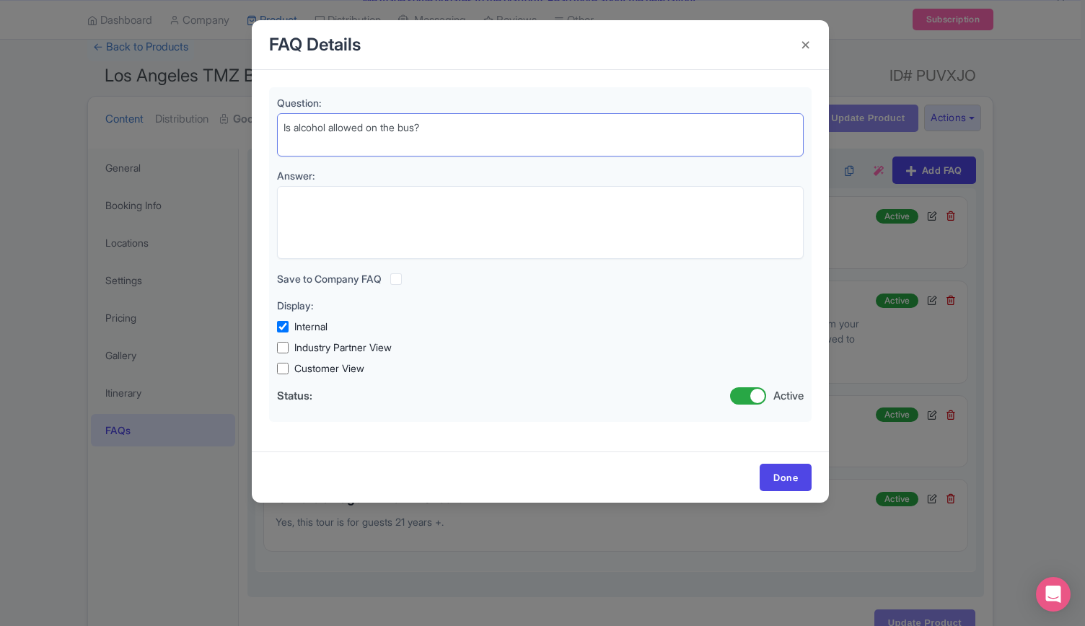
type textarea "Is alcohol allowed on the bus?"
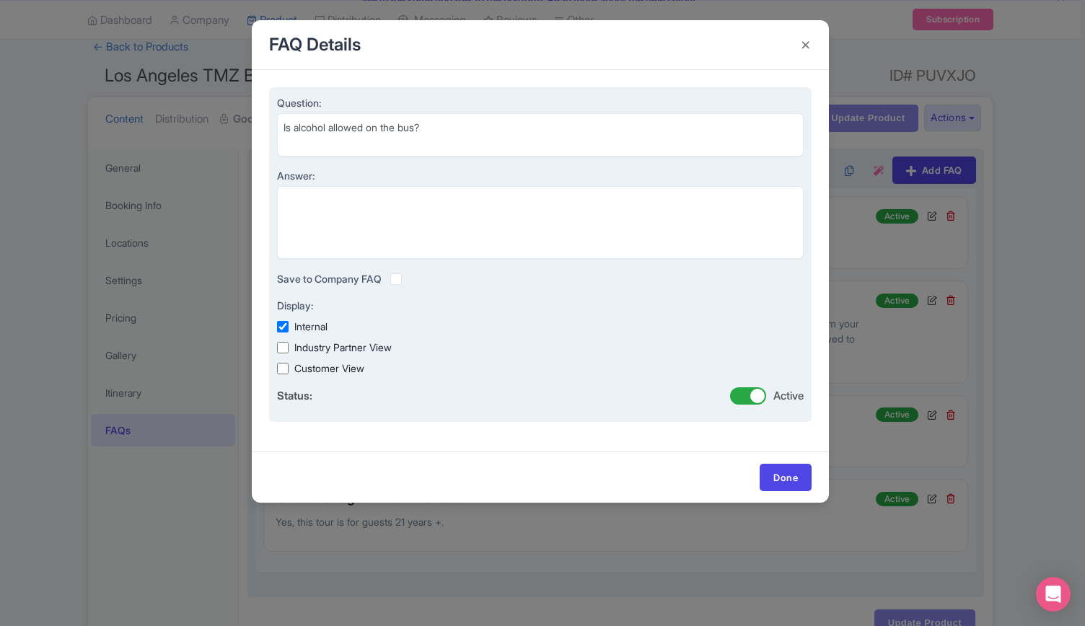
drag, startPoint x: 423, startPoint y: 176, endPoint x: 414, endPoint y: 204, distance: 29.4
click at [422, 178] on label "Answer:" at bounding box center [540, 175] width 527 height 15
click at [422, 186] on textarea "Answer:" at bounding box center [540, 222] width 527 height 73
click at [420, 211] on textarea "Answer:" at bounding box center [540, 222] width 527 height 73
paste textarea "There is NO alcohol is allowed on the bus."
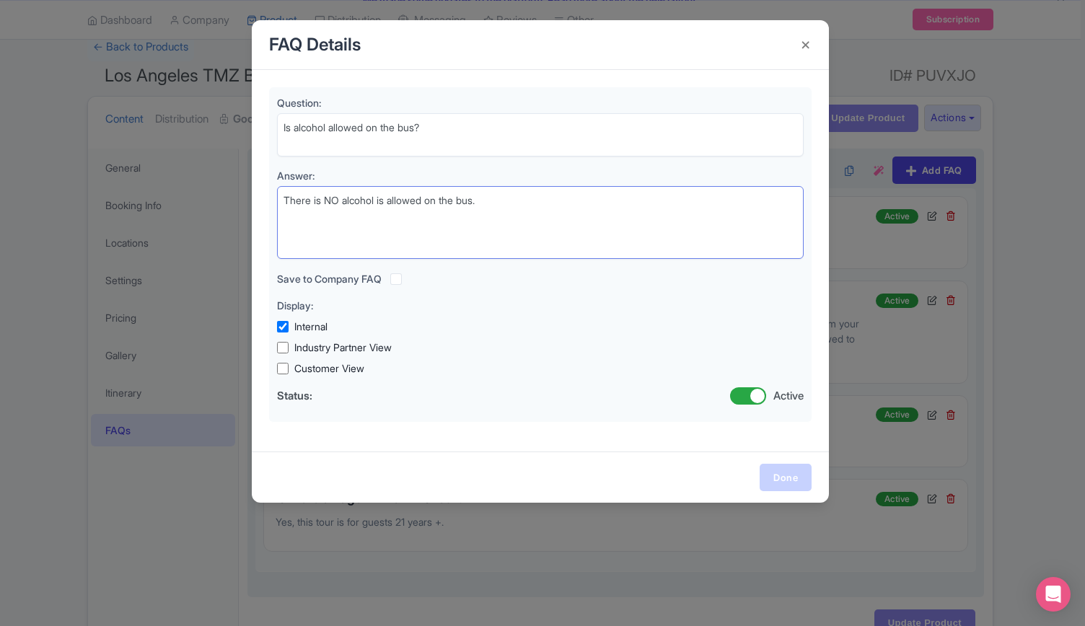
type textarea "There is NO alcohol is allowed on the bus."
click at [795, 477] on link "Done" at bounding box center [786, 477] width 52 height 27
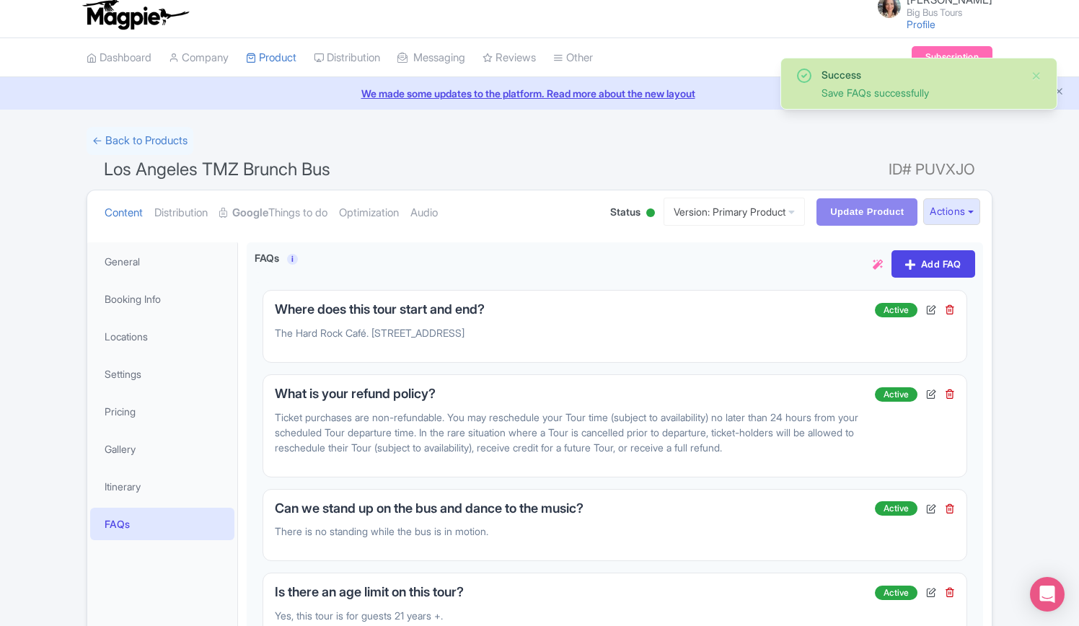
scroll to position [0, 0]
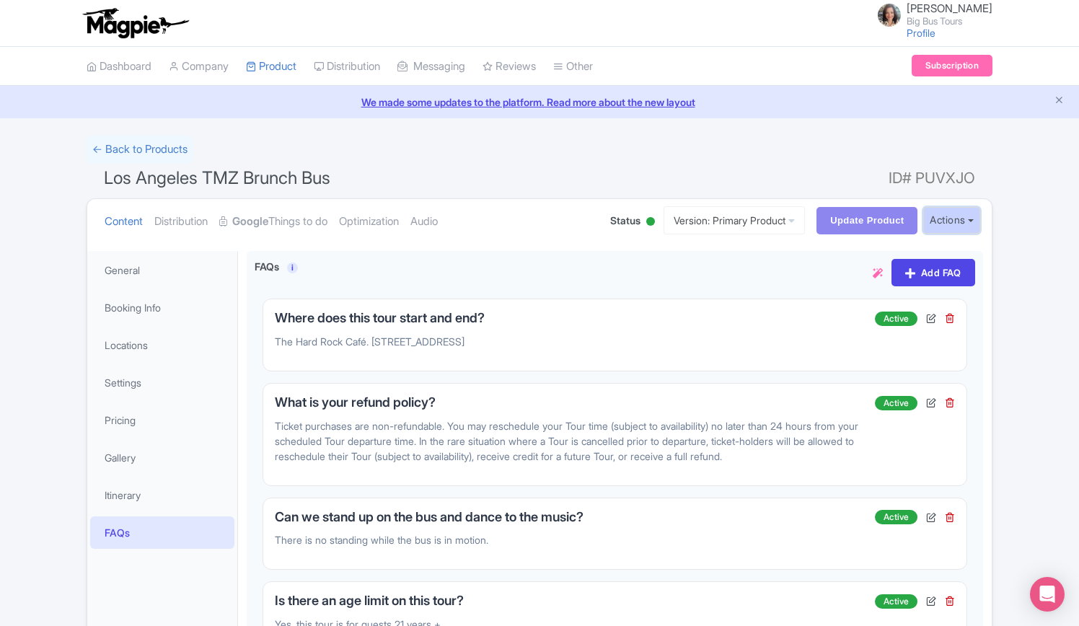
click at [966, 221] on button "Actions" at bounding box center [951, 220] width 57 height 27
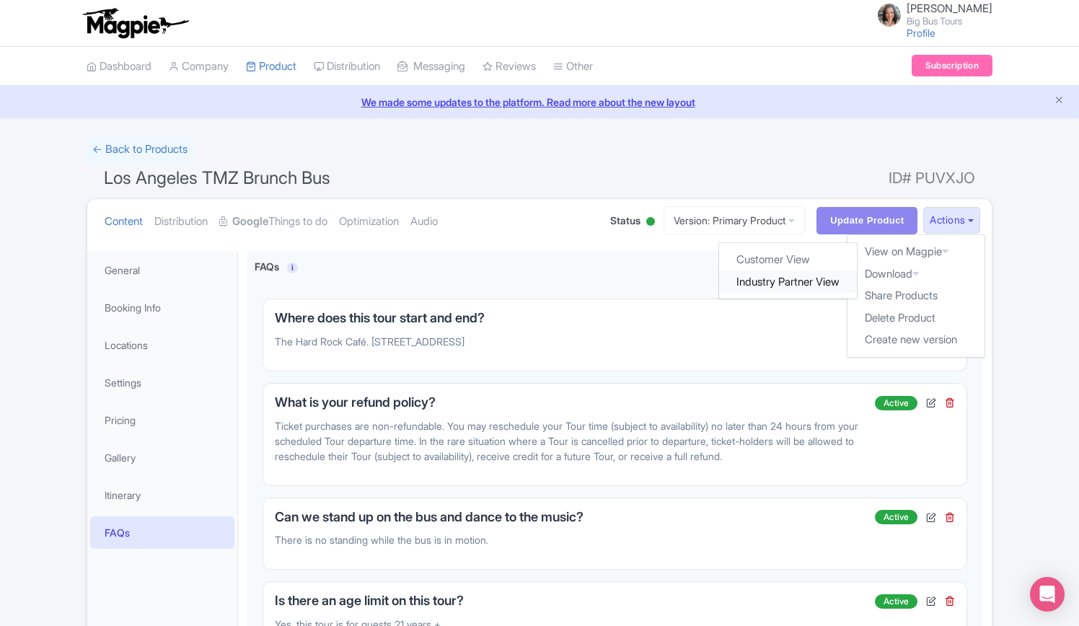
click at [793, 283] on link "Industry Partner View" at bounding box center [789, 282] width 138 height 22
